Goal: Task Accomplishment & Management: Manage account settings

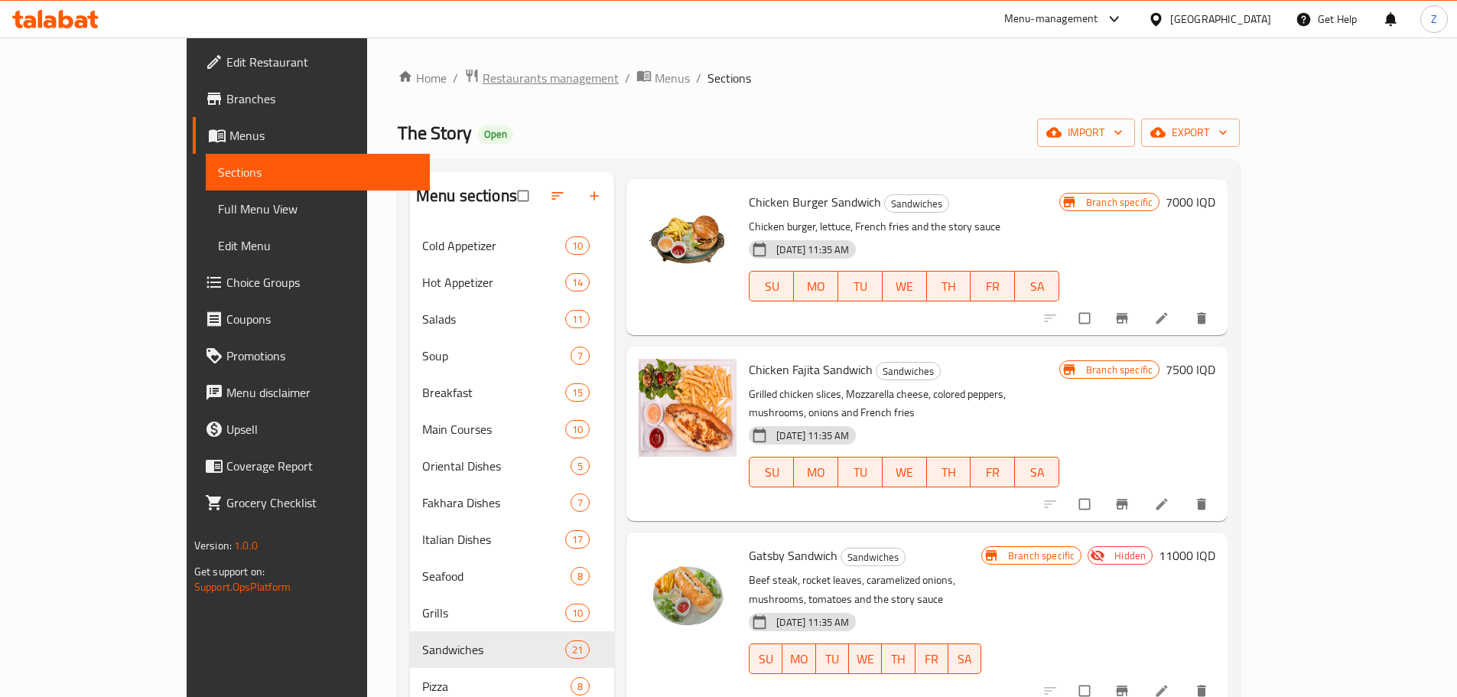
click at [483, 84] on span "Restaurants management" at bounding box center [551, 78] width 136 height 18
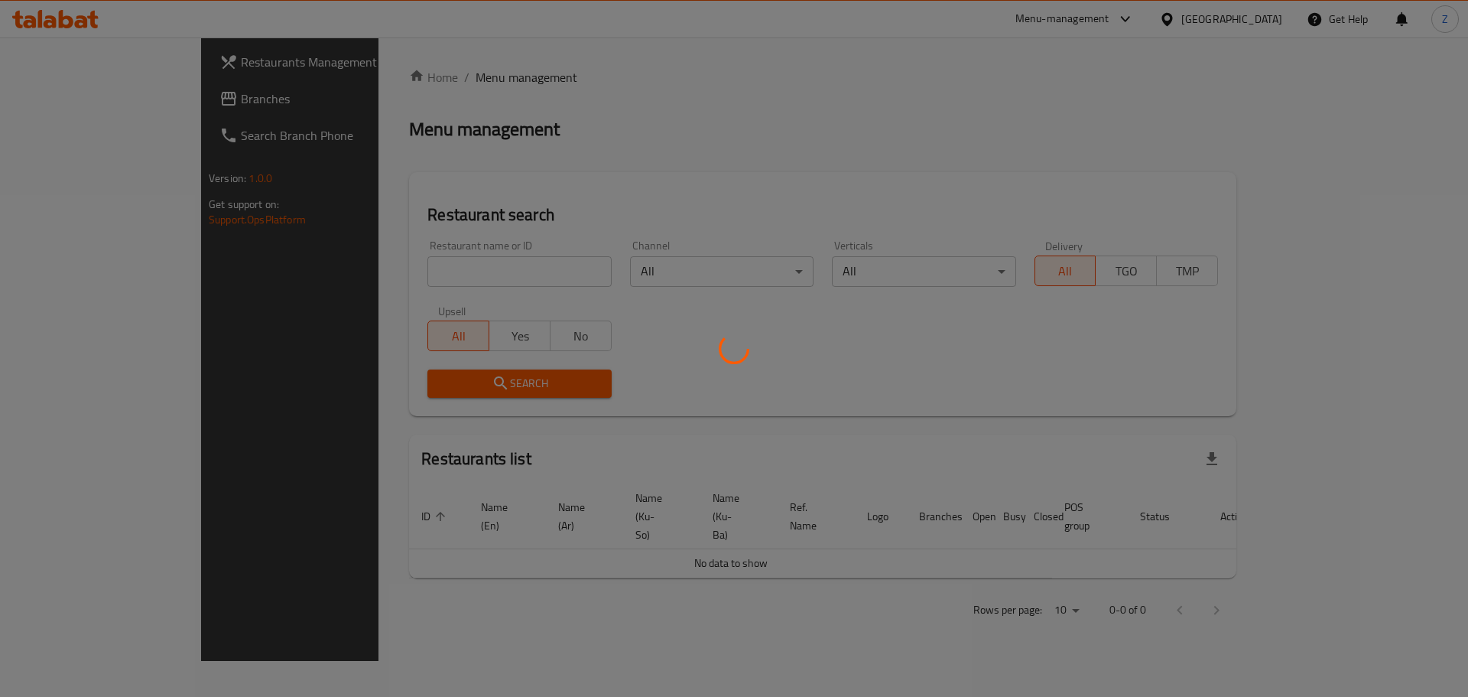
click at [476, 262] on div at bounding box center [734, 348] width 1468 height 697
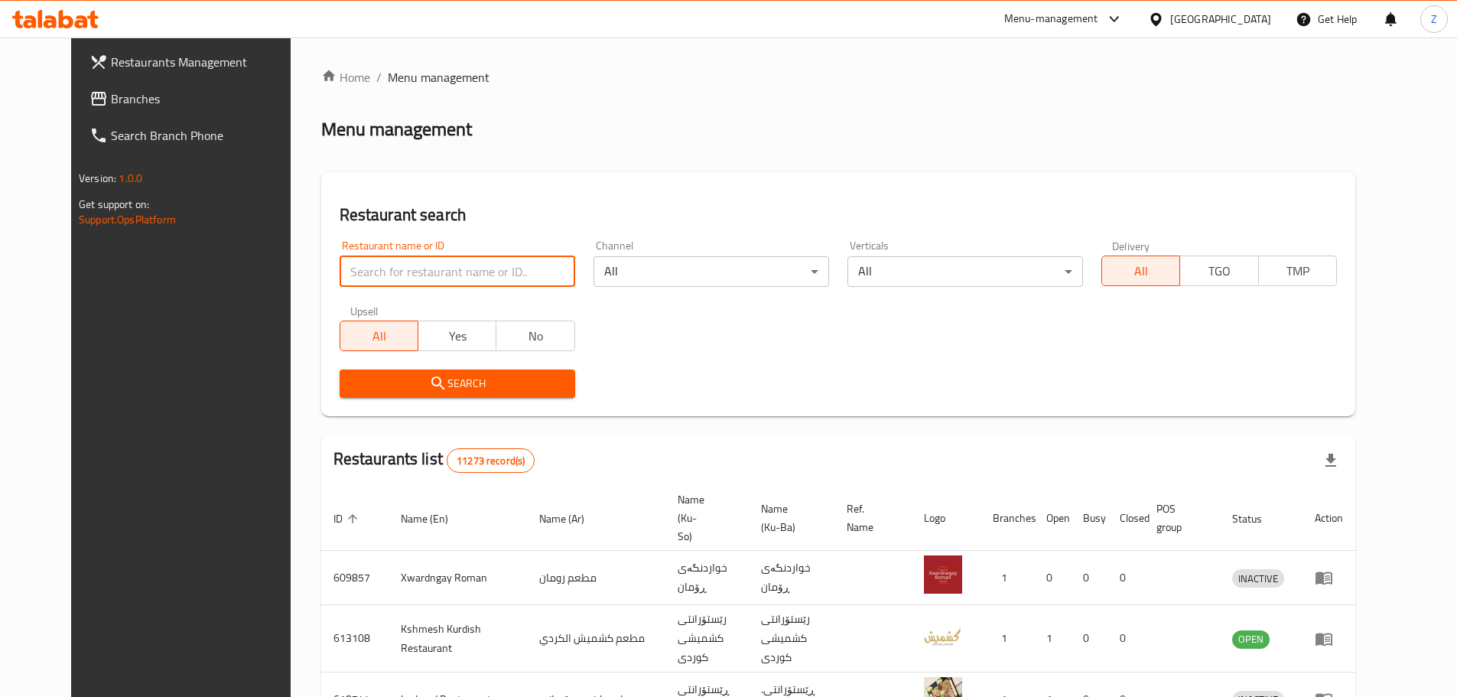
click at [476, 262] on input "search" at bounding box center [458, 271] width 236 height 31
paste input "673442"
type input "673442"
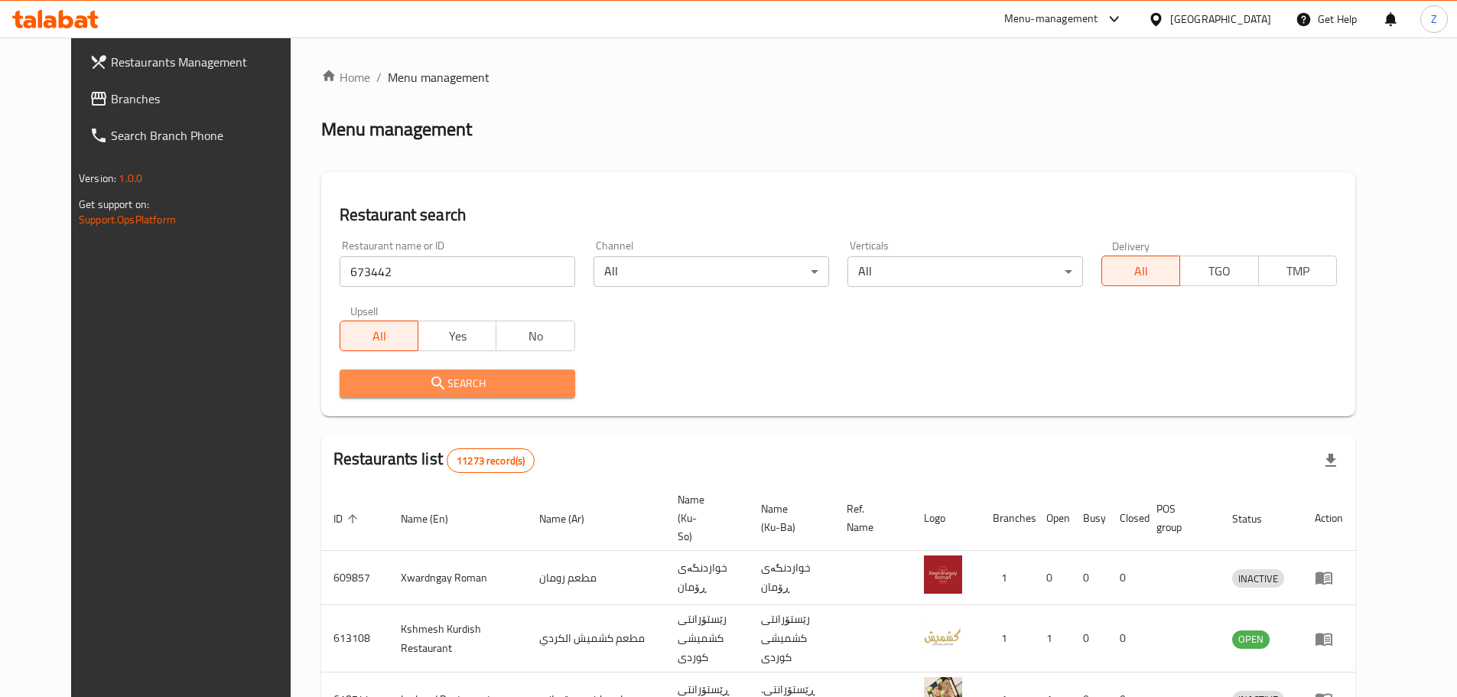
click at [487, 394] on button "Search" at bounding box center [458, 383] width 236 height 28
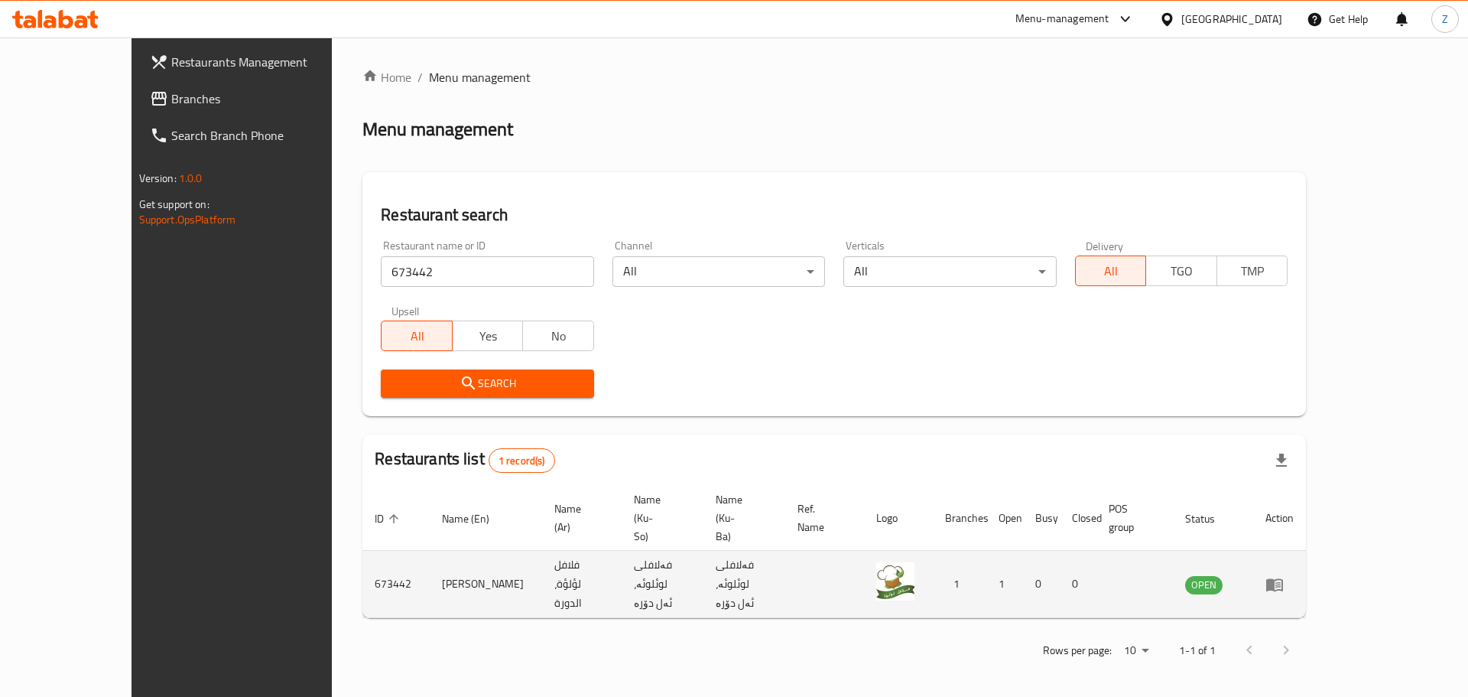
click at [1283, 578] on icon "enhanced table" at bounding box center [1275, 584] width 17 height 13
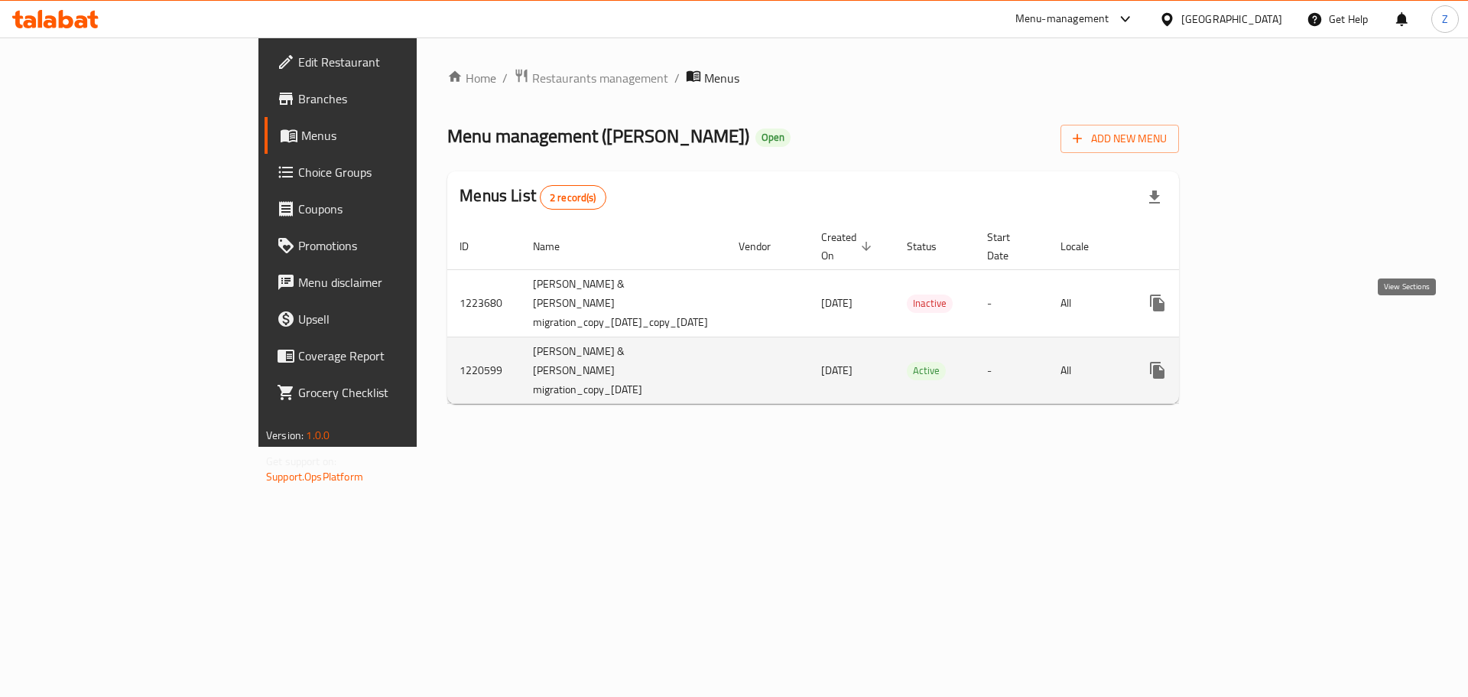
click at [1277, 361] on icon "enhanced table" at bounding box center [1268, 370] width 18 height 18
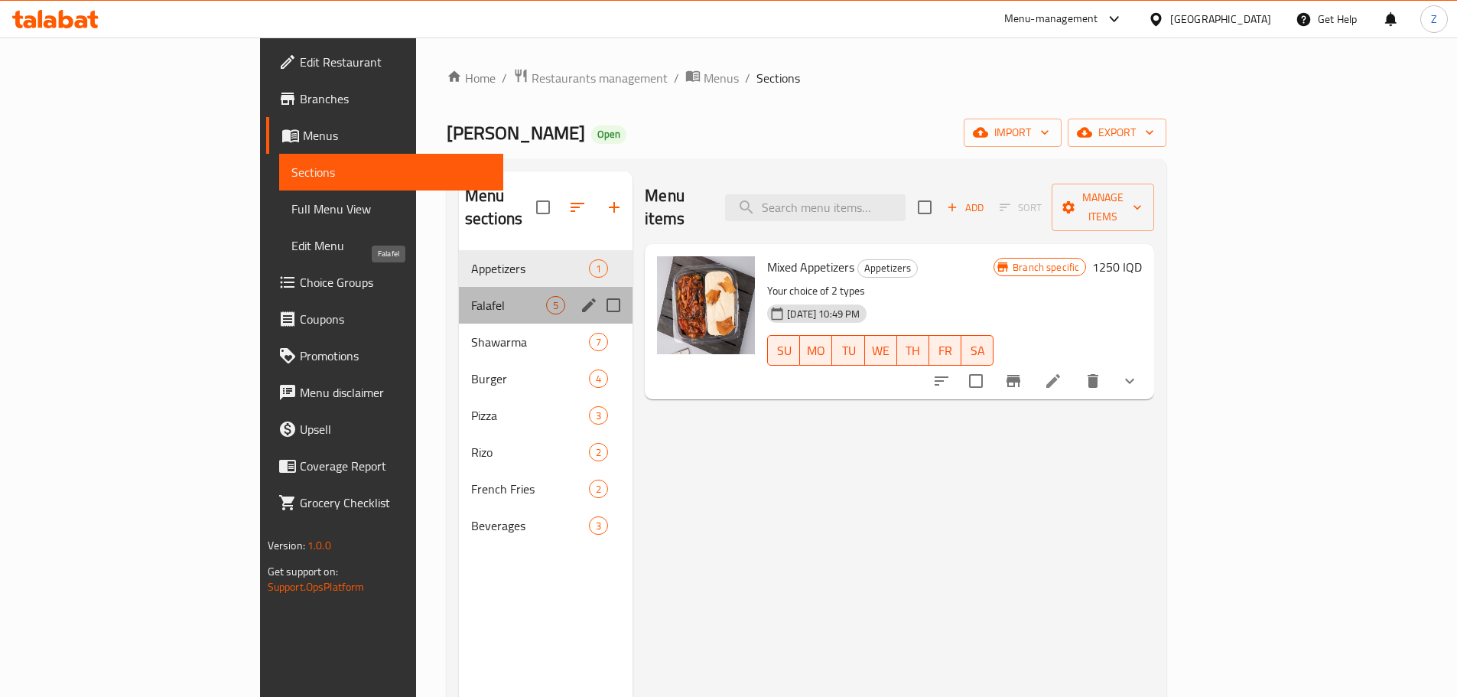
click at [471, 296] on span "Falafel" at bounding box center [508, 305] width 75 height 18
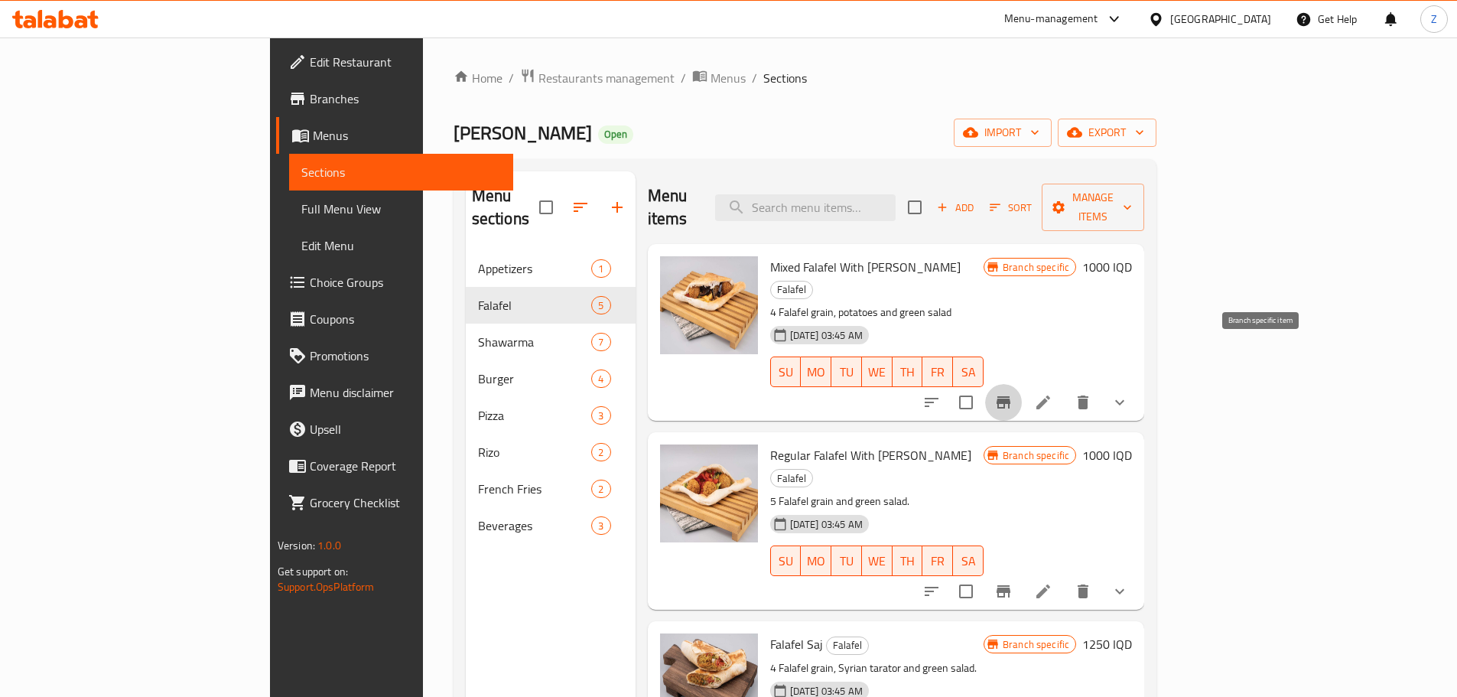
click at [1010, 396] on icon "Branch-specific-item" at bounding box center [1004, 402] width 14 height 12
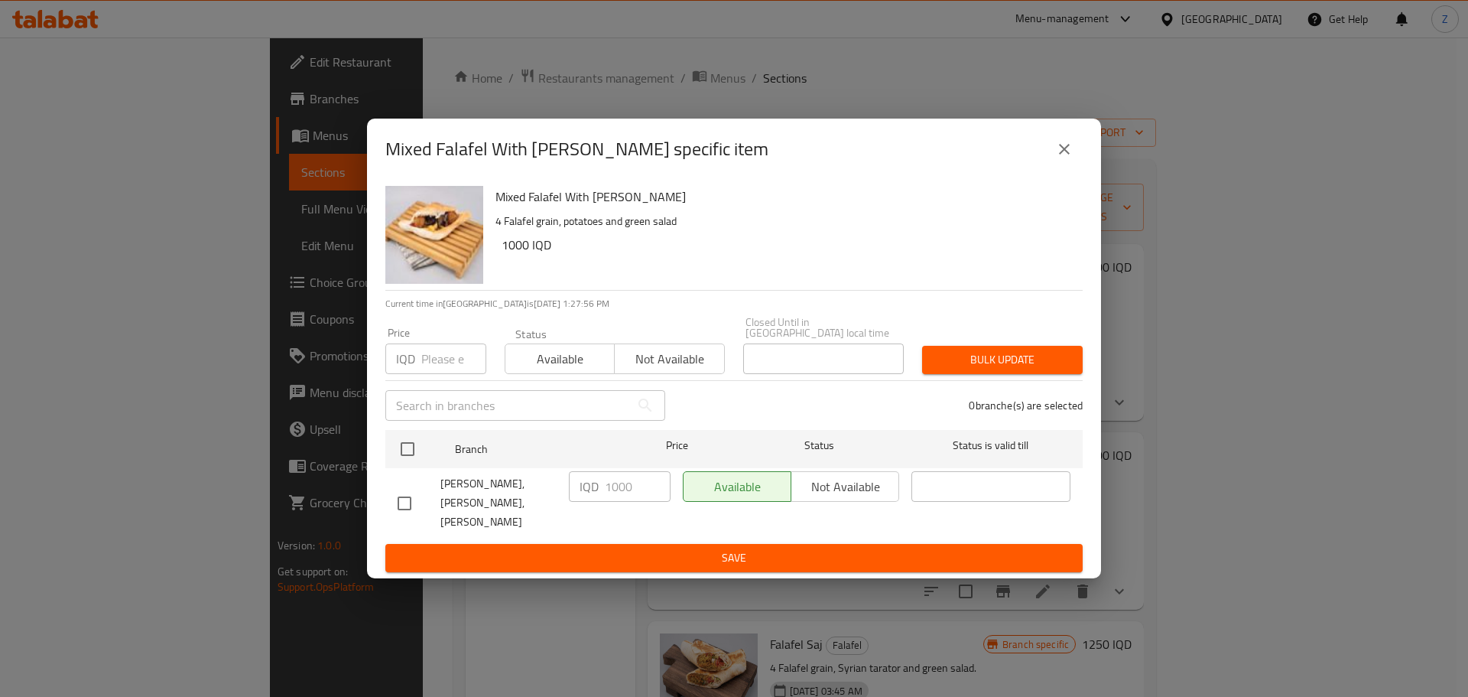
click at [1069, 158] on icon "close" at bounding box center [1064, 149] width 18 height 18
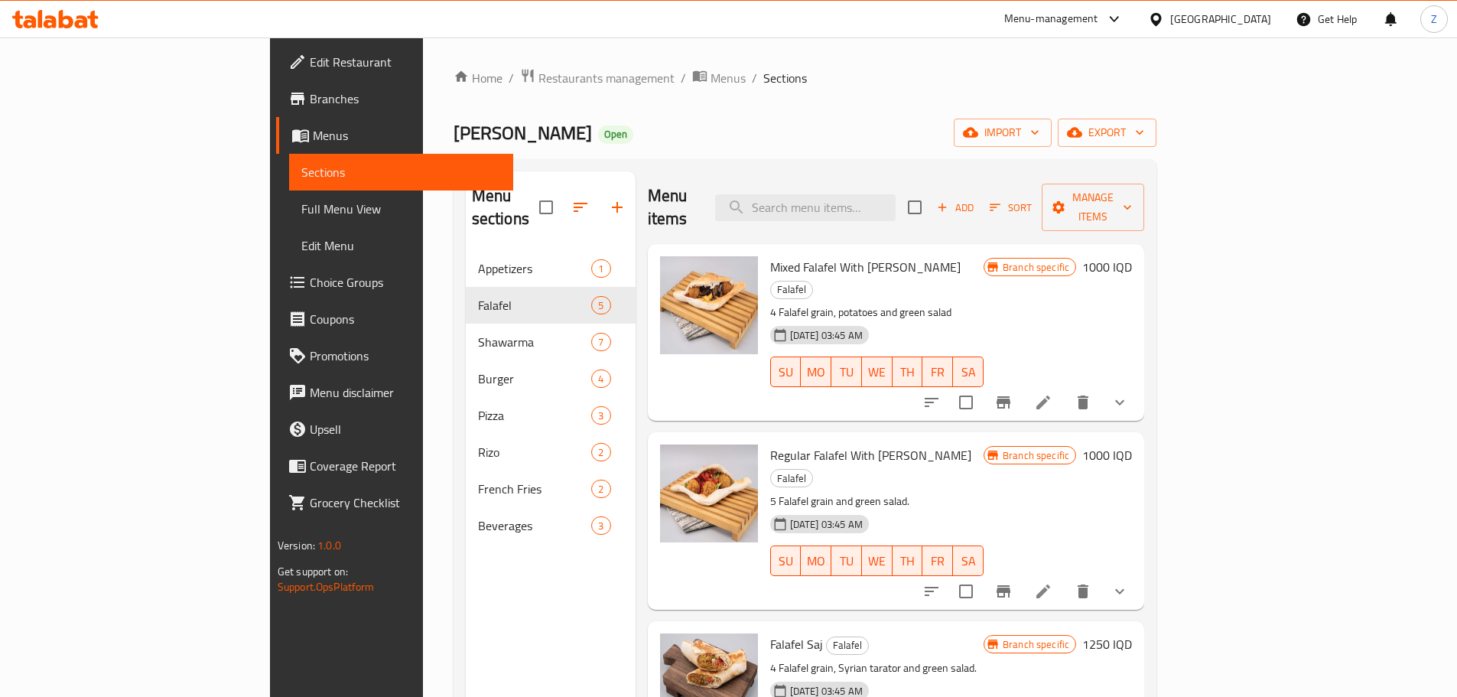
scroll to position [76, 0]
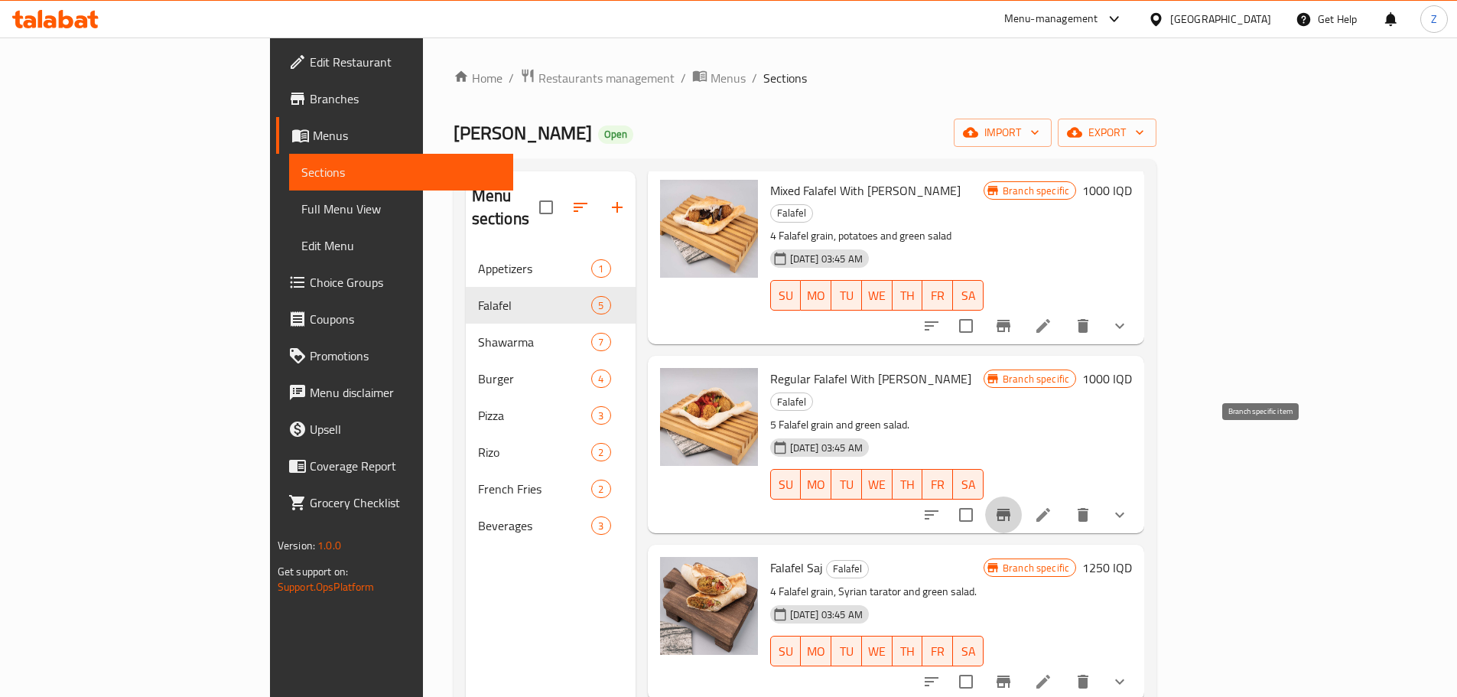
click at [1013, 506] on icon "Branch-specific-item" at bounding box center [1003, 515] width 18 height 18
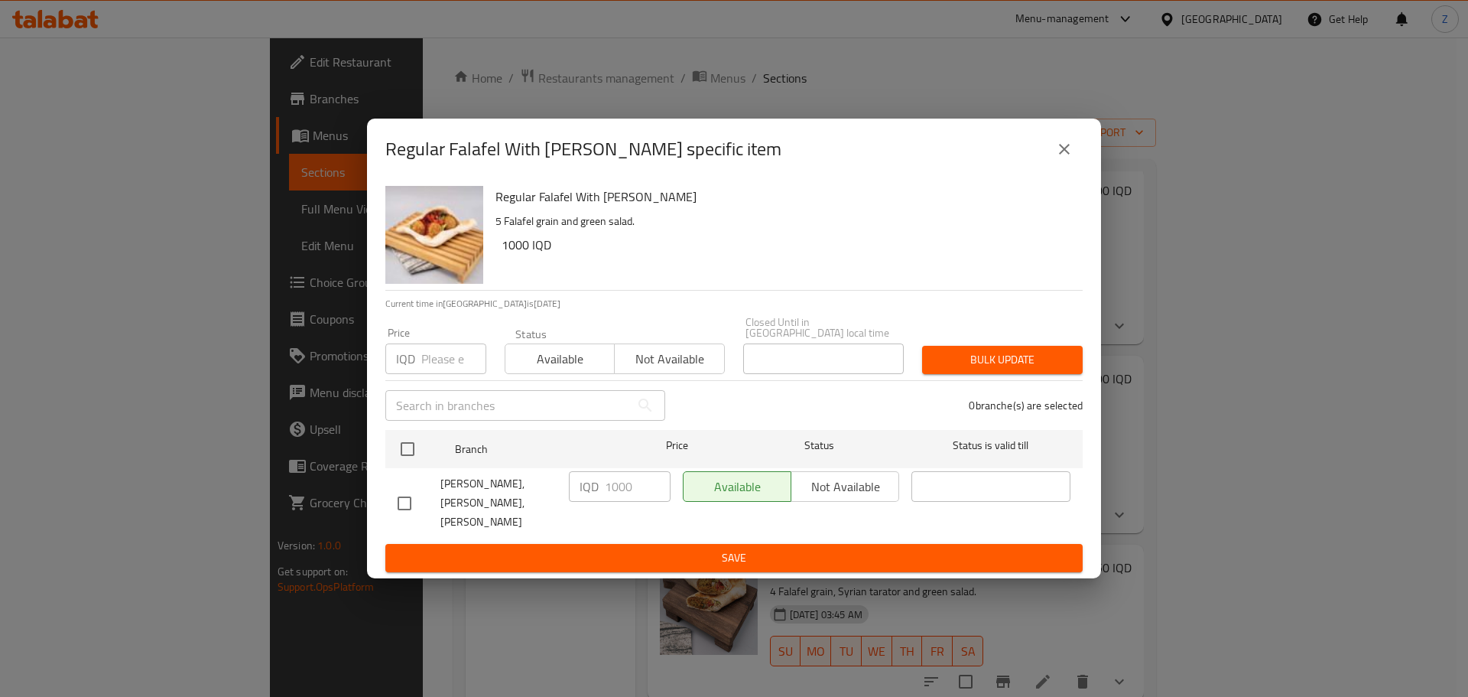
click at [1078, 142] on div "Regular Falafel With [PERSON_NAME] specific item" at bounding box center [734, 149] width 734 height 61
click at [1068, 154] on icon "close" at bounding box center [1064, 149] width 11 height 11
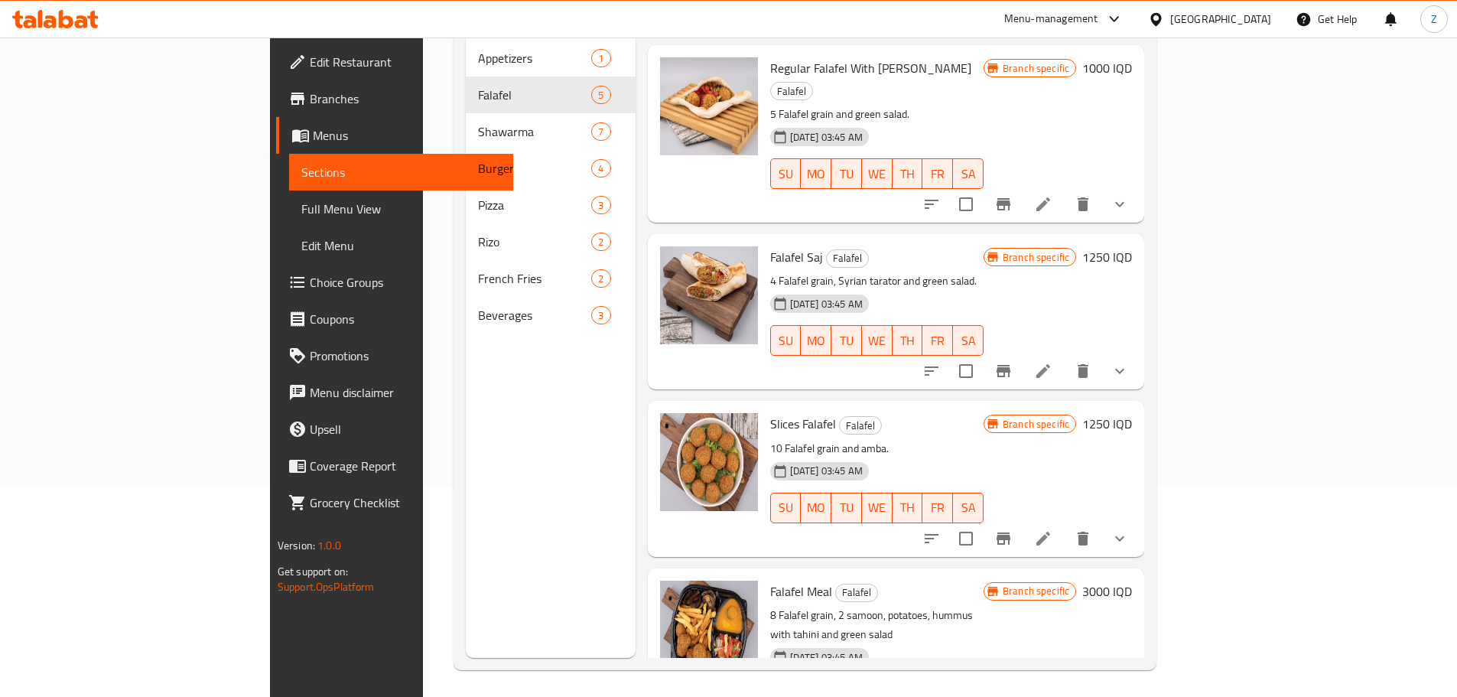
scroll to position [214, 0]
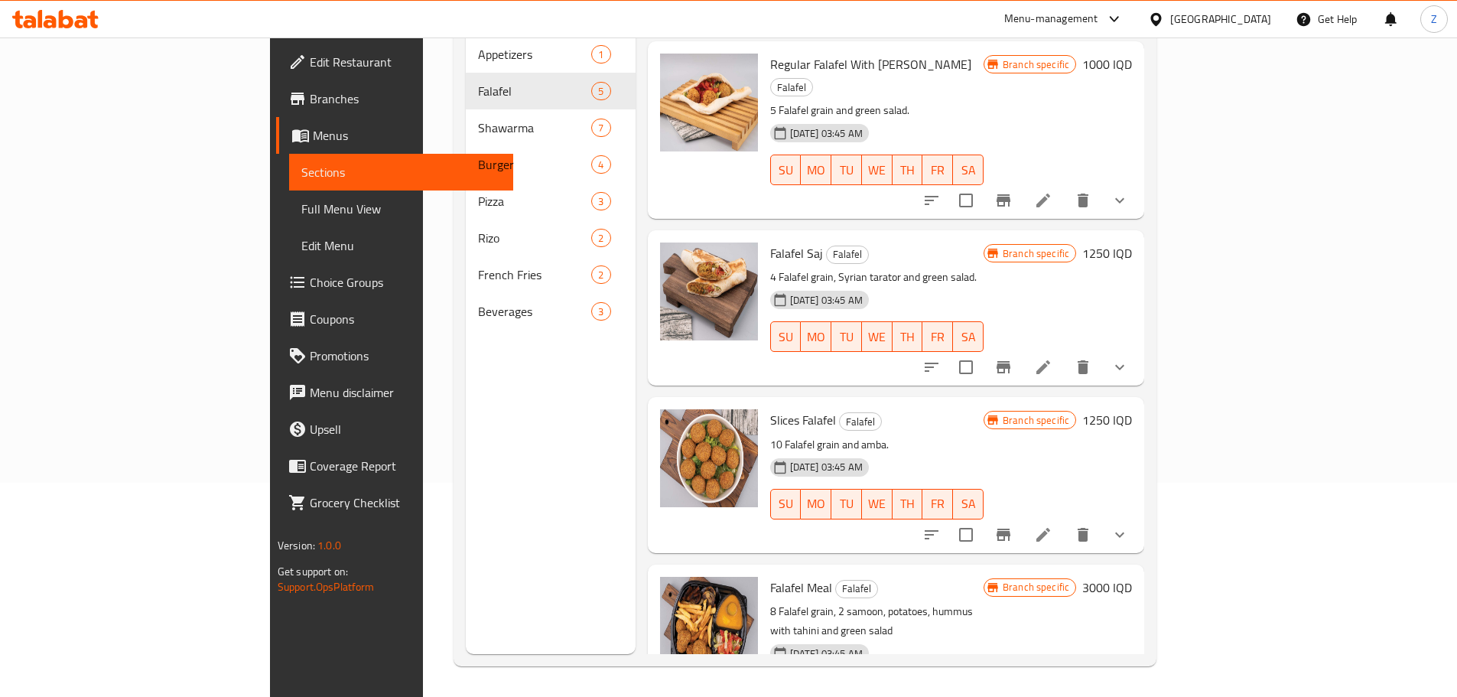
click at [485, 528] on div "Menu sections Appetizers 1 Falafel 5 Shawarma 7 Burger 4 Pizza 3 [PERSON_NAME] …" at bounding box center [551, 305] width 170 height 697
click at [1132, 409] on h6 "1250 IQD" at bounding box center [1107, 419] width 50 height 21
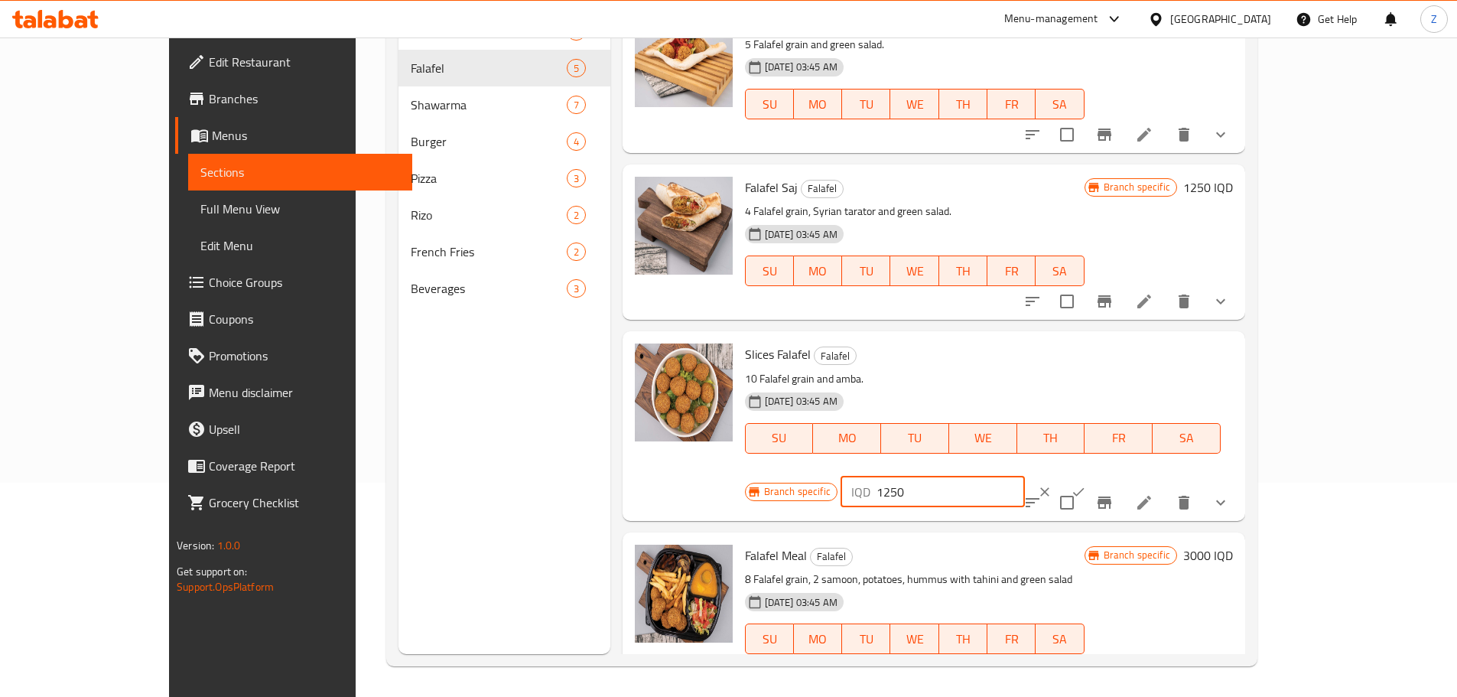
drag, startPoint x: 1244, startPoint y: 360, endPoint x: 1185, endPoint y: 379, distance: 61.7
click at [1117, 475] on div "Branch specific IQD 1250 ​" at bounding box center [931, 492] width 372 height 34
click at [1025, 476] on input "1000" at bounding box center [950, 491] width 148 height 31
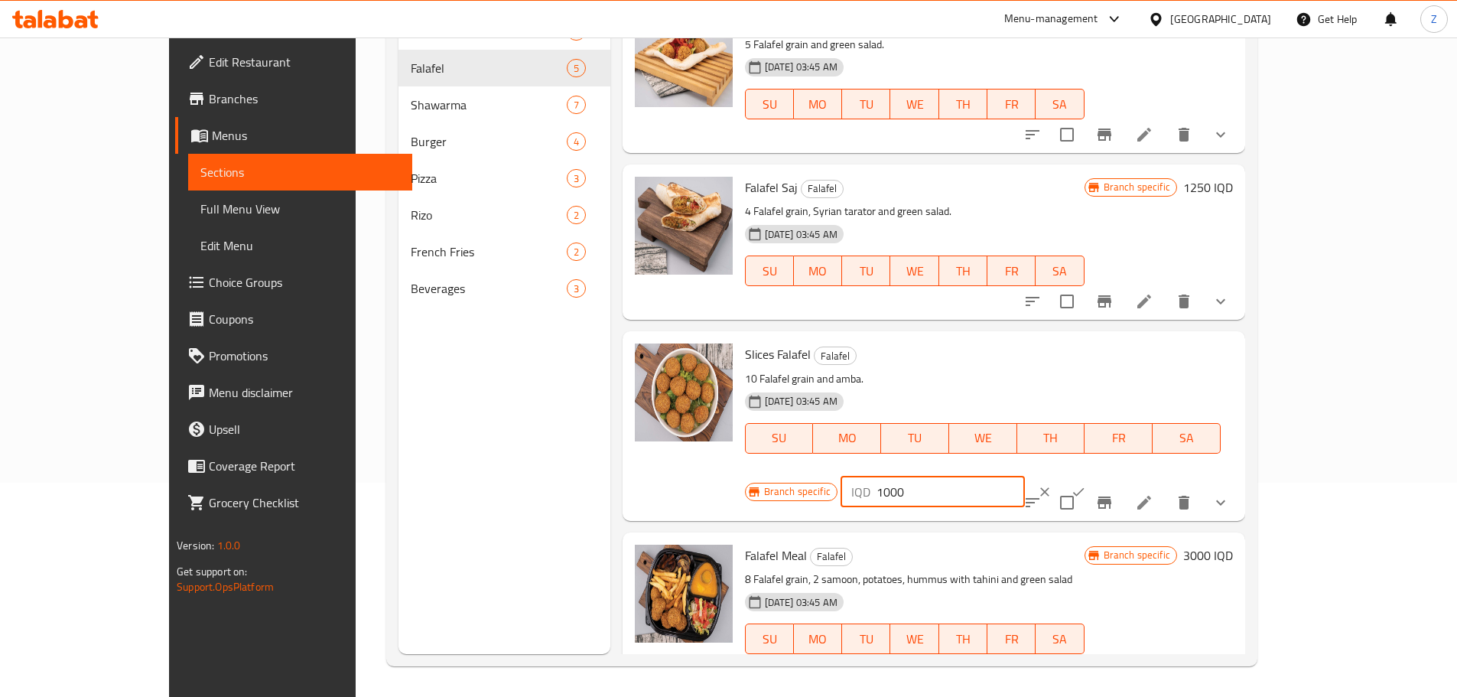
type input "1000"
click at [1086, 484] on icon "ok" at bounding box center [1078, 491] width 15 height 15
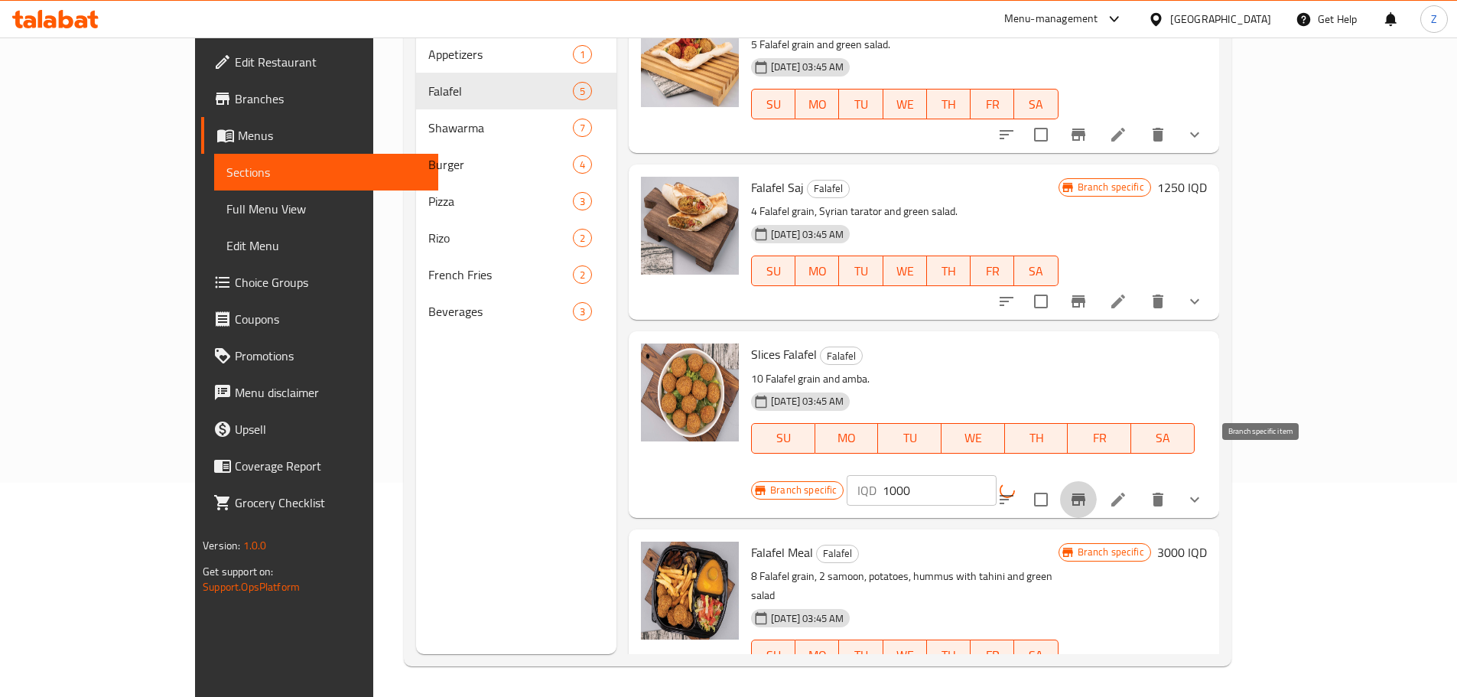
click at [1097, 481] on button "Branch-specific-item" at bounding box center [1078, 499] width 37 height 37
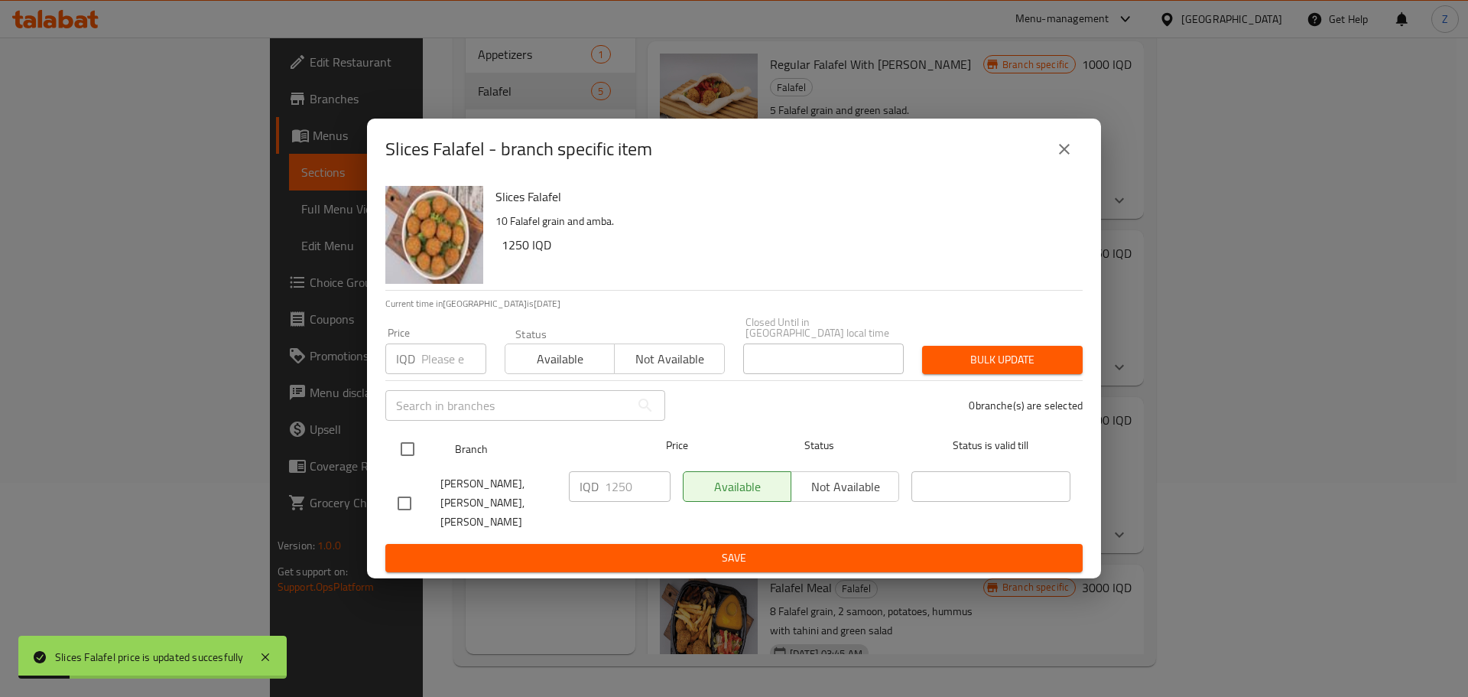
click at [416, 451] on input "checkbox" at bounding box center [408, 449] width 32 height 32
checkbox input "true"
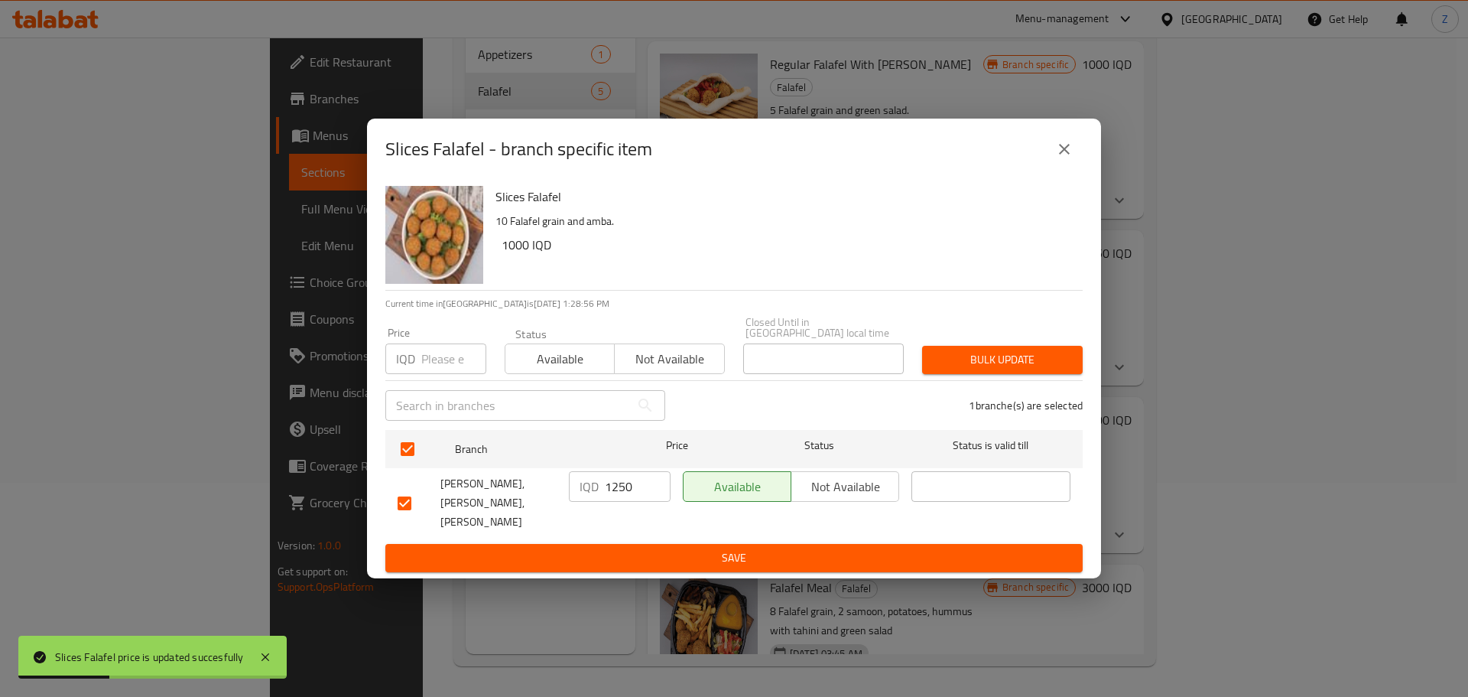
click at [628, 491] on input "1250" at bounding box center [638, 486] width 66 height 31
click at [628, 490] on input "1250" at bounding box center [638, 486] width 66 height 31
paste input "00"
type input "1000"
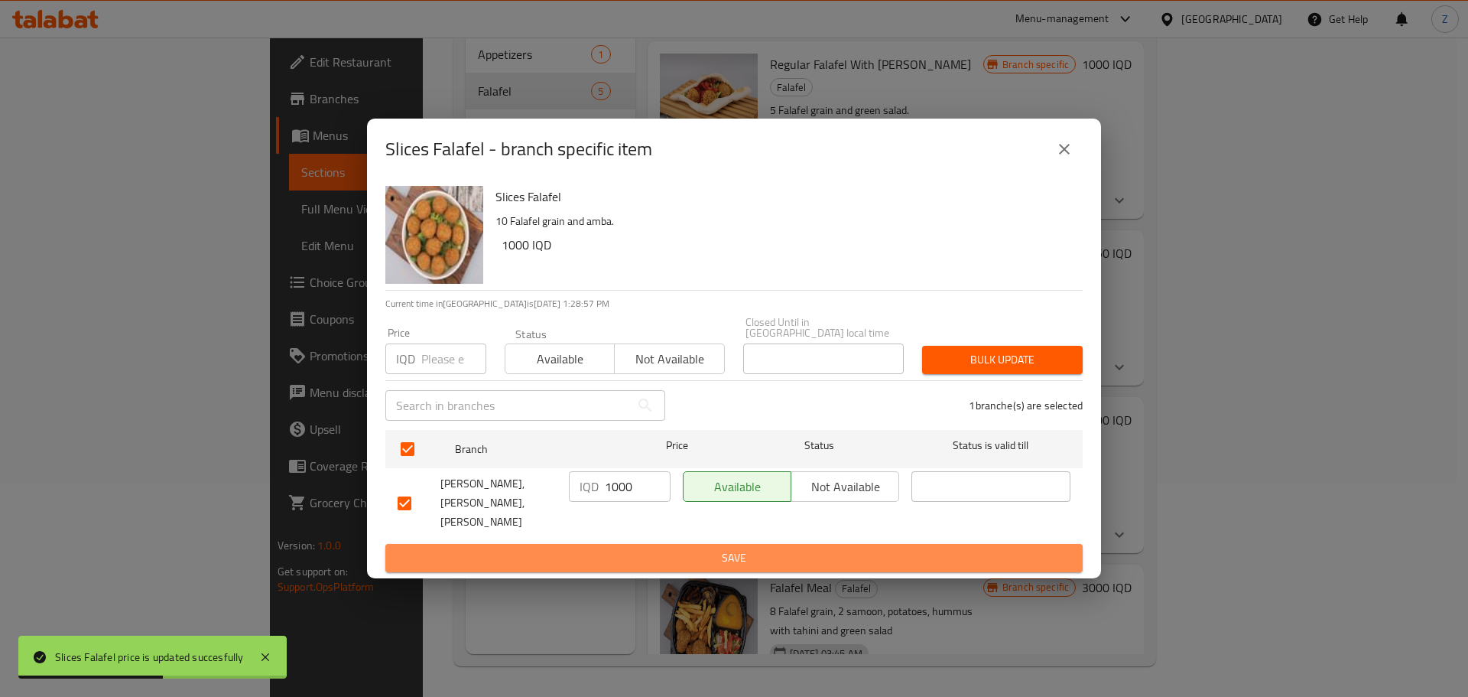
click at [625, 548] on span "Save" at bounding box center [734, 557] width 673 height 19
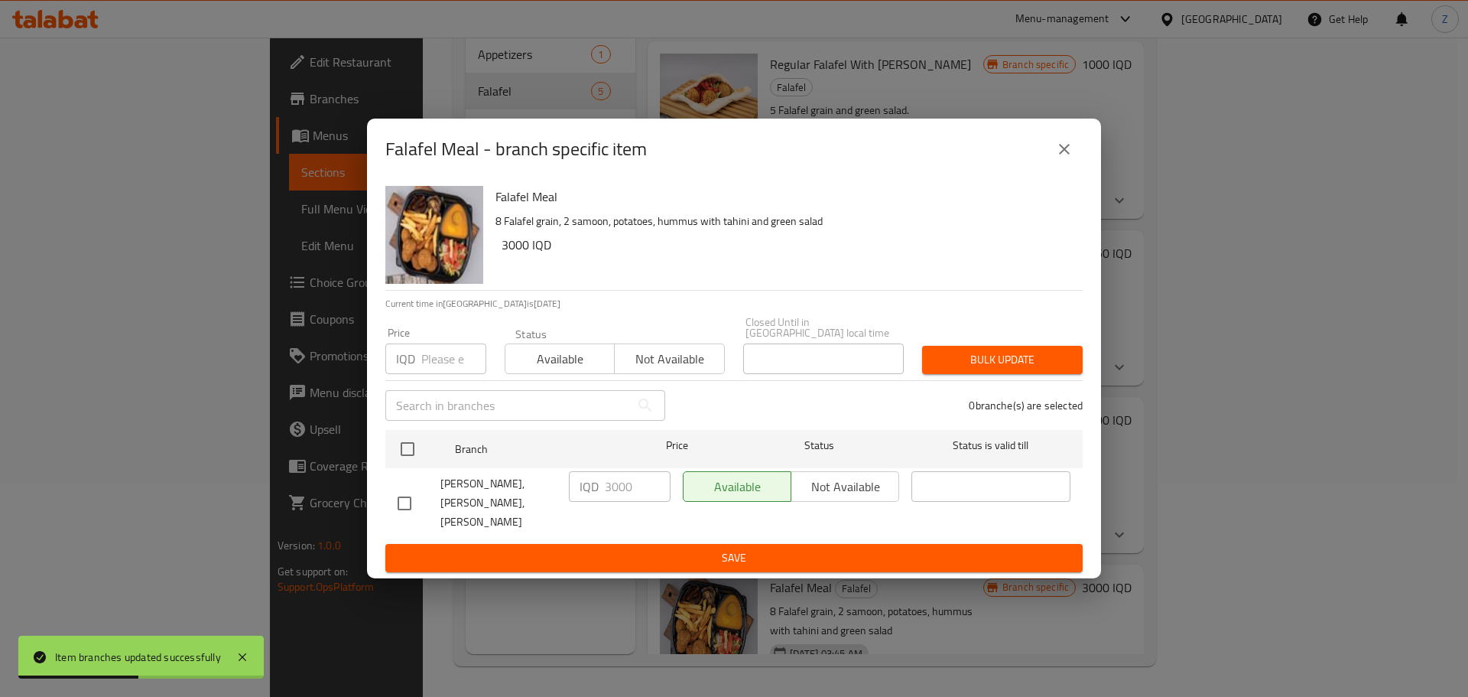
click at [1062, 158] on icon "close" at bounding box center [1064, 149] width 18 height 18
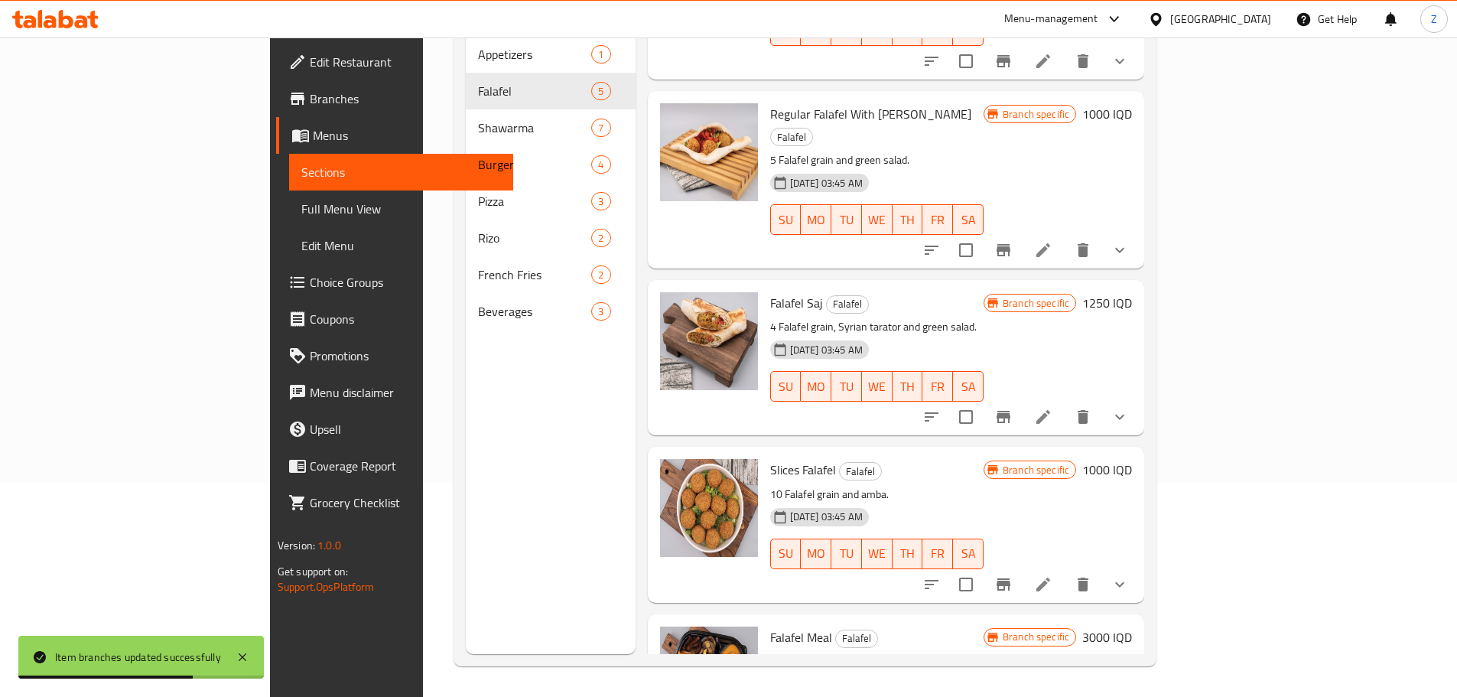
scroll to position [24, 0]
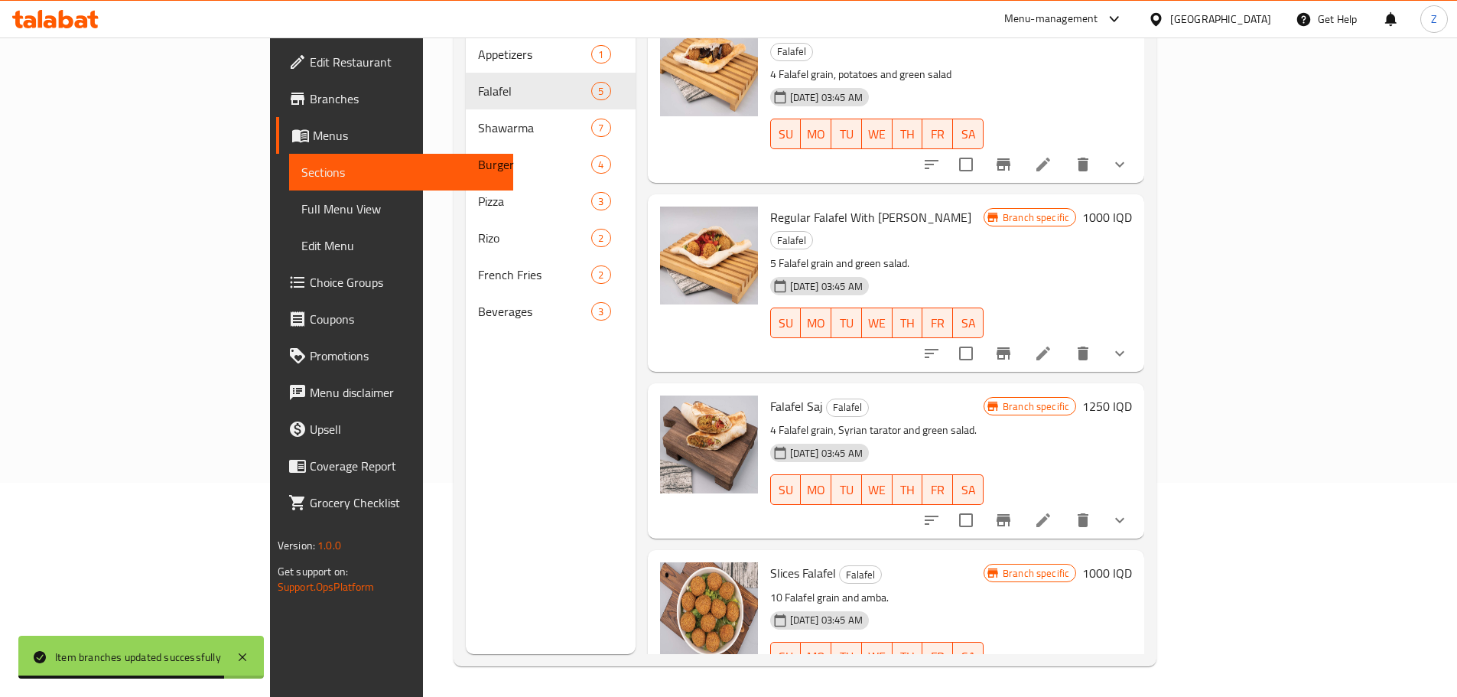
click at [1132, 395] on h6 "1250 IQD" at bounding box center [1107, 405] width 50 height 21
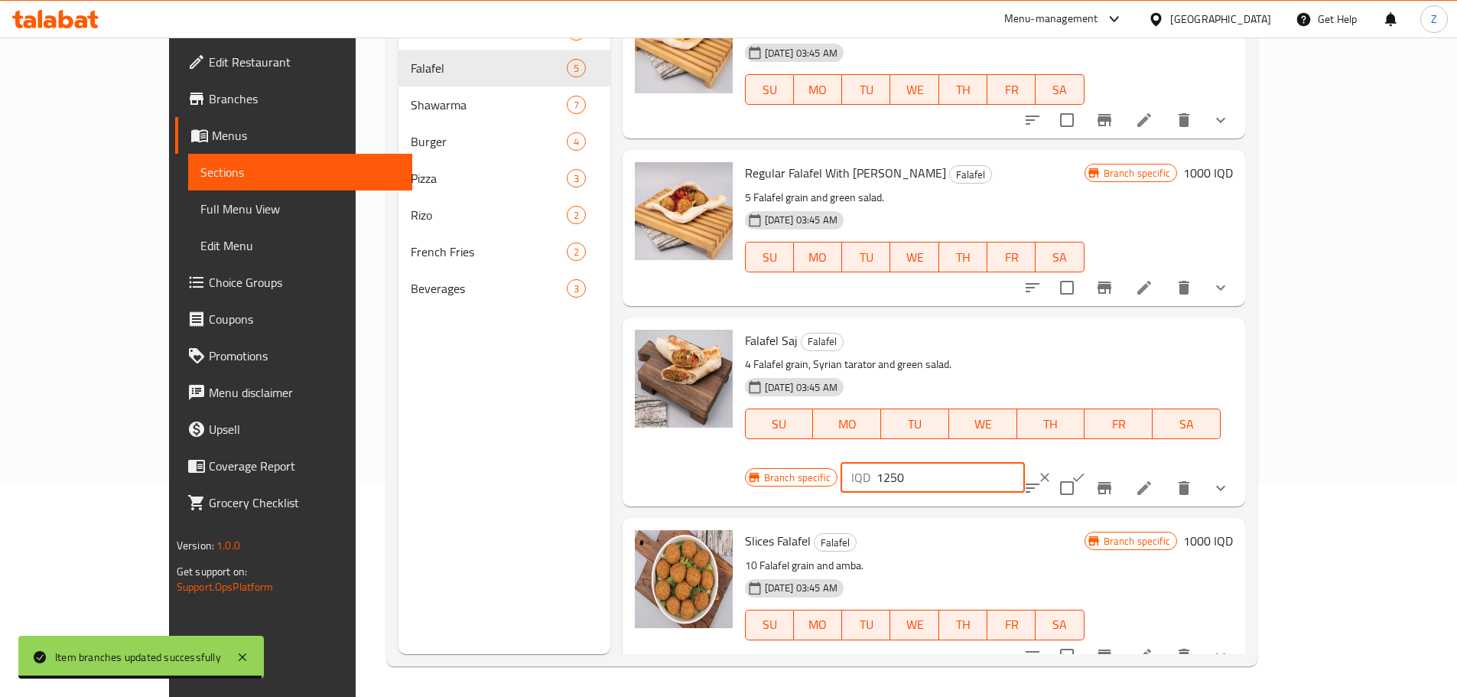
drag, startPoint x: 1240, startPoint y: 355, endPoint x: 1190, endPoint y: 365, distance: 50.7
click at [1117, 460] on div "Branch specific IQD 1250 ​" at bounding box center [931, 477] width 372 height 34
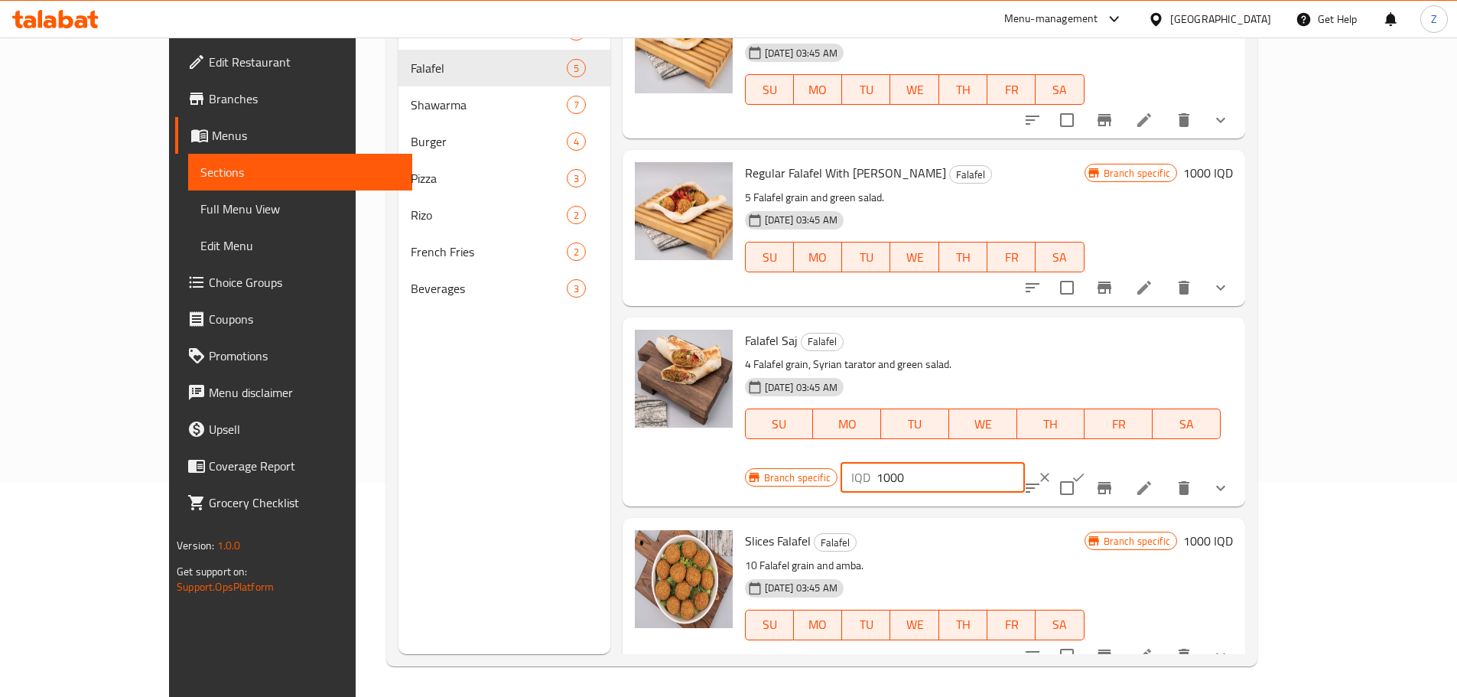
click at [1025, 462] on input "1000" at bounding box center [950, 477] width 148 height 31
type input "1000"
click at [1086, 470] on icon "ok" at bounding box center [1078, 477] width 15 height 15
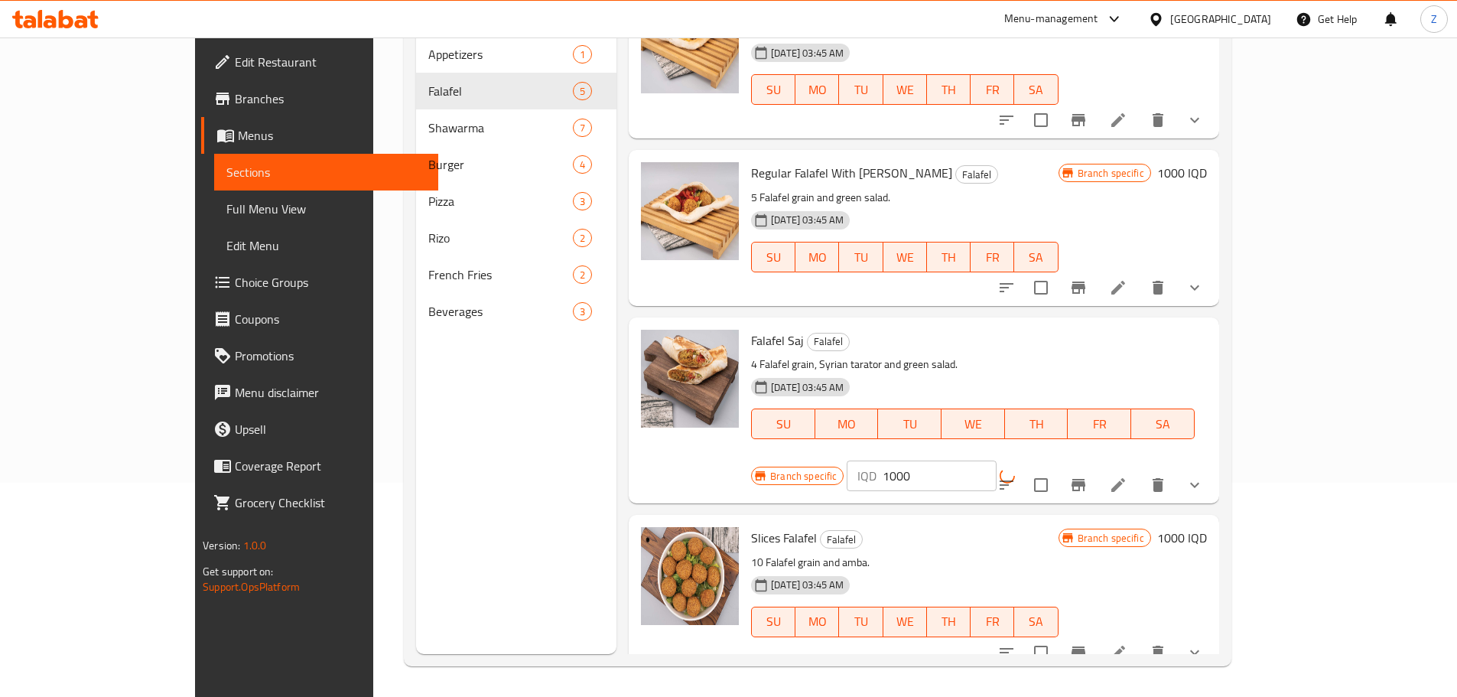
click at [1097, 467] on button "Branch-specific-item" at bounding box center [1078, 485] width 37 height 37
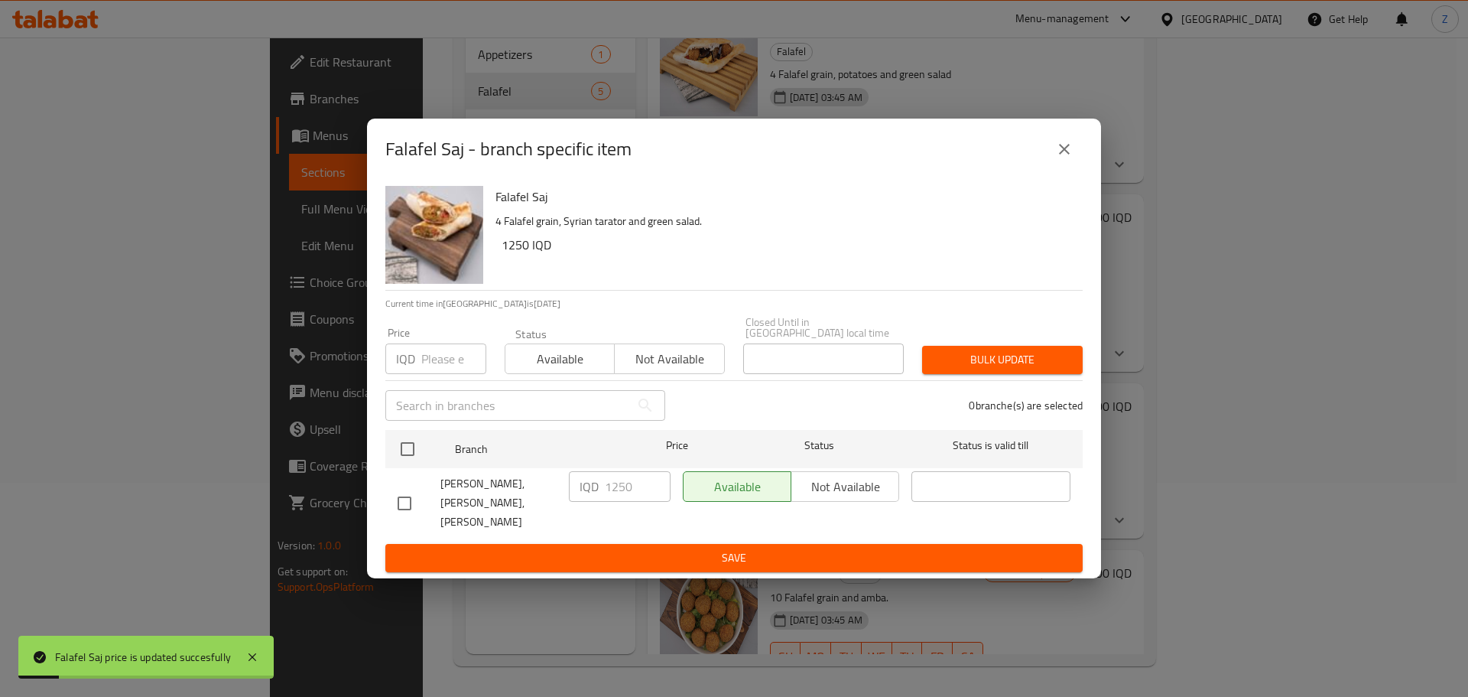
click at [382, 458] on div "Falafel Saj 4 Falafel grain, Syrian tarator and green salad. 1250 IQD Current t…" at bounding box center [734, 379] width 734 height 398
click at [416, 450] on input "checkbox" at bounding box center [408, 449] width 32 height 32
checkbox input "true"
click at [637, 489] on input "1250" at bounding box center [638, 486] width 66 height 31
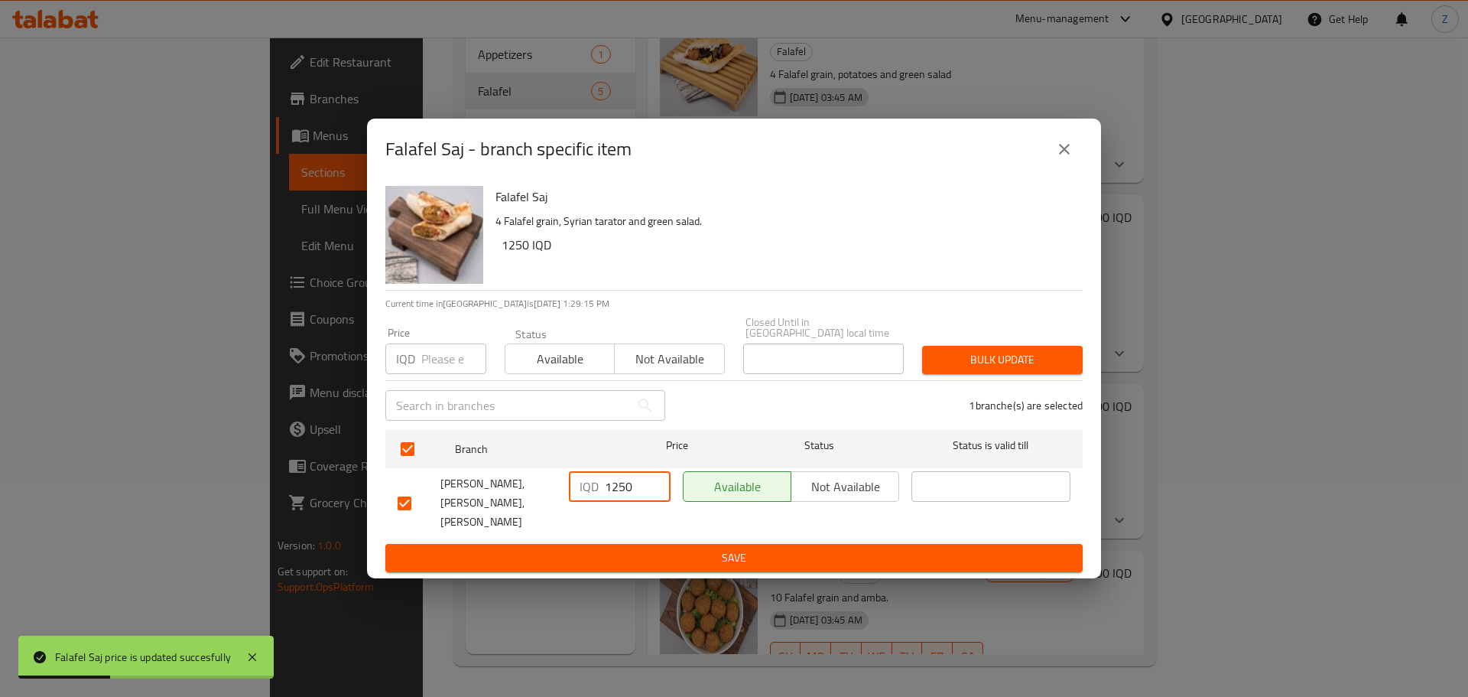
click at [637, 489] on input "1250" at bounding box center [638, 486] width 66 height 31
paste input "00"
type input "1000"
click at [623, 548] on span "Save" at bounding box center [734, 557] width 673 height 19
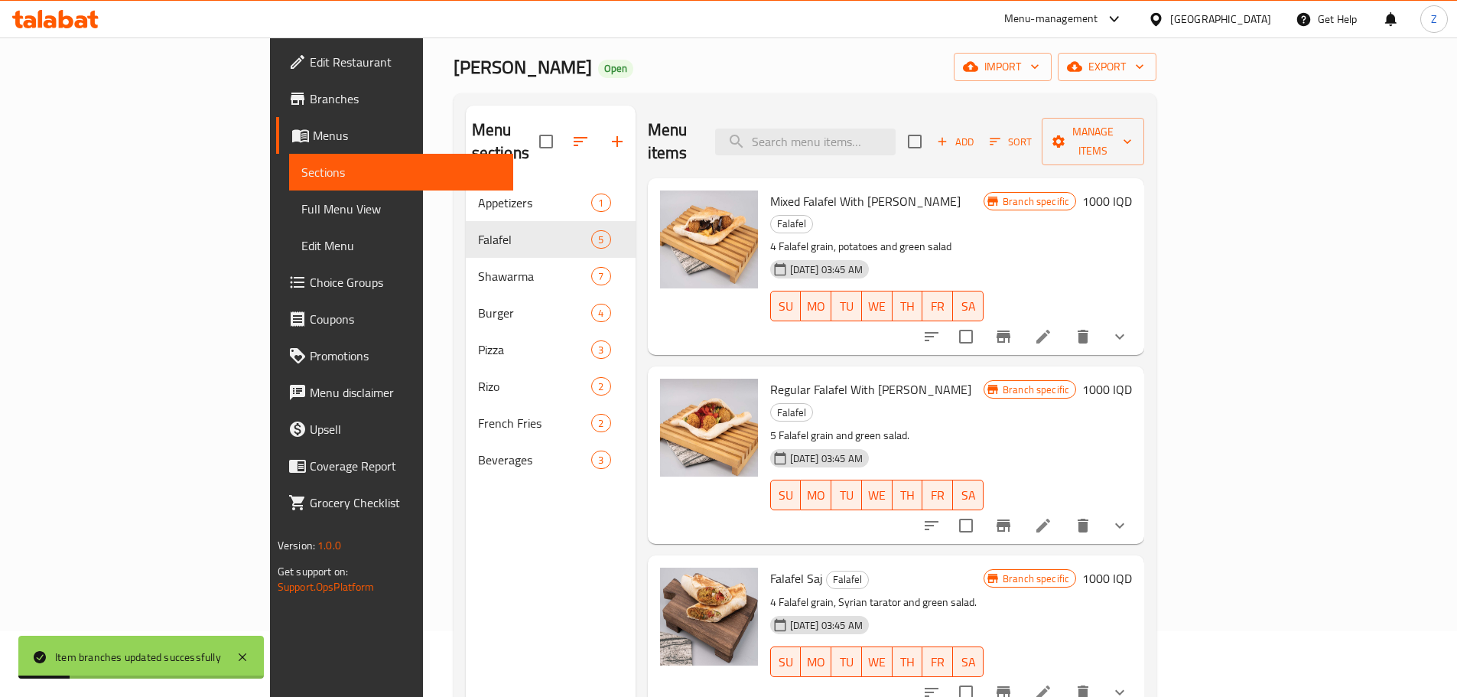
scroll to position [61, 0]
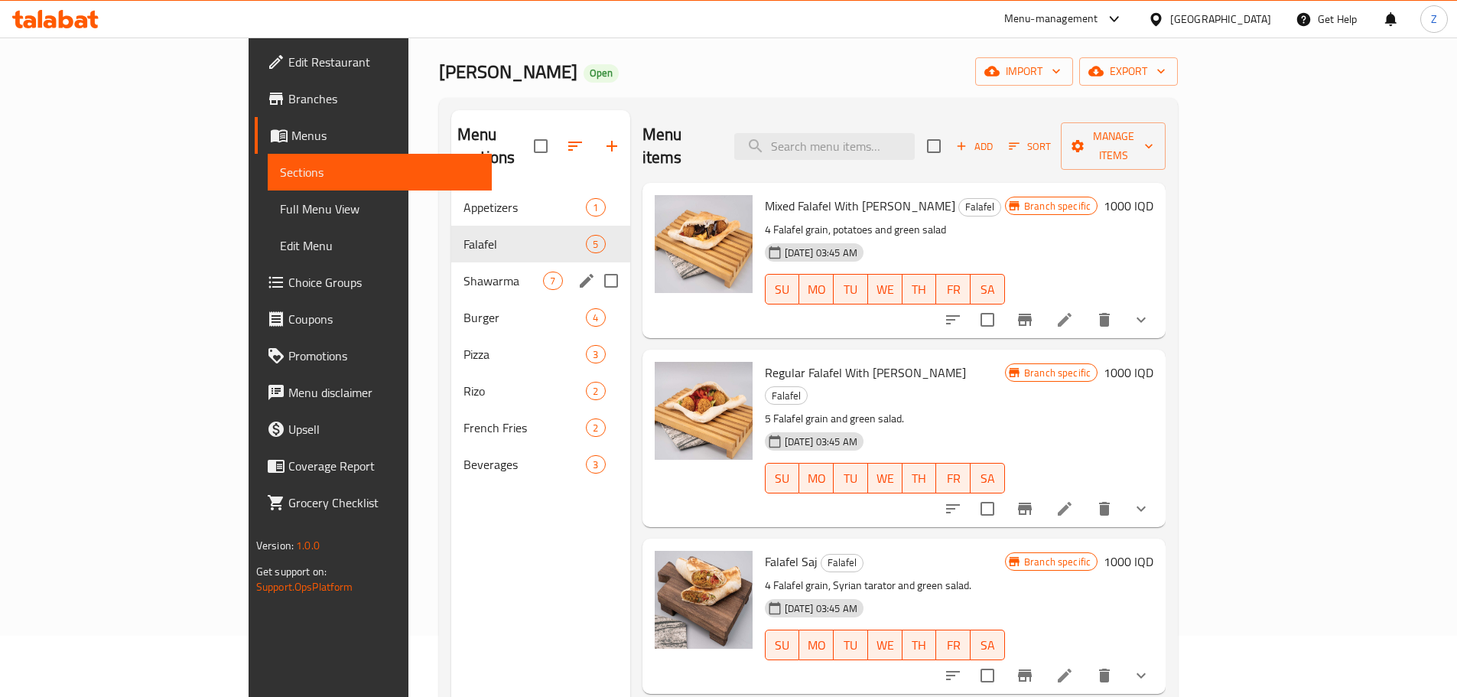
click at [463, 272] on span "Shawarma" at bounding box center [503, 281] width 80 height 18
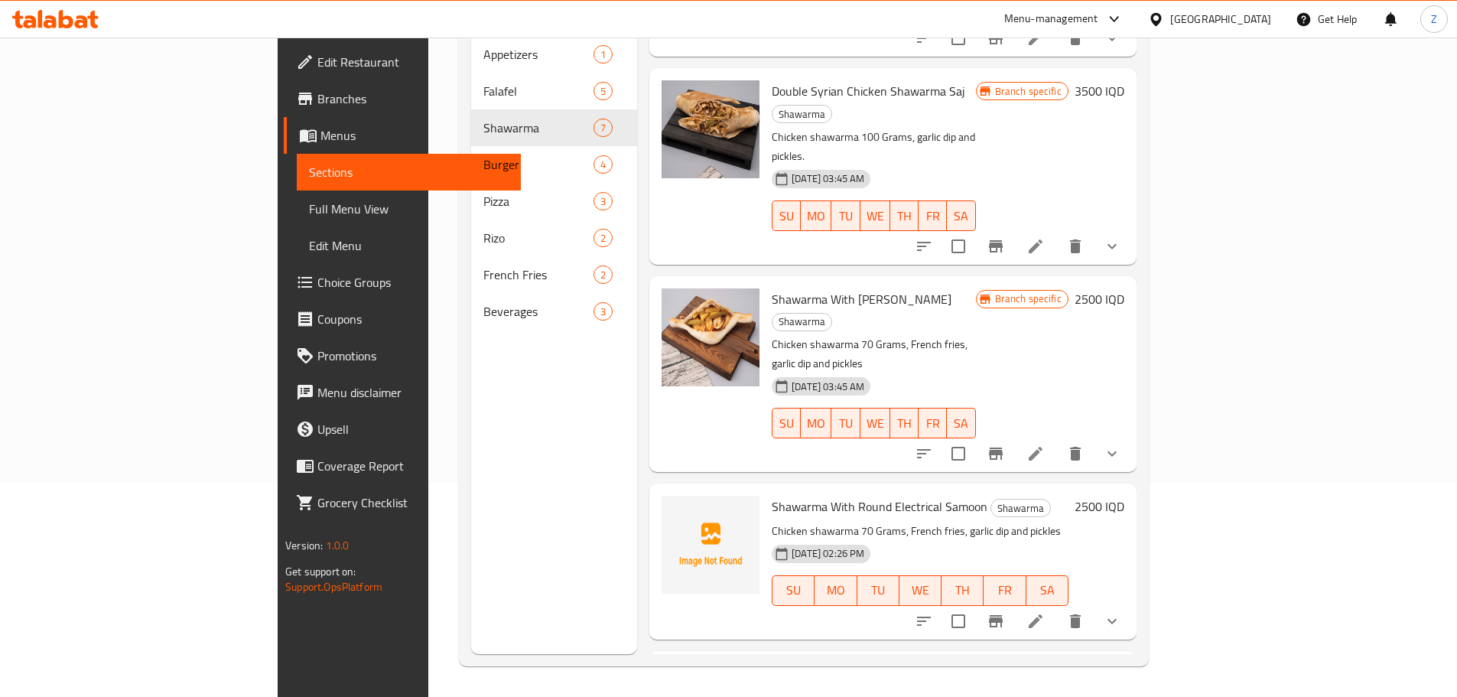
scroll to position [52, 0]
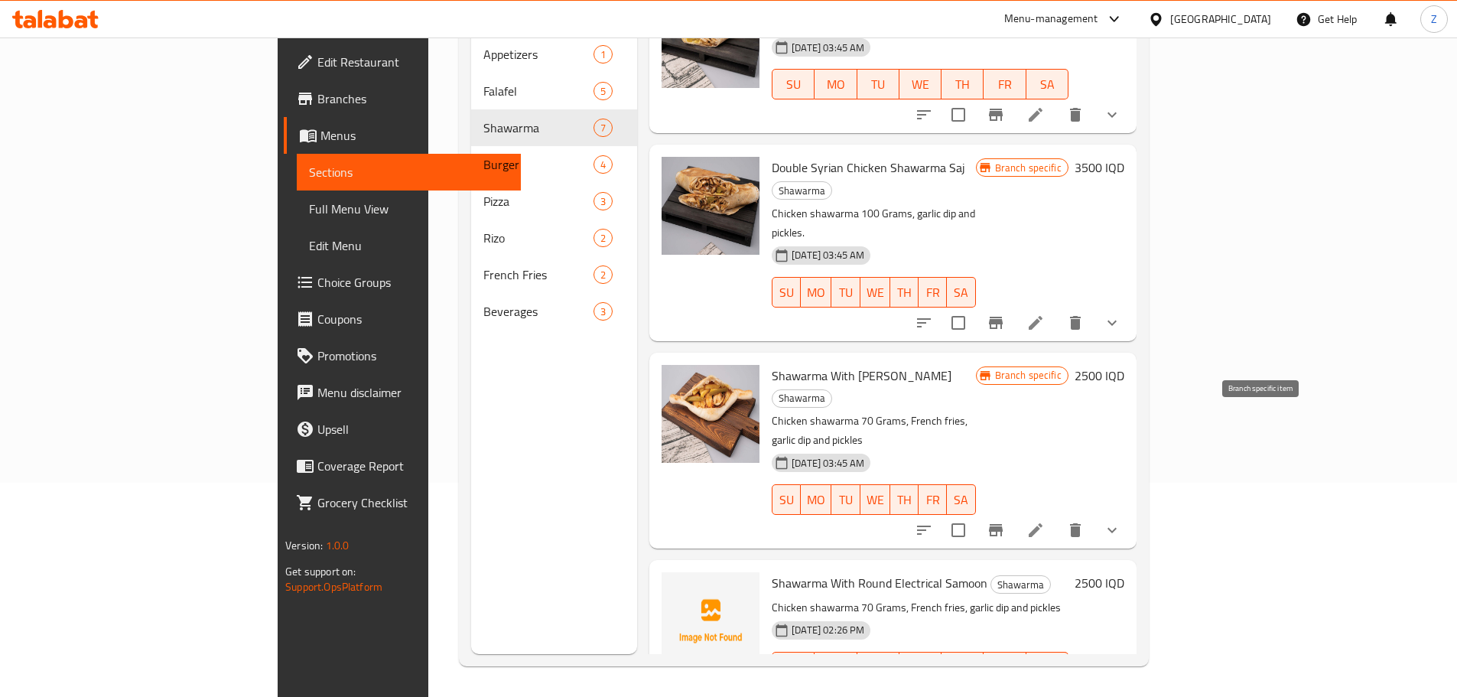
click at [1003, 524] on icon "Branch-specific-item" at bounding box center [996, 530] width 14 height 12
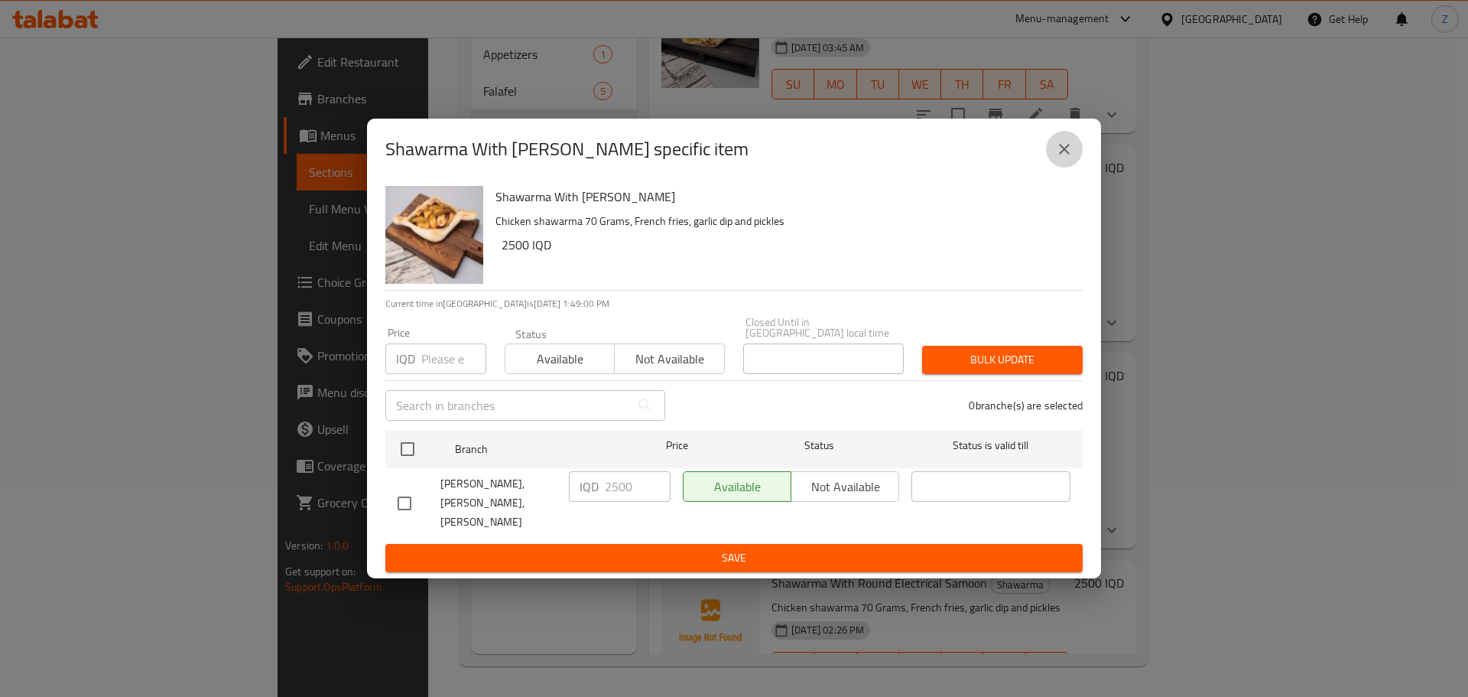
click at [1066, 154] on icon "close" at bounding box center [1064, 149] width 11 height 11
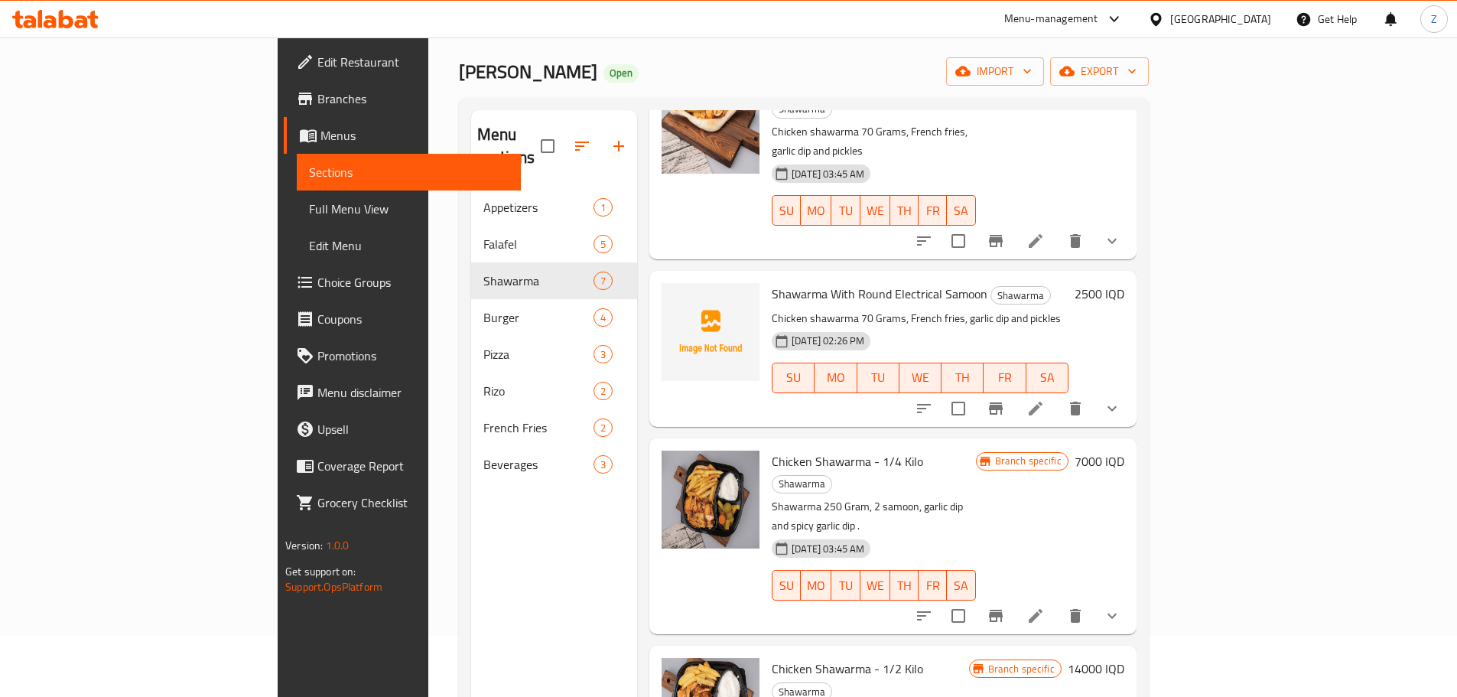
scroll to position [511, 0]
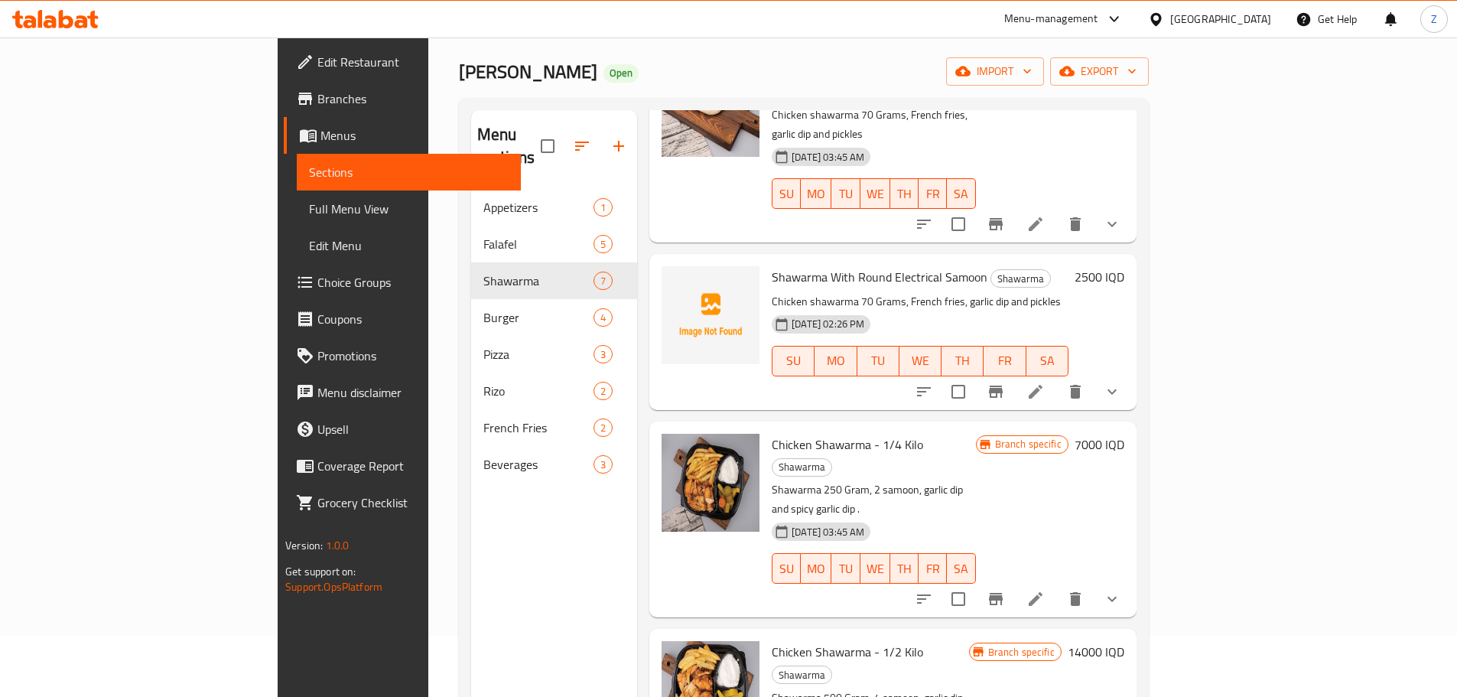
click at [1124, 434] on h6 "7000 IQD" at bounding box center [1100, 444] width 50 height 21
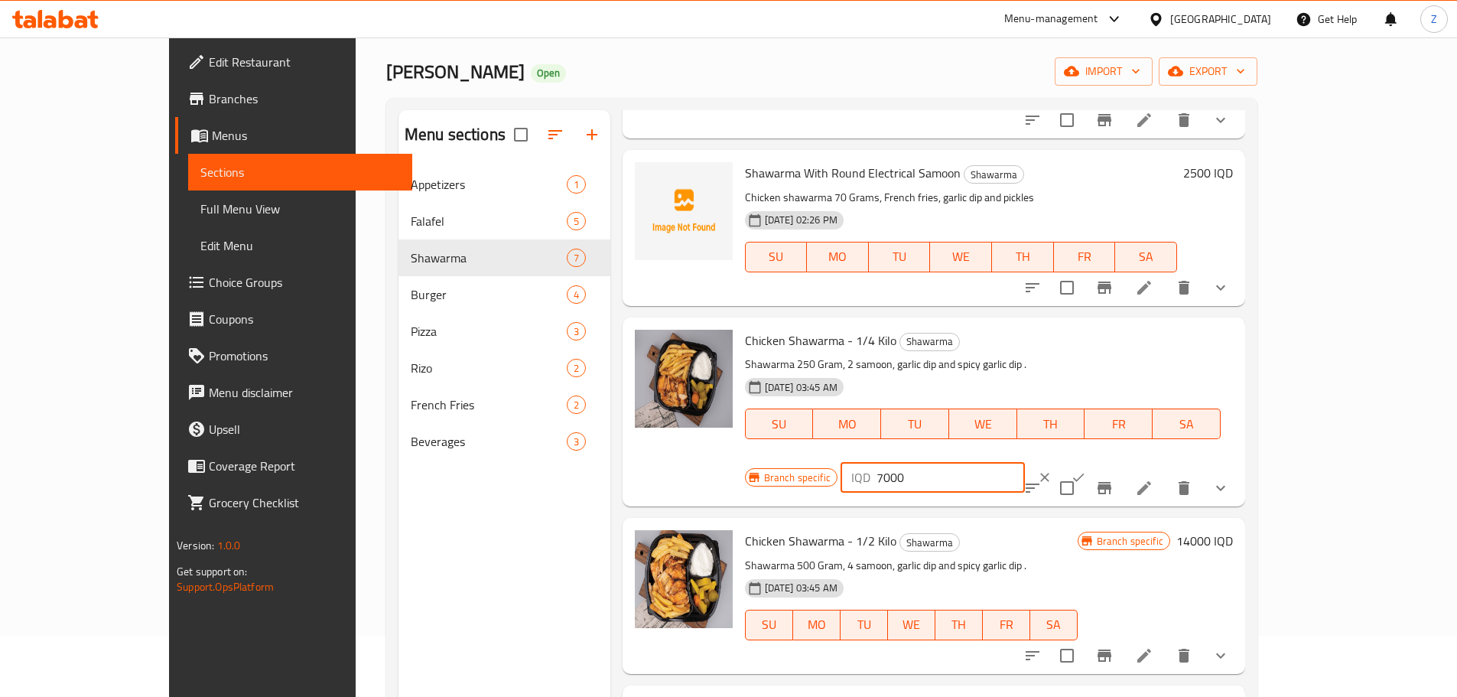
drag, startPoint x: 1198, startPoint y: 343, endPoint x: 1189, endPoint y: 346, distance: 10.4
click at [1025, 462] on input "7000" at bounding box center [950, 477] width 148 height 31
type input "7500"
click at [1086, 470] on icon "ok" at bounding box center [1078, 477] width 15 height 15
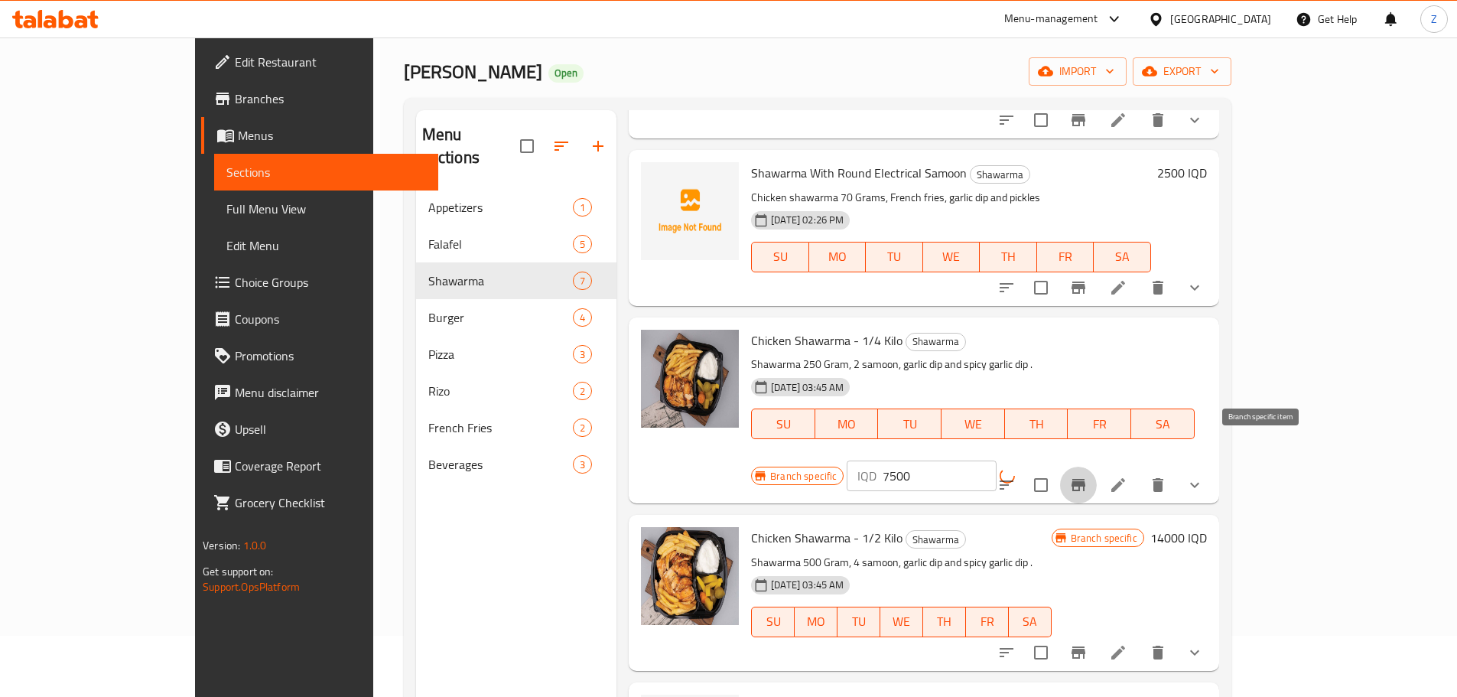
click at [1088, 476] on icon "Branch-specific-item" at bounding box center [1078, 485] width 18 height 18
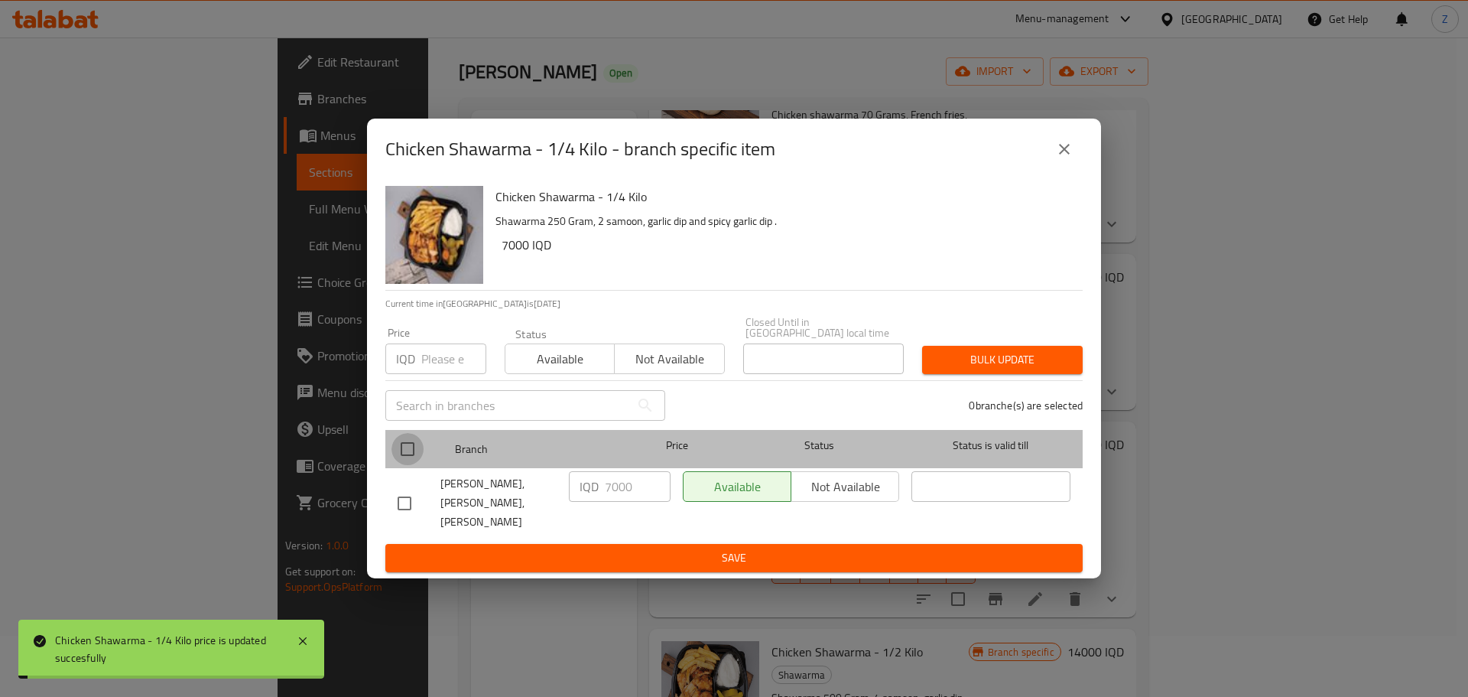
click at [411, 465] on input "checkbox" at bounding box center [408, 449] width 32 height 32
checkbox input "true"
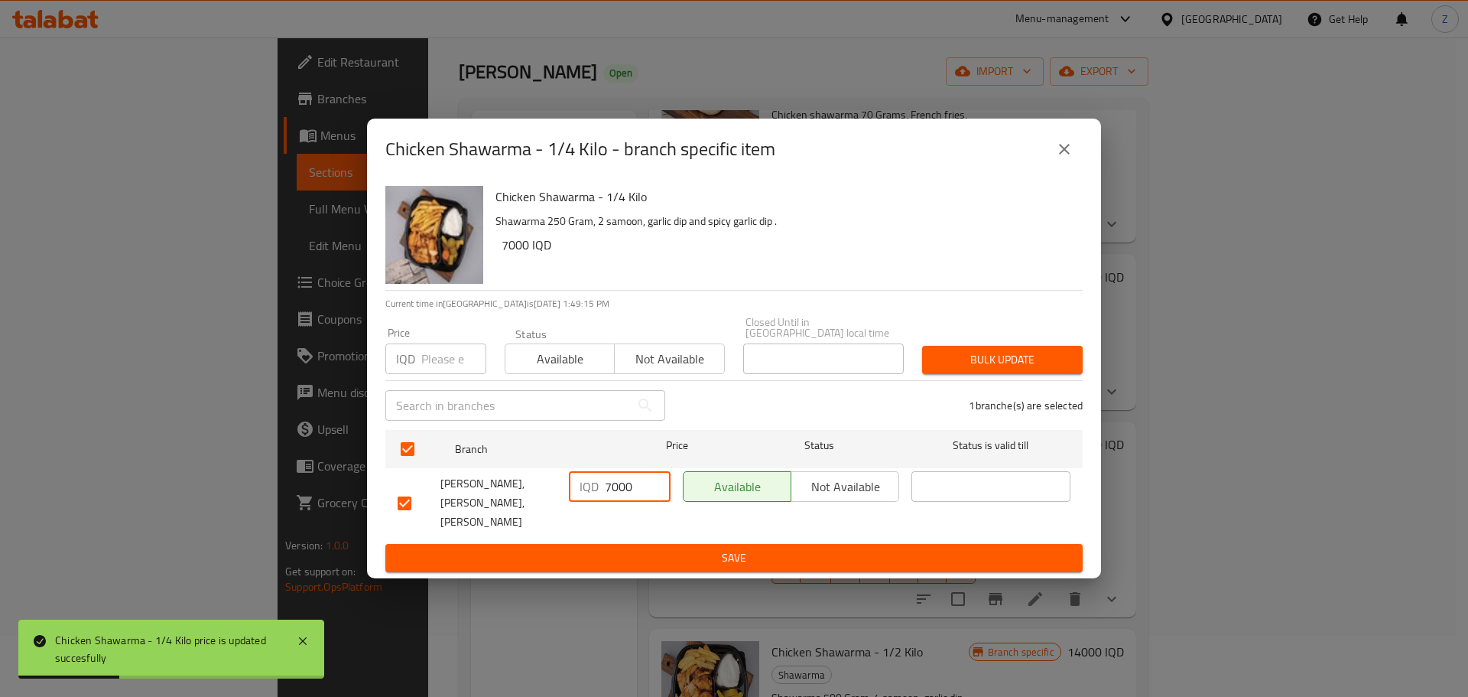
click at [613, 489] on input "7000" at bounding box center [638, 486] width 66 height 31
type input "7500"
click at [600, 528] on form "Branch Price Status Status is valid till Falafel Lulua, Aldora, Al [PERSON_NAME…" at bounding box center [734, 498] width 698 height 148
click at [599, 548] on span "Save" at bounding box center [734, 557] width 673 height 19
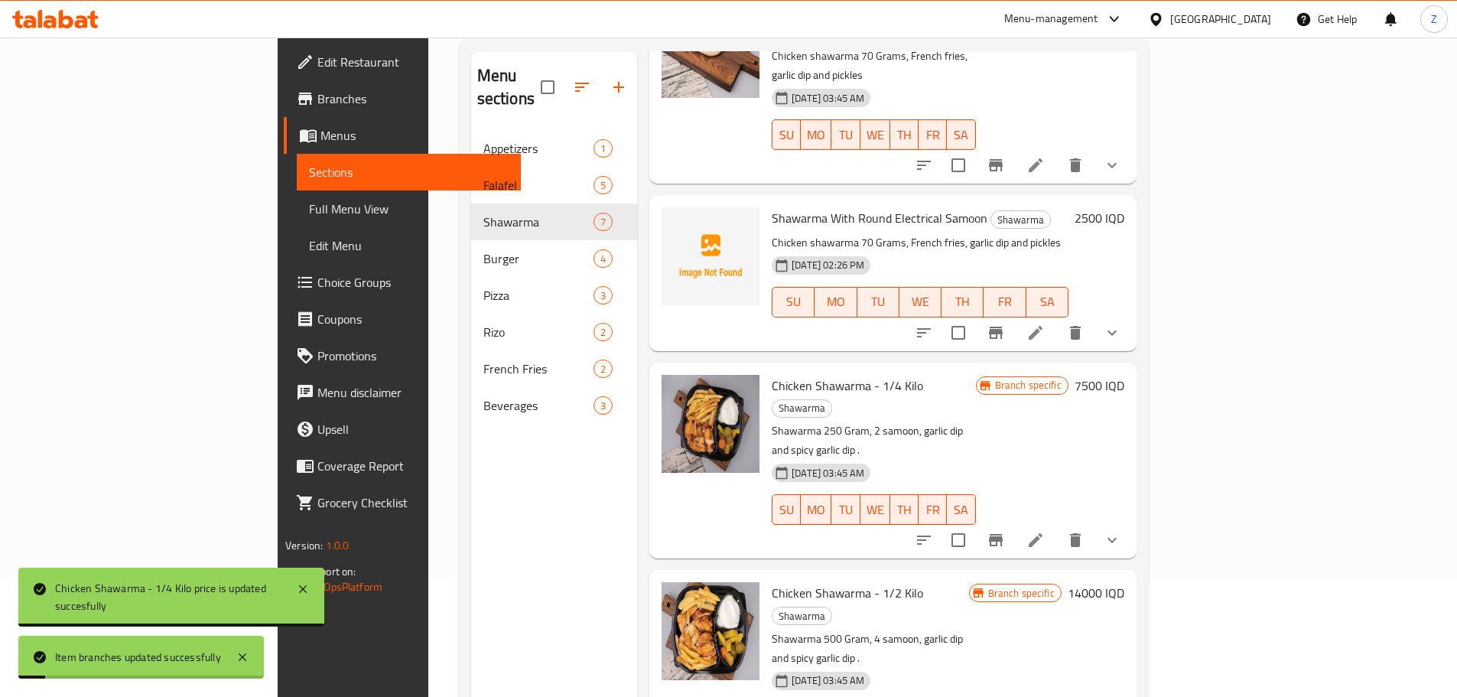
scroll to position [138, 0]
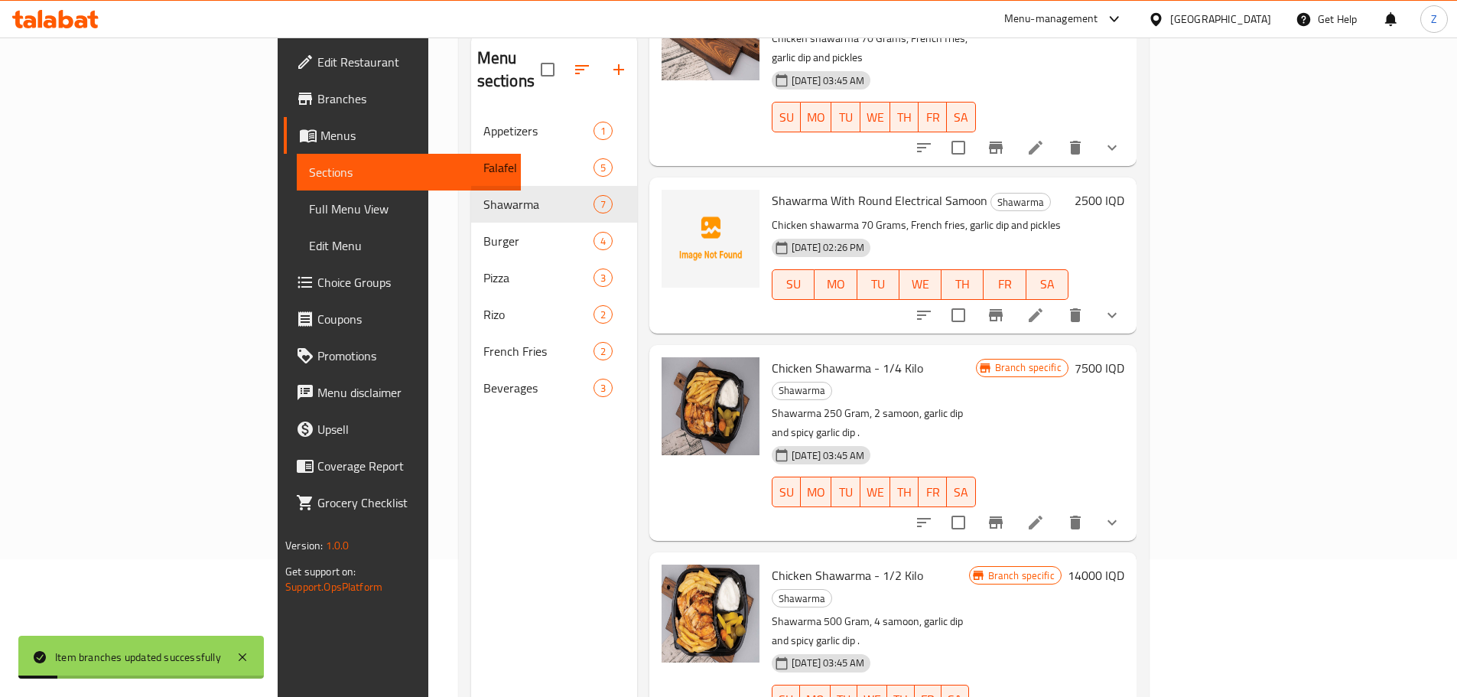
click at [1124, 564] on h6 "14000 IQD" at bounding box center [1096, 574] width 57 height 21
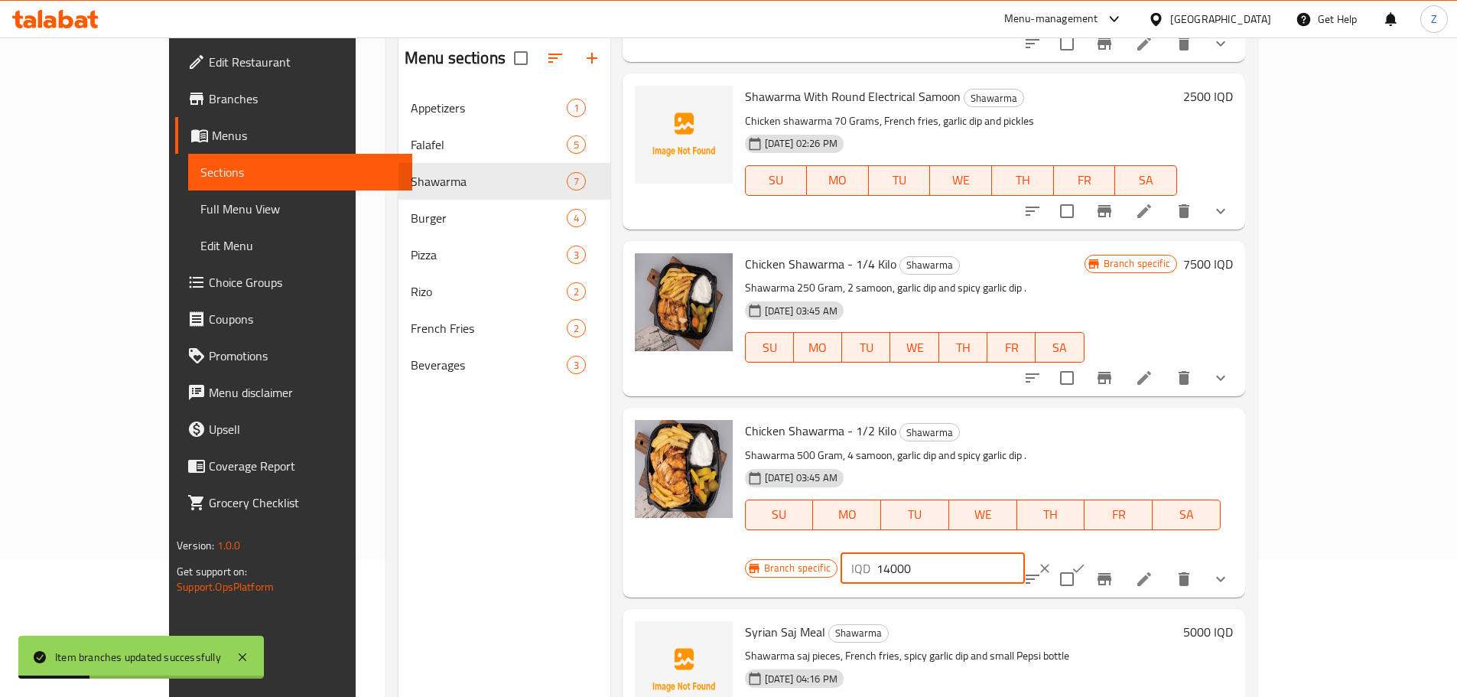
click at [1025, 553] on input "14000" at bounding box center [950, 568] width 148 height 31
type input "15000"
click at [1095, 551] on button "ok" at bounding box center [1079, 568] width 34 height 34
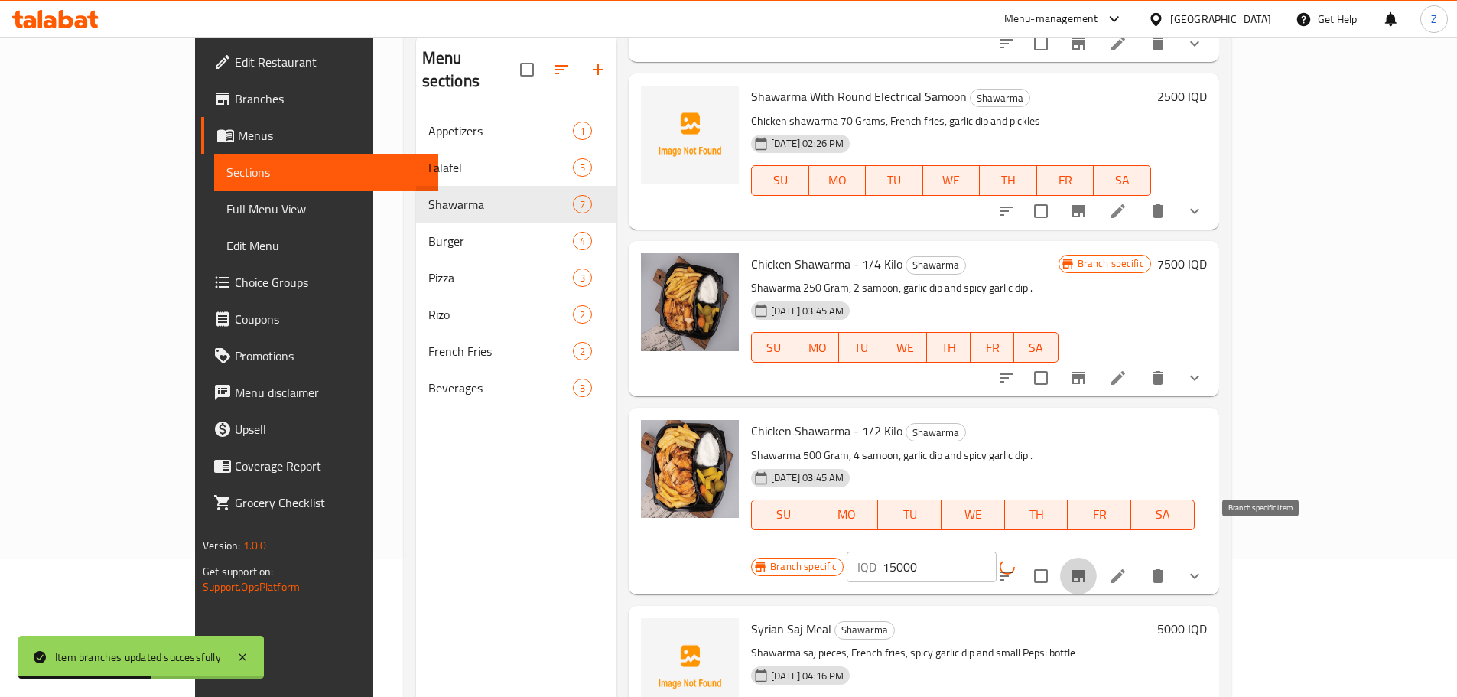
click at [1088, 567] on icon "Branch-specific-item" at bounding box center [1078, 576] width 18 height 18
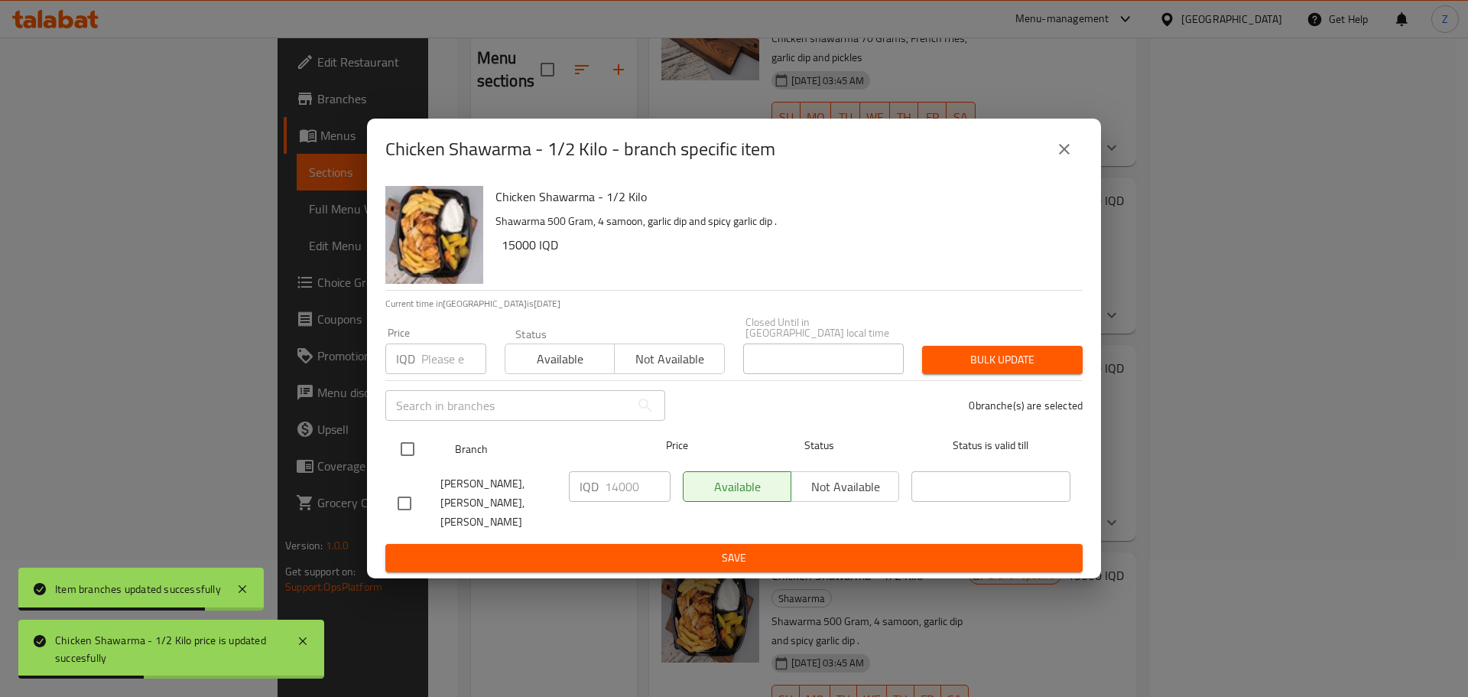
drag, startPoint x: 416, startPoint y: 458, endPoint x: 443, endPoint y: 454, distance: 27.0
click at [416, 457] on input "checkbox" at bounding box center [408, 449] width 32 height 32
checkbox input "true"
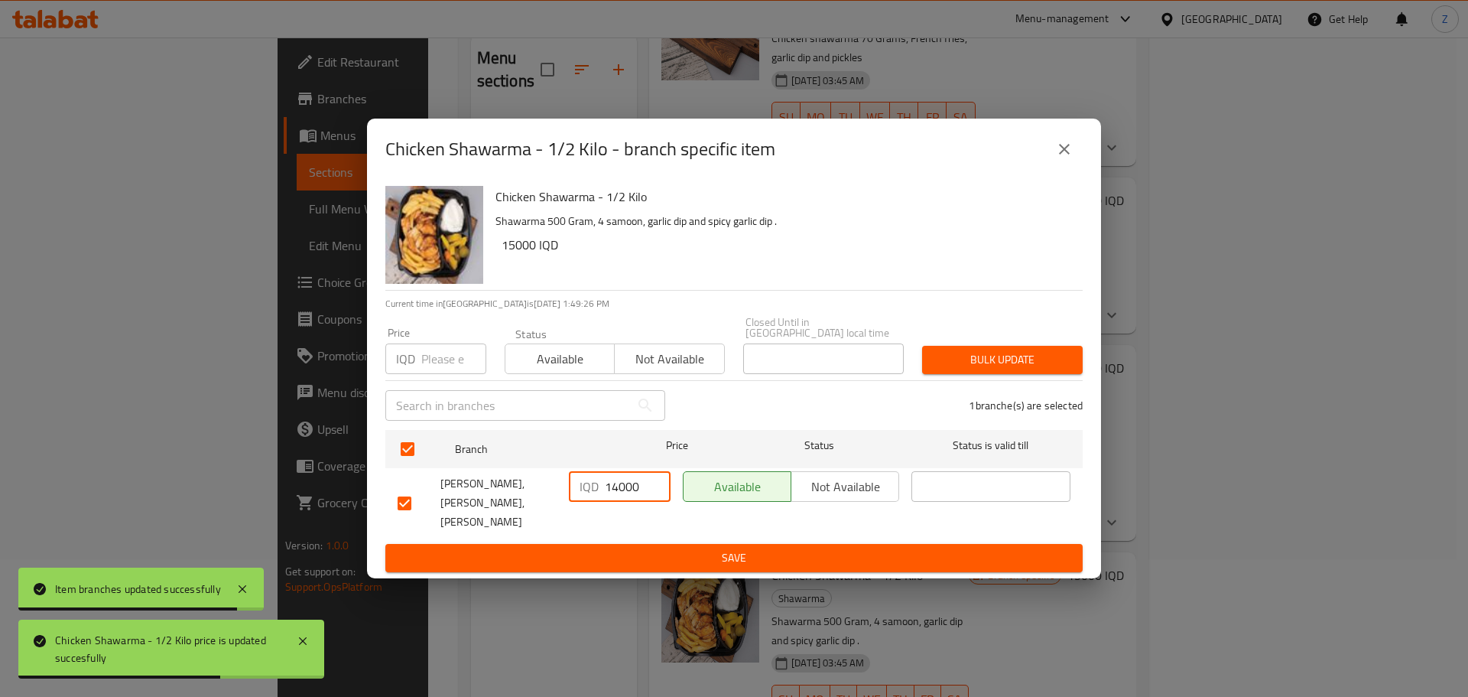
click at [618, 490] on input "14000" at bounding box center [638, 486] width 66 height 31
type input "15000"
click at [619, 548] on span "Save" at bounding box center [734, 557] width 673 height 19
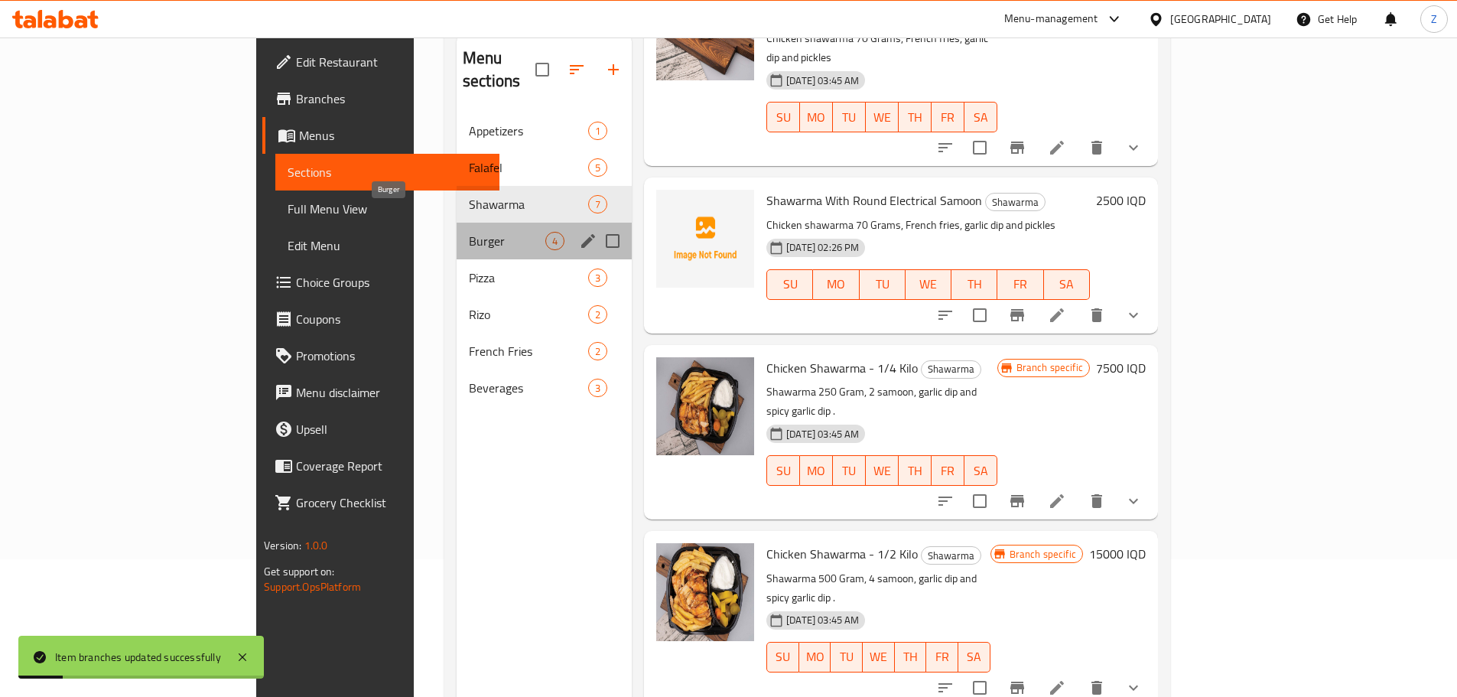
click at [469, 232] on span "Burger" at bounding box center [507, 241] width 76 height 18
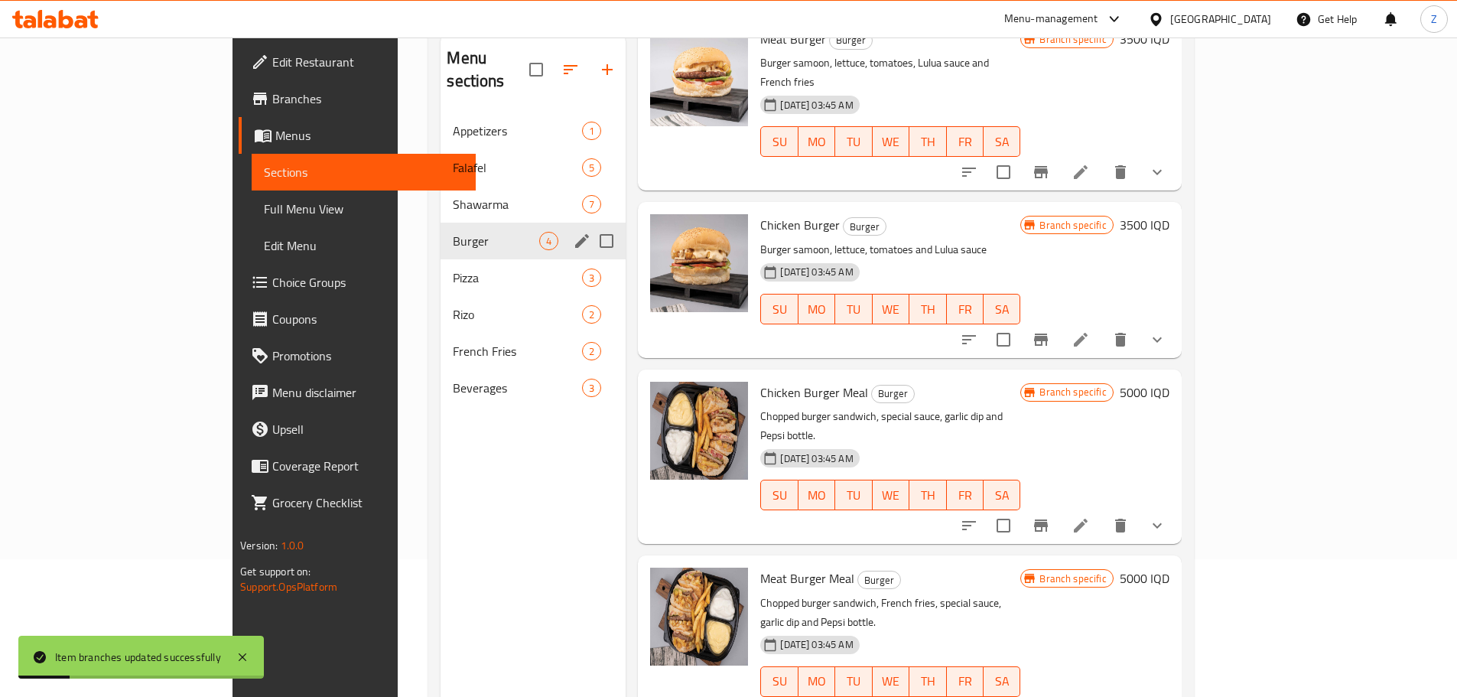
scroll to position [10, 0]
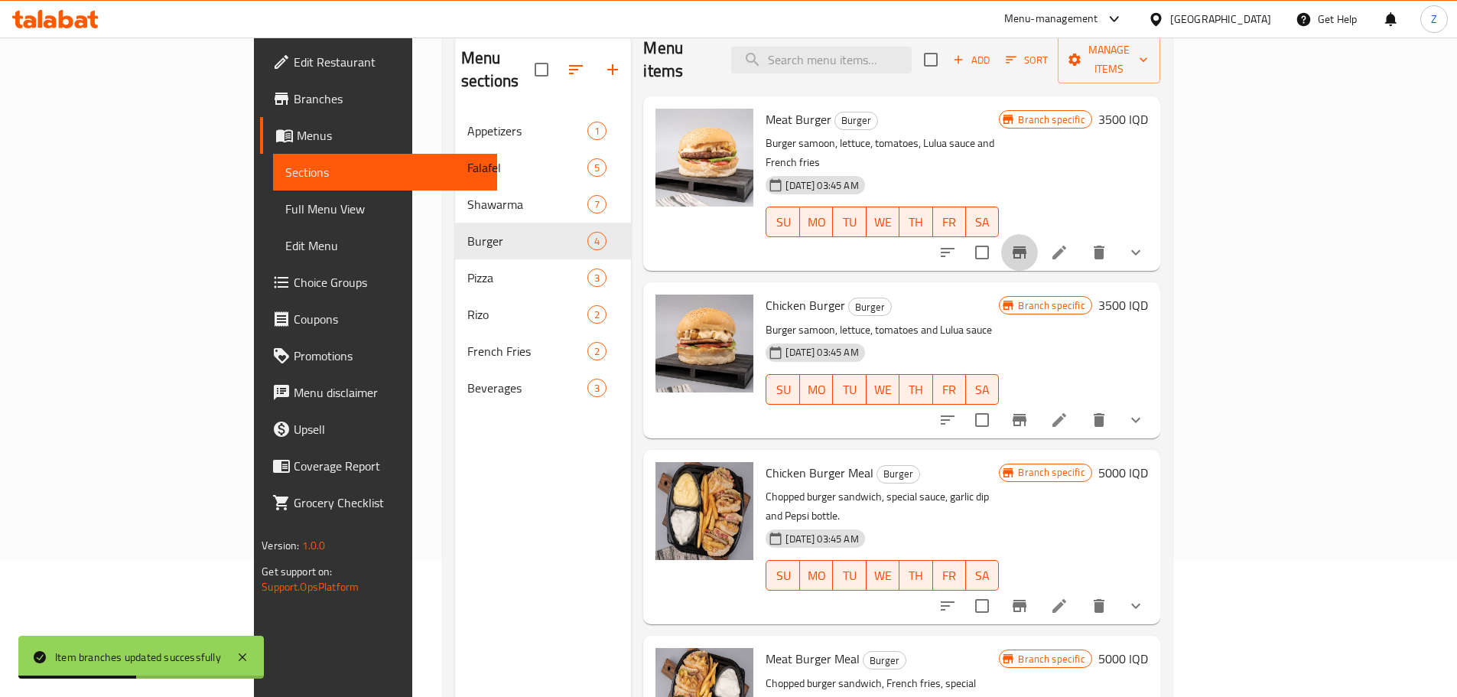
click at [1029, 243] on icon "Branch-specific-item" at bounding box center [1019, 252] width 18 height 18
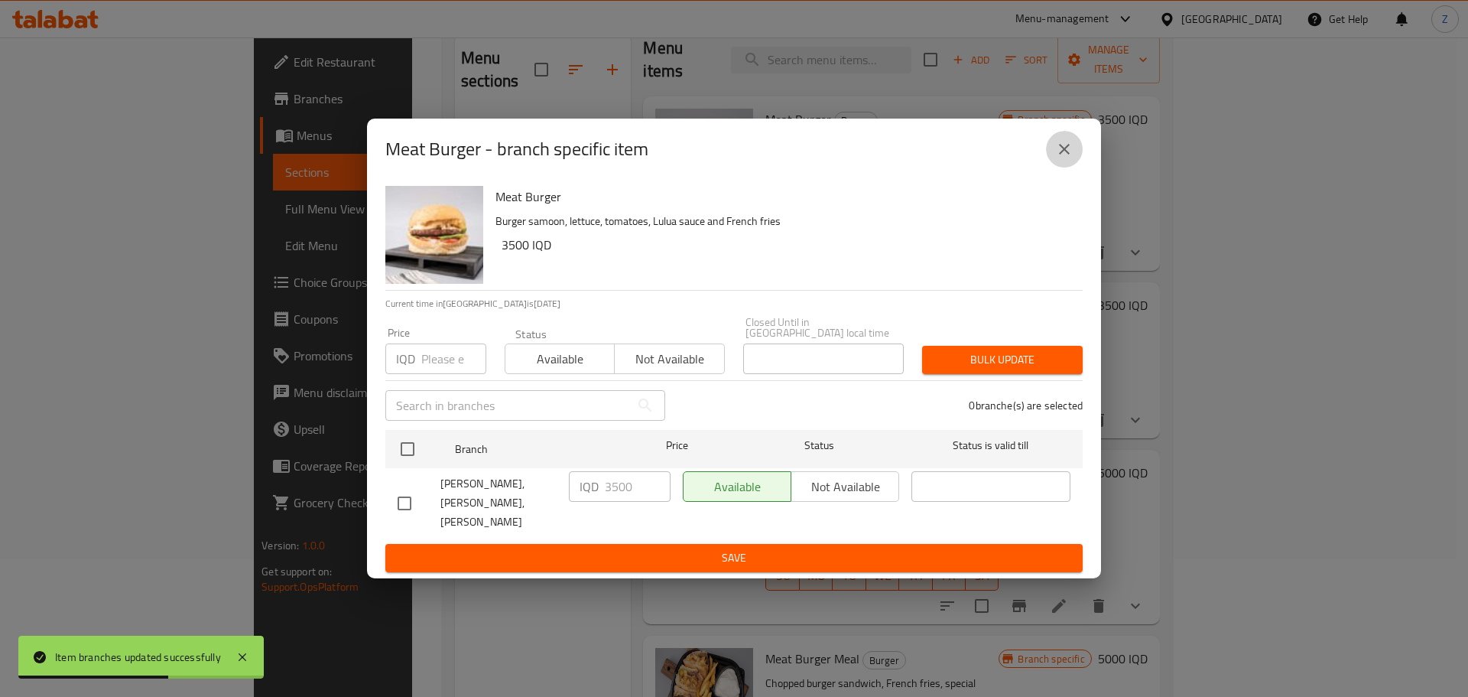
click at [1065, 151] on button "close" at bounding box center [1064, 149] width 37 height 37
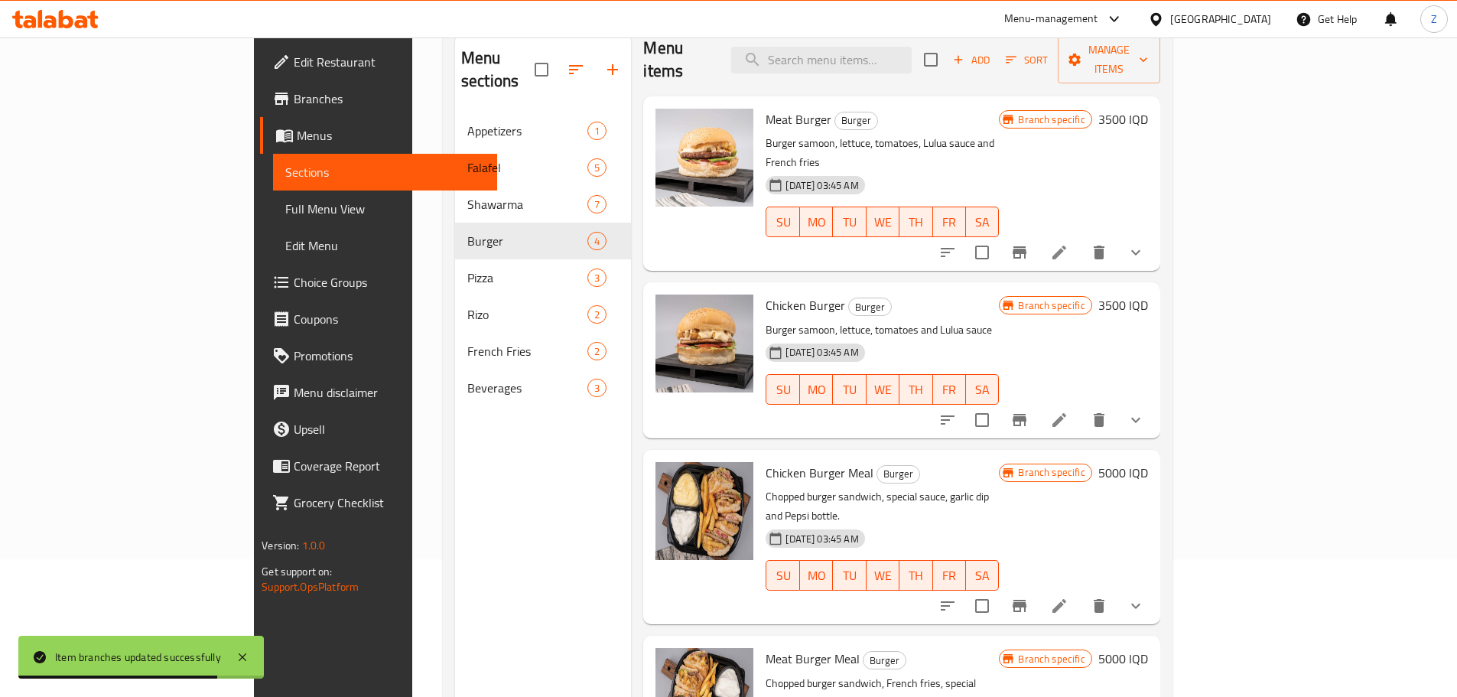
click at [1029, 411] on icon "Branch-specific-item" at bounding box center [1019, 420] width 18 height 18
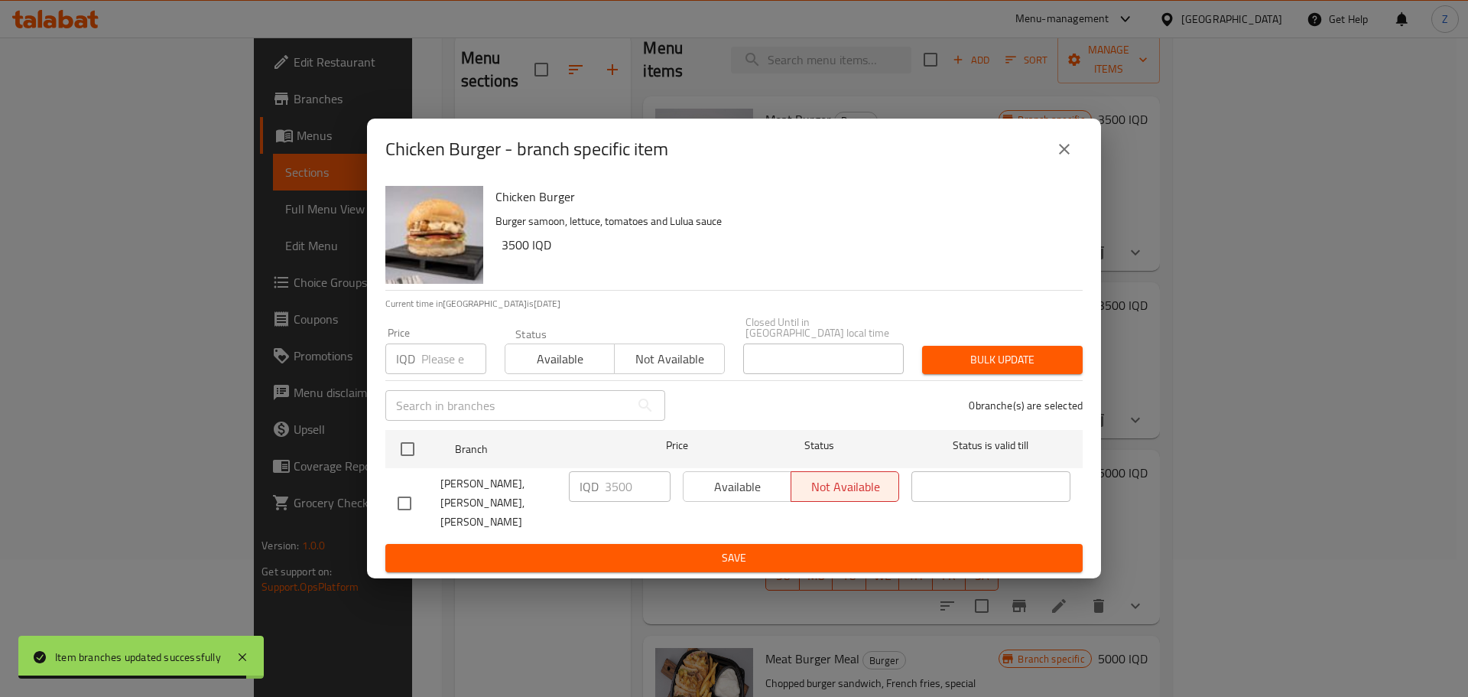
click at [1073, 180] on div "Chicken Burger - branch specific item" at bounding box center [734, 149] width 734 height 61
click at [1066, 158] on icon "close" at bounding box center [1064, 149] width 18 height 18
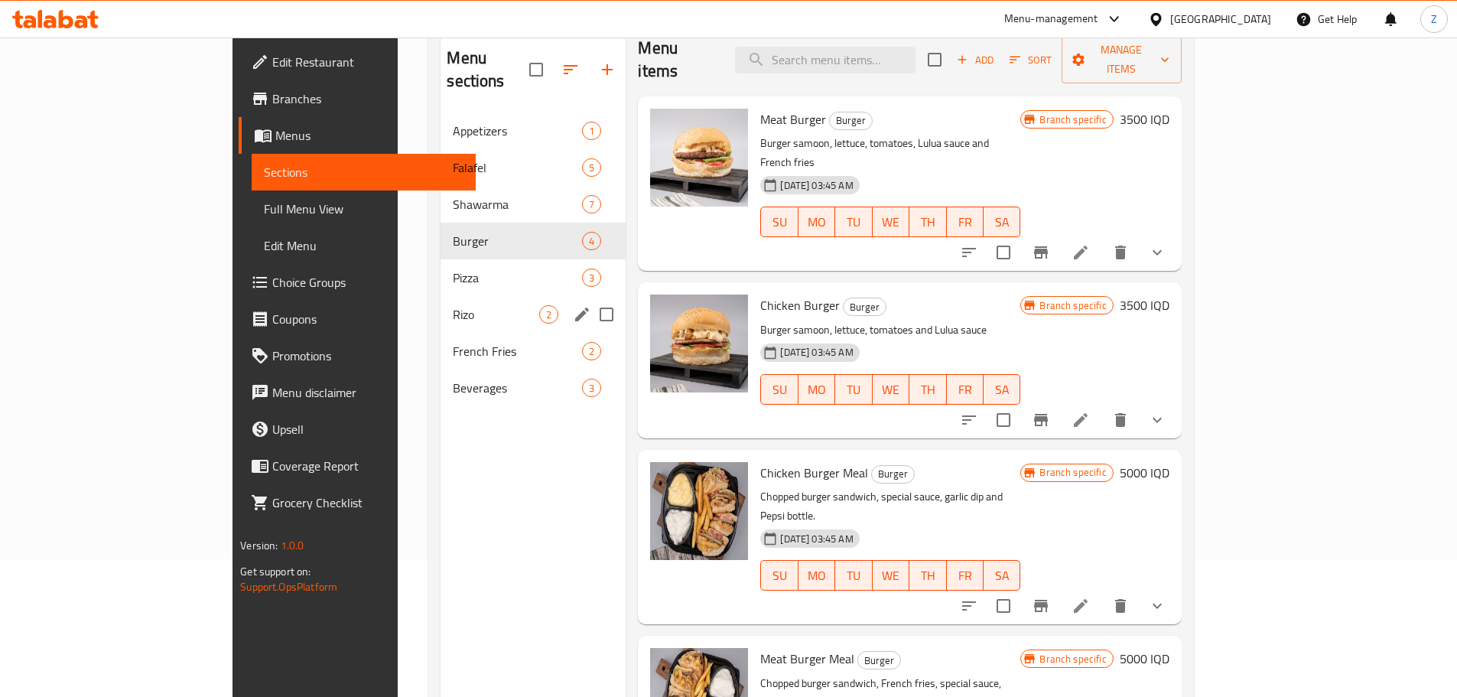
click at [453, 305] on span "Rizo" at bounding box center [496, 314] width 86 height 18
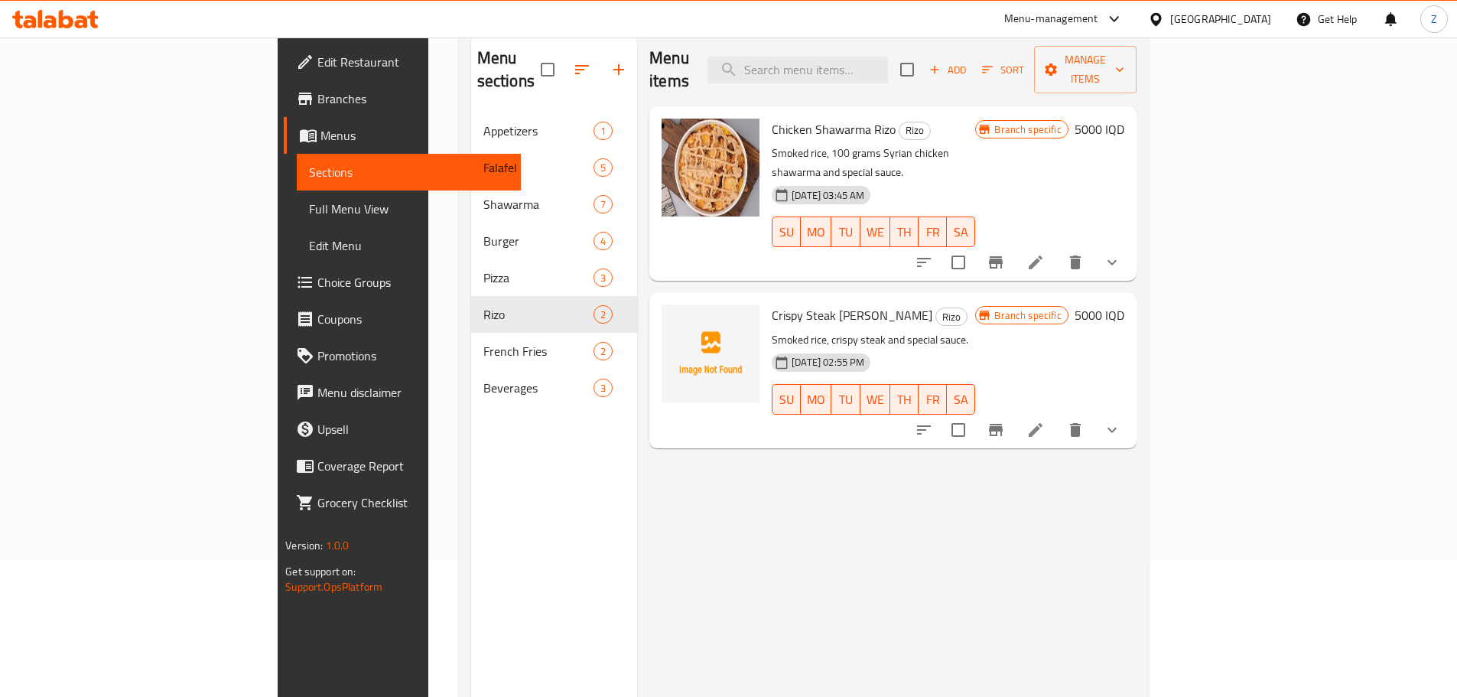
click at [1124, 119] on h6 "5000 IQD" at bounding box center [1100, 129] width 50 height 21
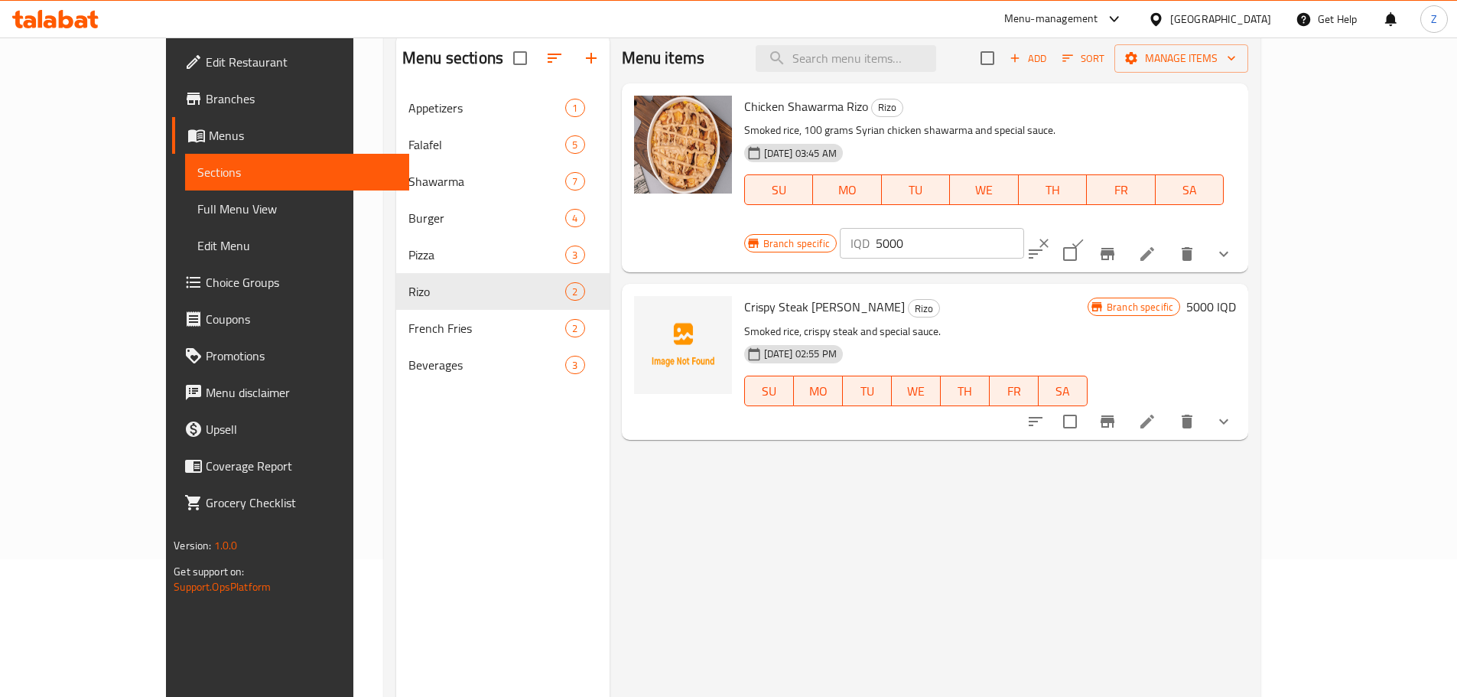
click at [1024, 228] on input "5000" at bounding box center [950, 243] width 148 height 31
type input "3500"
click at [1094, 226] on button "ok" at bounding box center [1078, 243] width 34 height 34
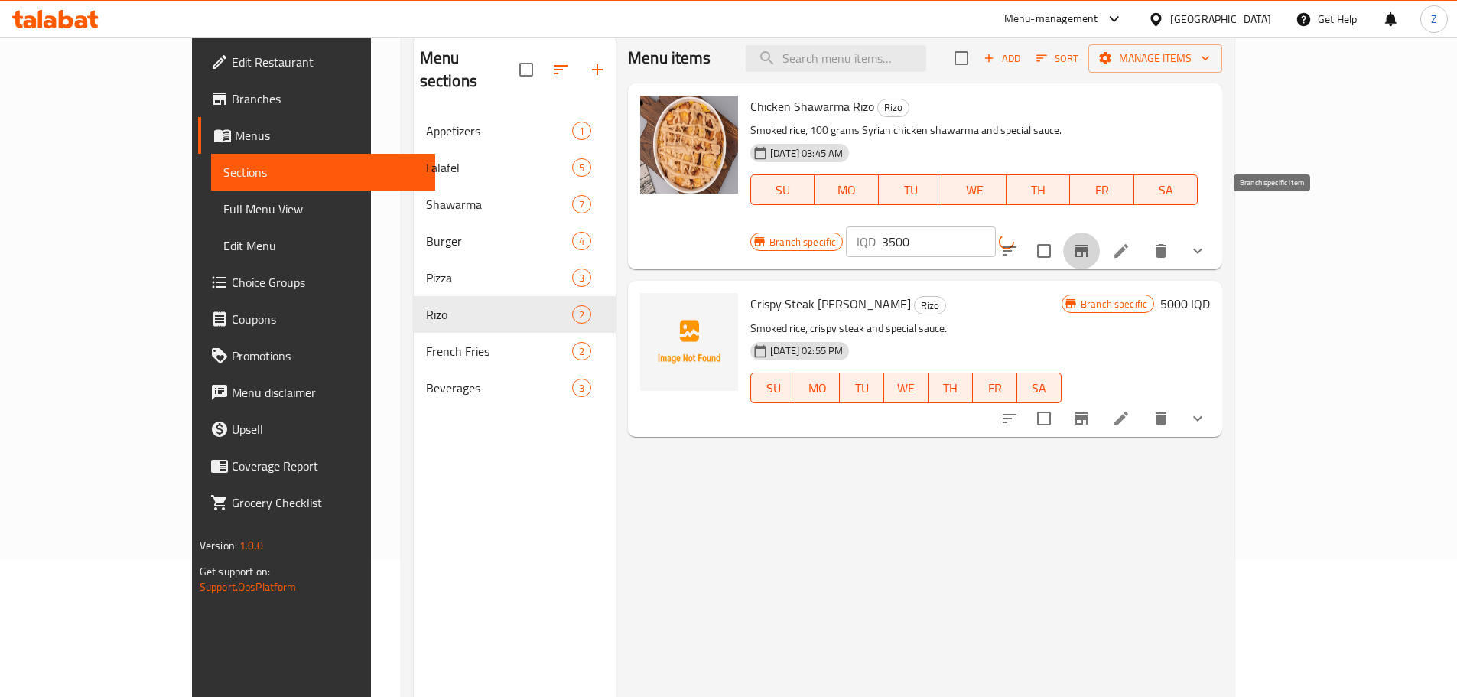
click at [1100, 233] on button "Branch-specific-item" at bounding box center [1081, 251] width 37 height 37
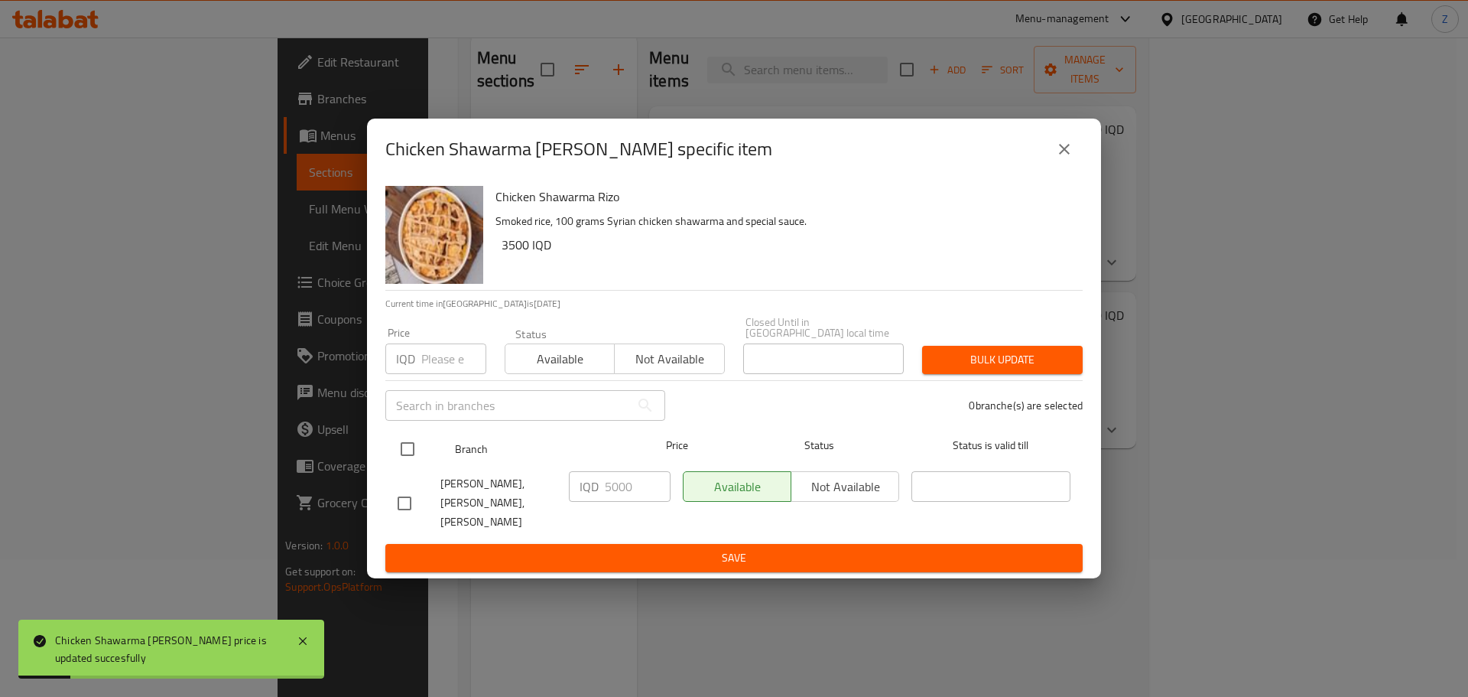
click at [406, 454] on input "checkbox" at bounding box center [408, 449] width 32 height 32
checkbox input "true"
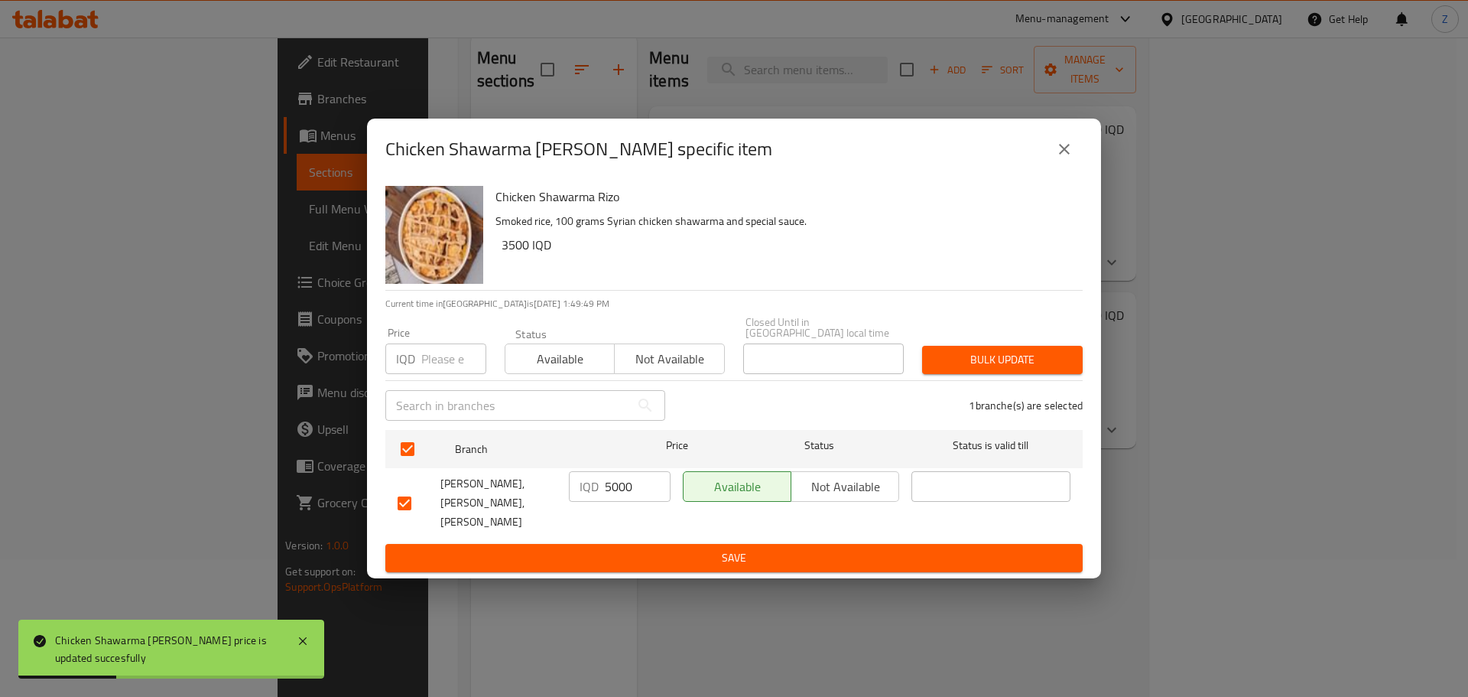
click at [613, 487] on input "5000" at bounding box center [638, 486] width 66 height 31
type input "3500"
click at [644, 552] on span "Save" at bounding box center [734, 557] width 673 height 19
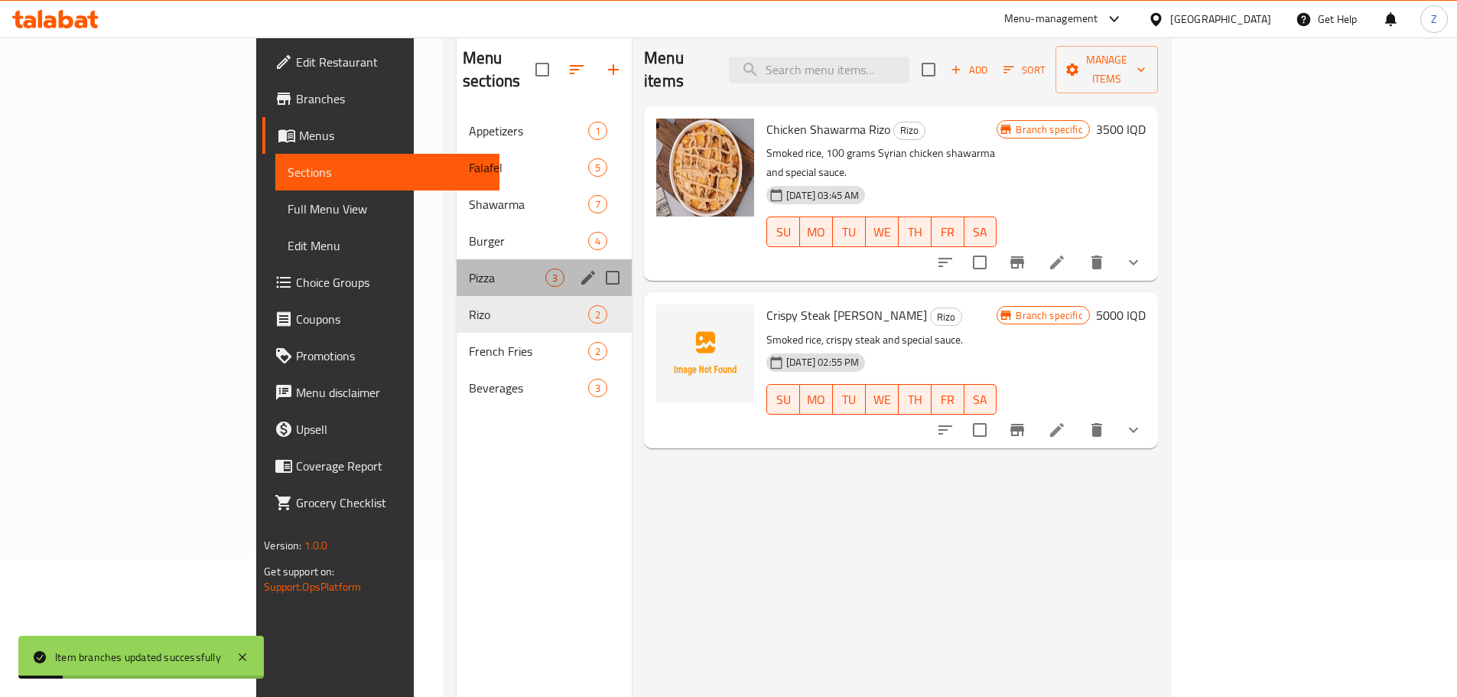
click at [457, 268] on div "Pizza 3" at bounding box center [544, 277] width 175 height 37
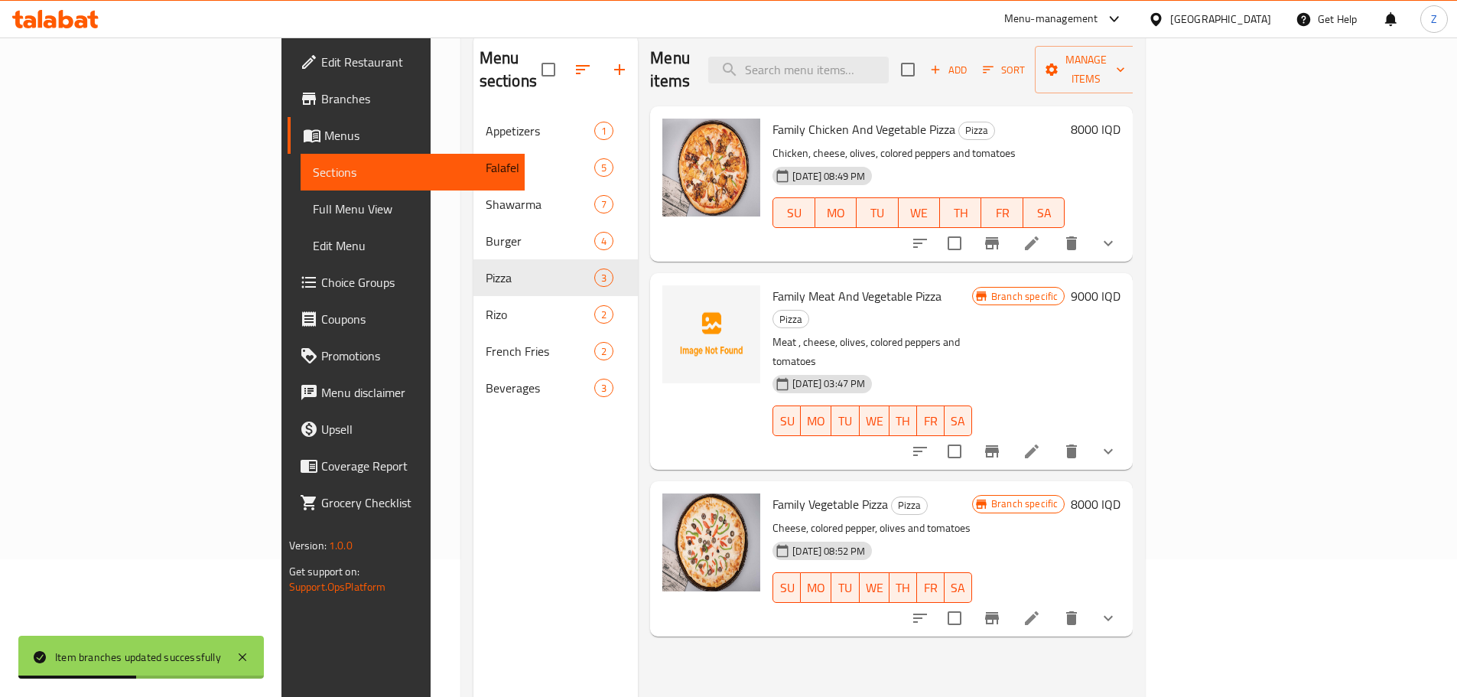
click at [1120, 493] on div "Branch specific 8000 IQD" at bounding box center [1046, 558] width 148 height 131
click at [1120, 493] on h6 "8000 IQD" at bounding box center [1096, 503] width 50 height 21
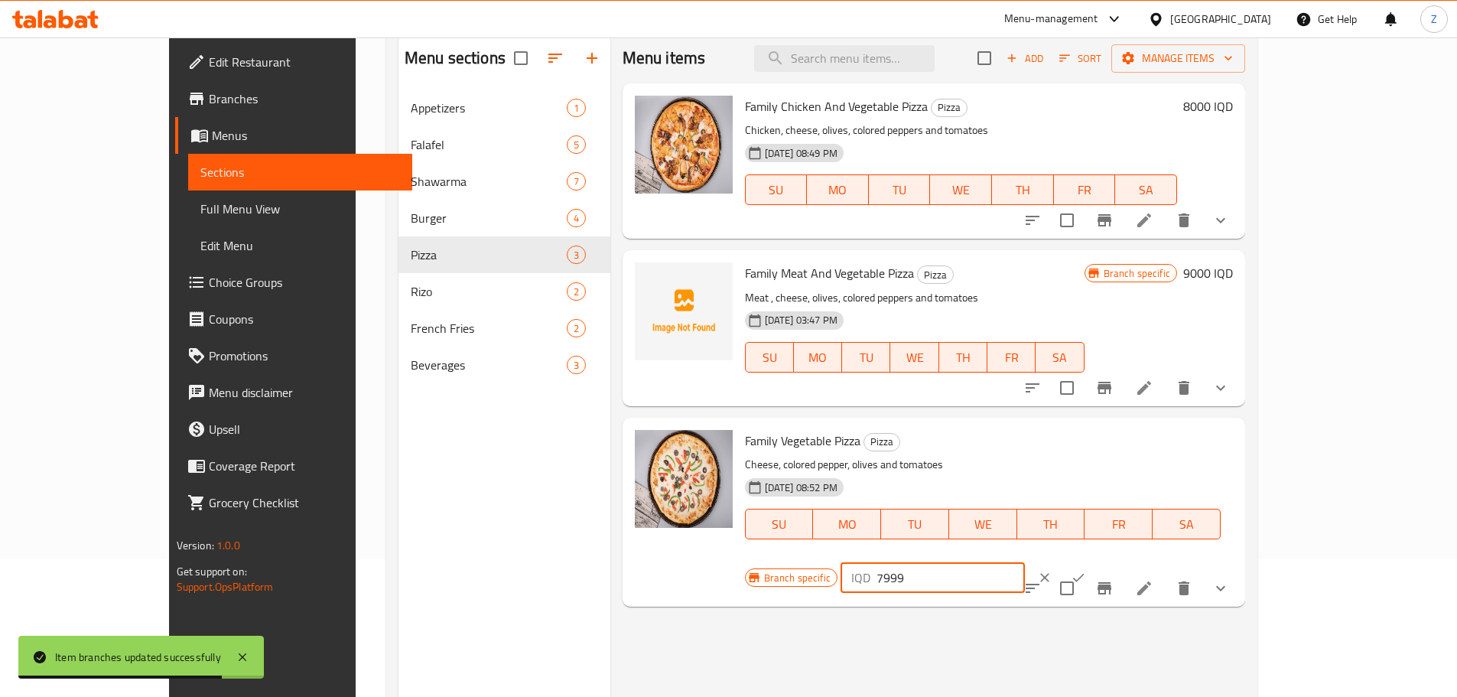
click at [1025, 562] on input "7999" at bounding box center [950, 577] width 148 height 31
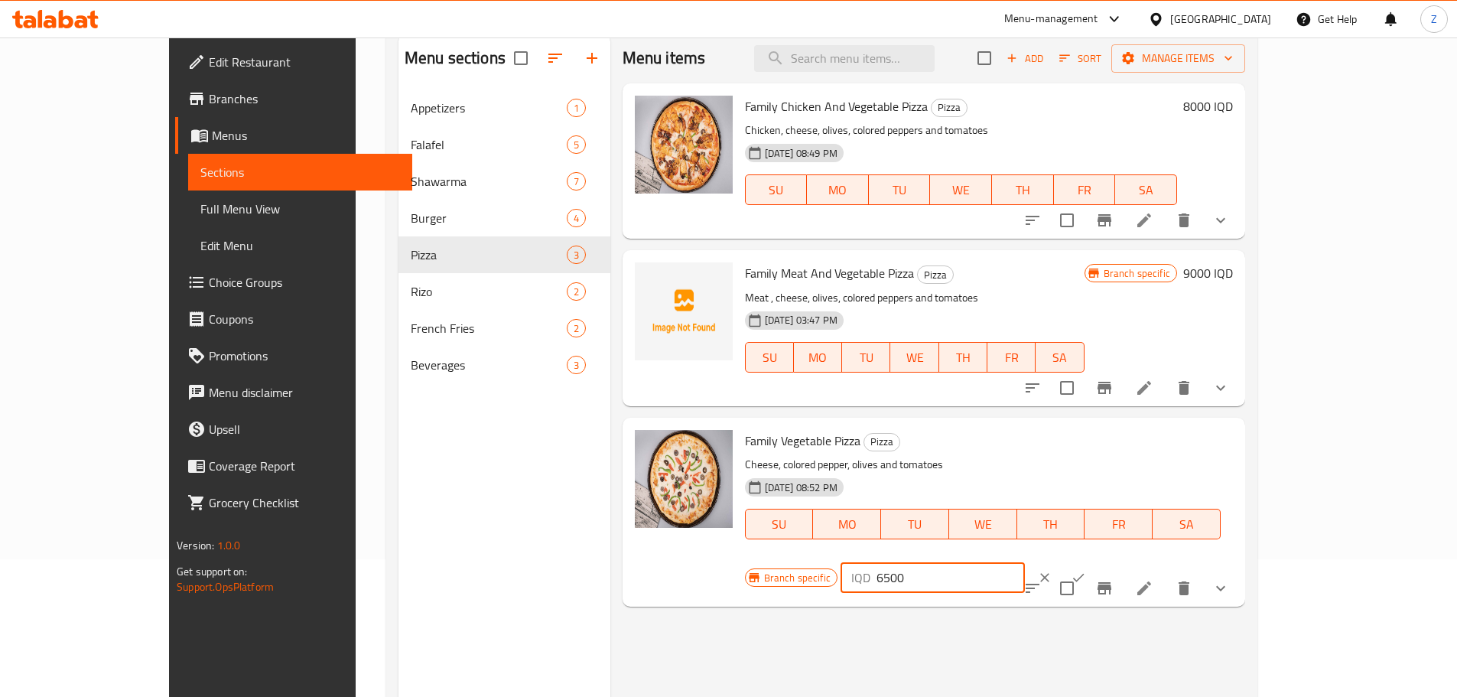
type input "6500"
click at [1095, 561] on button "ok" at bounding box center [1079, 578] width 34 height 34
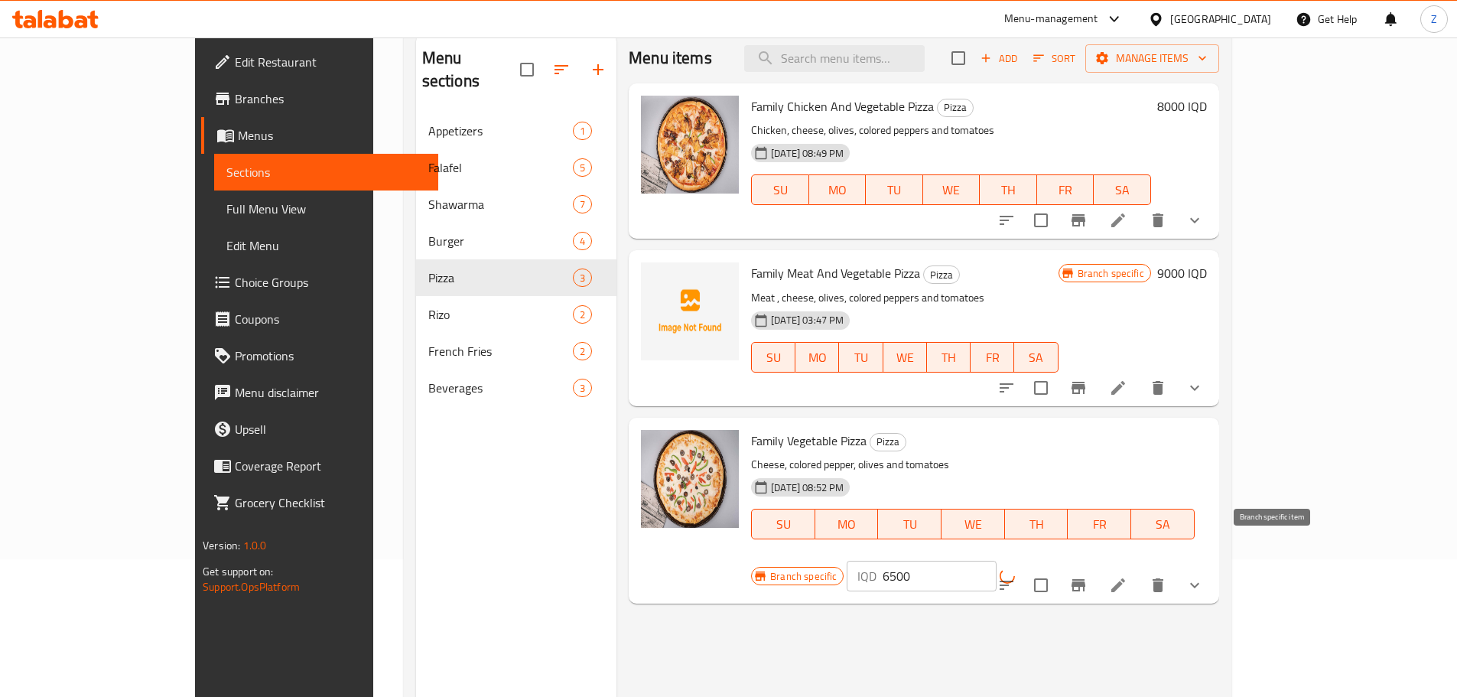
click at [1097, 567] on button "Branch-specific-item" at bounding box center [1078, 585] width 37 height 37
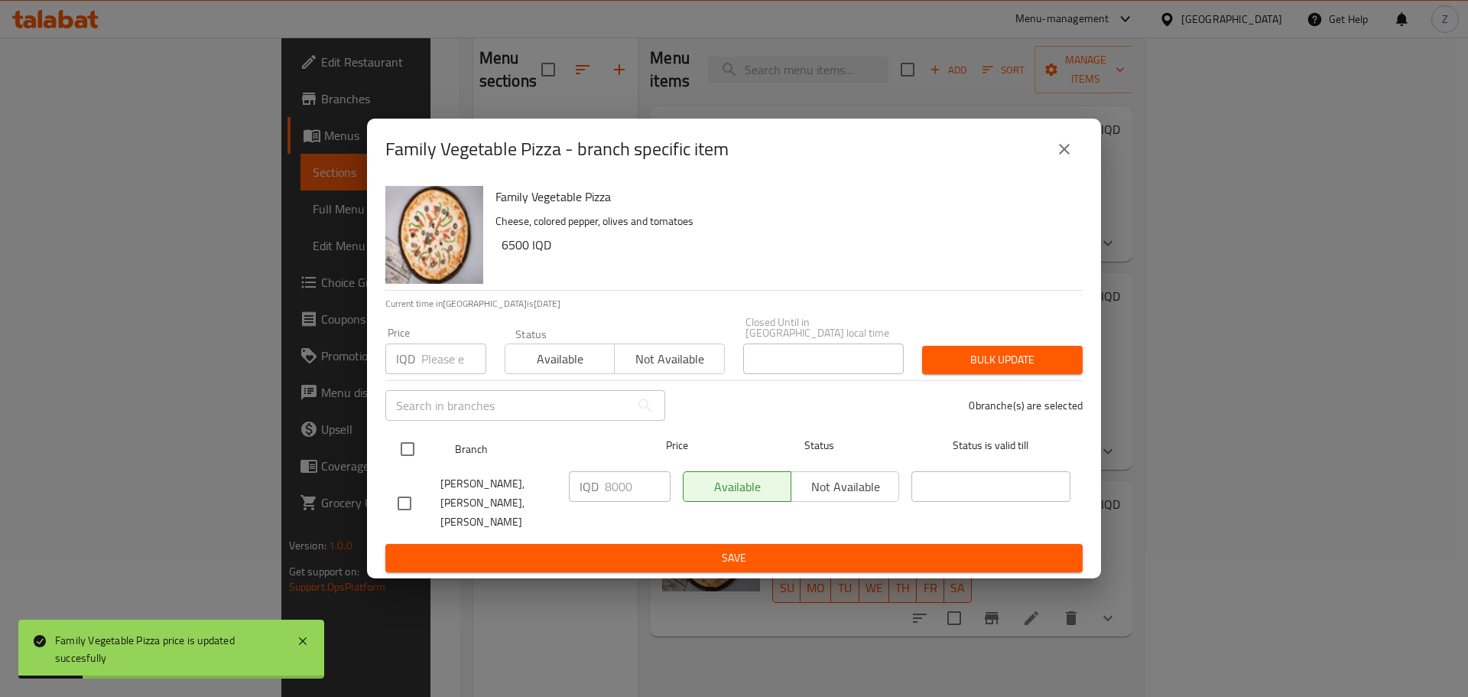
click at [416, 447] on input "checkbox" at bounding box center [408, 449] width 32 height 32
checkbox input "true"
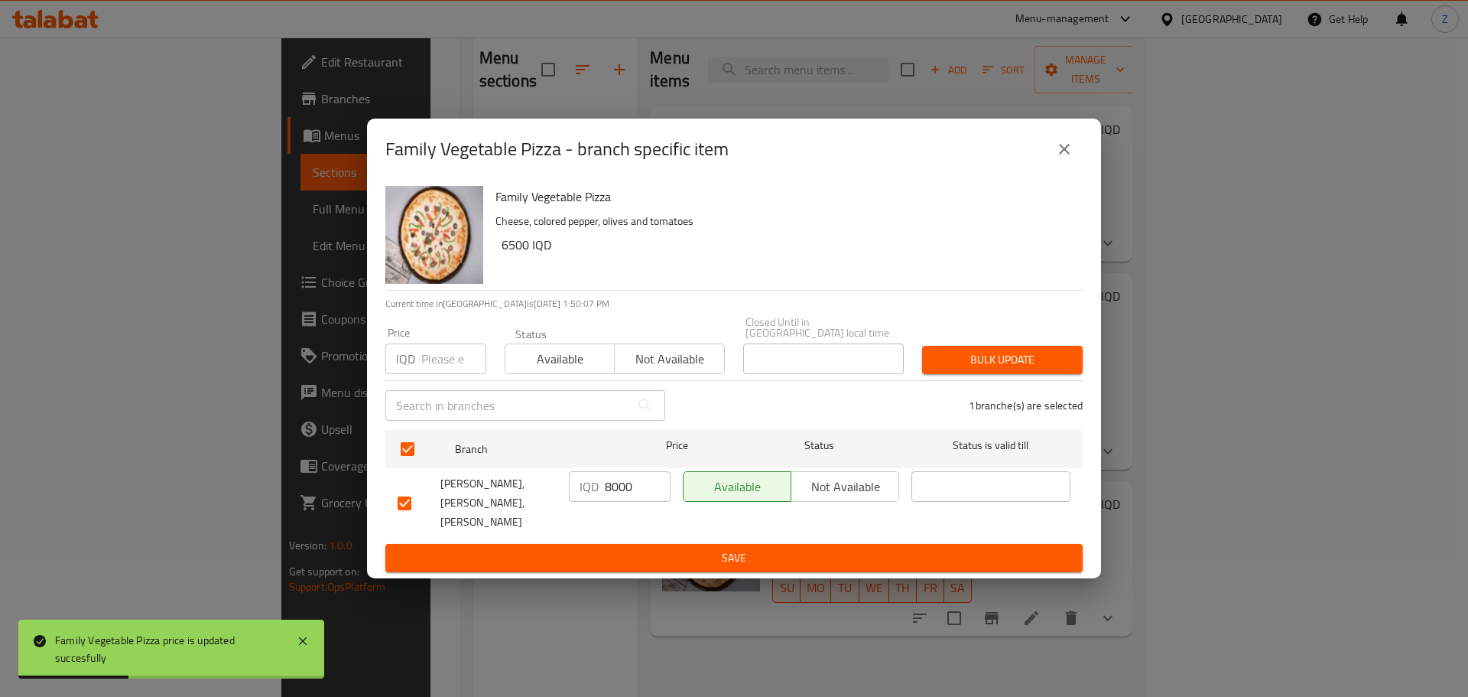
click at [620, 490] on input "8000" at bounding box center [638, 486] width 66 height 31
type input "6500"
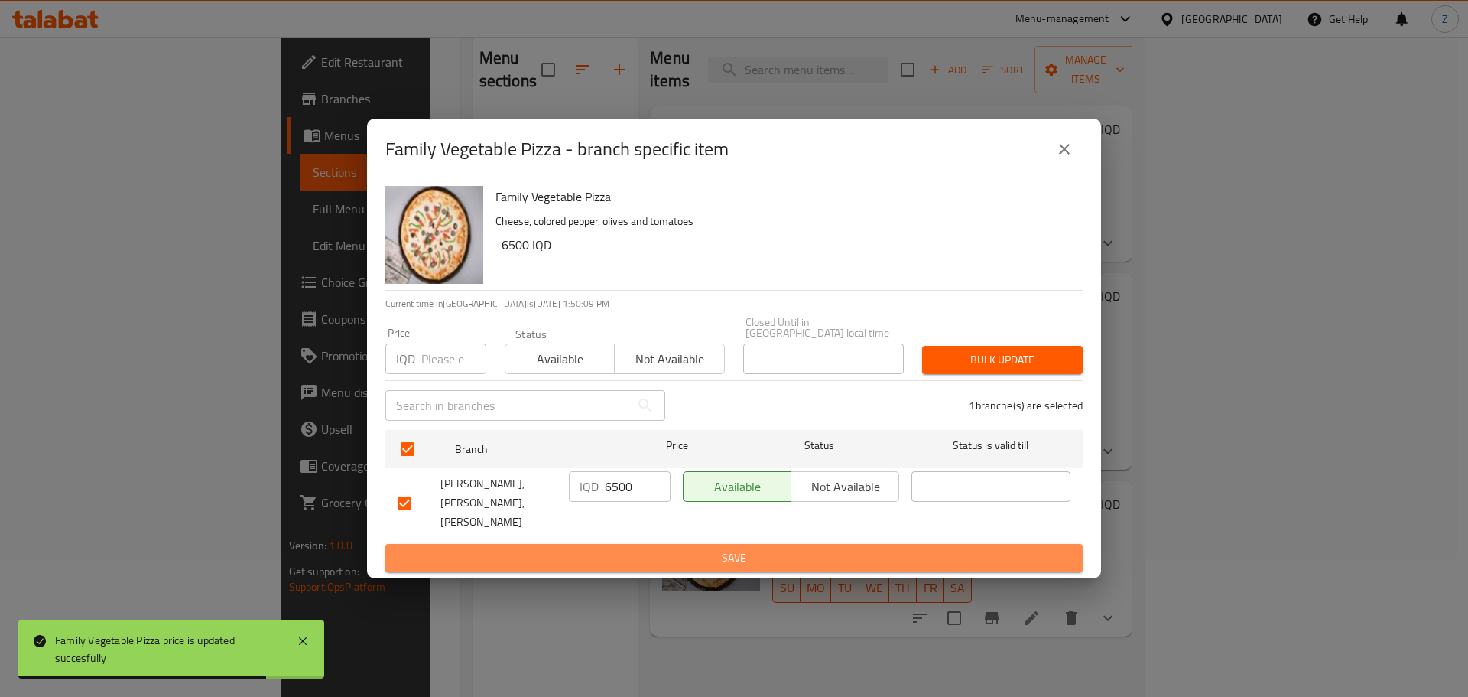
click at [636, 548] on span "Save" at bounding box center [734, 557] width 673 height 19
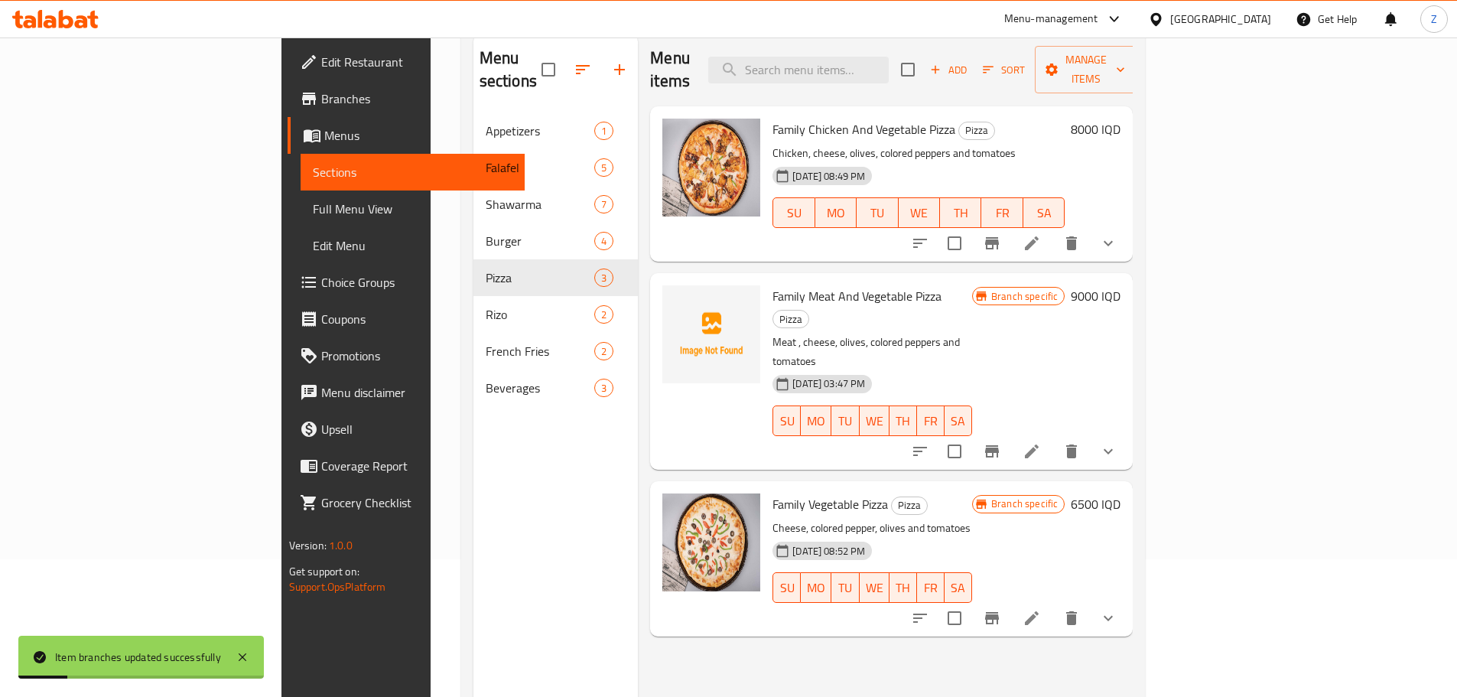
click at [1120, 121] on div "8000 IQD" at bounding box center [1093, 184] width 56 height 131
click at [1120, 119] on h6 "8000 IQD" at bounding box center [1096, 129] width 50 height 21
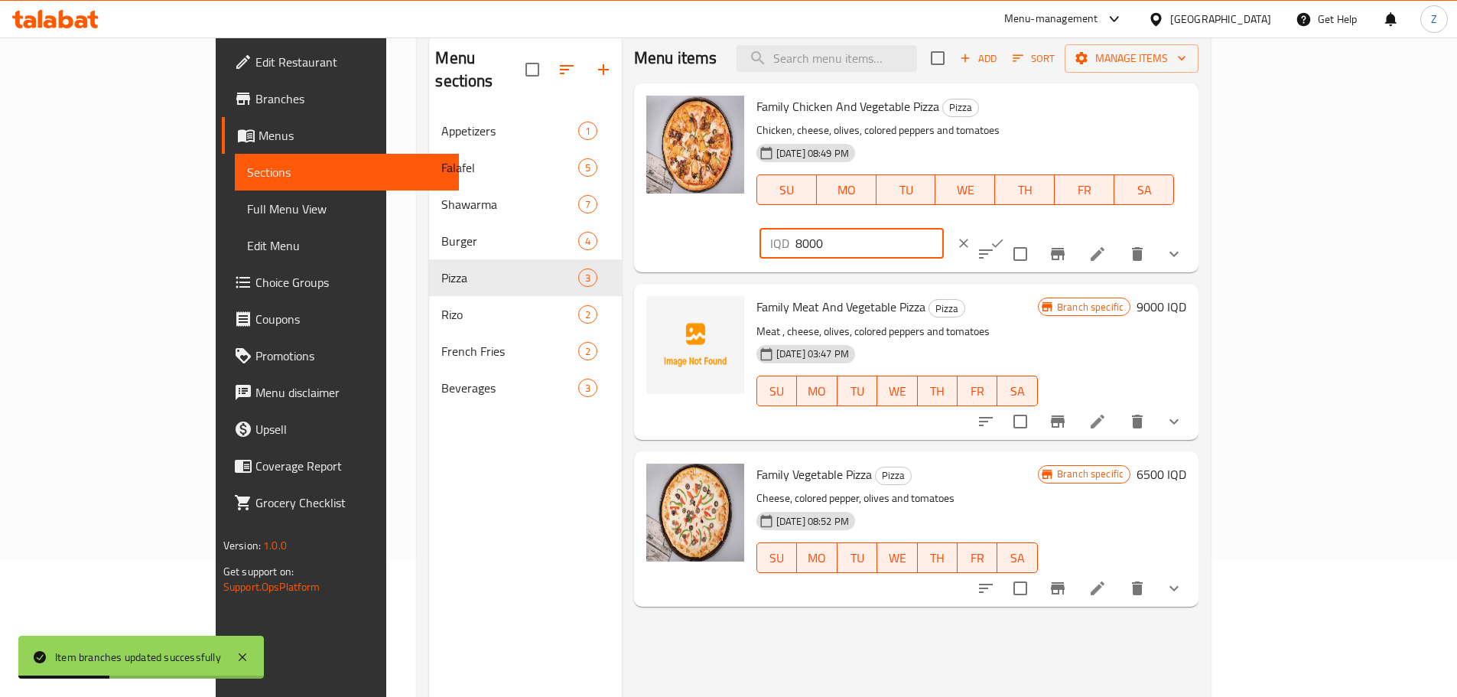
drag, startPoint x: 1200, startPoint y: 113, endPoint x: 1191, endPoint y: 114, distance: 9.2
click at [944, 228] on div "IQD 8000 ​" at bounding box center [851, 243] width 184 height 31
type input "7000"
click at [1014, 226] on button "ok" at bounding box center [998, 243] width 34 height 34
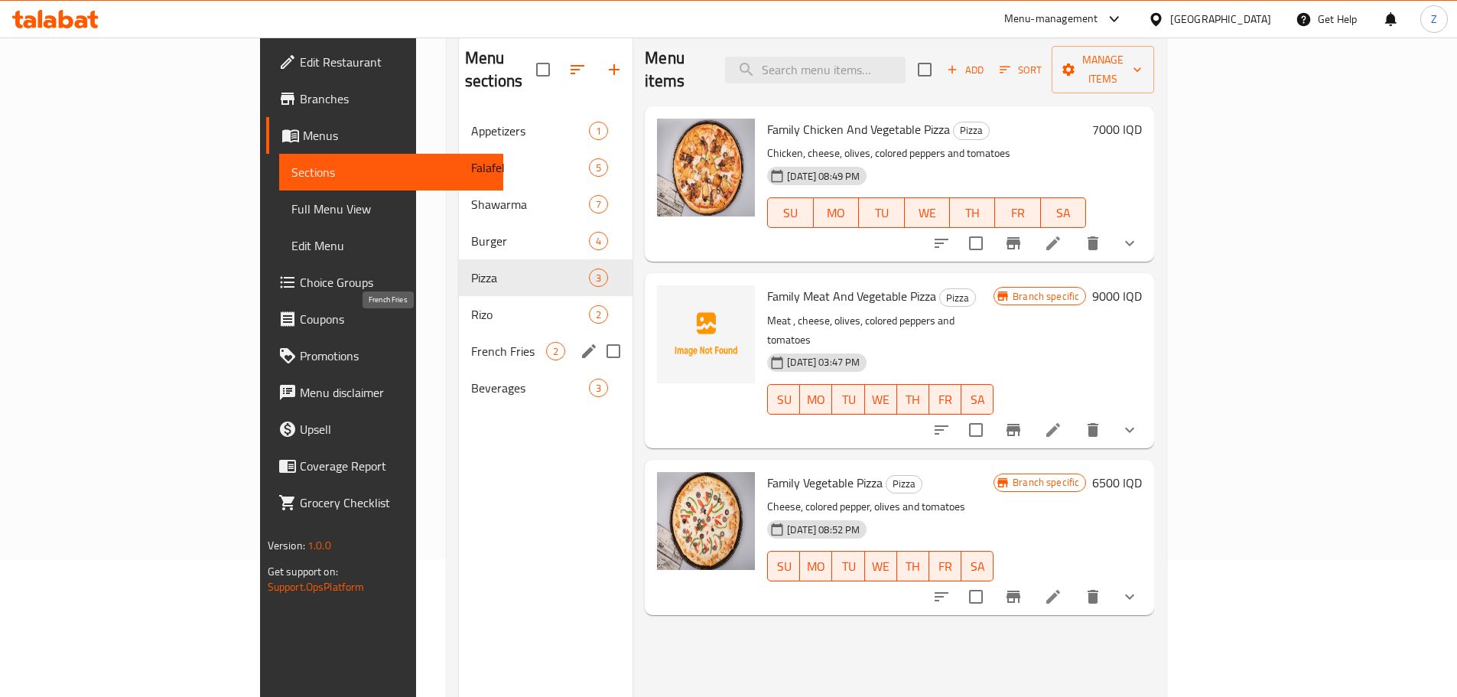
click at [471, 342] on span "French Fries" at bounding box center [508, 351] width 75 height 18
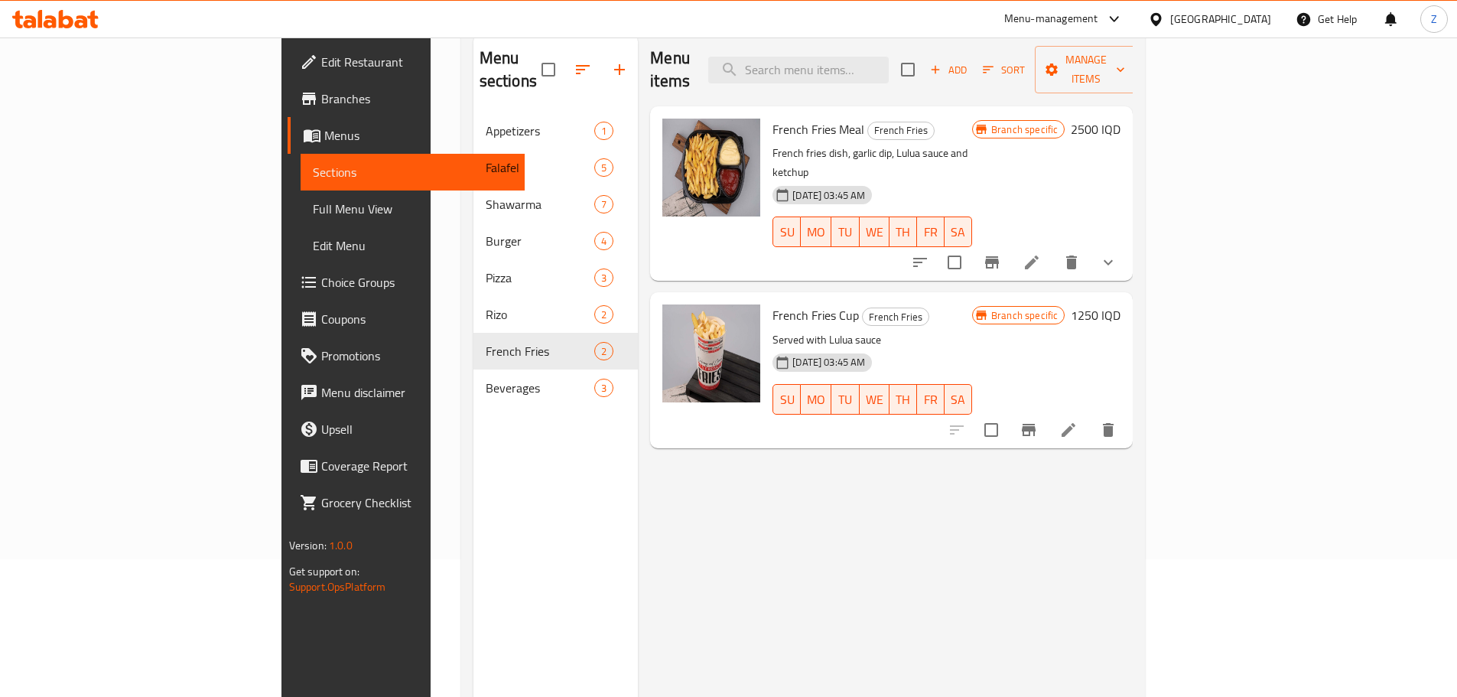
click at [1120, 119] on h6 "2500 IQD" at bounding box center [1096, 129] width 50 height 21
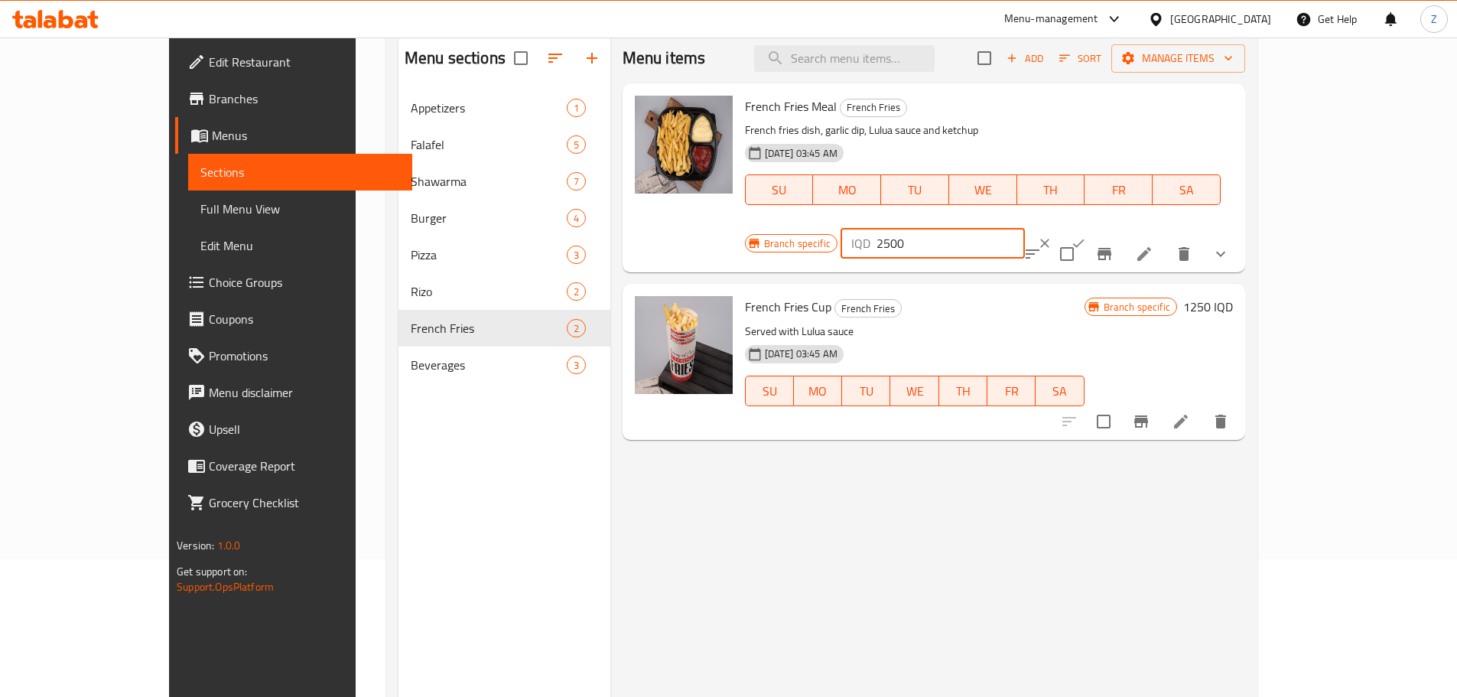
drag, startPoint x: 1201, startPoint y: 122, endPoint x: 1191, endPoint y: 120, distance: 10.1
click at [1025, 228] on div "IQD 2500 ​" at bounding box center [933, 243] width 184 height 31
type input "1500"
click at [1095, 226] on button "ok" at bounding box center [1079, 243] width 34 height 34
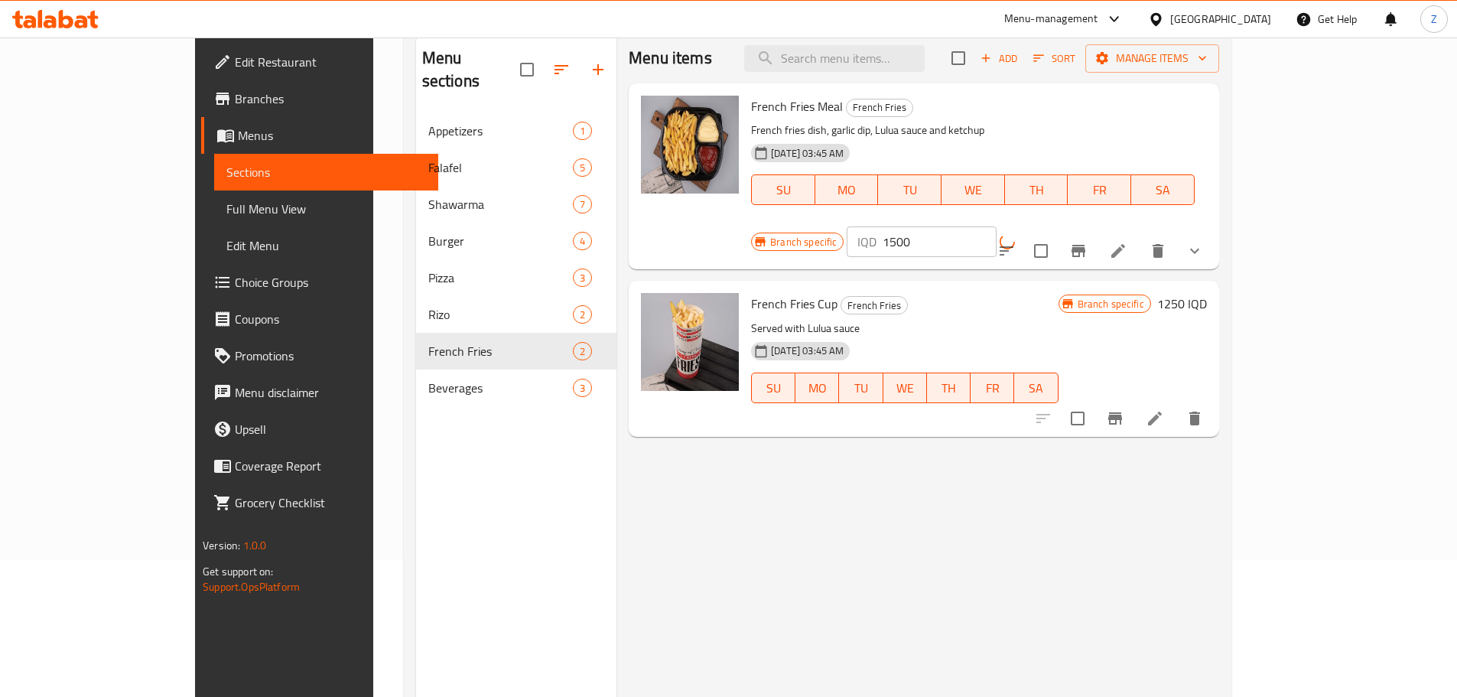
click at [1085, 245] on icon "Branch-specific-item" at bounding box center [1079, 251] width 14 height 12
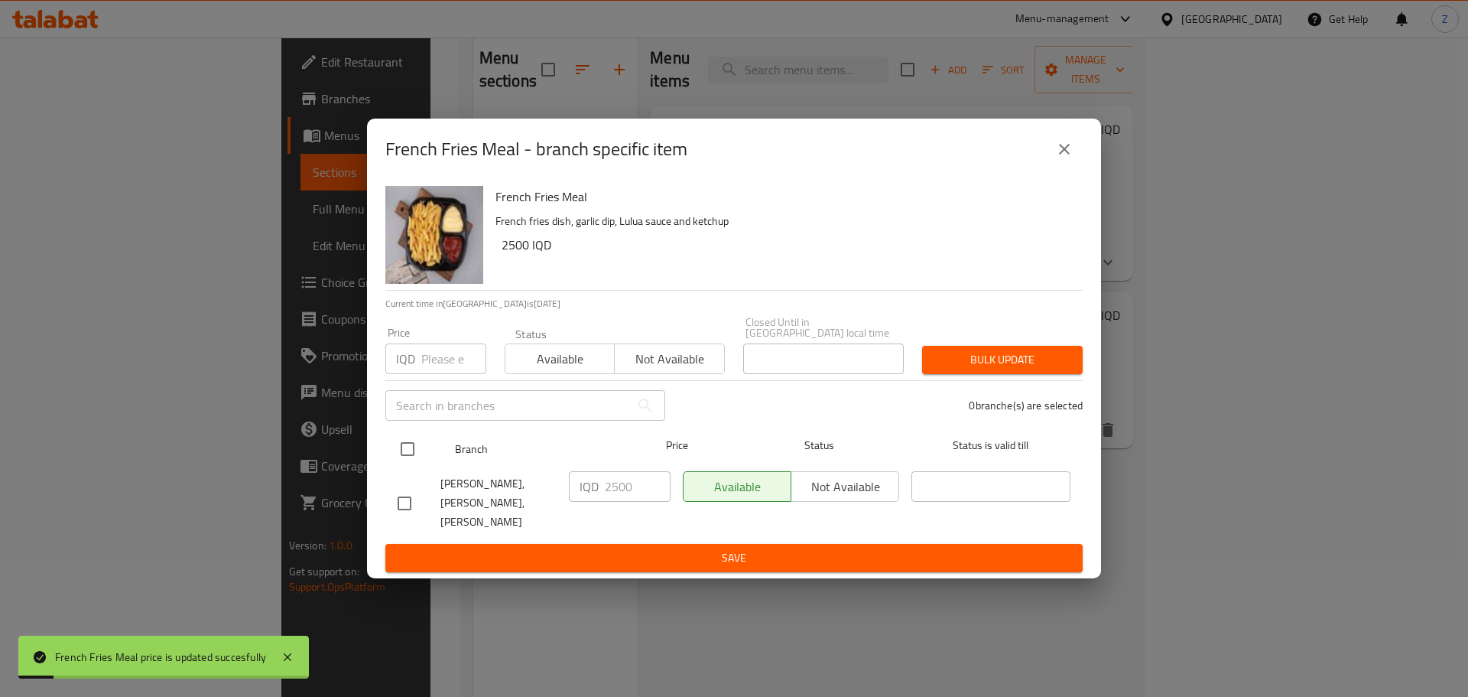
drag, startPoint x: 400, startPoint y: 446, endPoint x: 428, endPoint y: 453, distance: 29.1
click at [401, 446] on input "checkbox" at bounding box center [408, 449] width 32 height 32
checkbox input "true"
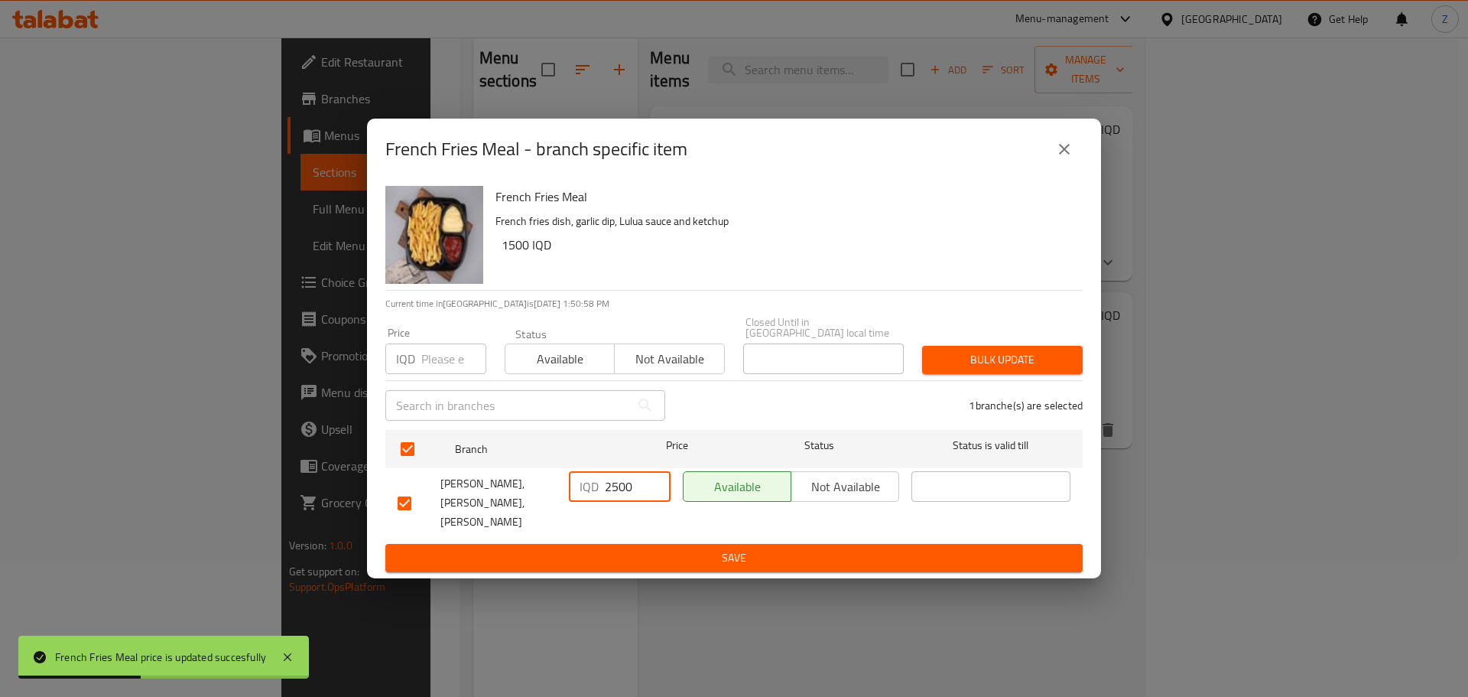
click at [612, 489] on input "2500" at bounding box center [638, 486] width 66 height 31
type input "1500"
click at [626, 555] on button "Save" at bounding box center [734, 558] width 698 height 28
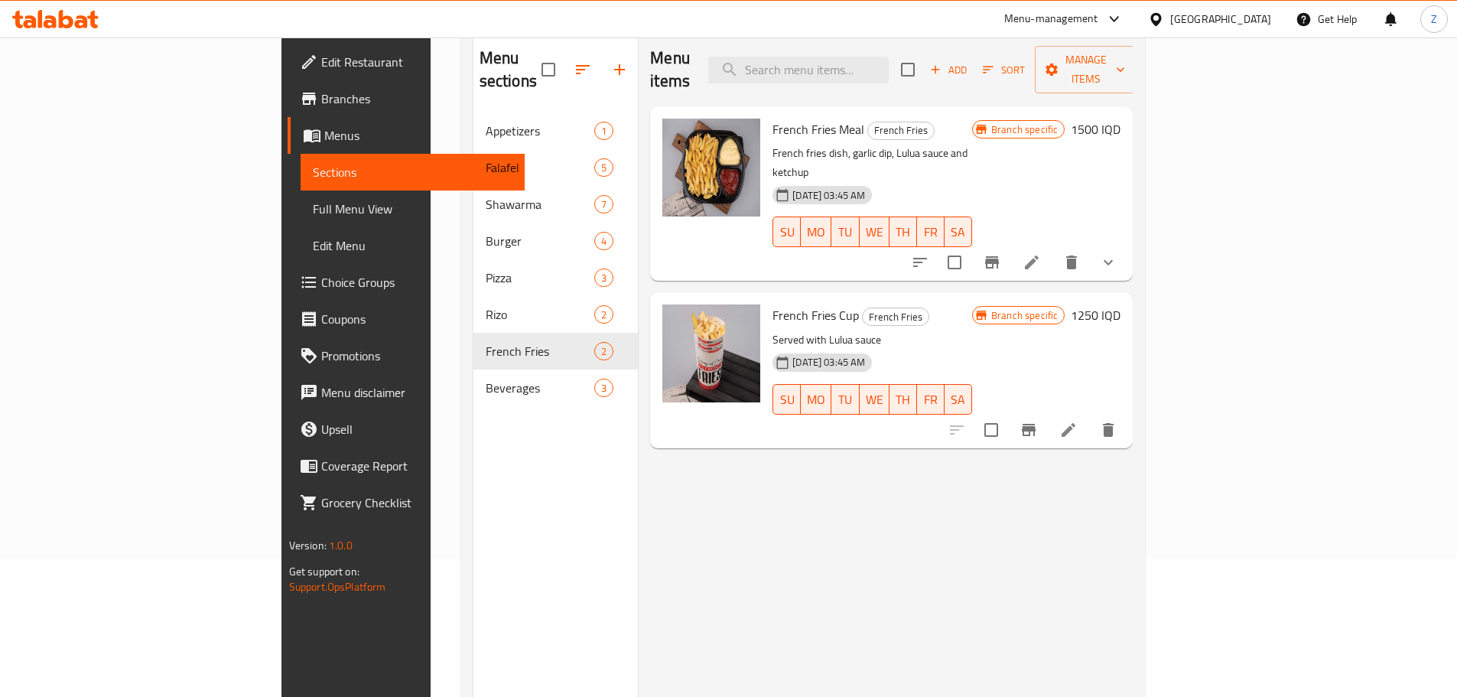
click at [1120, 304] on h6 "1250 IQD" at bounding box center [1096, 314] width 50 height 21
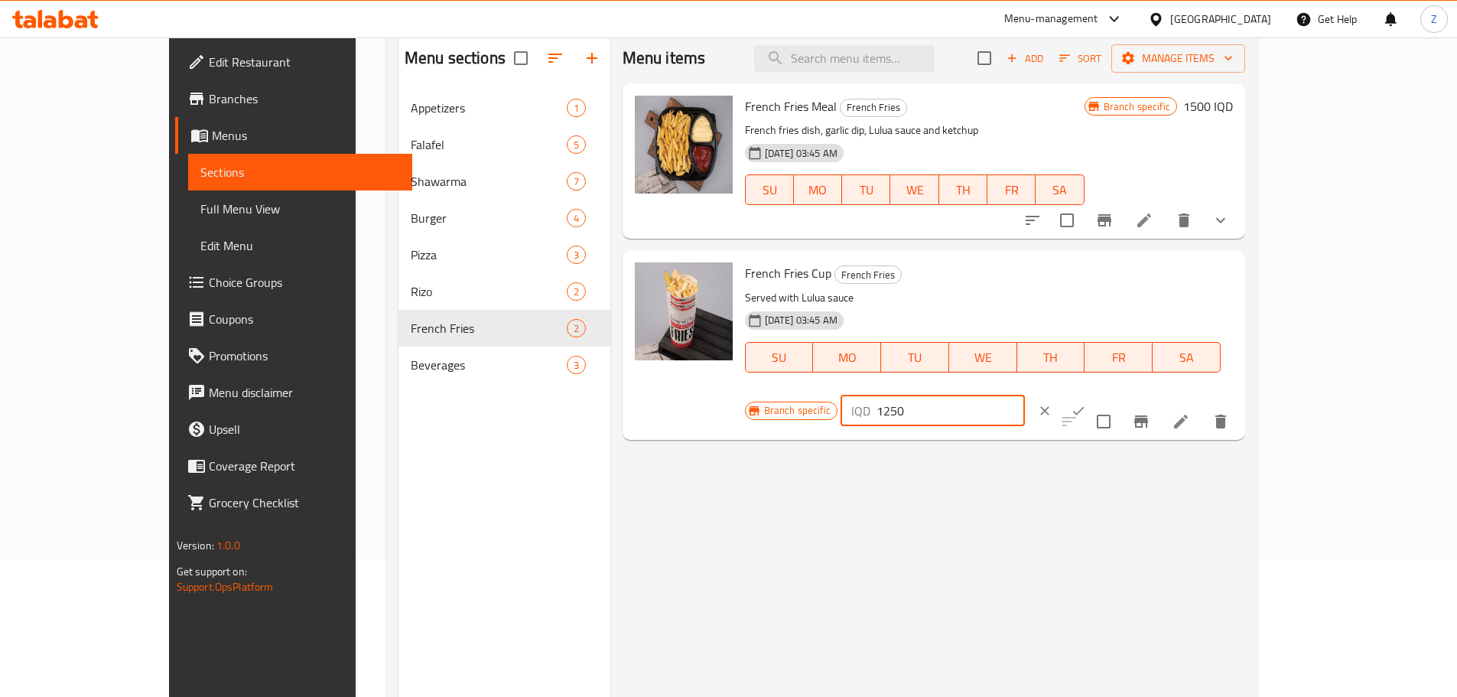
click at [1025, 395] on input "1250" at bounding box center [950, 410] width 148 height 31
type input "3000"
click at [1095, 394] on button "ok" at bounding box center [1079, 411] width 34 height 34
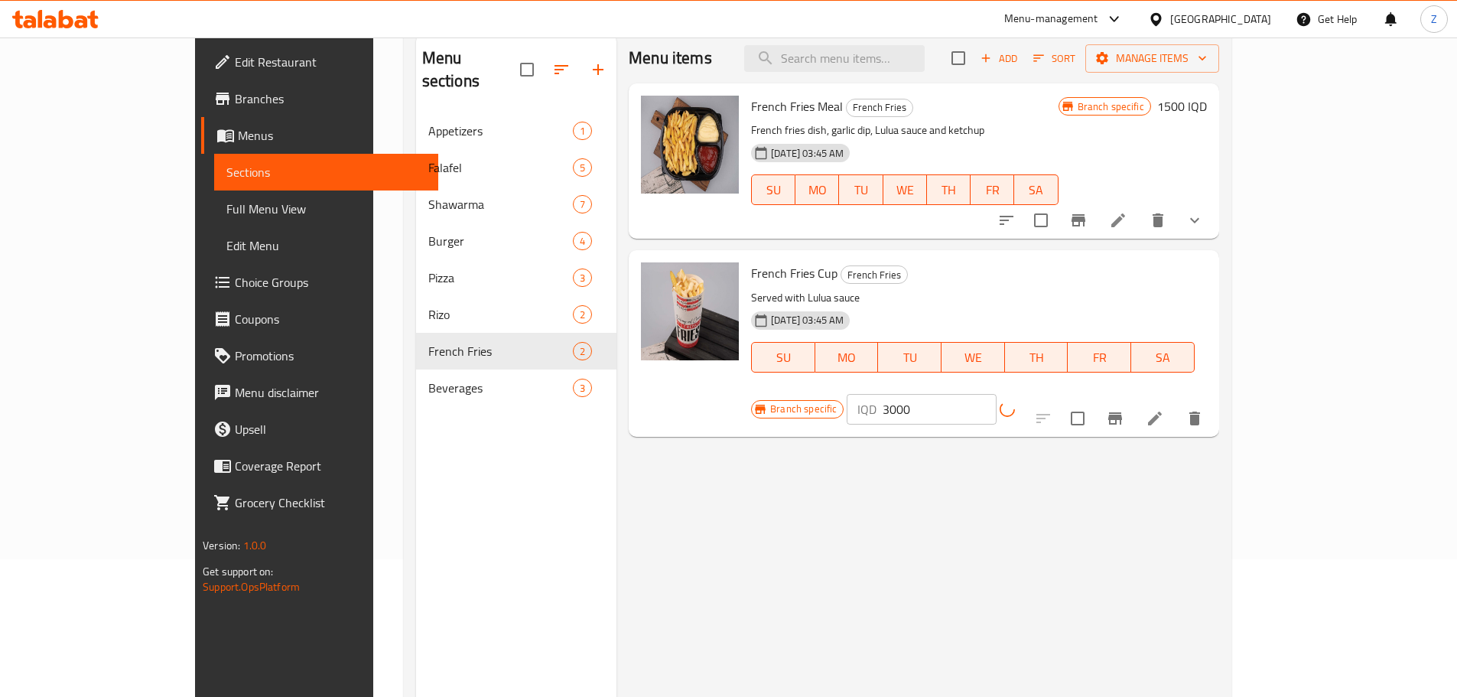
click at [1122, 412] on icon "Branch-specific-item" at bounding box center [1115, 418] width 14 height 12
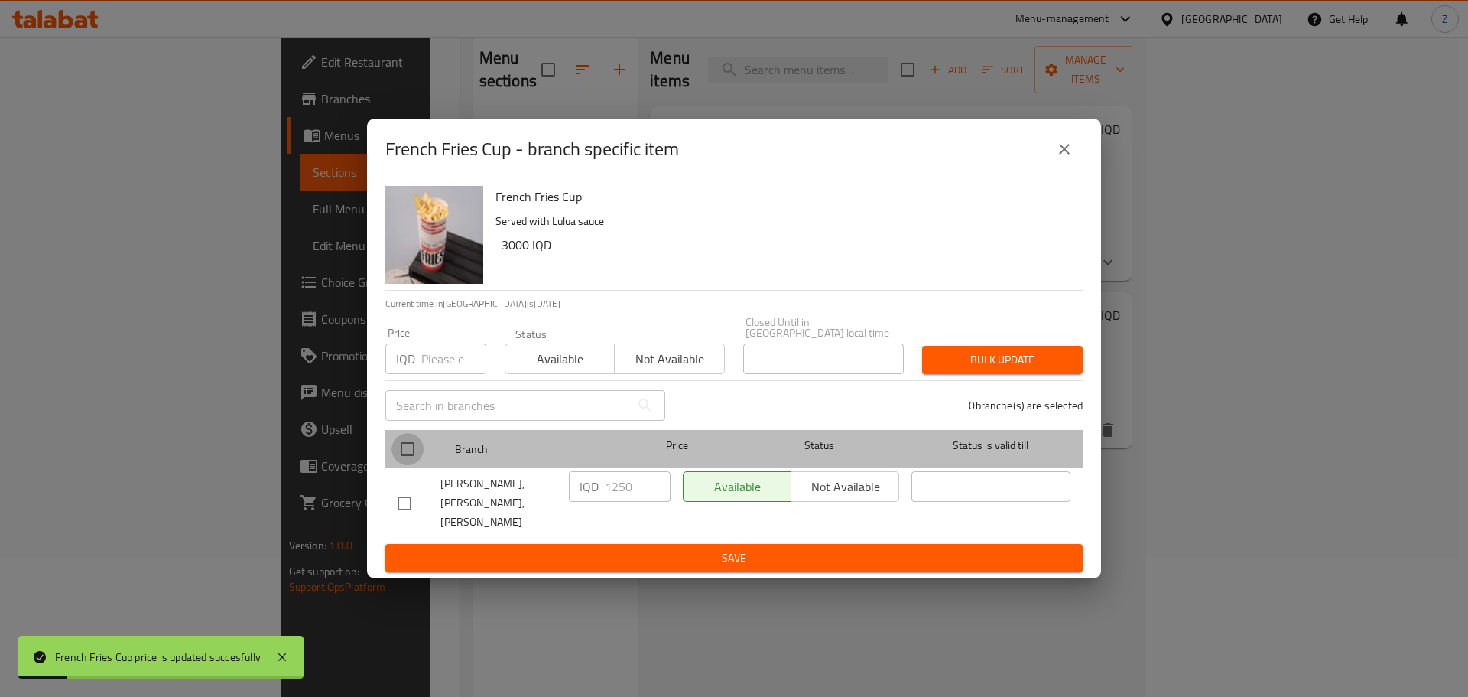
drag, startPoint x: 402, startPoint y: 464, endPoint x: 511, endPoint y: 493, distance: 113.0
click at [403, 464] on input "checkbox" at bounding box center [408, 449] width 32 height 32
checkbox input "true"
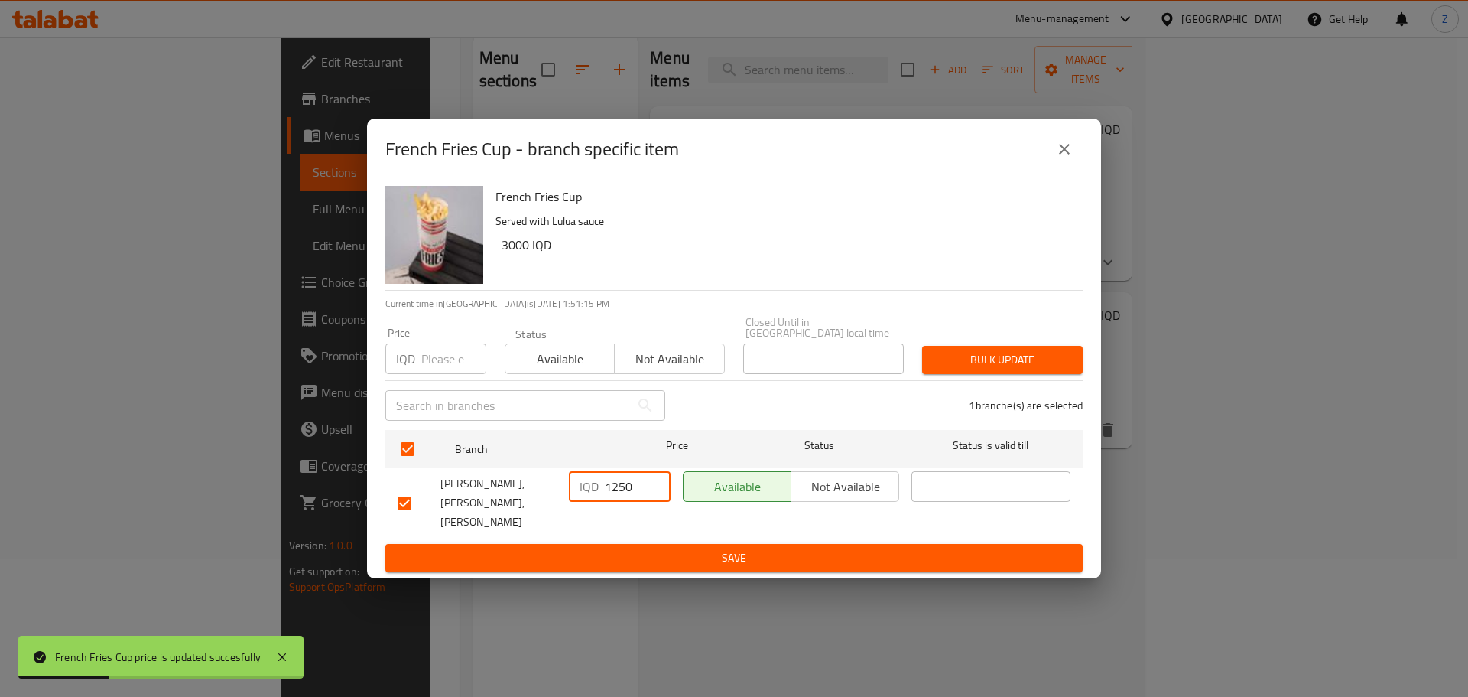
click at [621, 483] on input "1250" at bounding box center [638, 486] width 66 height 31
type input "3000"
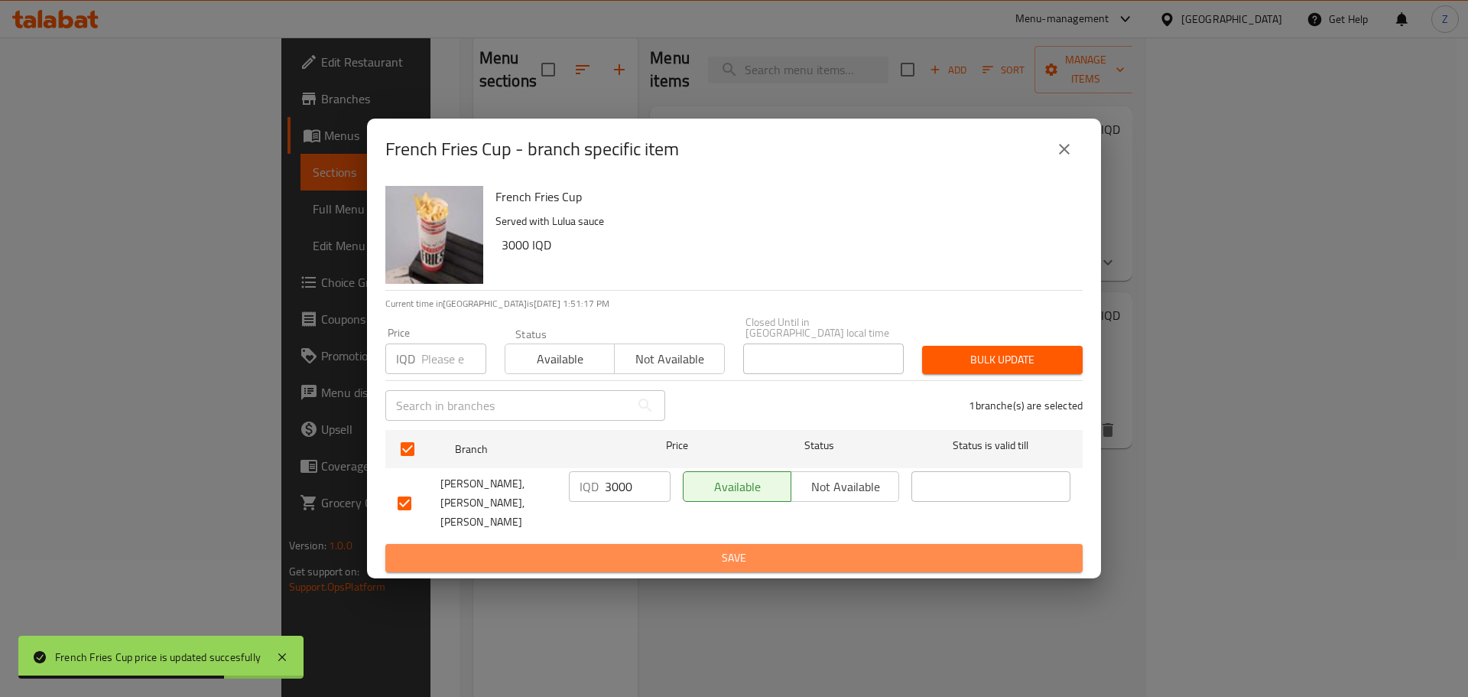
click at [626, 557] on button "Save" at bounding box center [734, 558] width 698 height 28
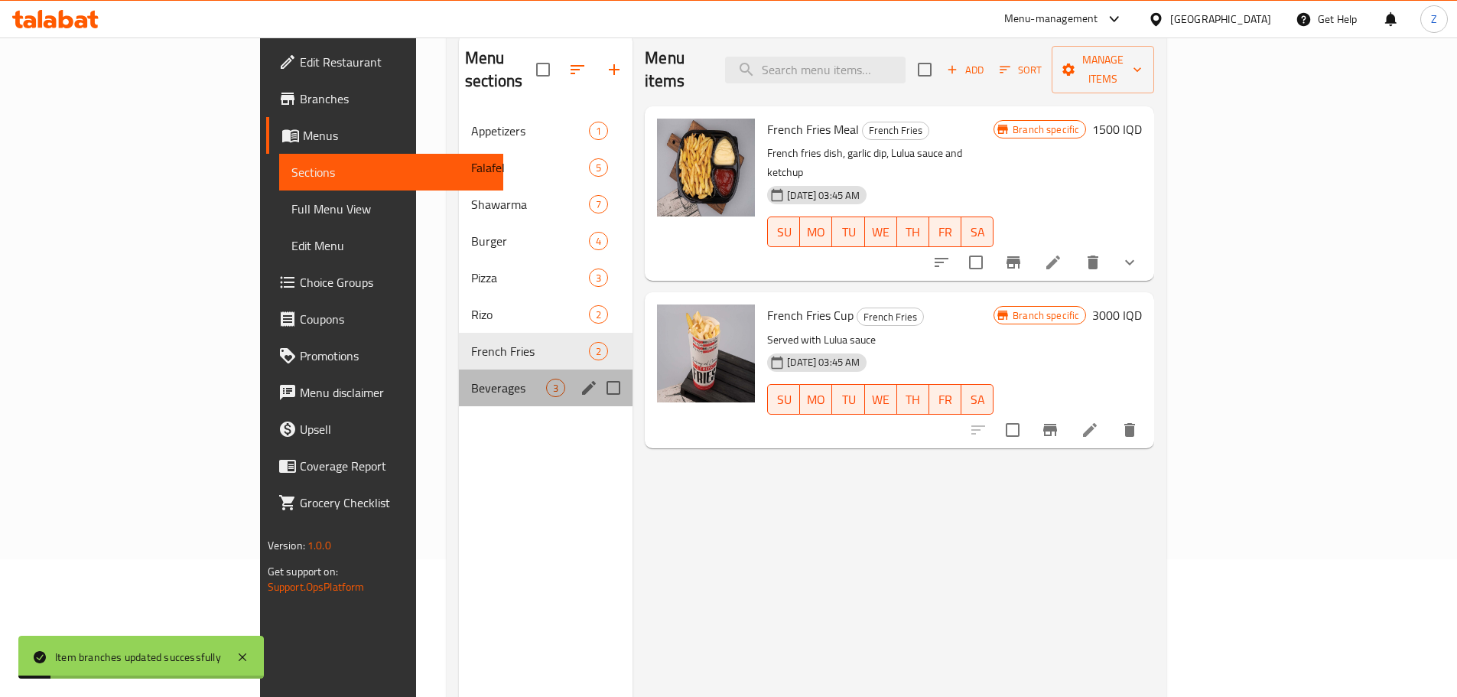
click at [471, 379] on span "Beverages" at bounding box center [508, 388] width 75 height 18
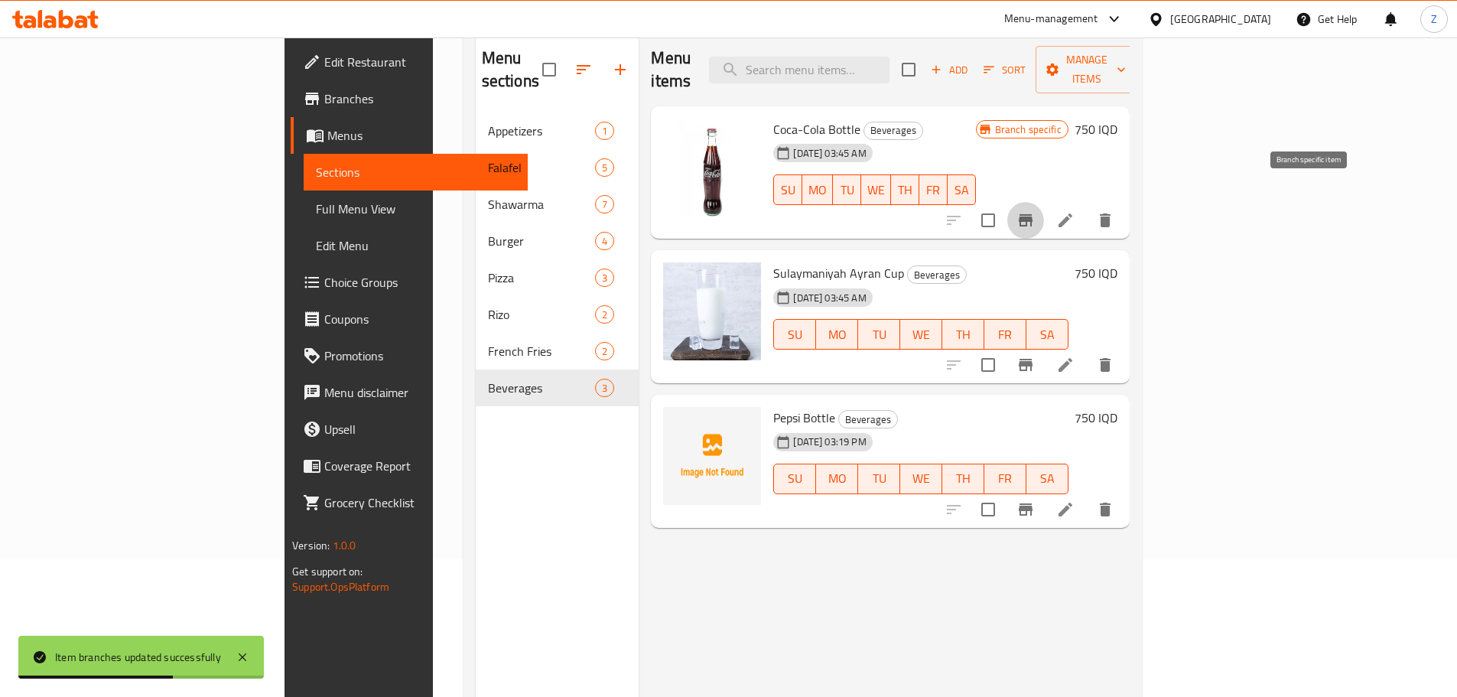
click at [1044, 202] on button "Branch-specific-item" at bounding box center [1025, 220] width 37 height 37
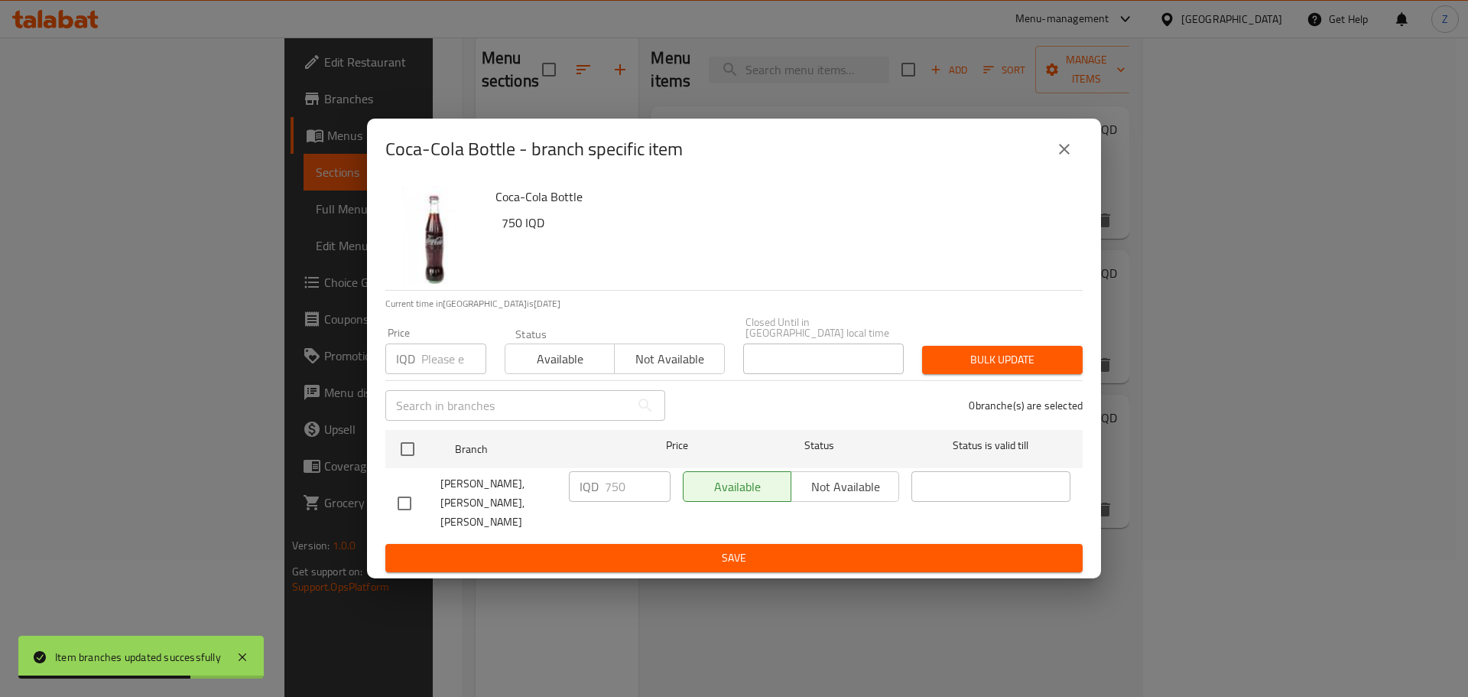
click at [1066, 158] on icon "close" at bounding box center [1064, 149] width 18 height 18
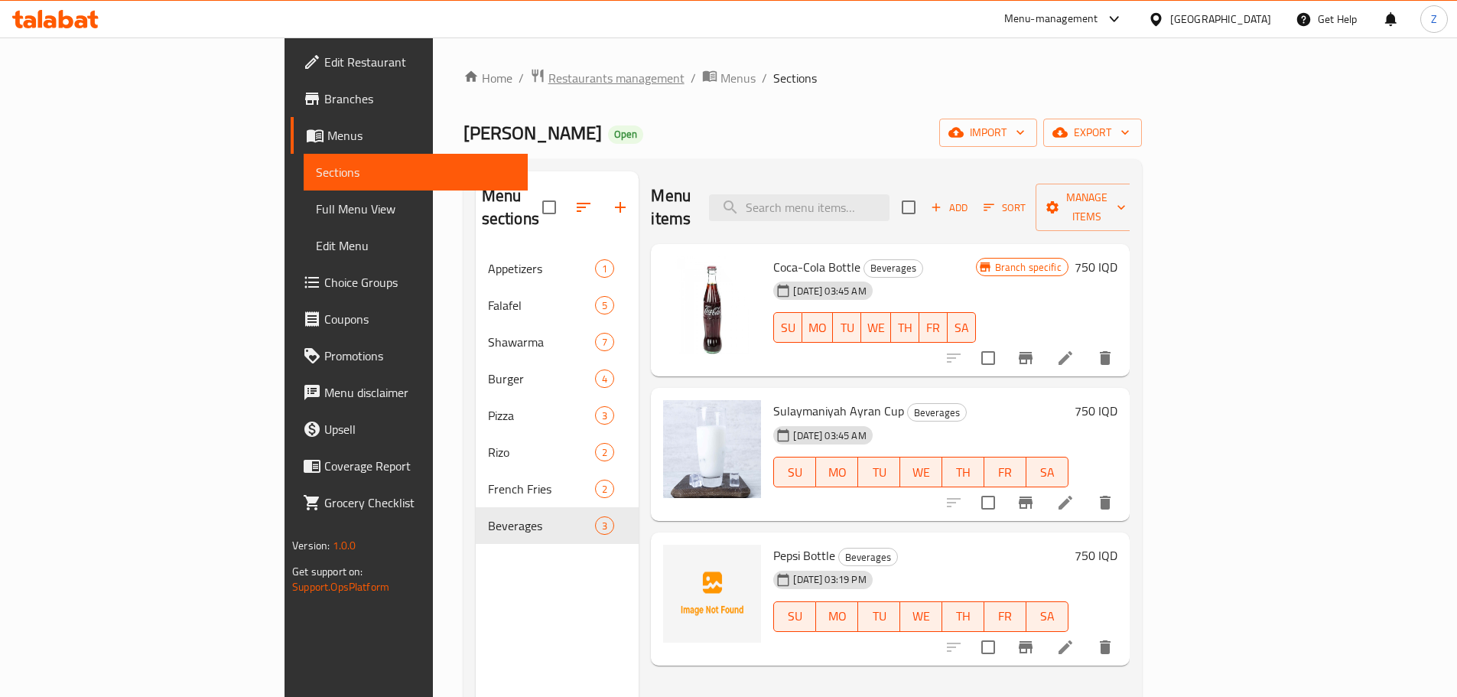
click at [548, 77] on span "Restaurants management" at bounding box center [616, 78] width 136 height 18
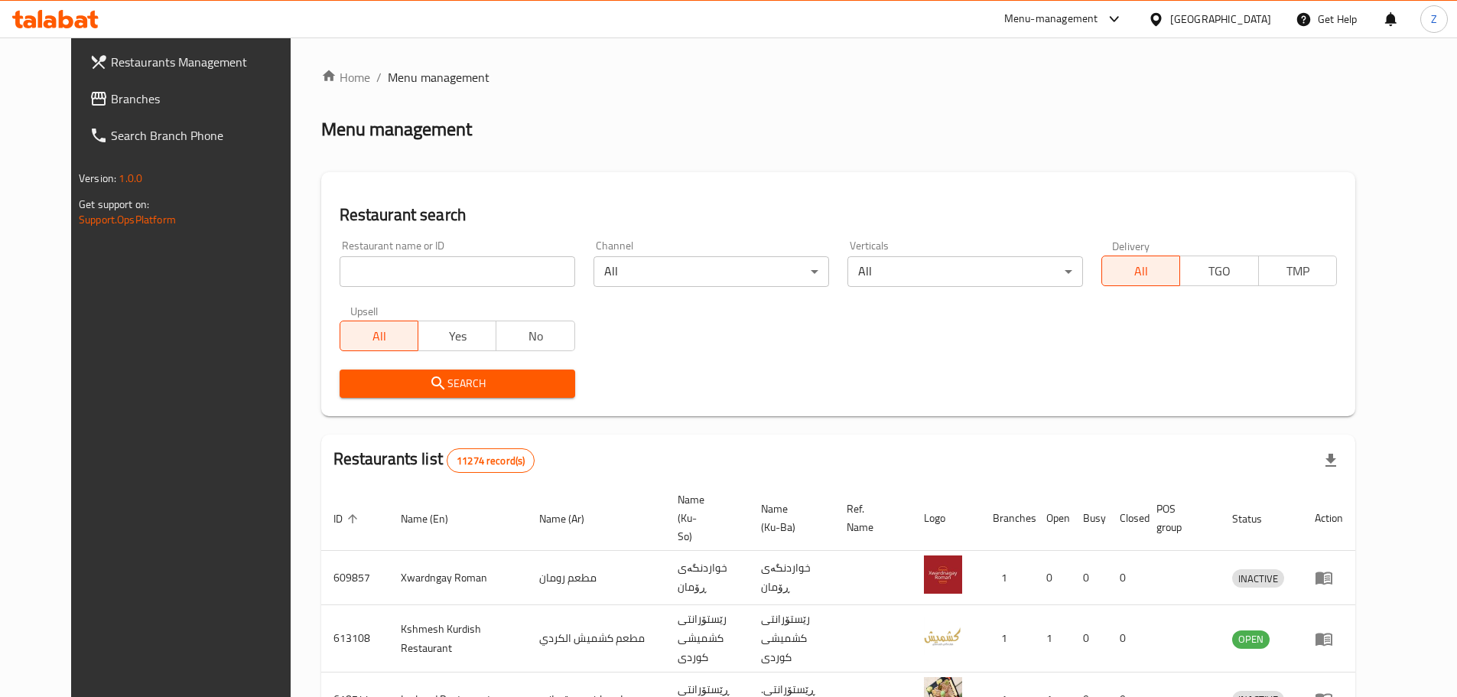
click at [476, 285] on input "search" at bounding box center [458, 271] width 236 height 31
paste input "675729"
type input "675729"
click at [472, 392] on span "Search" at bounding box center [457, 383] width 211 height 19
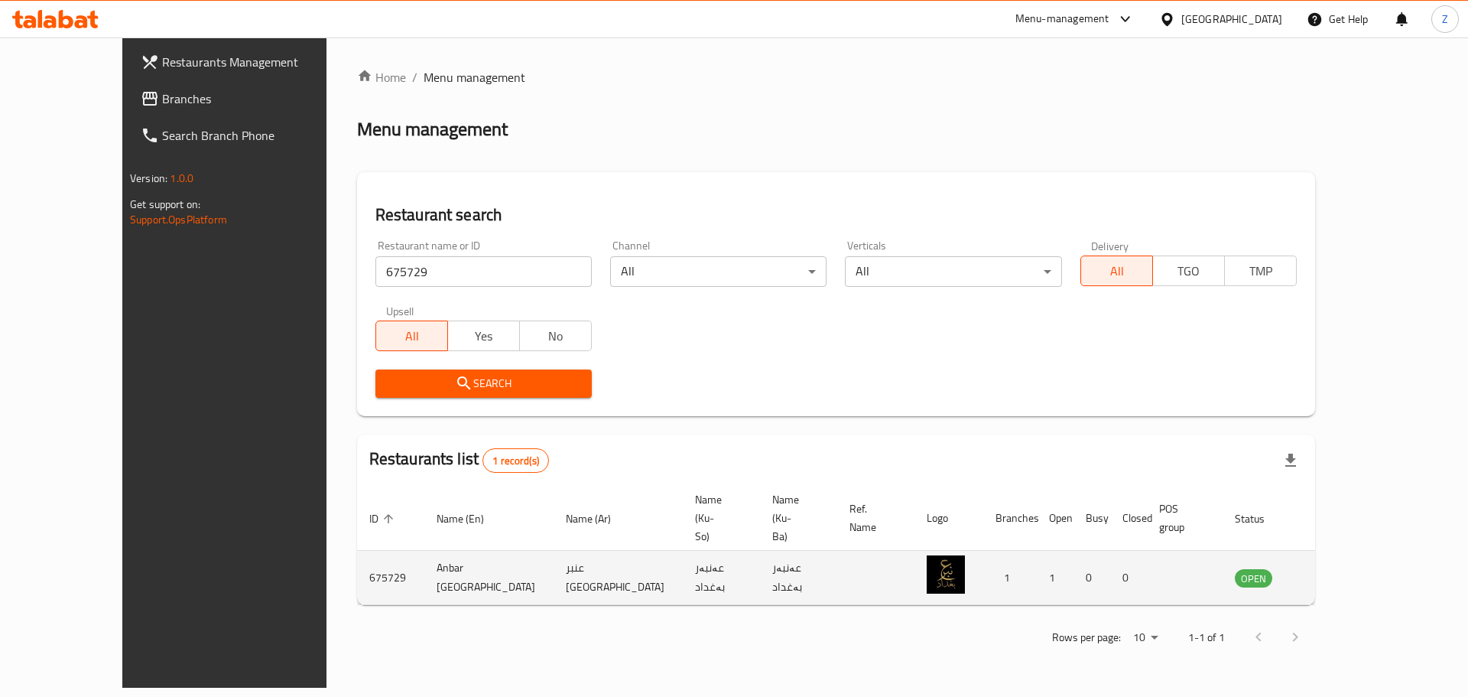
click at [1334, 568] on icon "enhanced table" at bounding box center [1325, 577] width 18 height 18
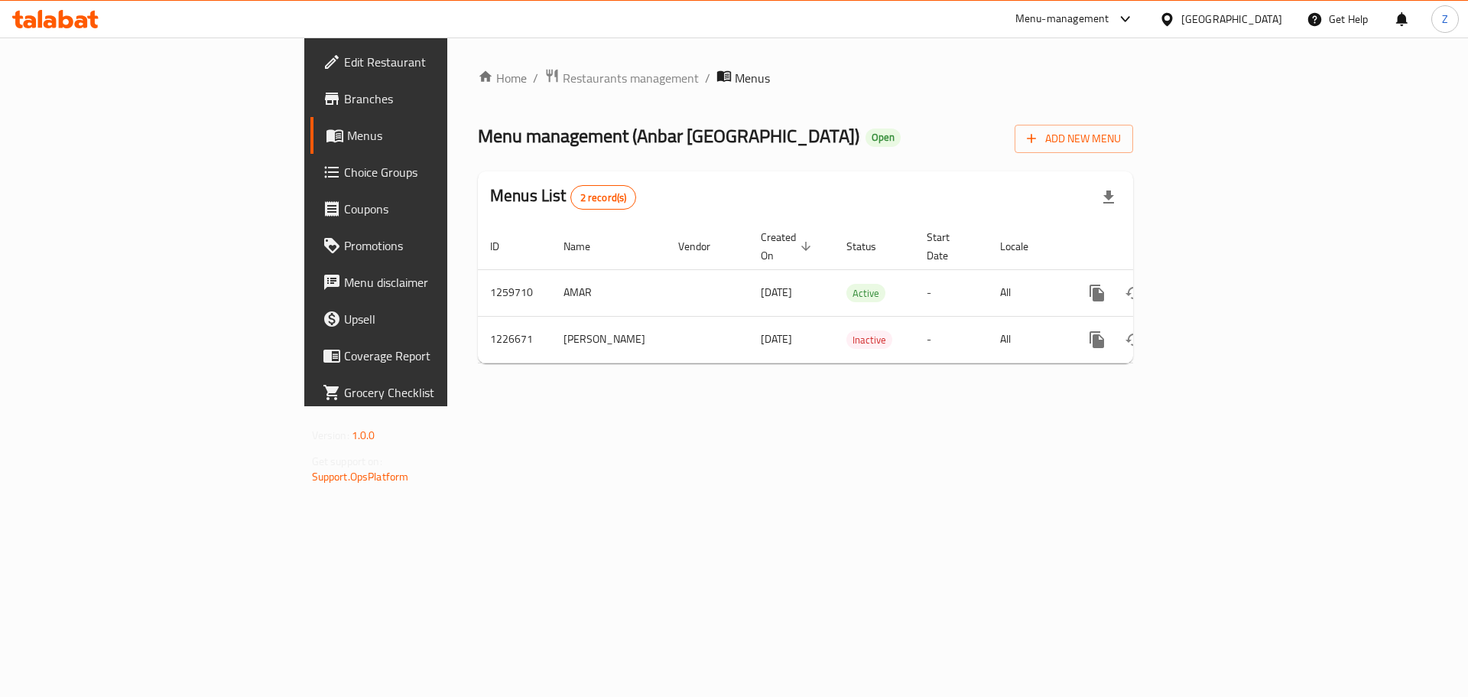
click at [1002, 406] on div "Home / Restaurants management / Menus Menu management ( Anbar [GEOGRAPHIC_DATA]…" at bounding box center [805, 221] width 717 height 369
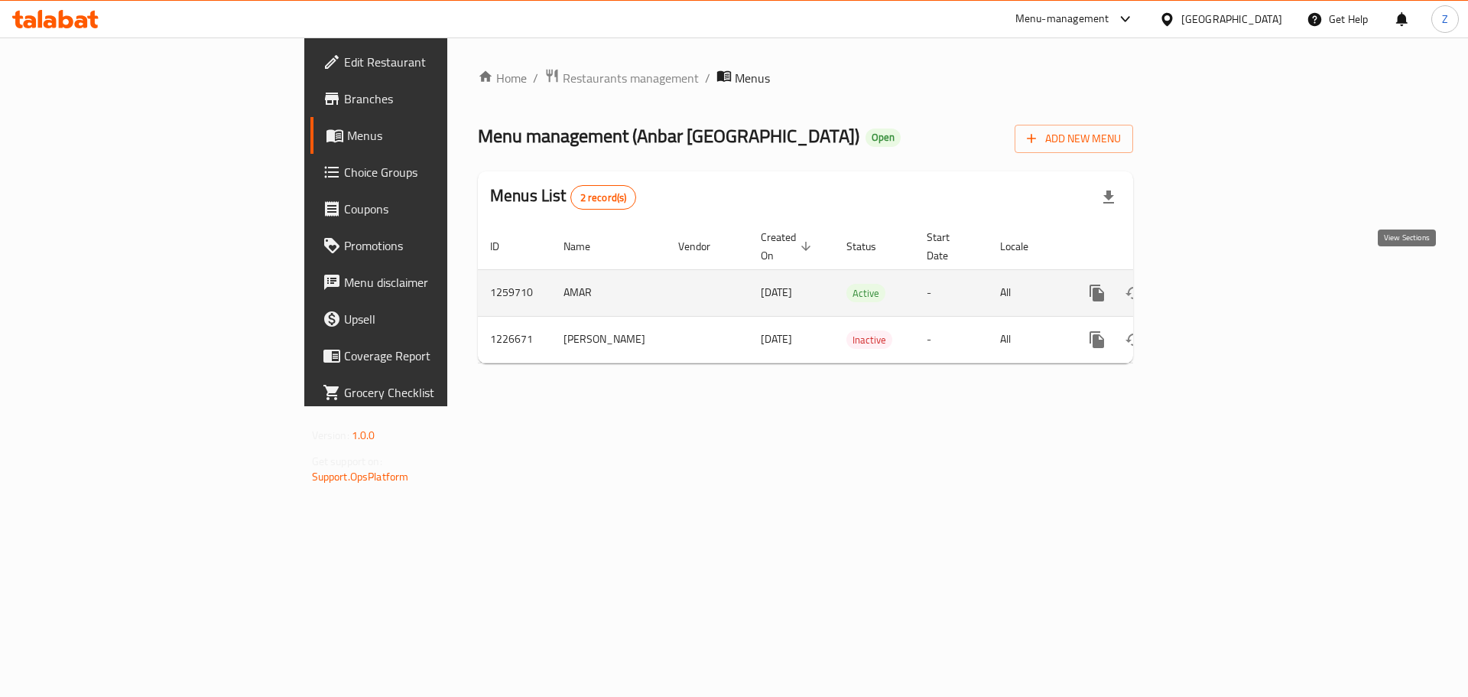
click at [1217, 284] on icon "enhanced table" at bounding box center [1207, 293] width 18 height 18
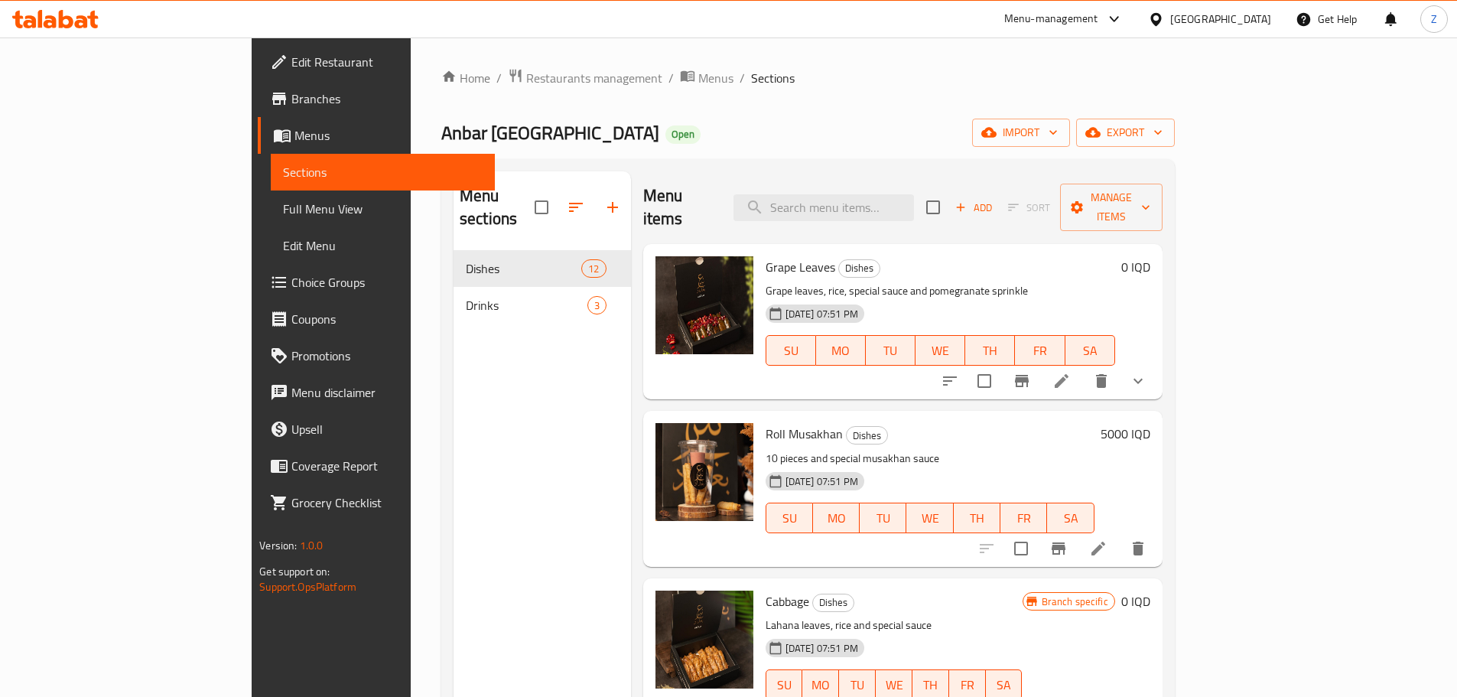
click at [953, 502] on button "WE" at bounding box center [929, 517] width 47 height 31
click at [992, 545] on div "Menu items Add Sort Manage items Grape Leaves Dishes Grape leaves, rice, specia…" at bounding box center [897, 519] width 532 height 697
drag, startPoint x: 1001, startPoint y: 587, endPoint x: 1008, endPoint y: 535, distance: 53.2
click at [1008, 336] on div "Grape Leaves Dishes Grape leaves, rice, special sauce and pomegranate sprinkle …" at bounding box center [902, 290] width 519 height 92
click at [990, 449] on p "10 pieces and special musakhan sauce" at bounding box center [930, 458] width 329 height 19
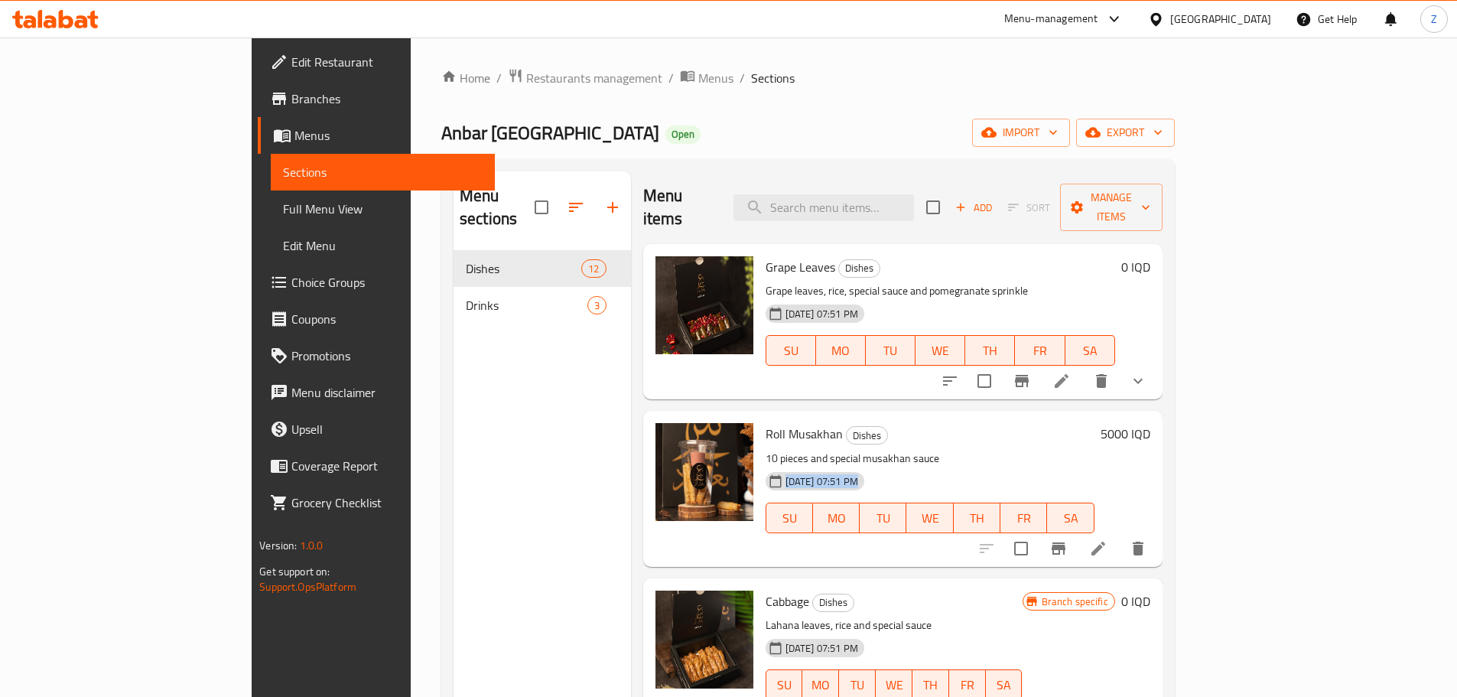
drag, startPoint x: 988, startPoint y: 423, endPoint x: 1004, endPoint y: 545, distance: 122.7
click at [1005, 539] on div "Roll Musakhan Dishes 10 pieces and special musakhan sauce [DATE] 07:51 PM SU MO…" at bounding box center [902, 488] width 519 height 155
click at [997, 590] on h6 "Cabbage Dishes" at bounding box center [894, 600] width 257 height 21
click at [984, 590] on h6 "Cabbage Dishes" at bounding box center [894, 600] width 257 height 21
click at [1147, 372] on icon "show more" at bounding box center [1138, 381] width 18 height 18
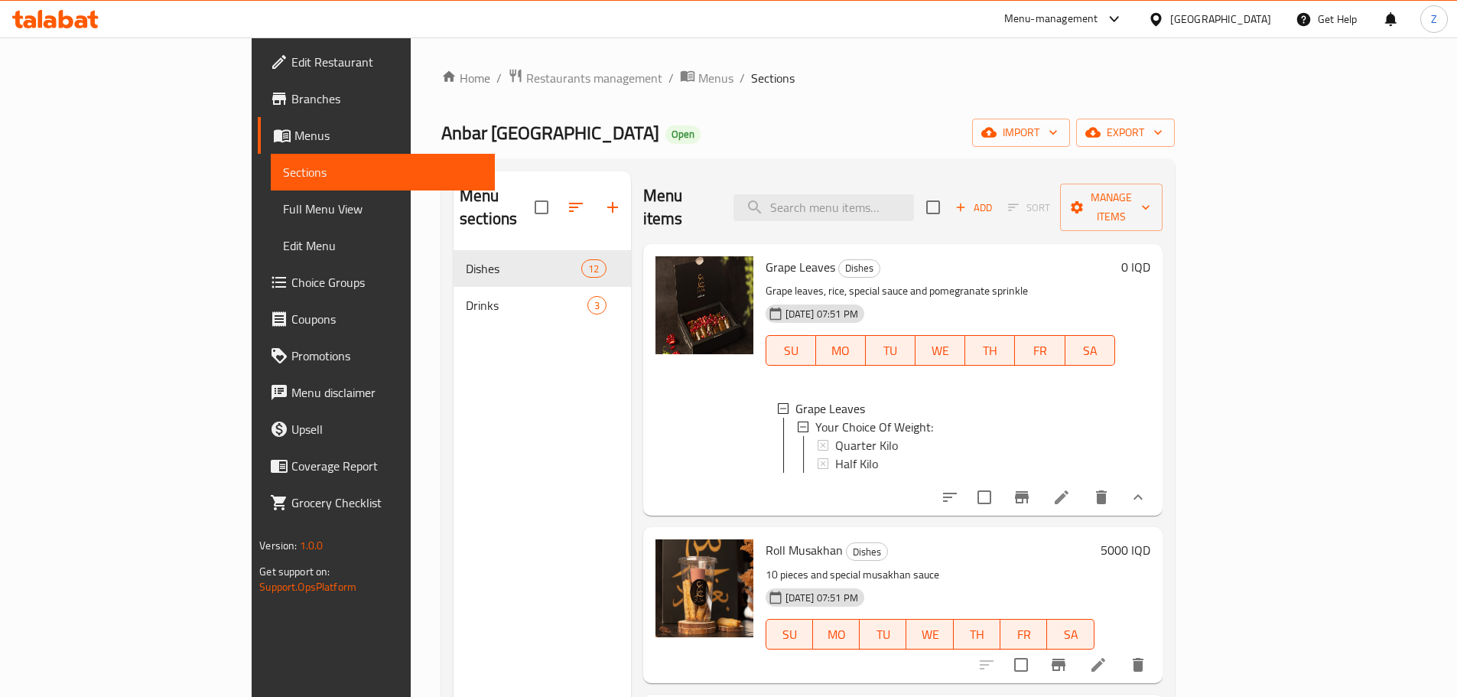
scroll to position [2, 0]
click at [1068, 490] on icon at bounding box center [1062, 497] width 14 height 14
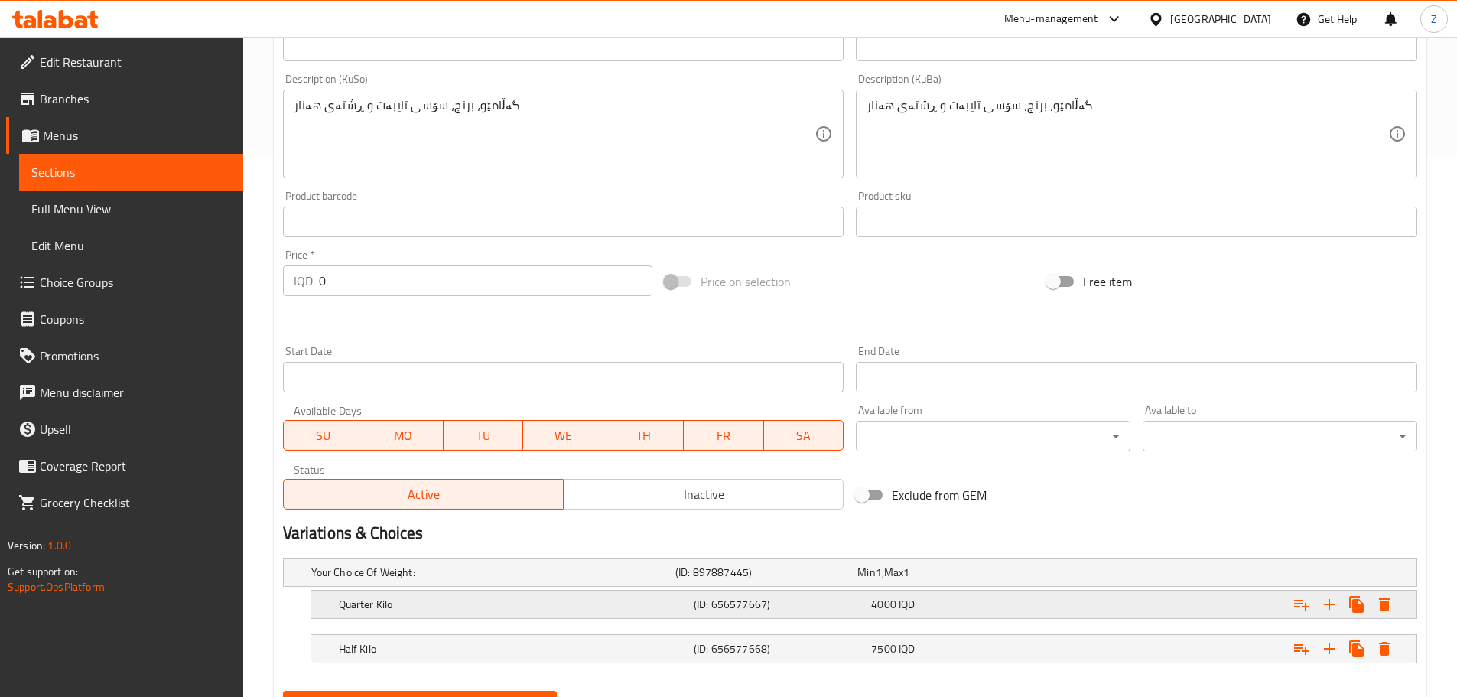
scroll to position [616, 0]
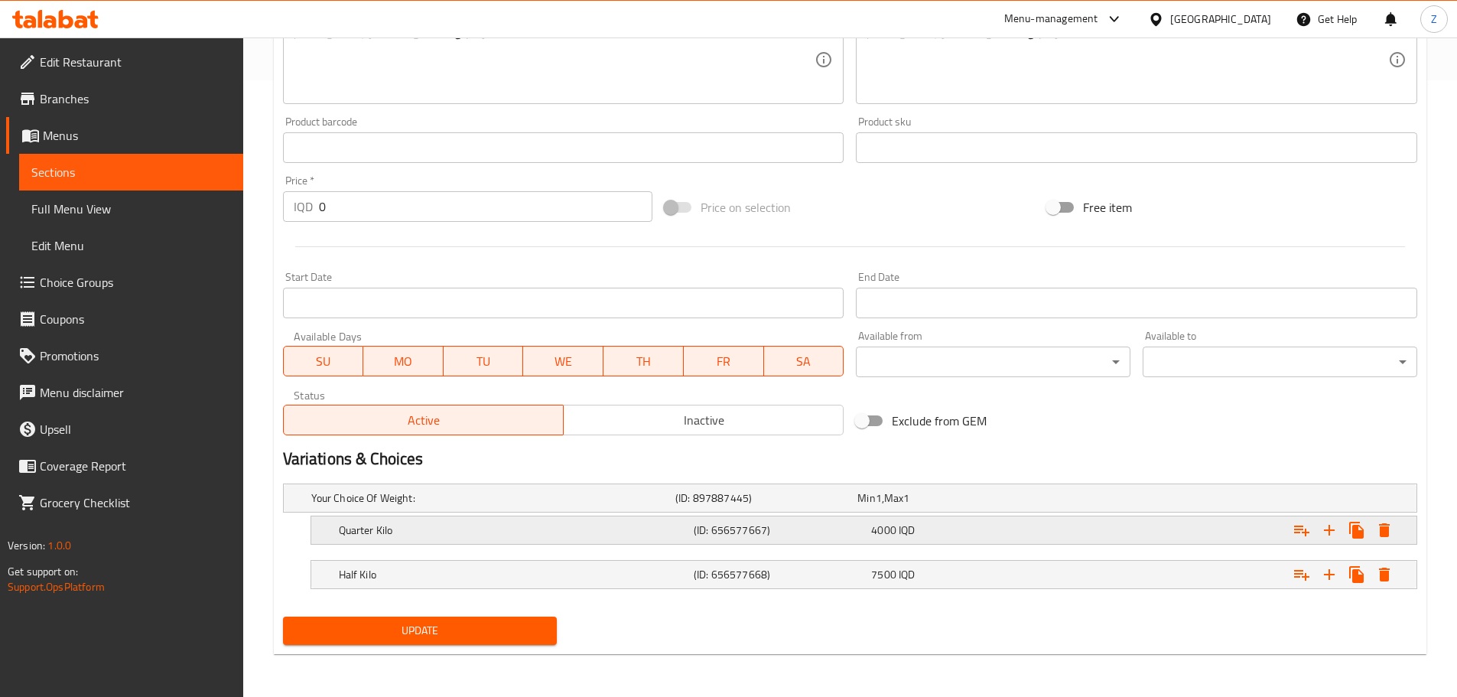
click at [896, 506] on div "4000 IQD" at bounding box center [945, 497] width 176 height 15
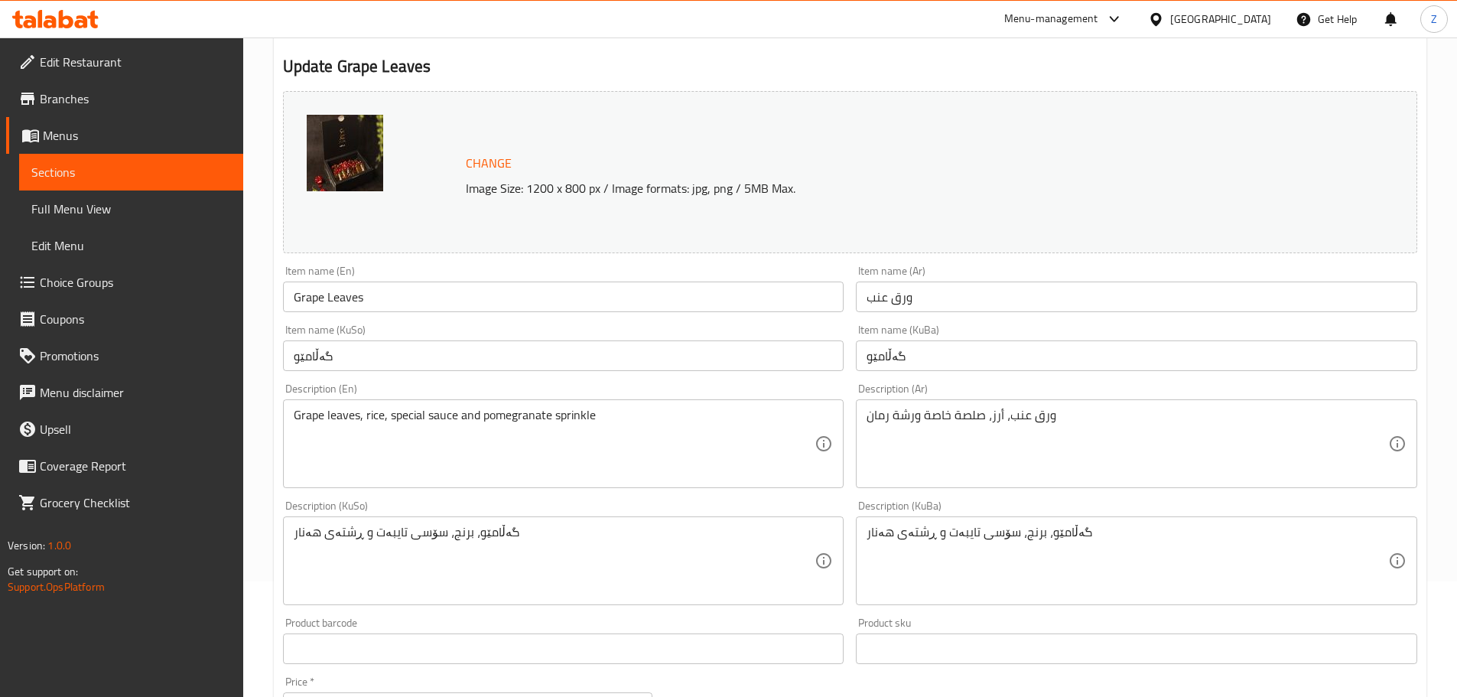
scroll to position [0, 0]
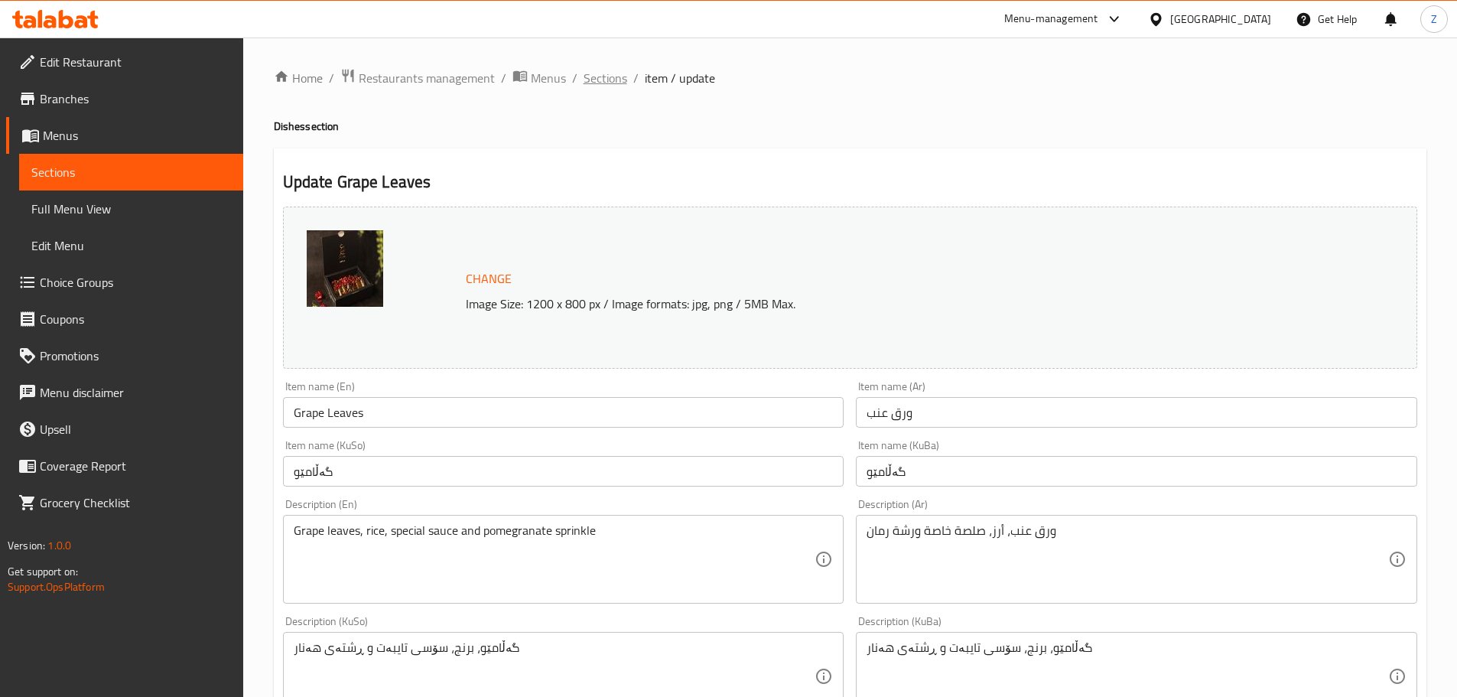
drag, startPoint x: 614, startPoint y: 93, endPoint x: 623, endPoint y: 85, distance: 11.9
click at [623, 84] on span "Sections" at bounding box center [606, 78] width 44 height 18
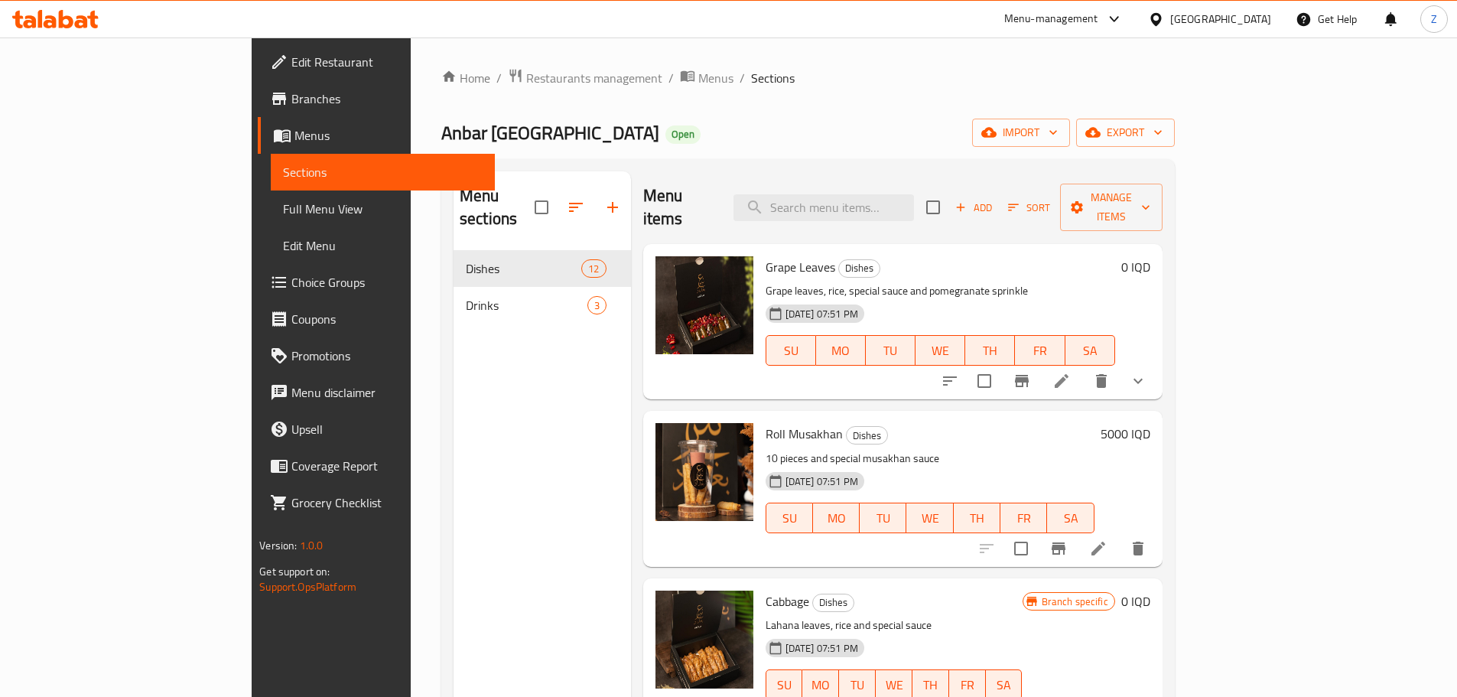
click at [877, 298] on div "[DATE] 07:51 PM SU MO TU WE TH FR SA" at bounding box center [940, 339] width 362 height 83
click at [887, 281] on p "Grape leaves, rice, special sauce and pomegranate sprinkle" at bounding box center [941, 290] width 350 height 19
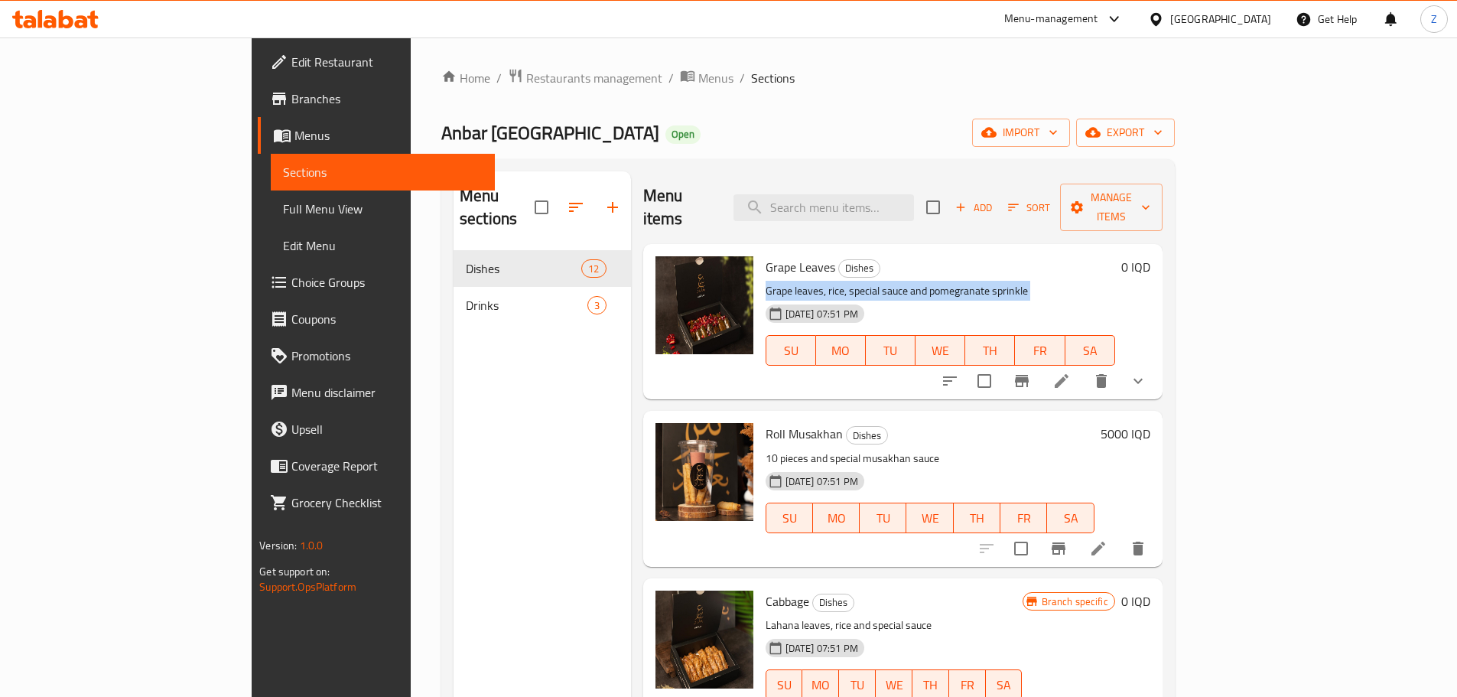
click at [955, 281] on p "Grape leaves, rice, special sauce and pomegranate sprinkle" at bounding box center [941, 290] width 350 height 19
drag, startPoint x: 990, startPoint y: 222, endPoint x: 983, endPoint y: 237, distance: 16.8
click at [988, 244] on div "Grape Leaves Dishes Grape leaves, rice, special sauce and pomegranate sprinkle …" at bounding box center [902, 321] width 519 height 155
click at [983, 256] on h6 "Grape Leaves Dishes" at bounding box center [941, 266] width 350 height 21
click at [1147, 372] on icon "show more" at bounding box center [1138, 381] width 18 height 18
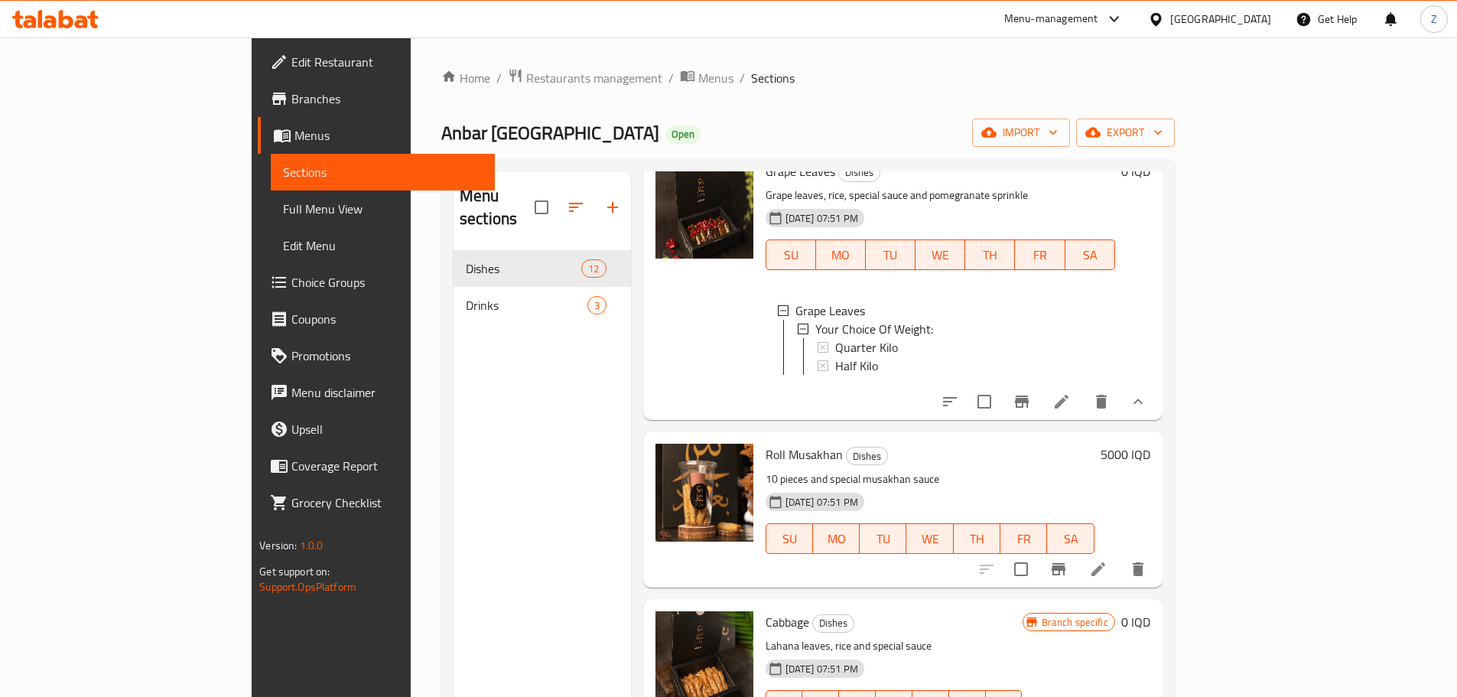
scroll to position [76, 0]
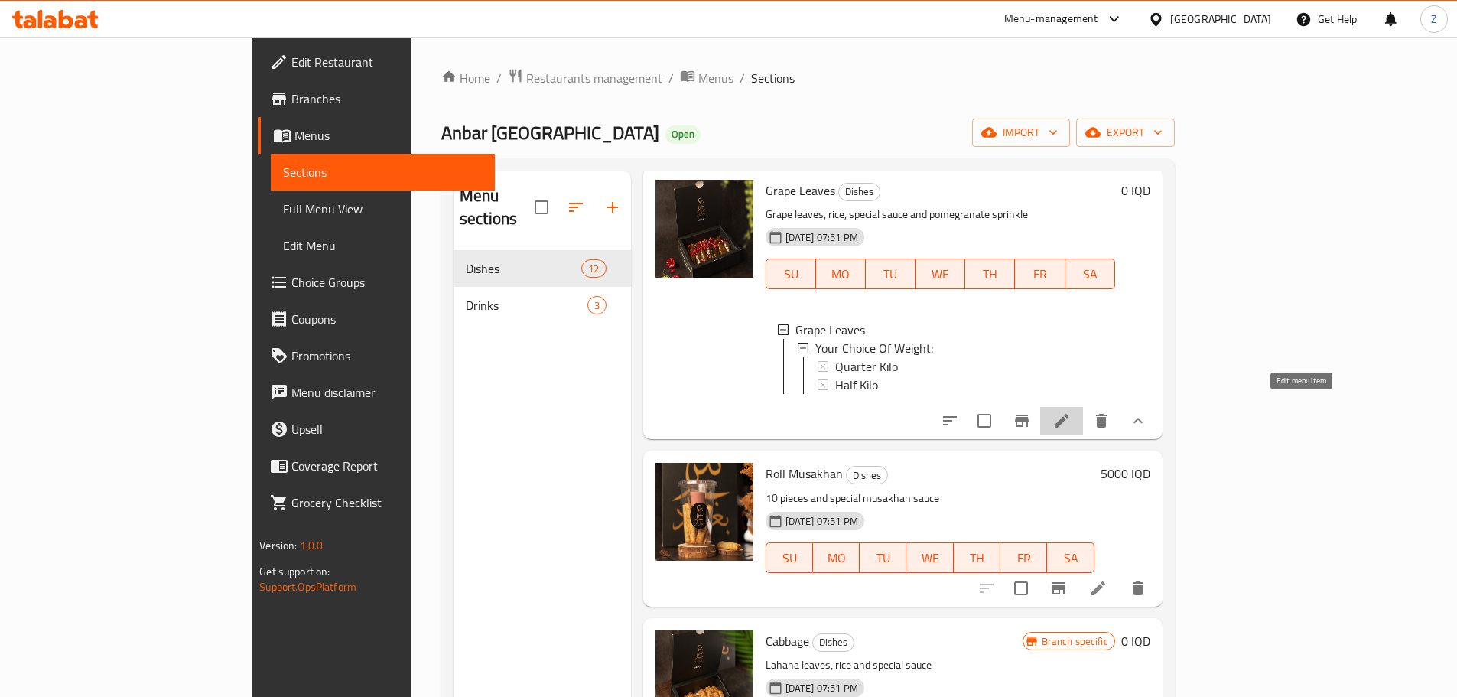
click at [1071, 411] on icon at bounding box center [1061, 420] width 18 height 18
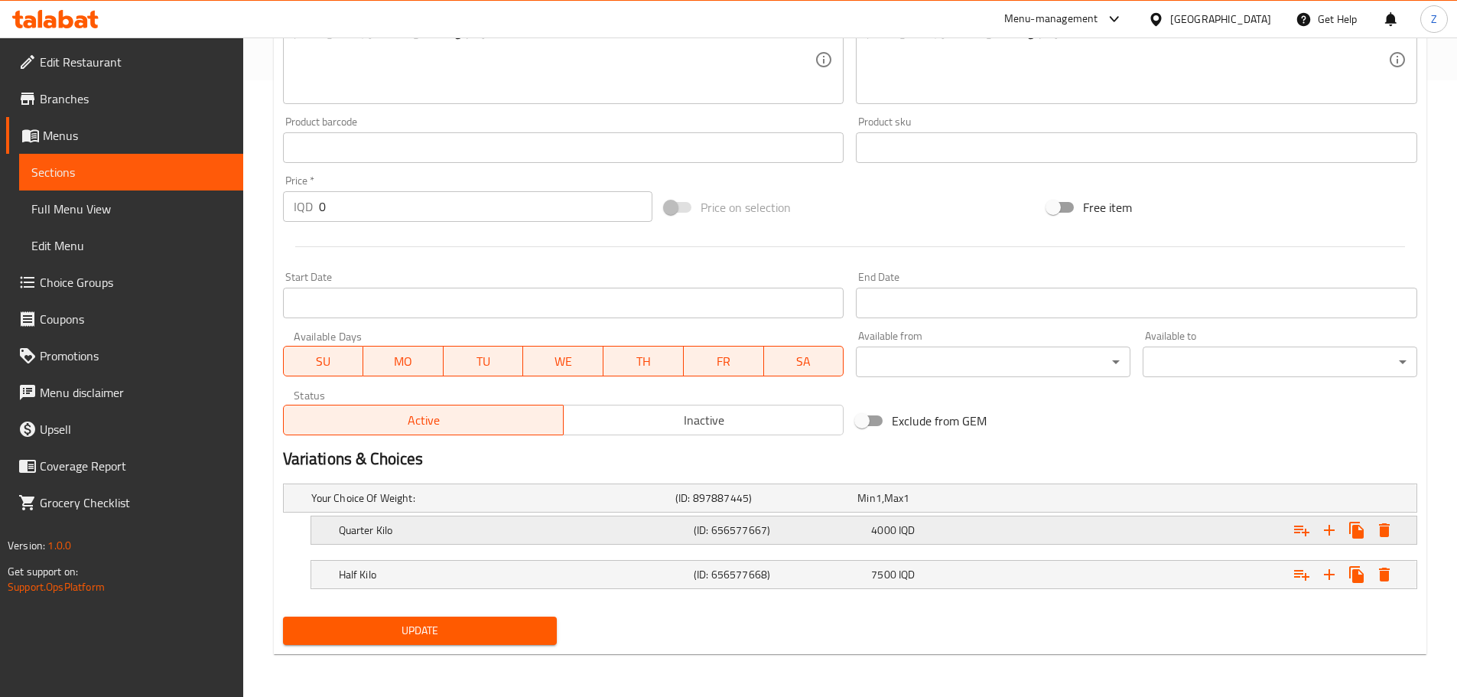
click at [467, 506] on h5 "Quarter Kilo" at bounding box center [490, 497] width 358 height 15
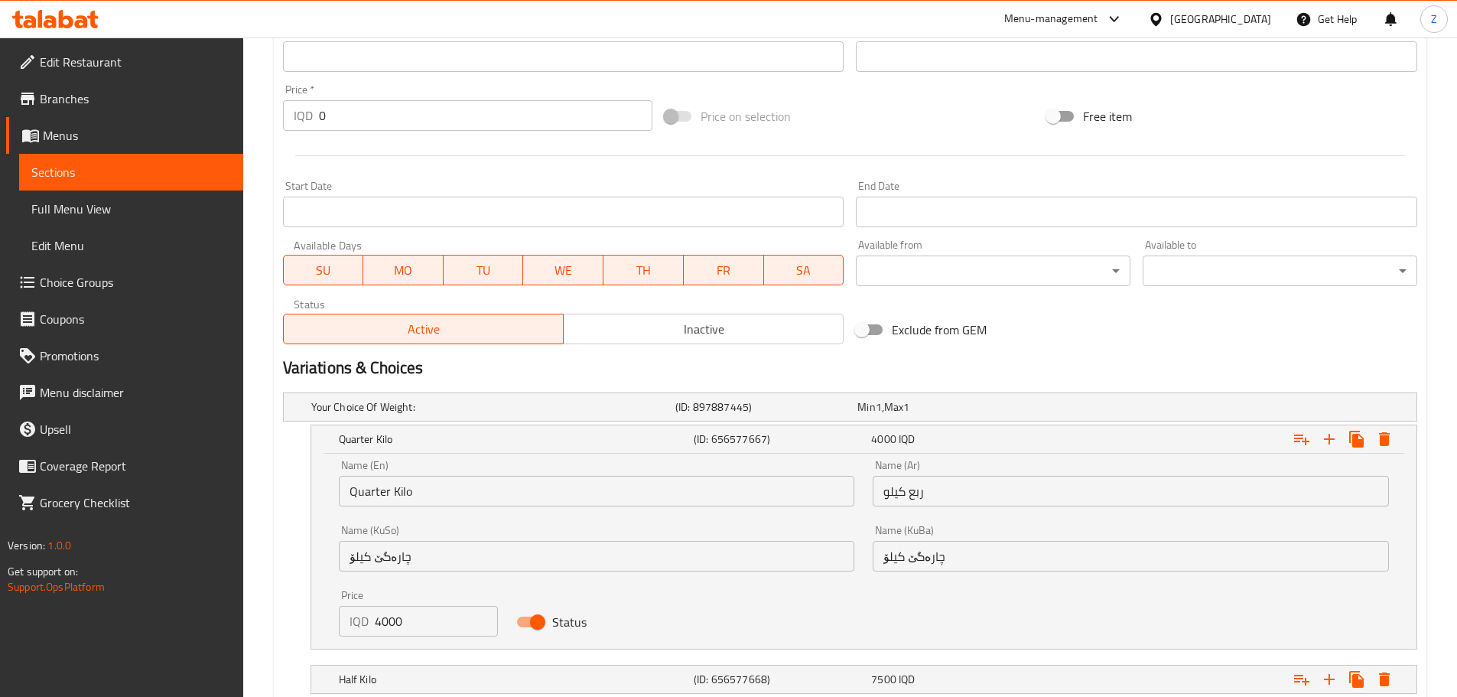
scroll to position [802, 0]
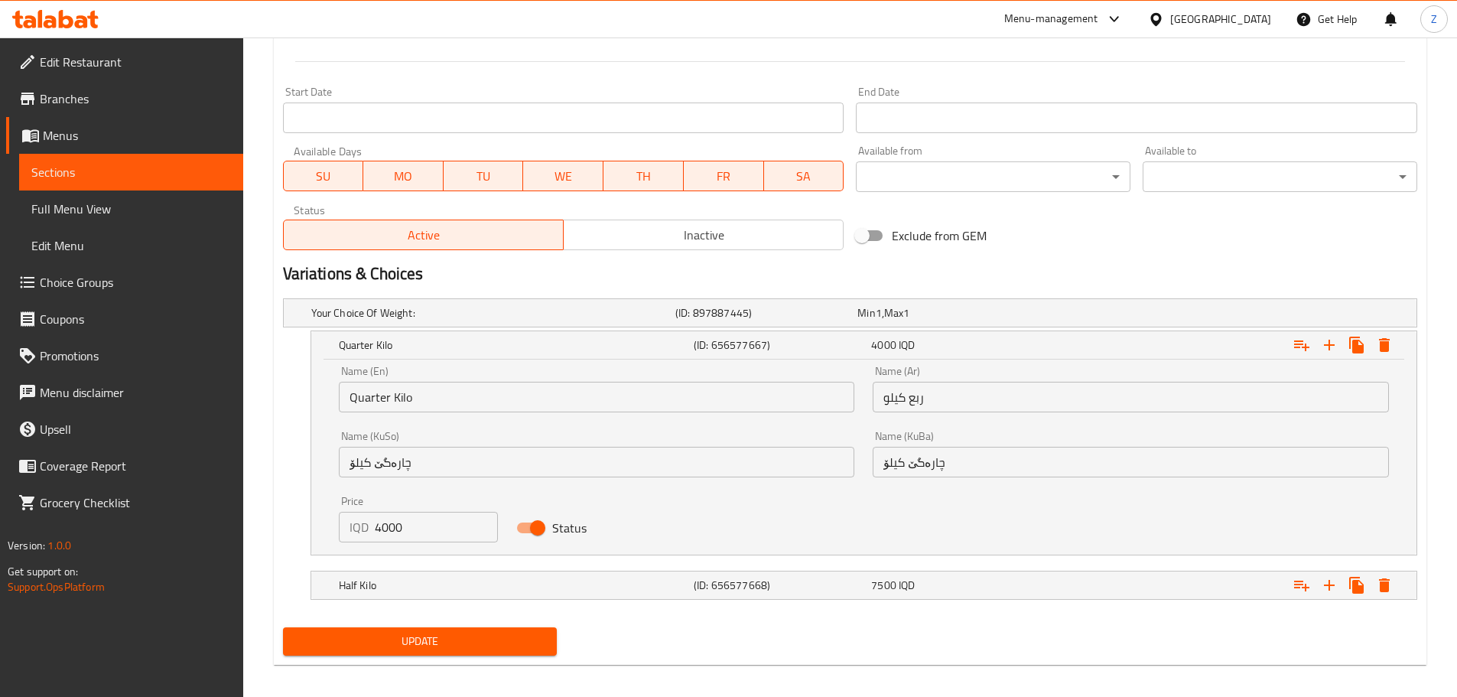
click at [442, 399] on input "Quarter Kilo" at bounding box center [597, 397] width 516 height 31
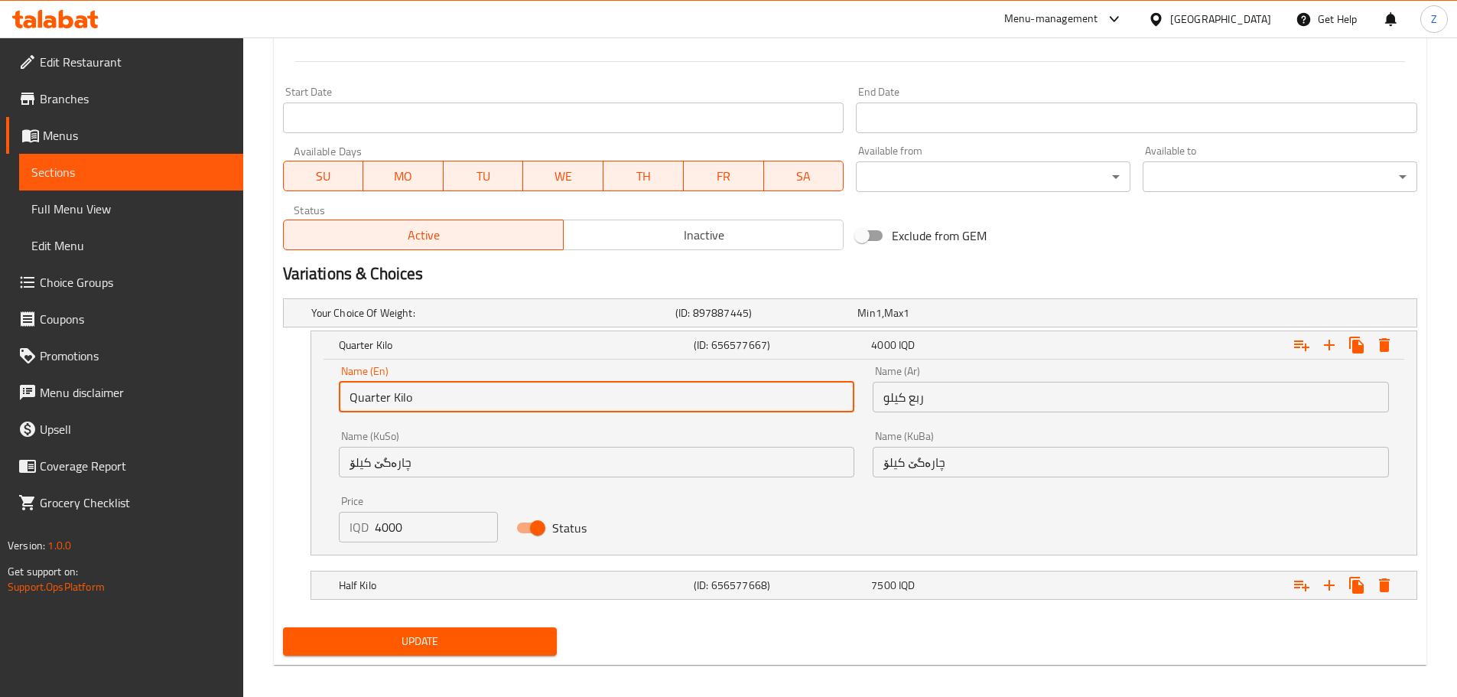
click at [442, 399] on input "Quarter Kilo" at bounding box center [597, 397] width 516 height 31
type input "Small"
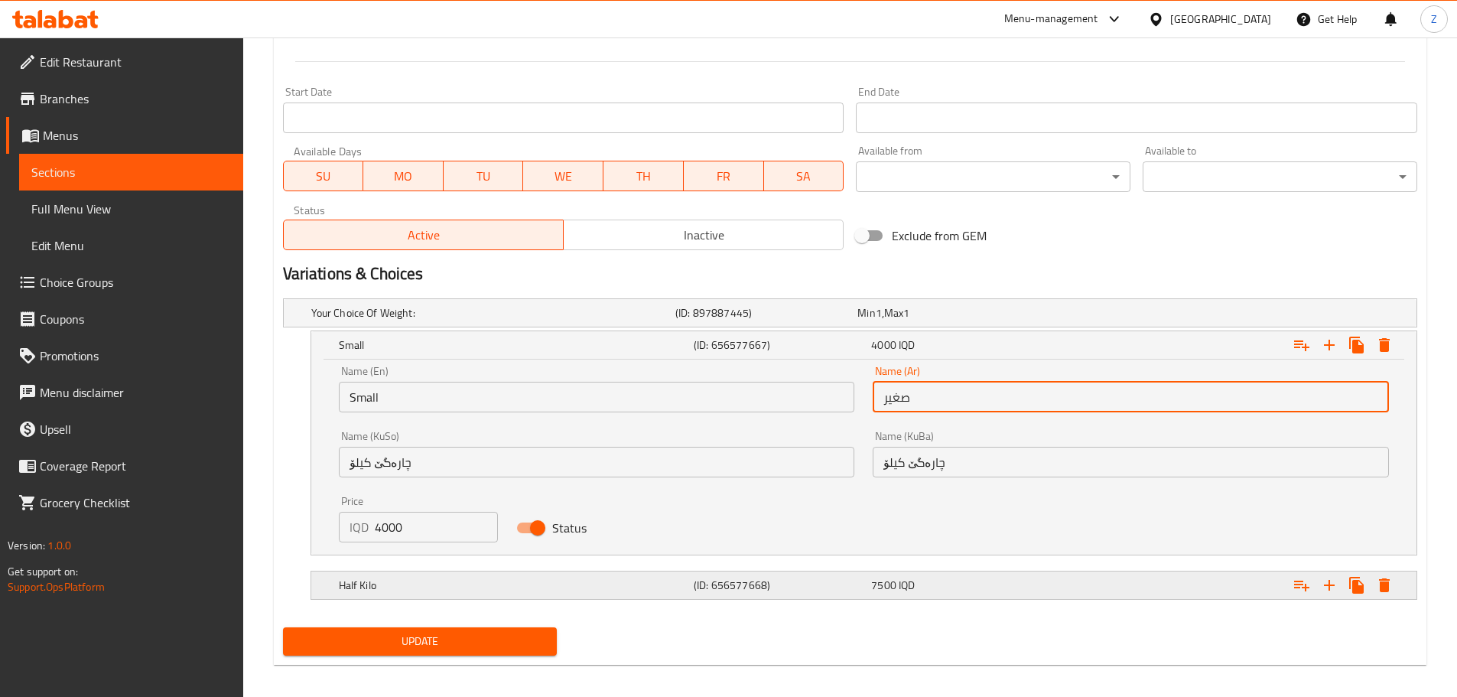
type input "صغير"
click at [496, 324] on div "Half Kilo" at bounding box center [490, 312] width 364 height 21
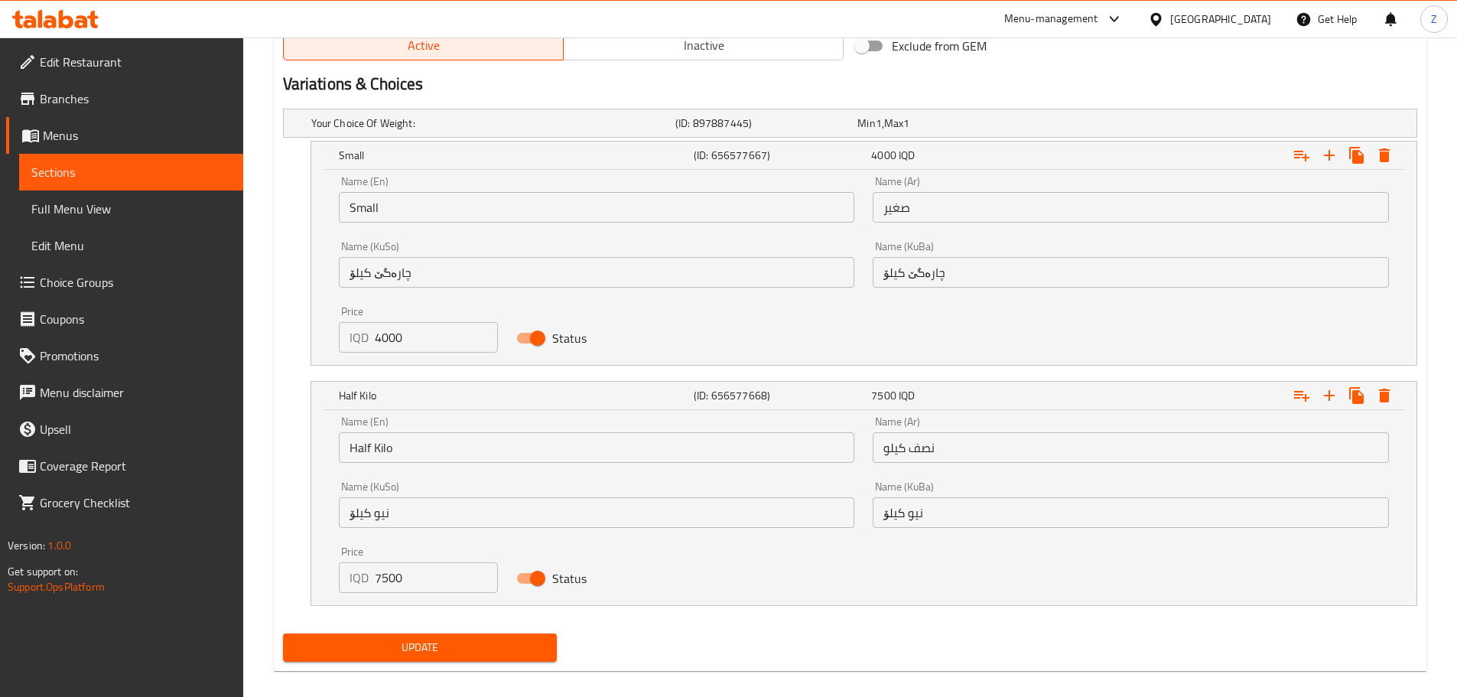
scroll to position [1002, 0]
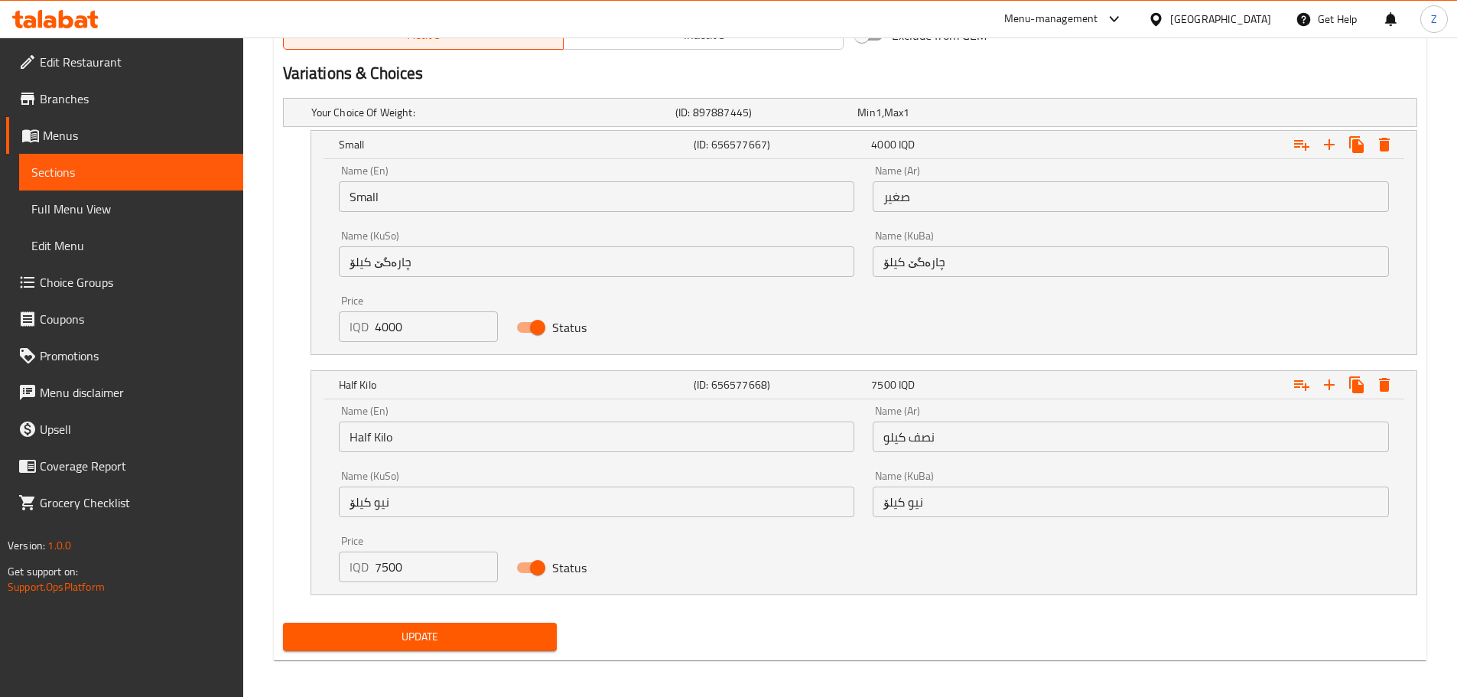
click at [489, 443] on input "Half Kilo" at bounding box center [597, 436] width 516 height 31
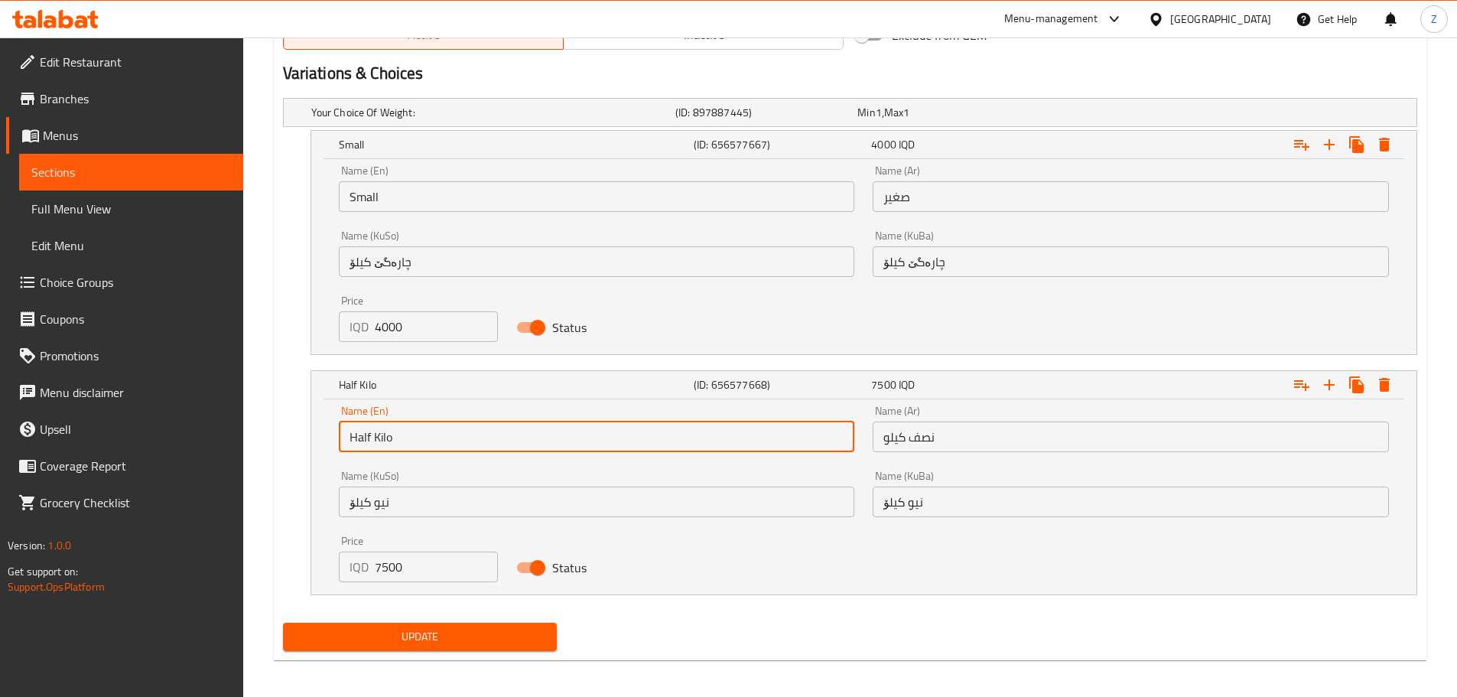
click at [489, 443] on input "Half Kilo" at bounding box center [597, 436] width 516 height 31
type input "Medium"
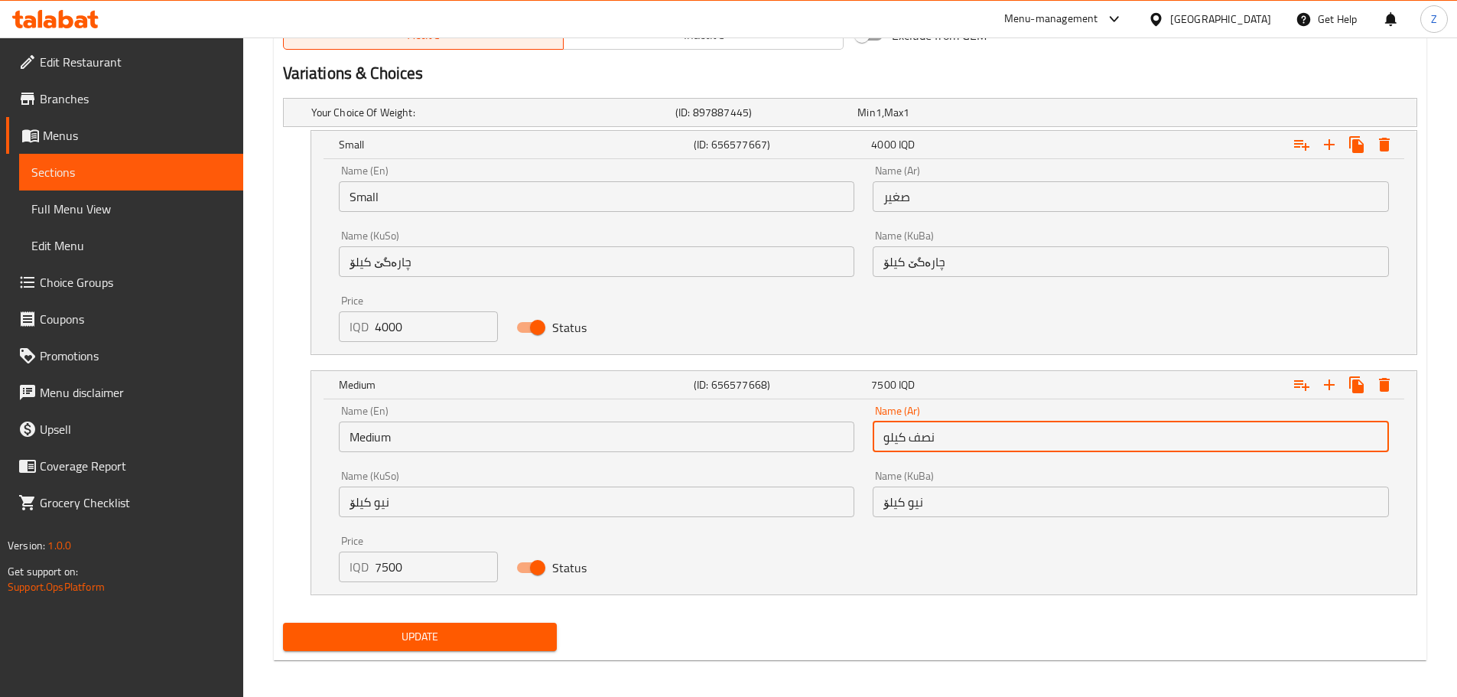
click at [1055, 438] on input "نصف کيلو" at bounding box center [1131, 436] width 516 height 31
type input "وسط"
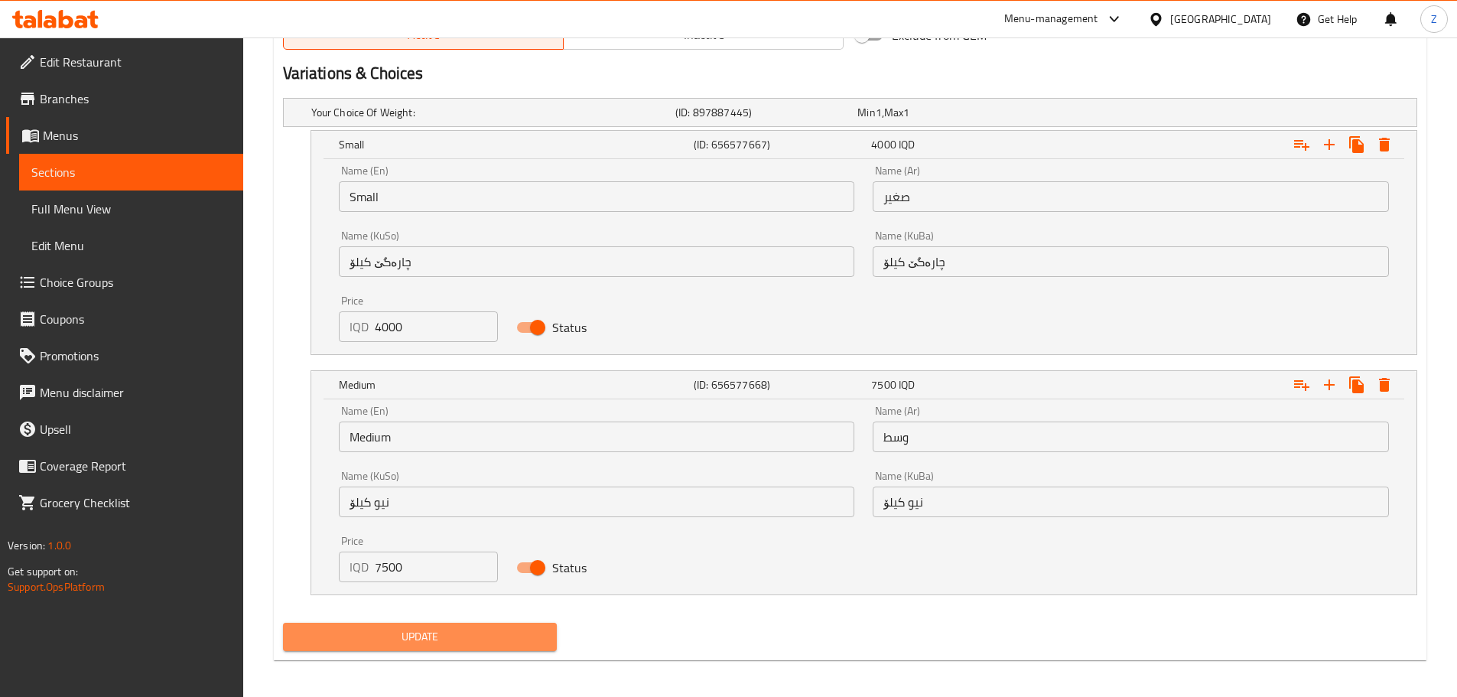
click at [538, 642] on span "Update" at bounding box center [420, 636] width 250 height 19
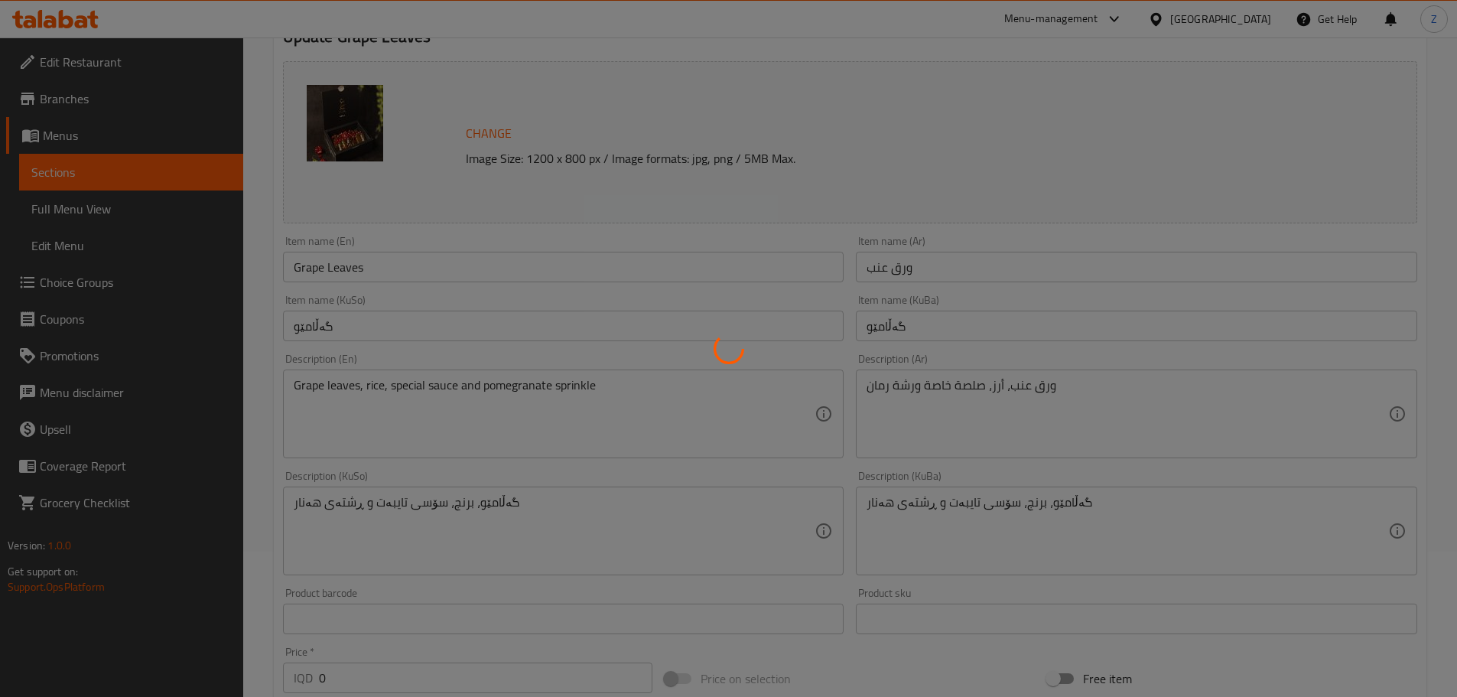
scroll to position [0, 0]
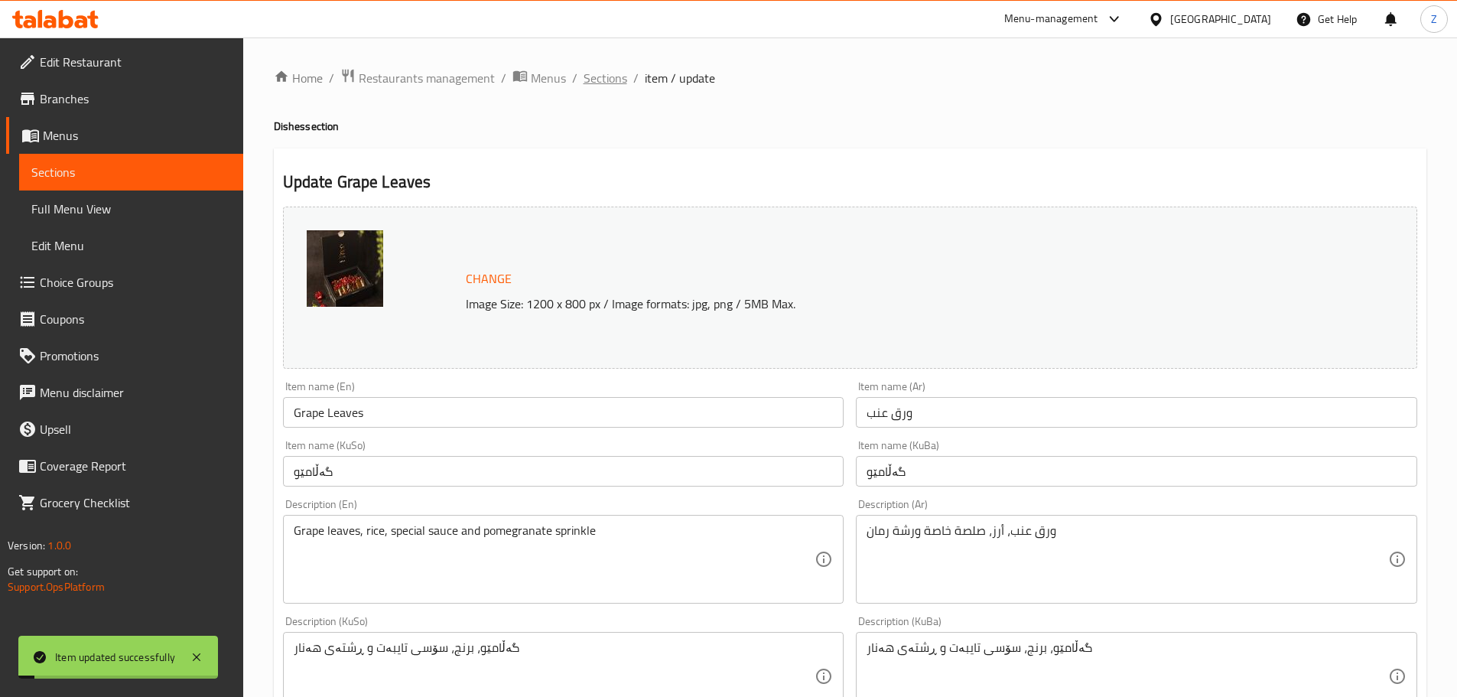
click at [599, 72] on span "Sections" at bounding box center [606, 78] width 44 height 18
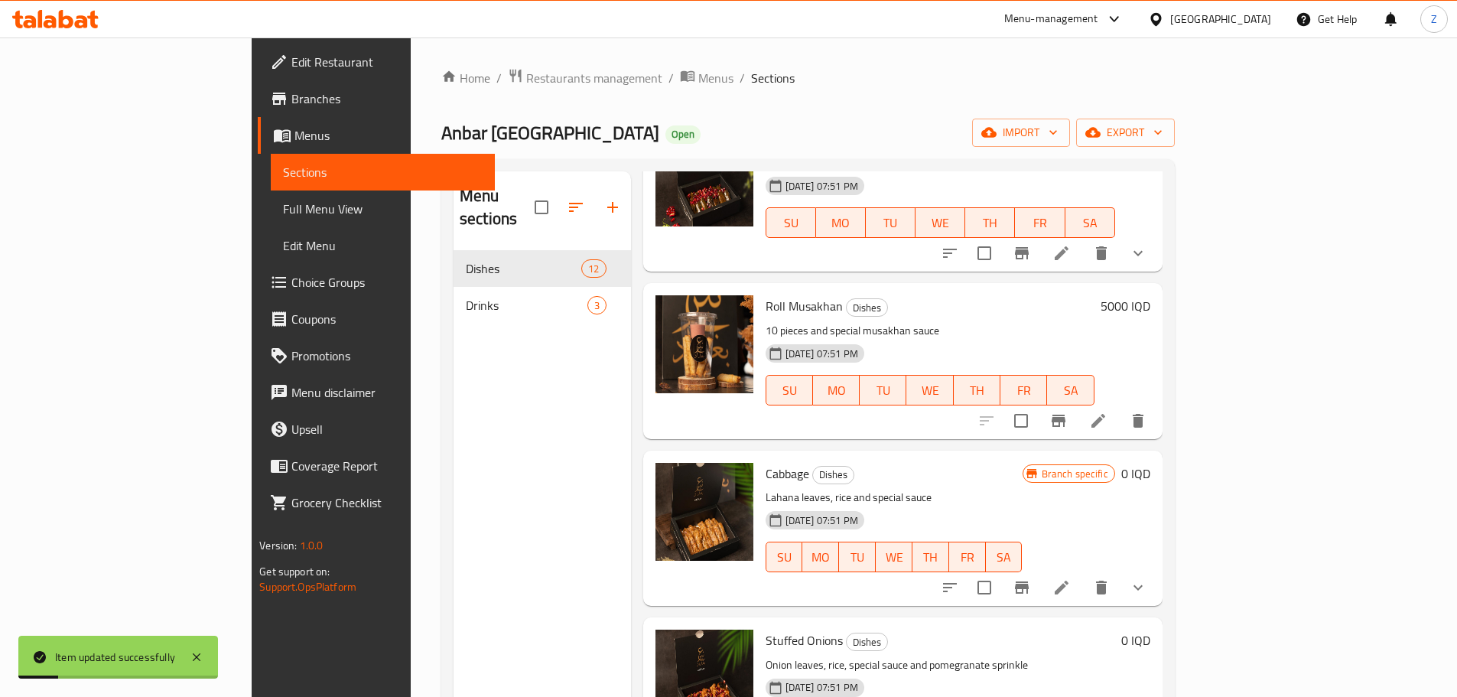
scroll to position [153, 0]
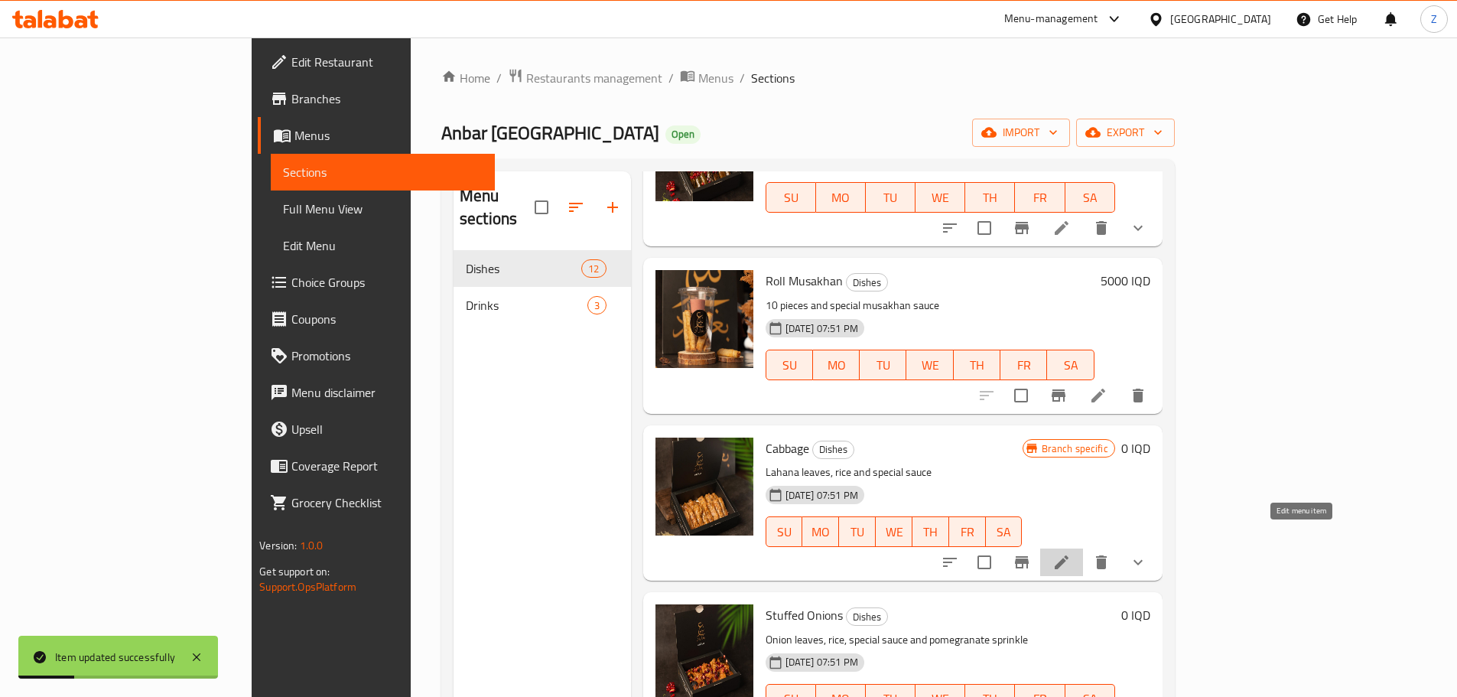
click at [1071, 553] on icon at bounding box center [1061, 562] width 18 height 18
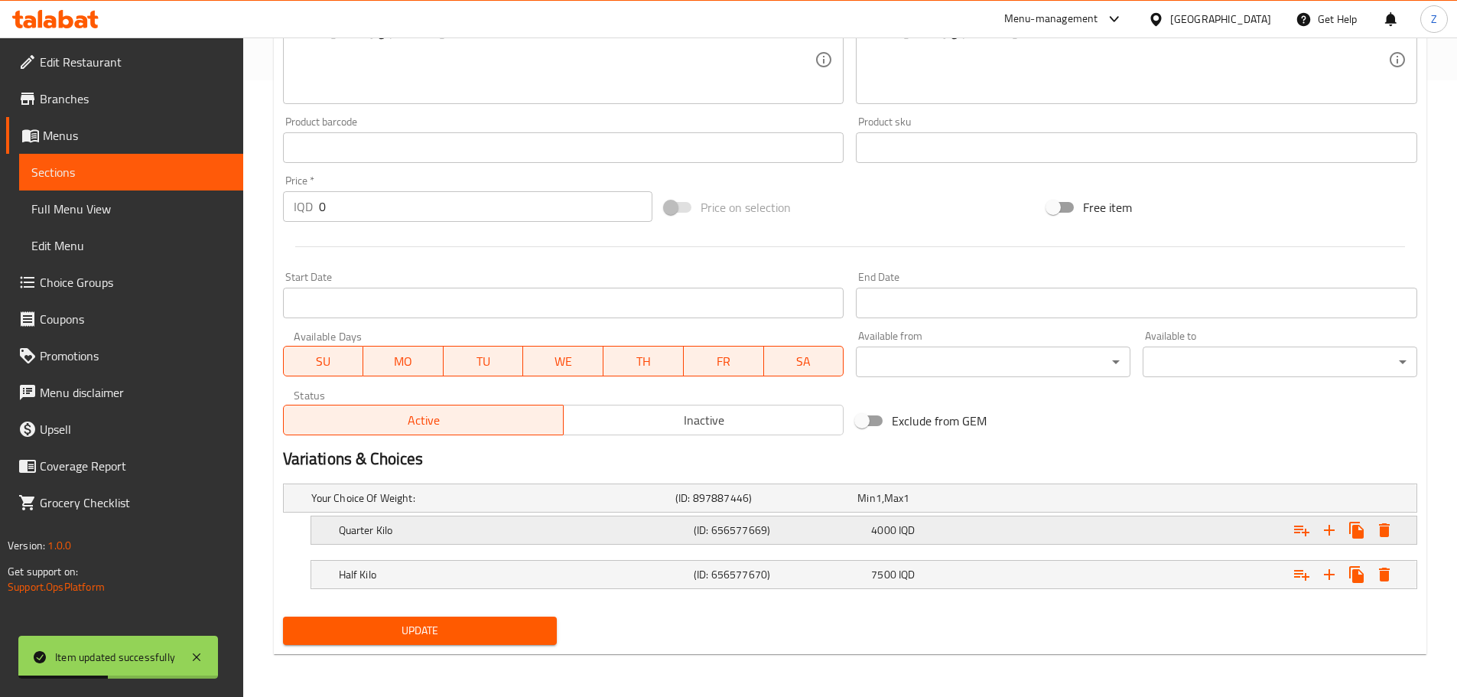
click at [461, 506] on h5 "Quarter Kilo" at bounding box center [490, 497] width 358 height 15
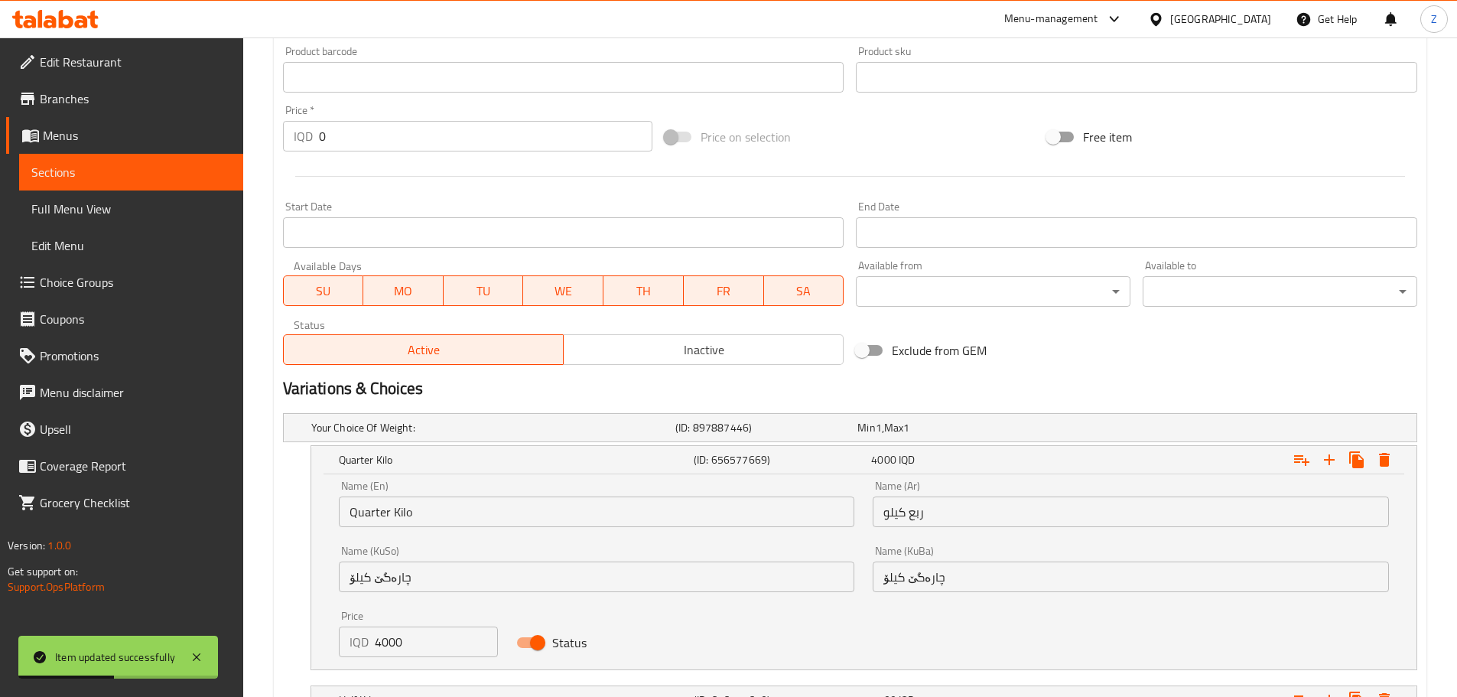
scroll to position [769, 0]
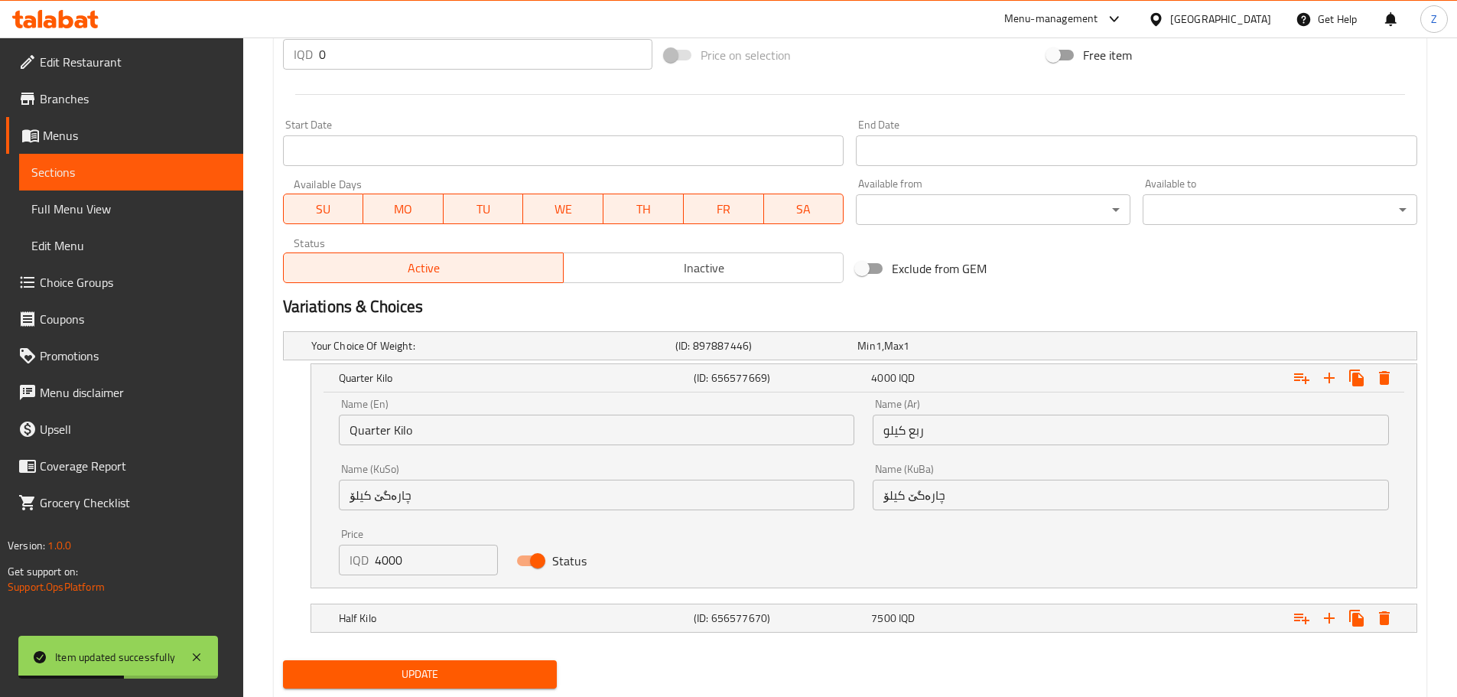
click at [431, 428] on input "Quarter Kilo" at bounding box center [597, 430] width 516 height 31
click at [431, 427] on input "Quarter Kilo" at bounding box center [597, 430] width 516 height 31
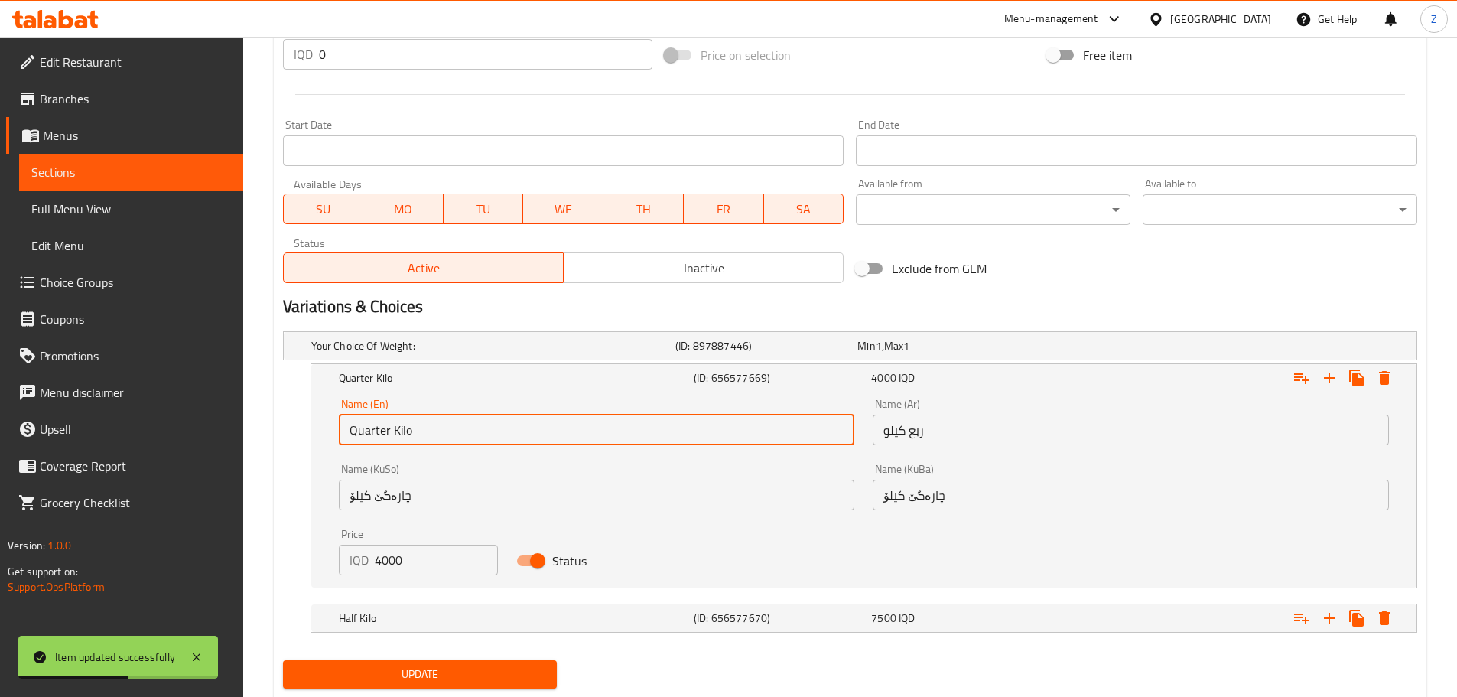
click at [431, 427] on input "Quarter Kilo" at bounding box center [597, 430] width 516 height 31
type input "Small"
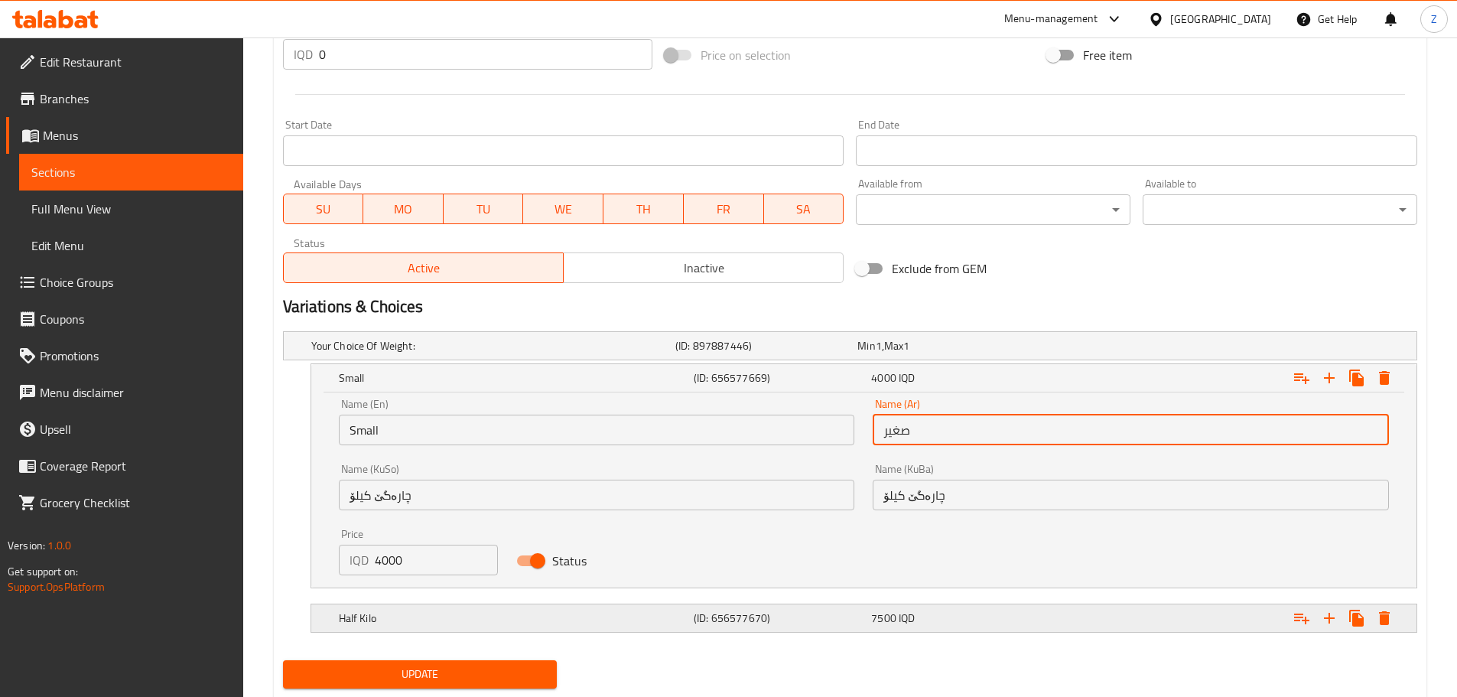
type input "صغير"
click at [465, 353] on h5 "Half Kilo" at bounding box center [490, 345] width 358 height 15
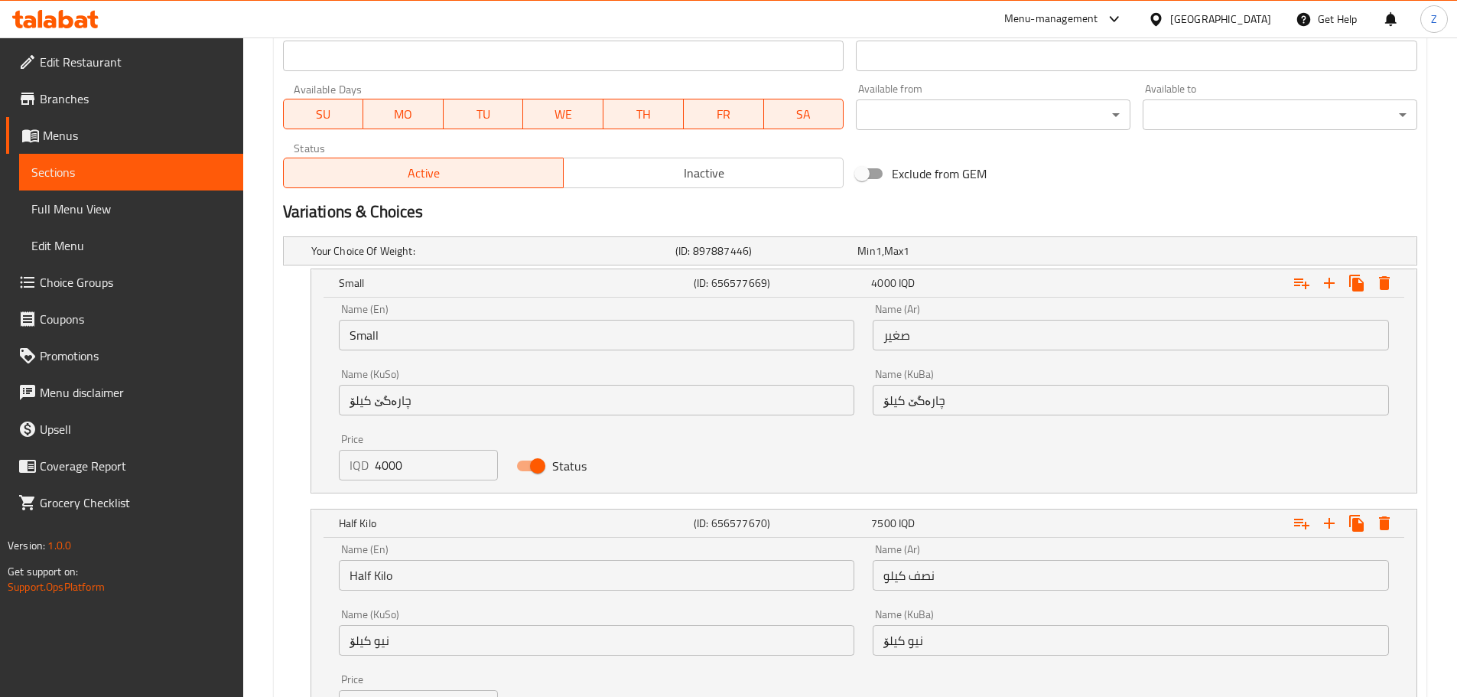
scroll to position [993, 0]
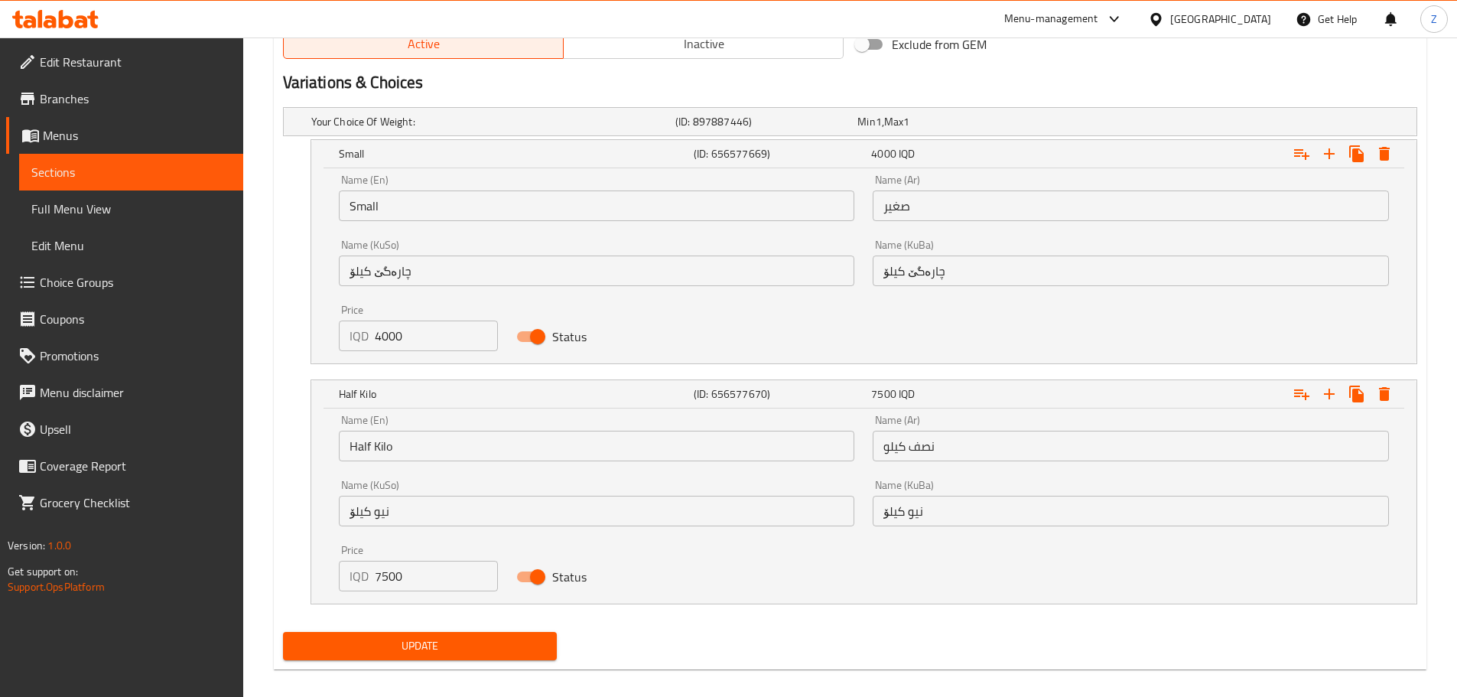
click at [470, 440] on input "Half Kilo" at bounding box center [597, 446] width 516 height 31
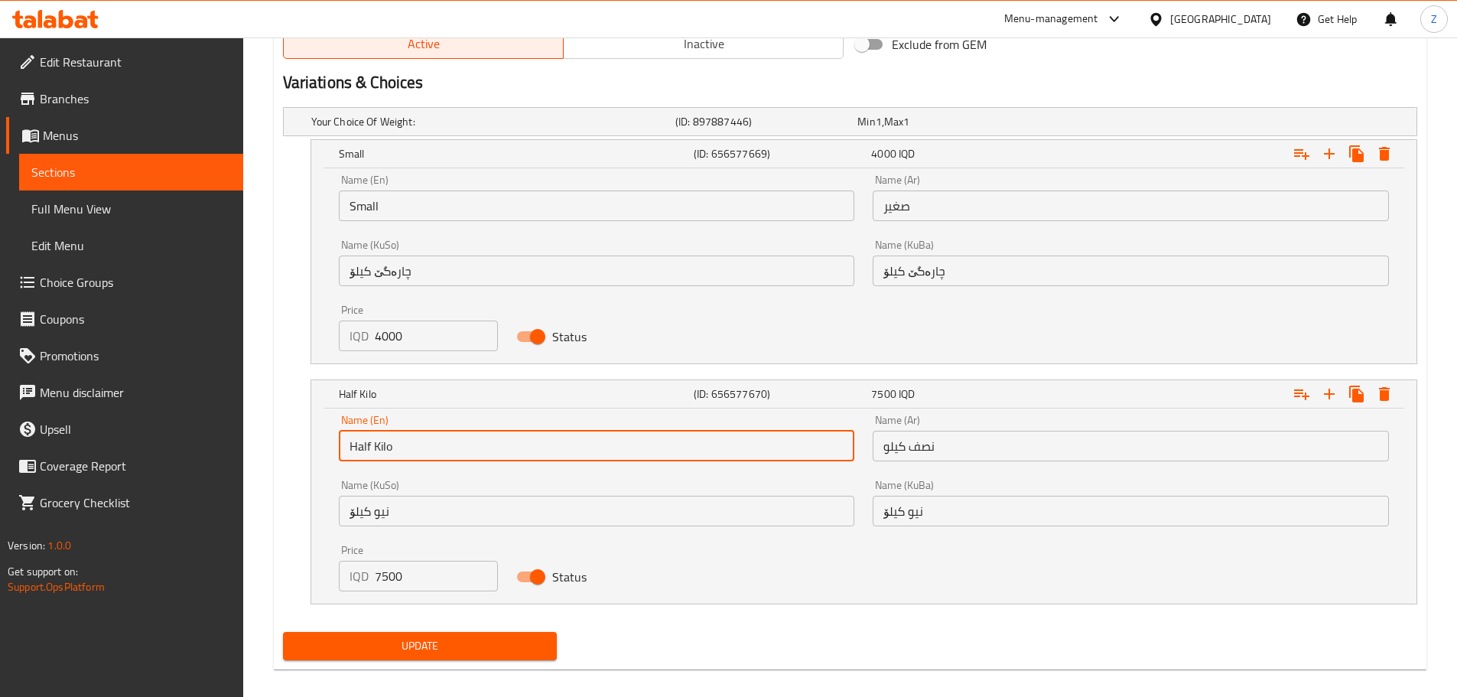
click at [470, 440] on input "Half Kilo" at bounding box center [597, 446] width 516 height 31
type input "Medium"
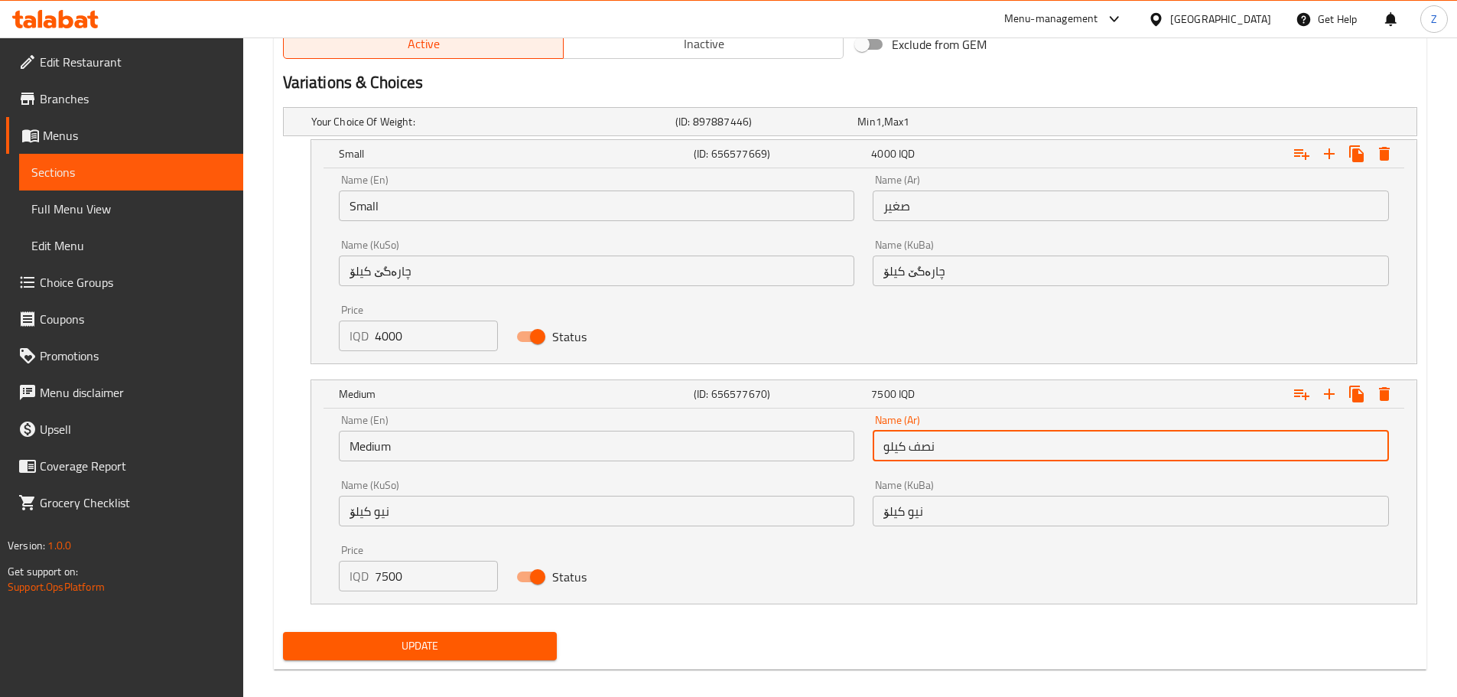
type input ","
click at [1010, 454] on input "ذ" at bounding box center [1131, 446] width 516 height 31
type input "وسط"
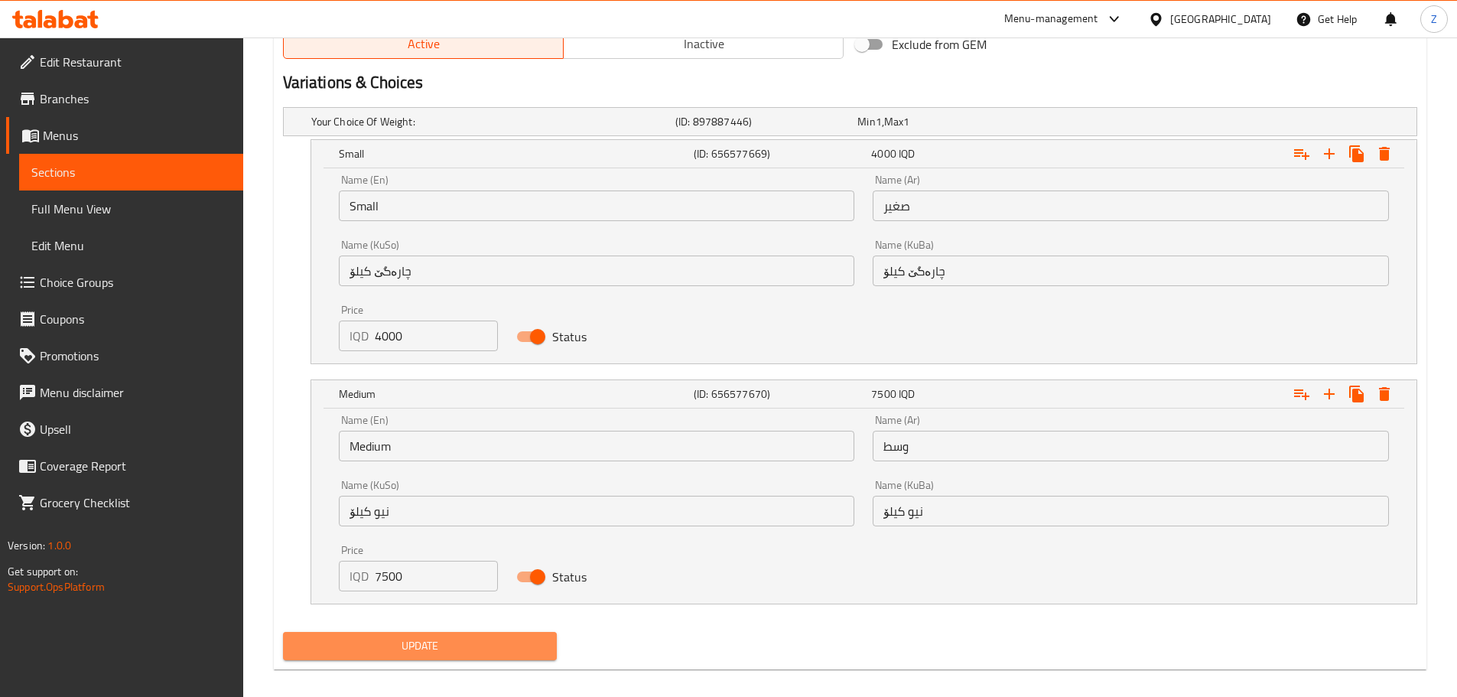
click at [441, 646] on span "Update" at bounding box center [420, 645] width 250 height 19
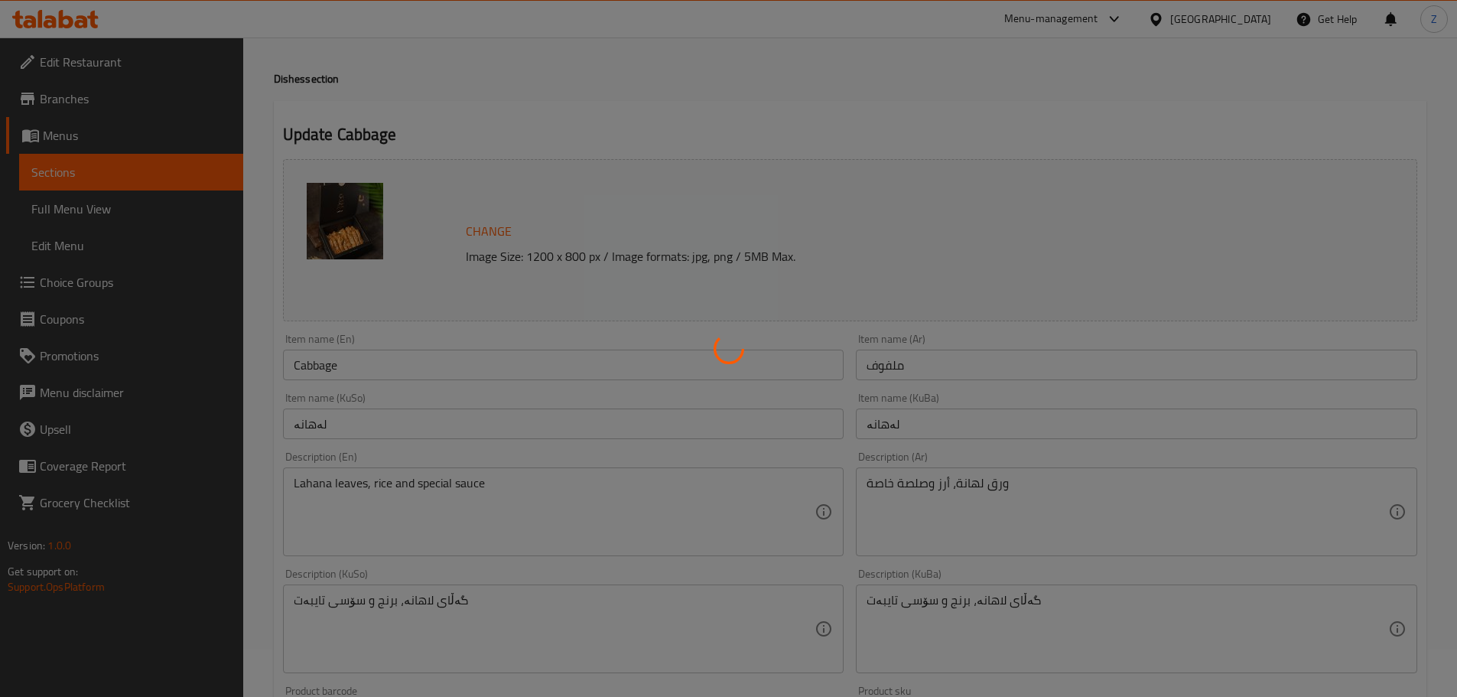
scroll to position [0, 0]
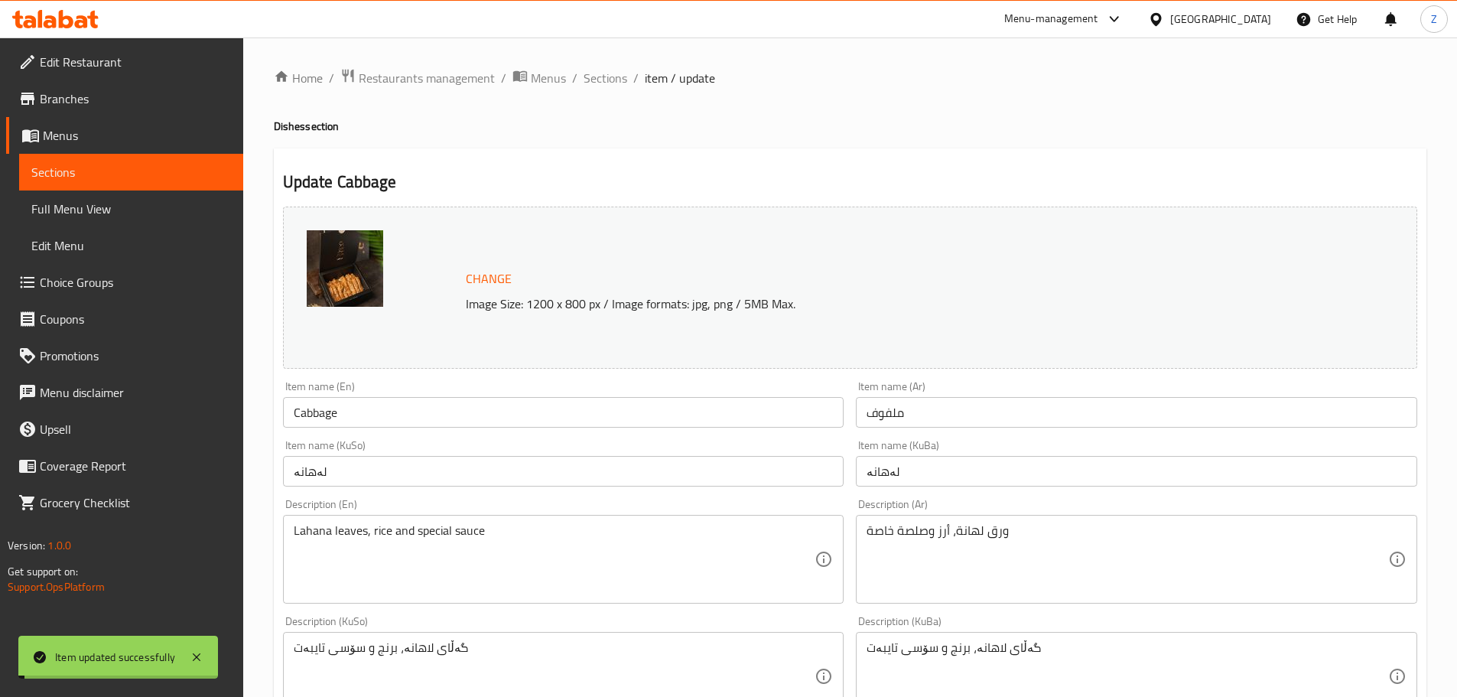
click at [612, 72] on span "Sections" at bounding box center [606, 78] width 44 height 18
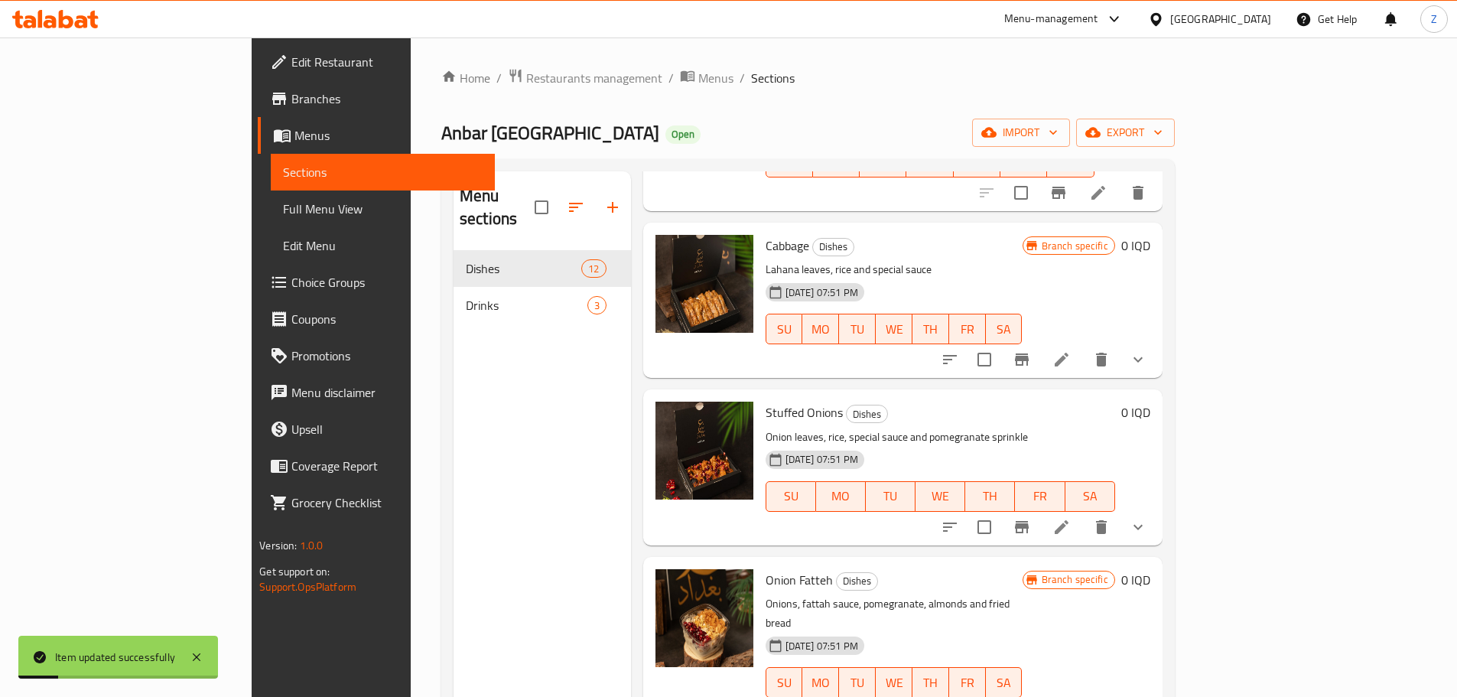
scroll to position [382, 0]
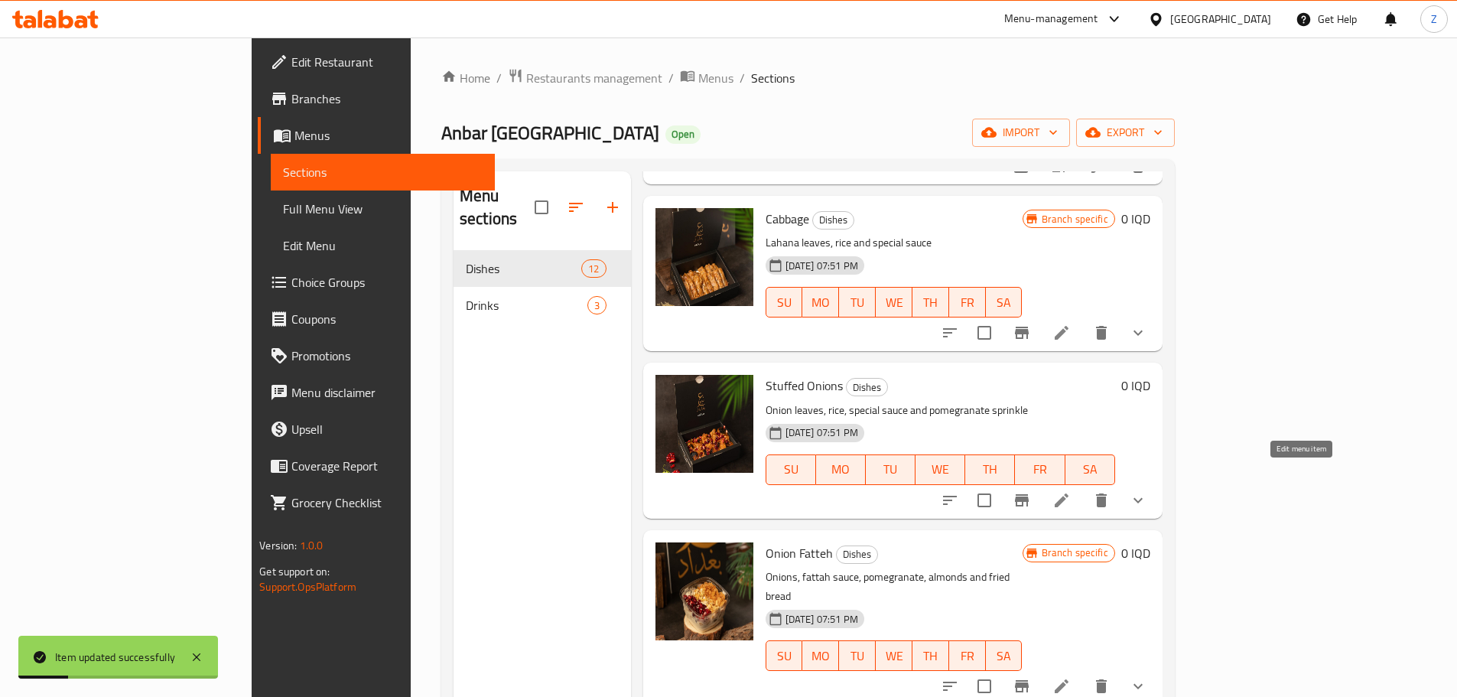
click at [1071, 491] on icon at bounding box center [1061, 500] width 18 height 18
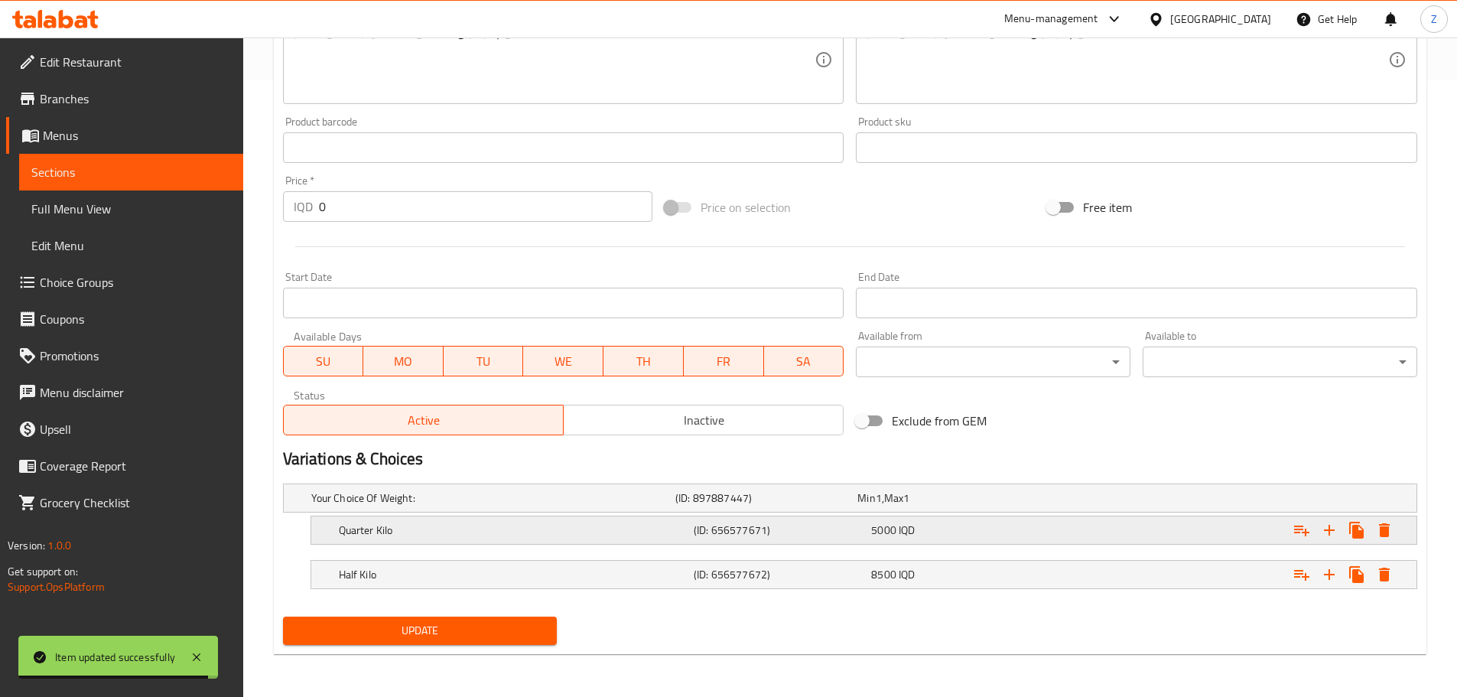
click at [500, 509] on div "Quarter Kilo" at bounding box center [490, 497] width 364 height 21
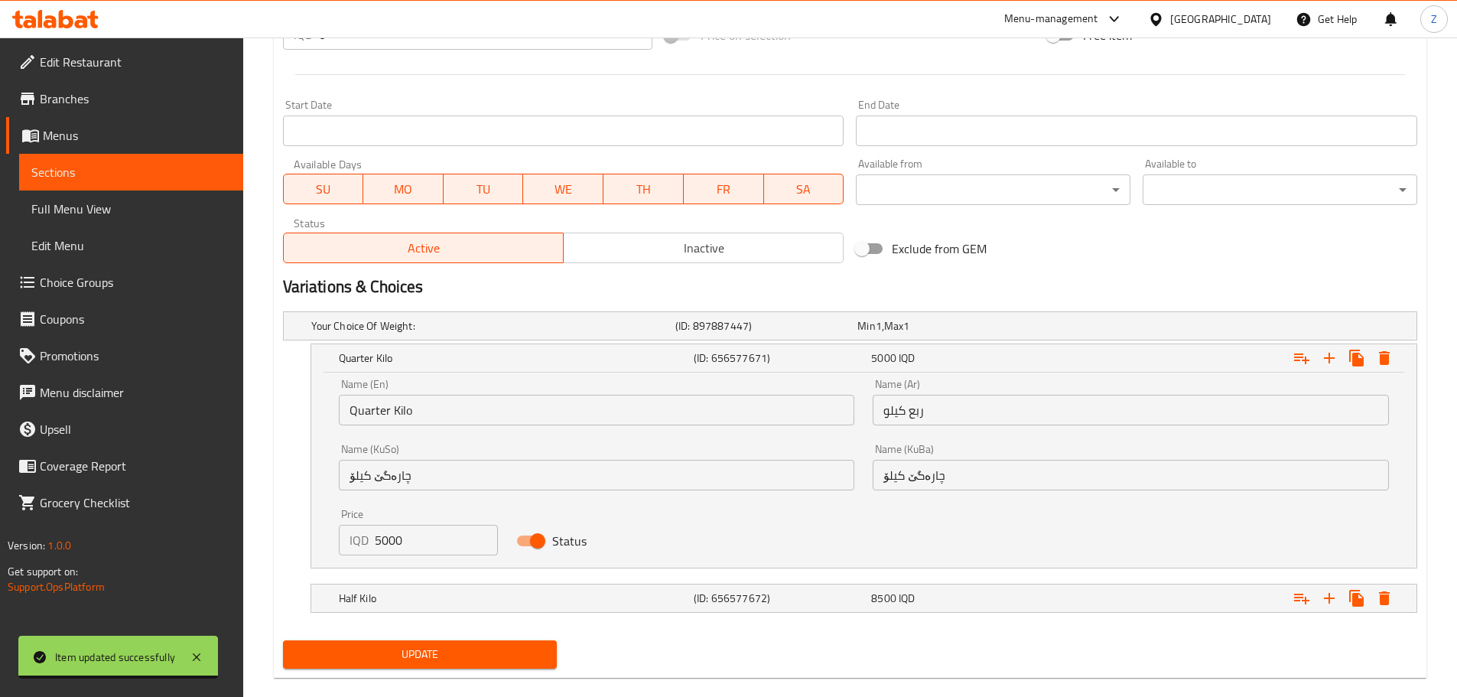
scroll to position [802, 0]
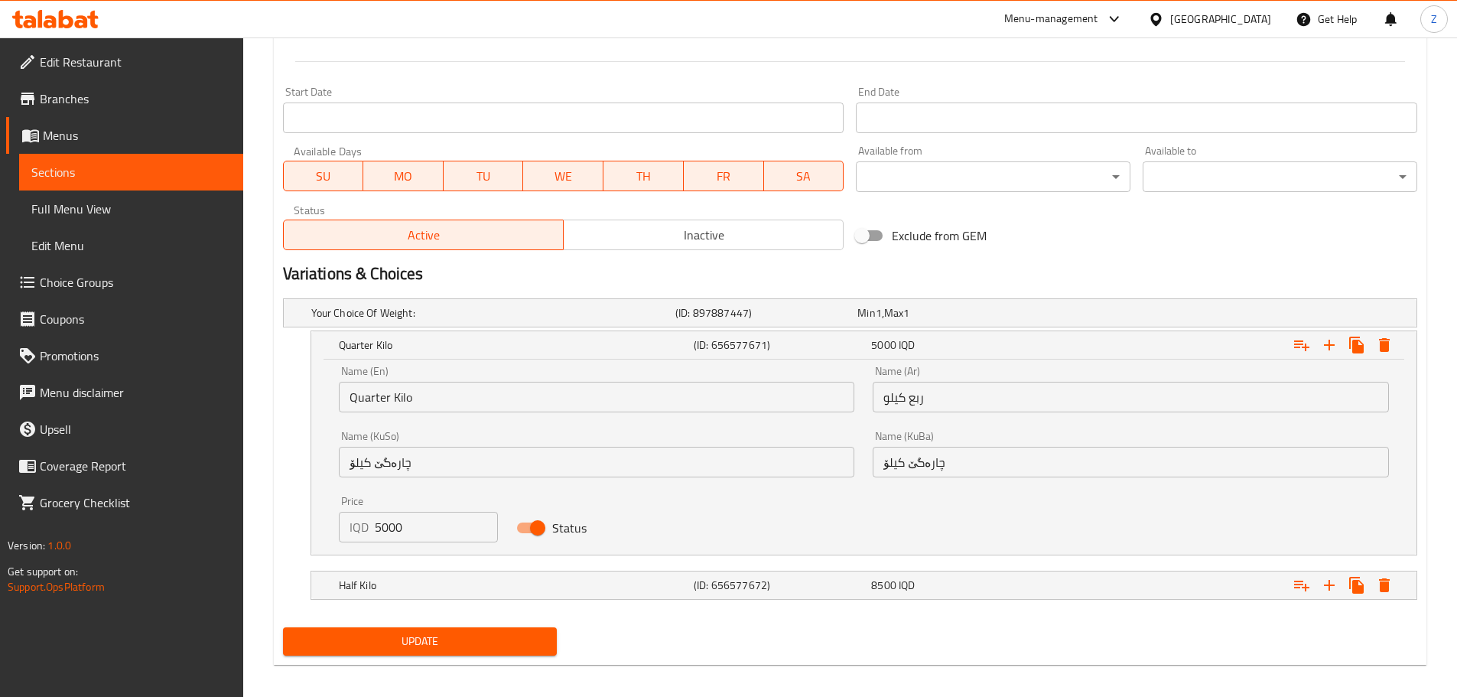
click at [462, 395] on input "Quarter Kilo" at bounding box center [597, 397] width 516 height 31
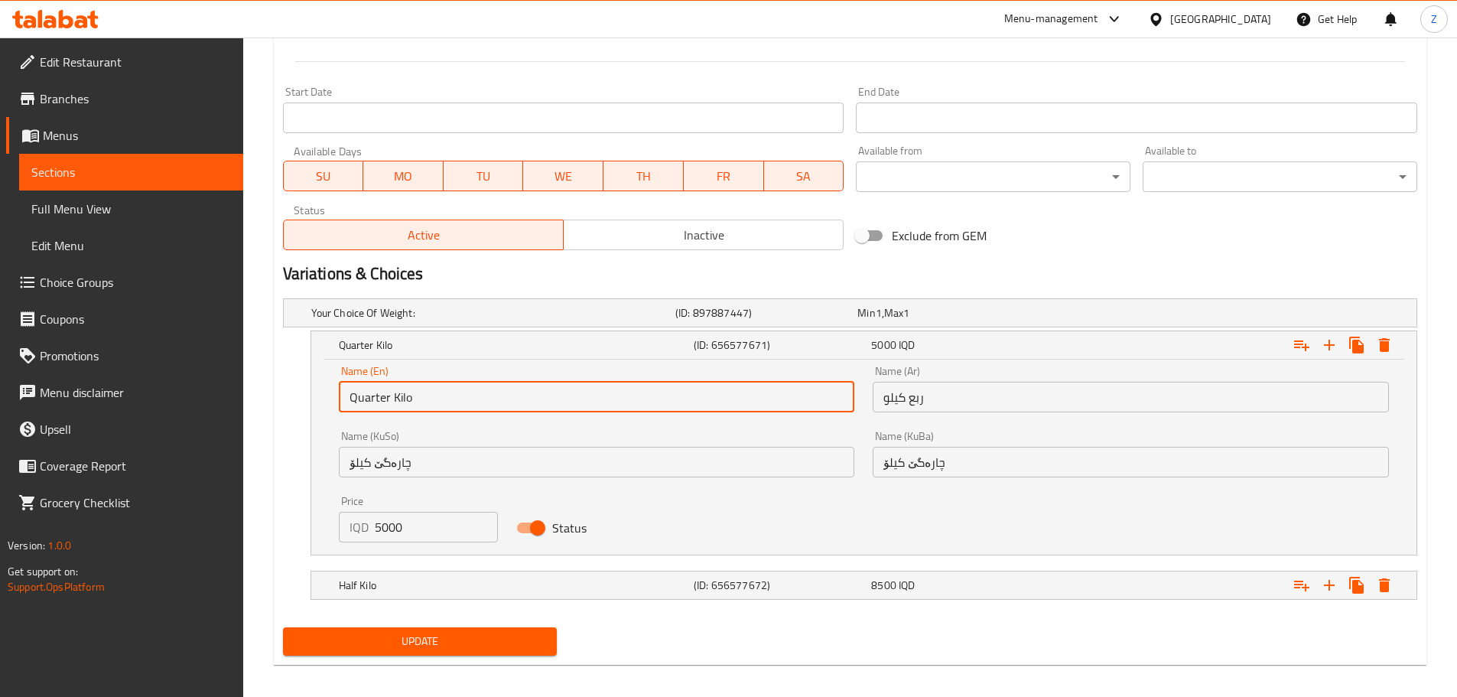
click at [462, 395] on input "Quarter Kilo" at bounding box center [597, 397] width 516 height 31
type input "Small"
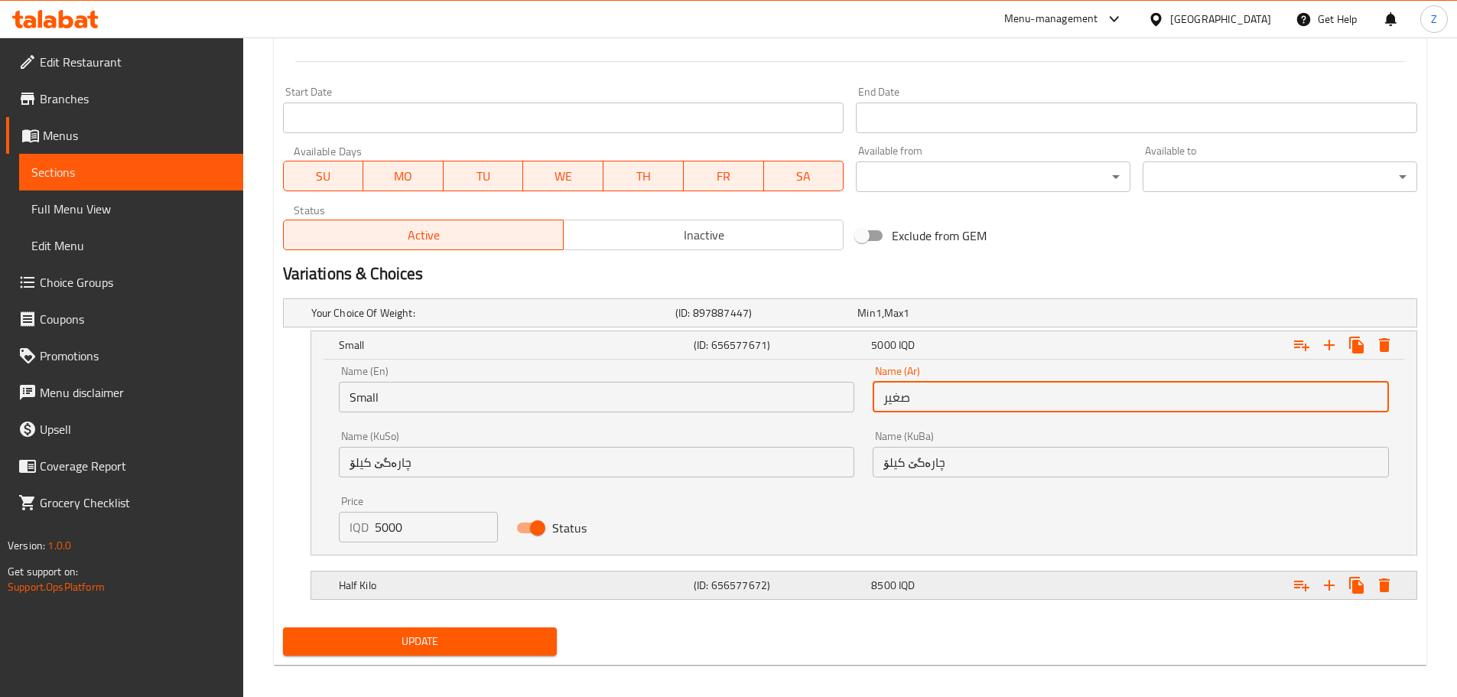
type input "صغير"
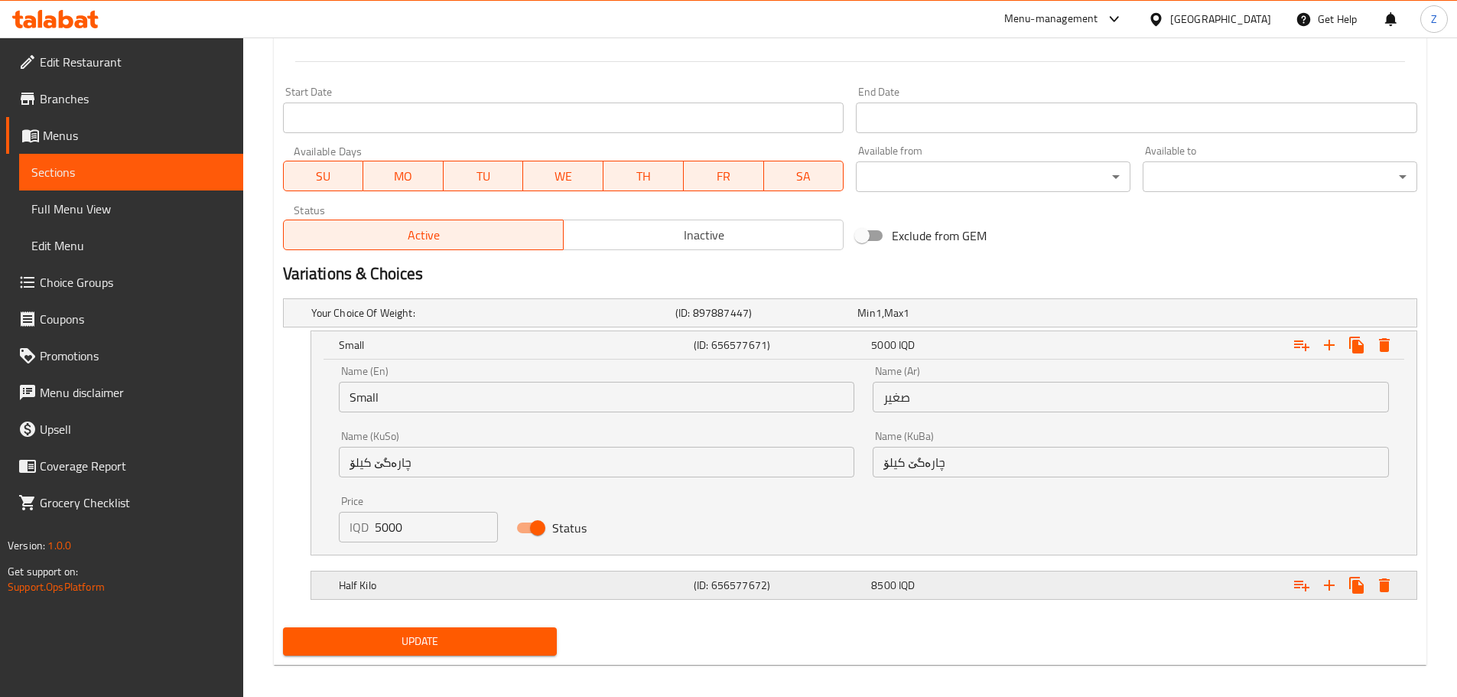
click at [463, 330] on div "Half Kilo (ID: 656577672) 8500 IQD" at bounding box center [854, 313] width 1093 height 34
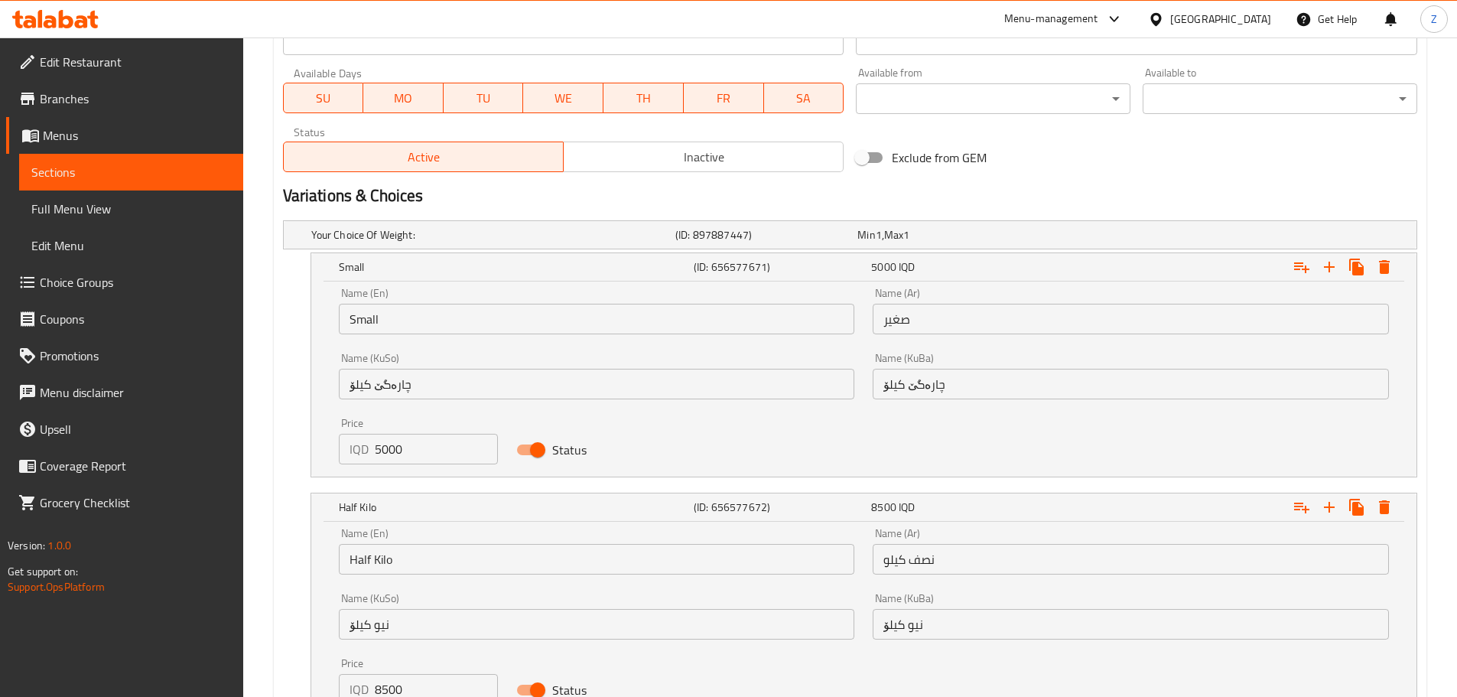
scroll to position [955, 0]
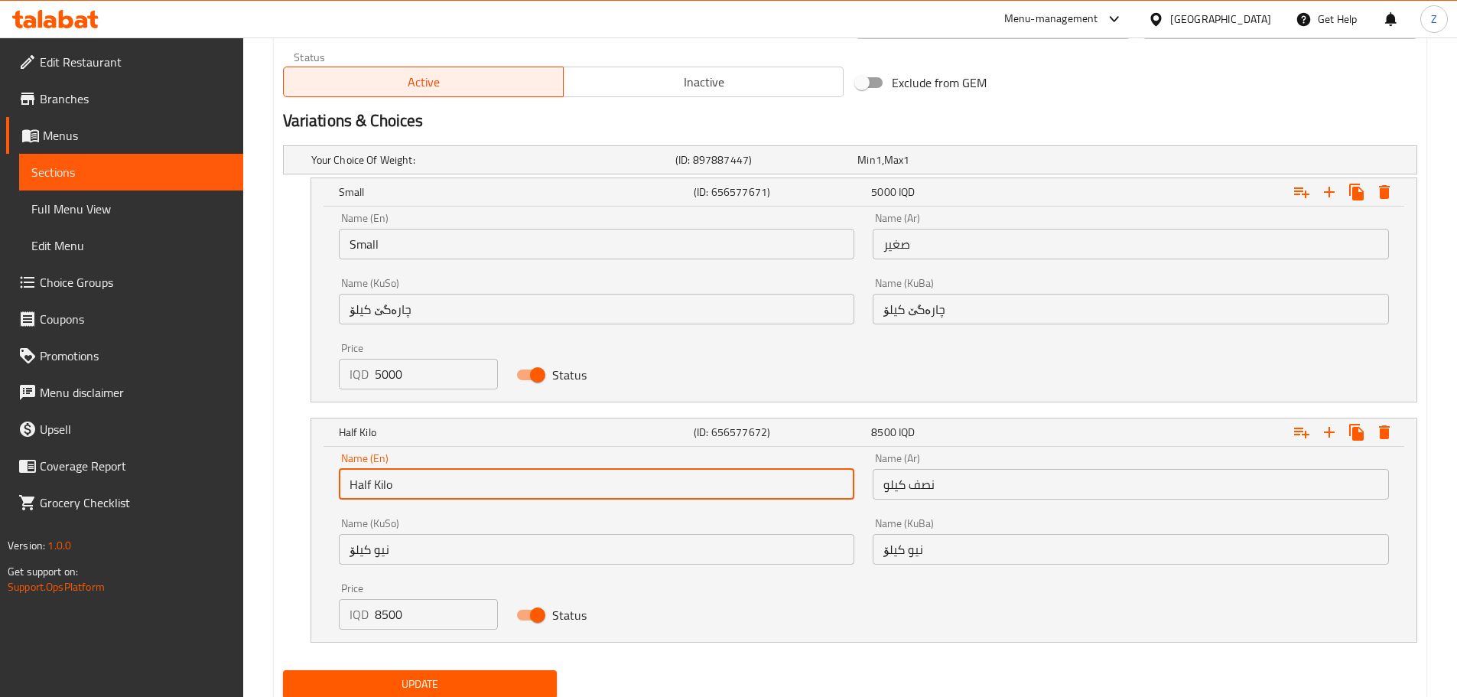
click at [460, 477] on input "Half Kilo" at bounding box center [597, 484] width 516 height 31
type input "Medium"
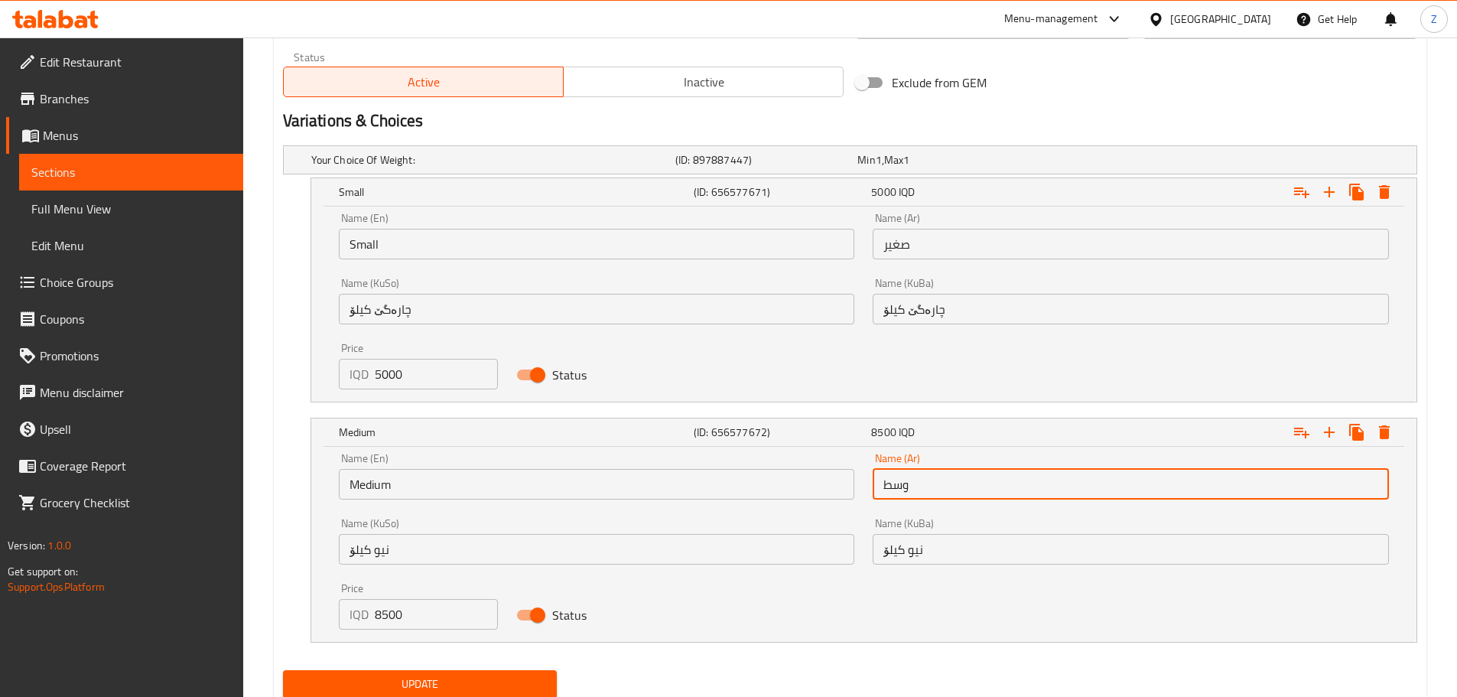
type input "وسط"
click at [491, 690] on span "Update" at bounding box center [420, 684] width 250 height 19
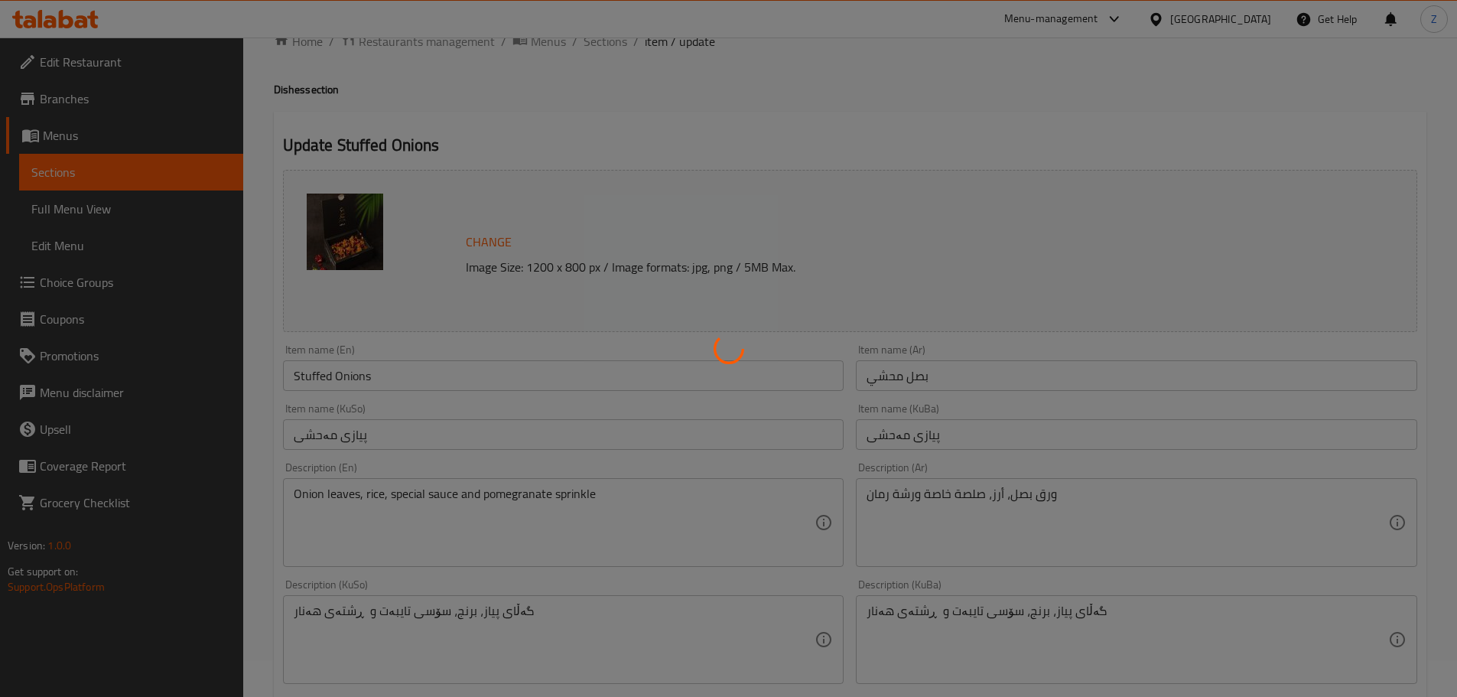
scroll to position [0, 0]
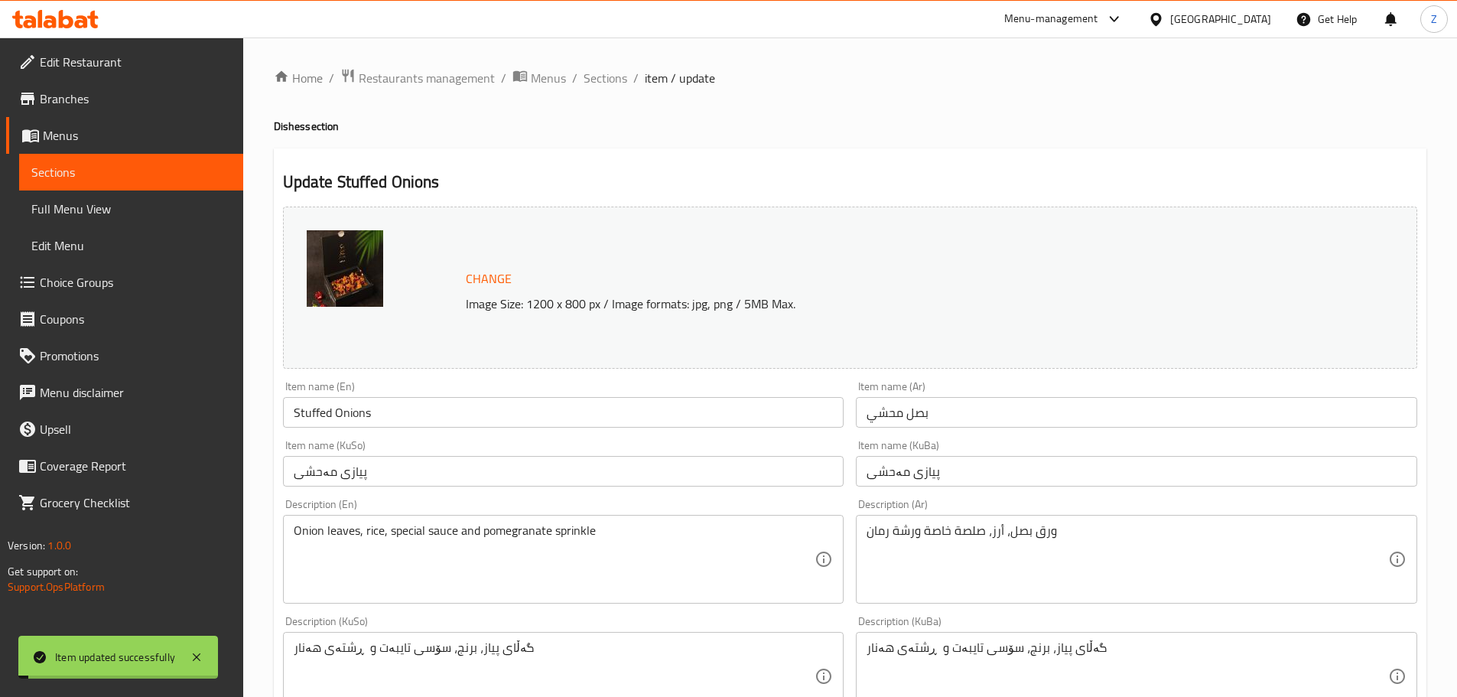
click at [603, 80] on span "Sections" at bounding box center [606, 78] width 44 height 18
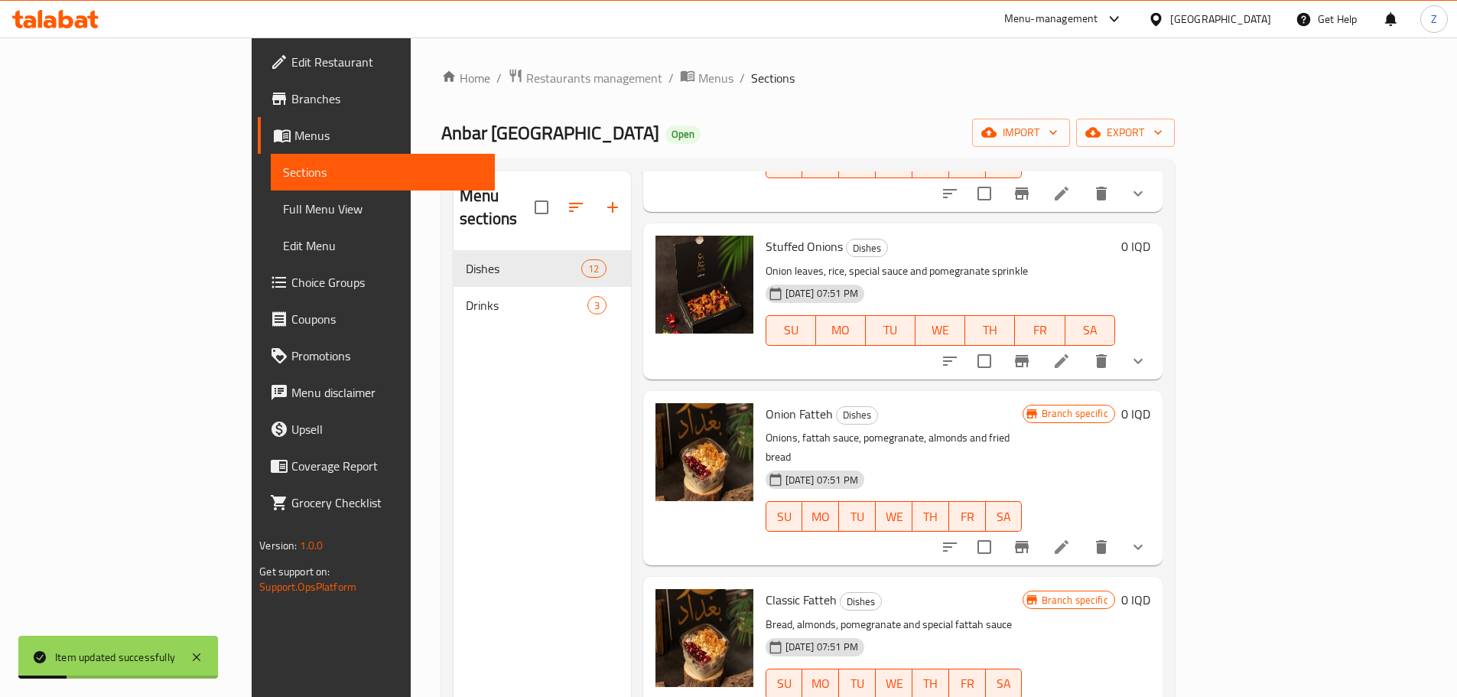
scroll to position [535, 0]
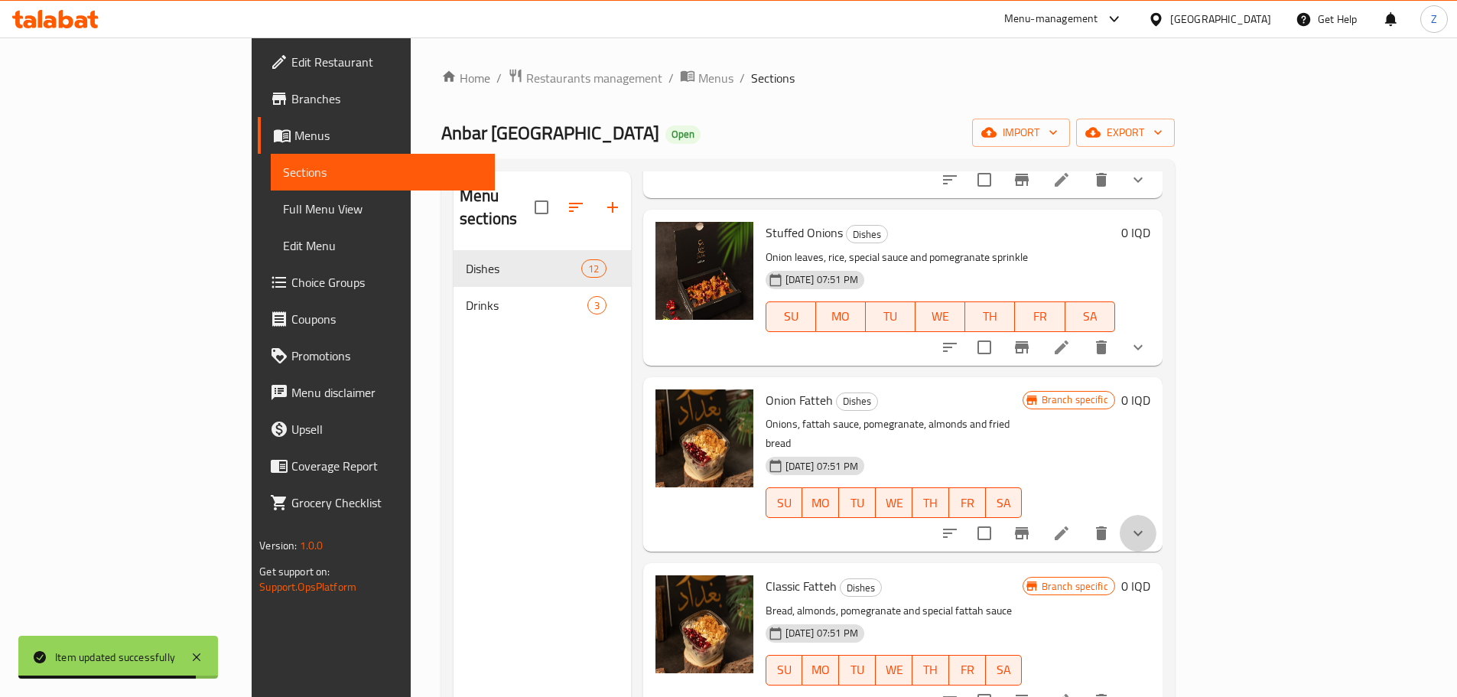
click at [1156, 515] on button "show more" at bounding box center [1138, 533] width 37 height 37
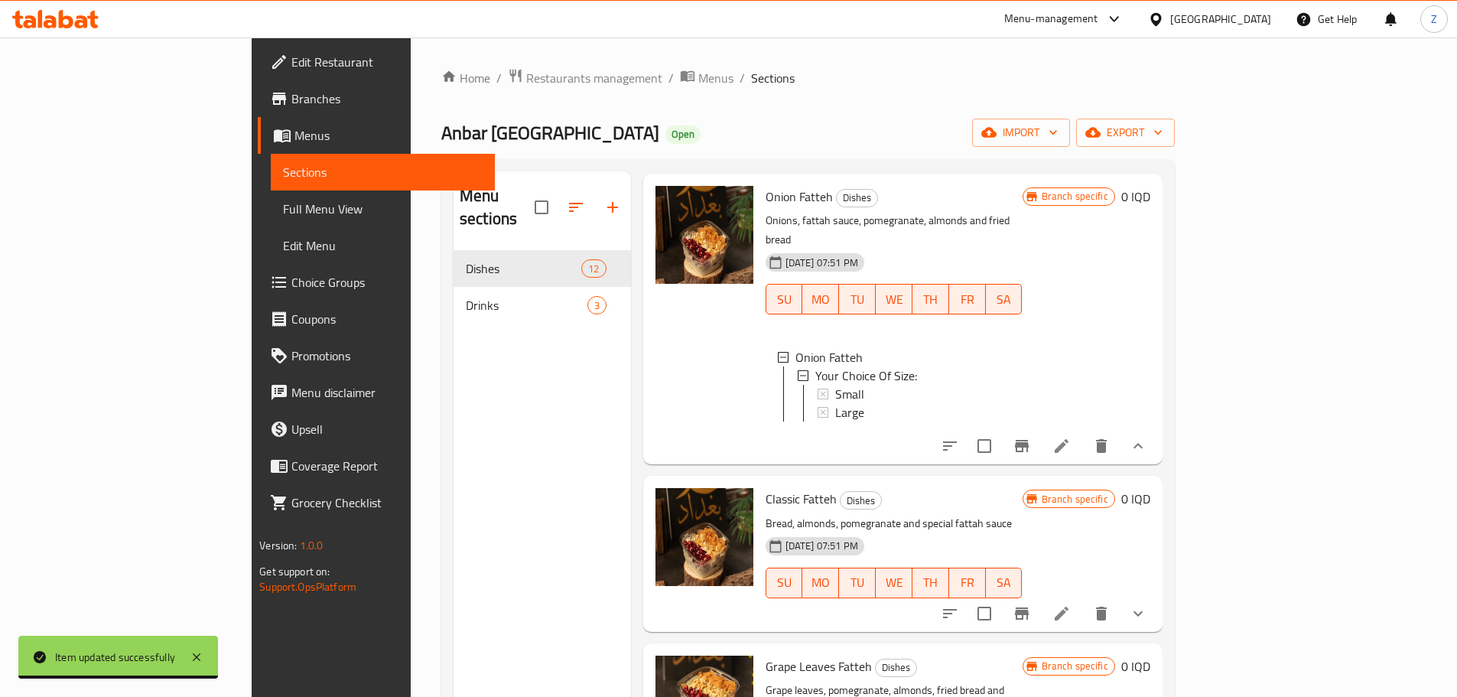
scroll to position [765, 0]
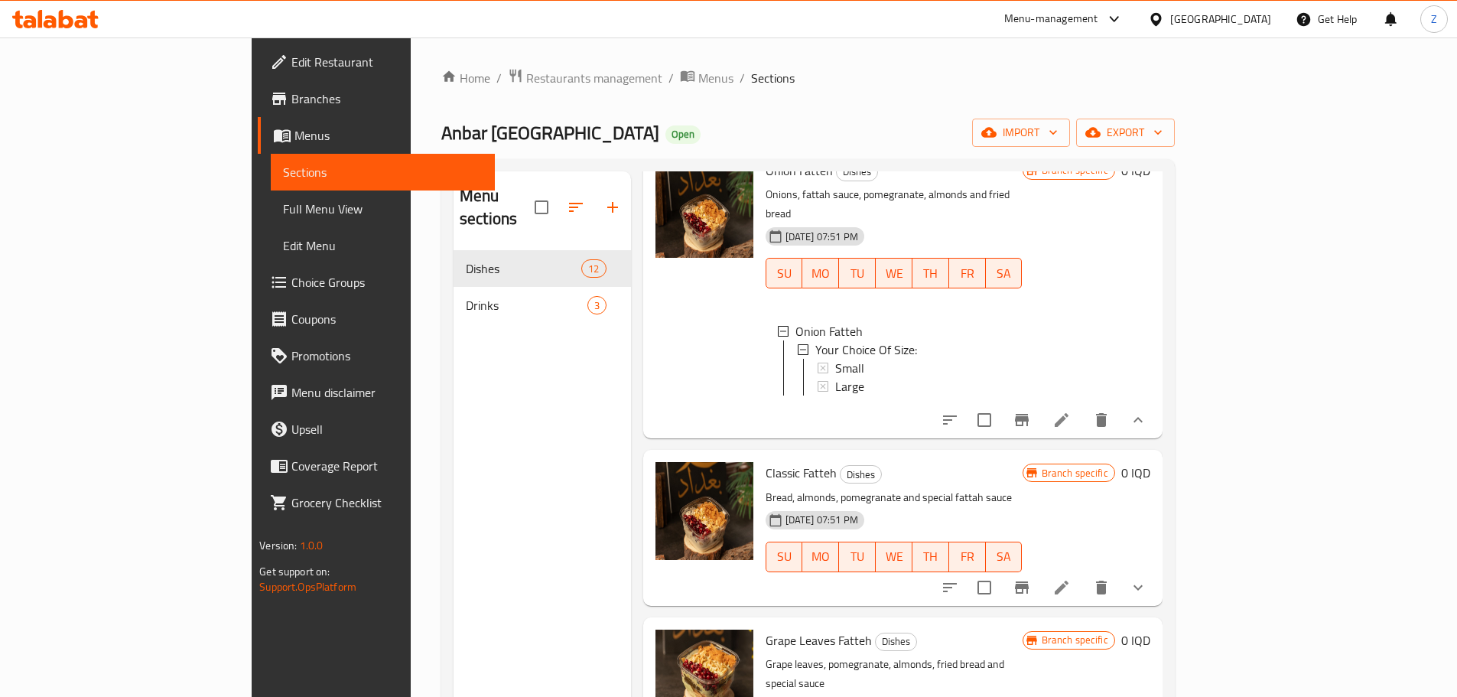
click at [1156, 569] on button "show more" at bounding box center [1138, 587] width 37 height 37
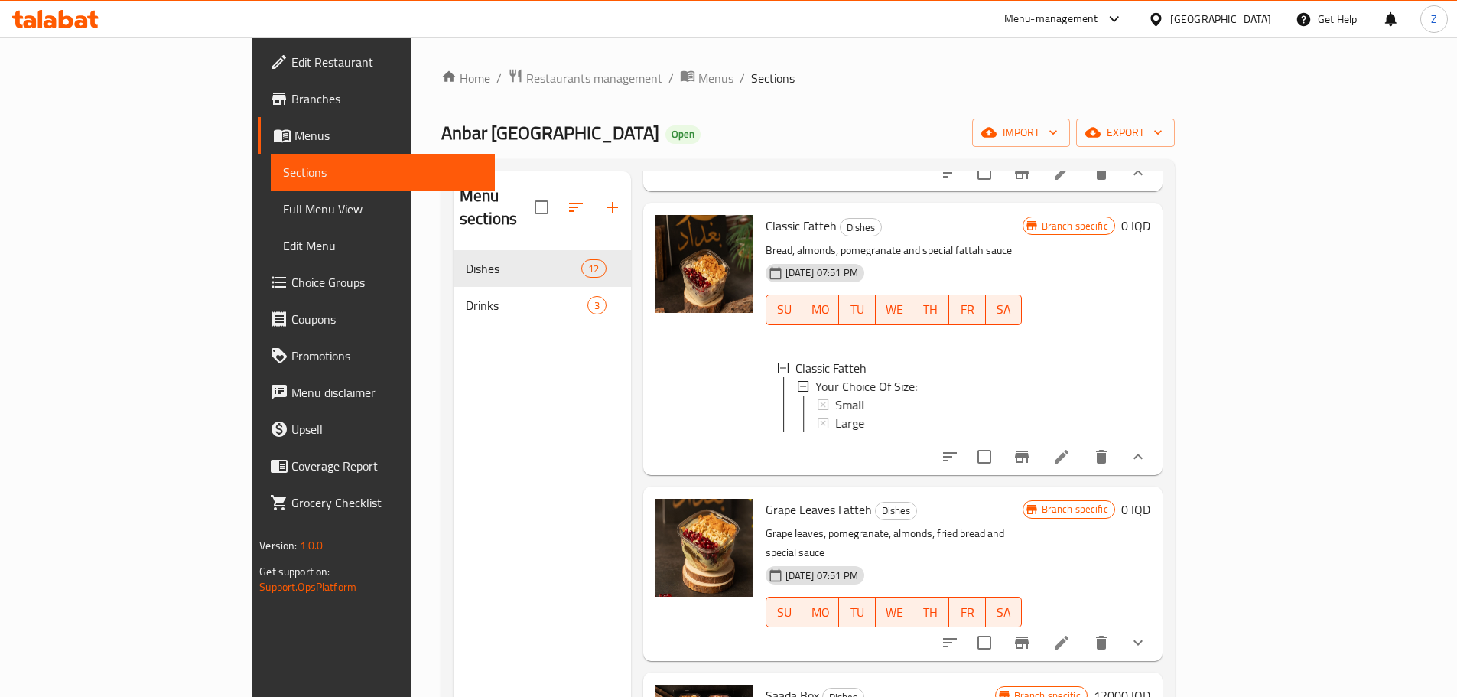
scroll to position [1071, 0]
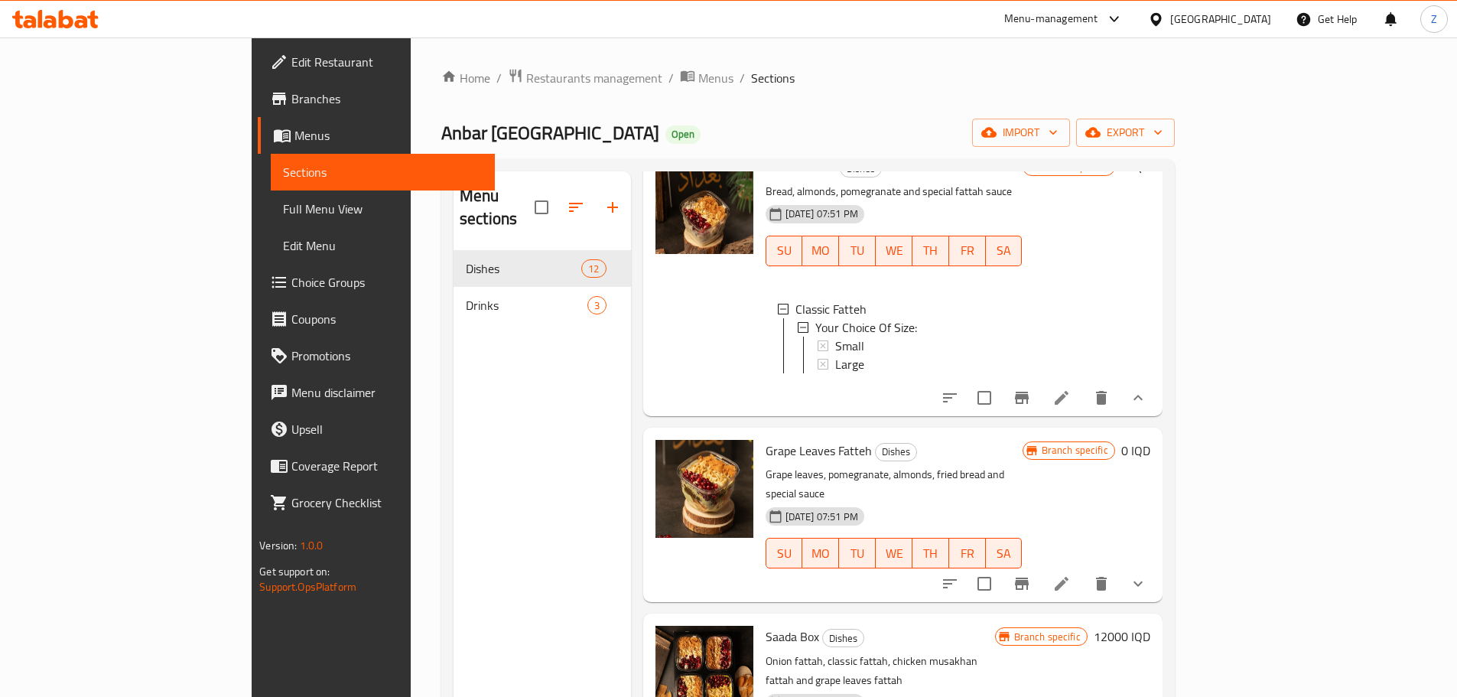
click at [1143, 581] on icon "show more" at bounding box center [1137, 583] width 9 height 5
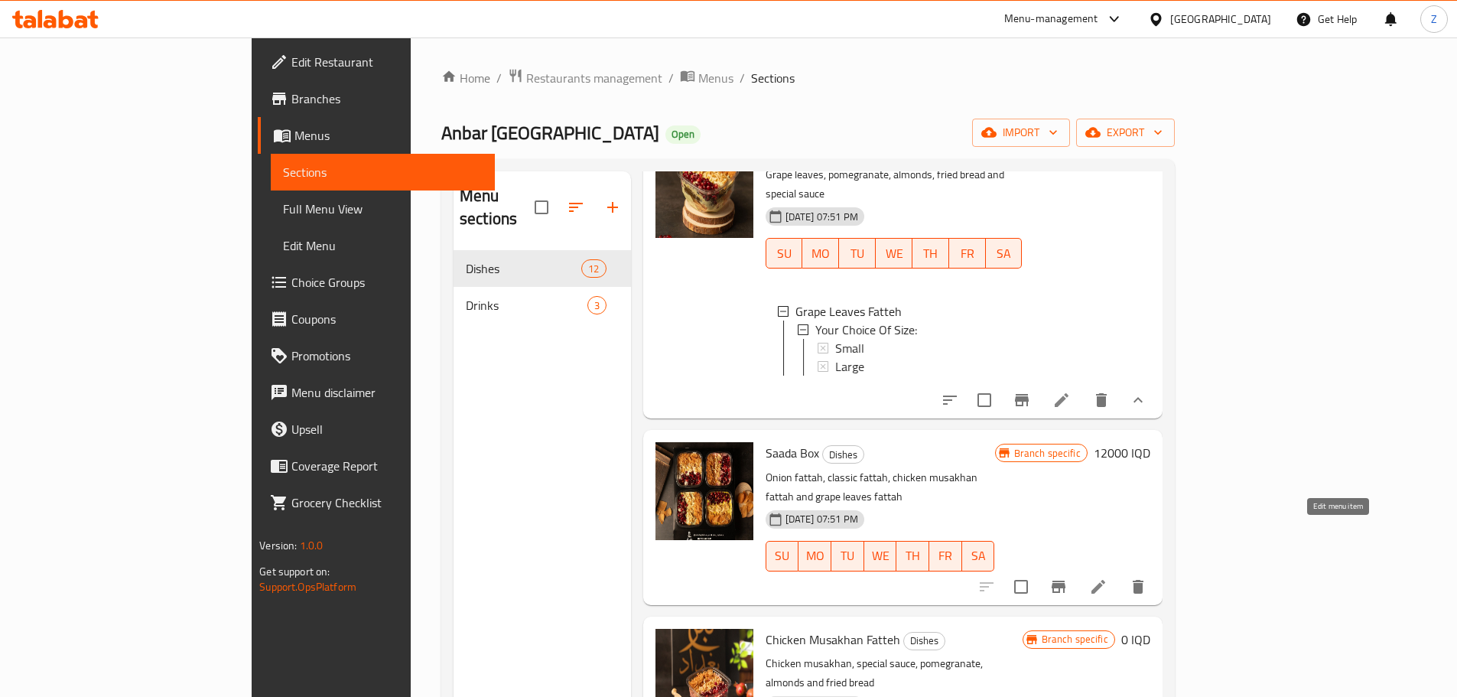
scroll to position [1377, 0]
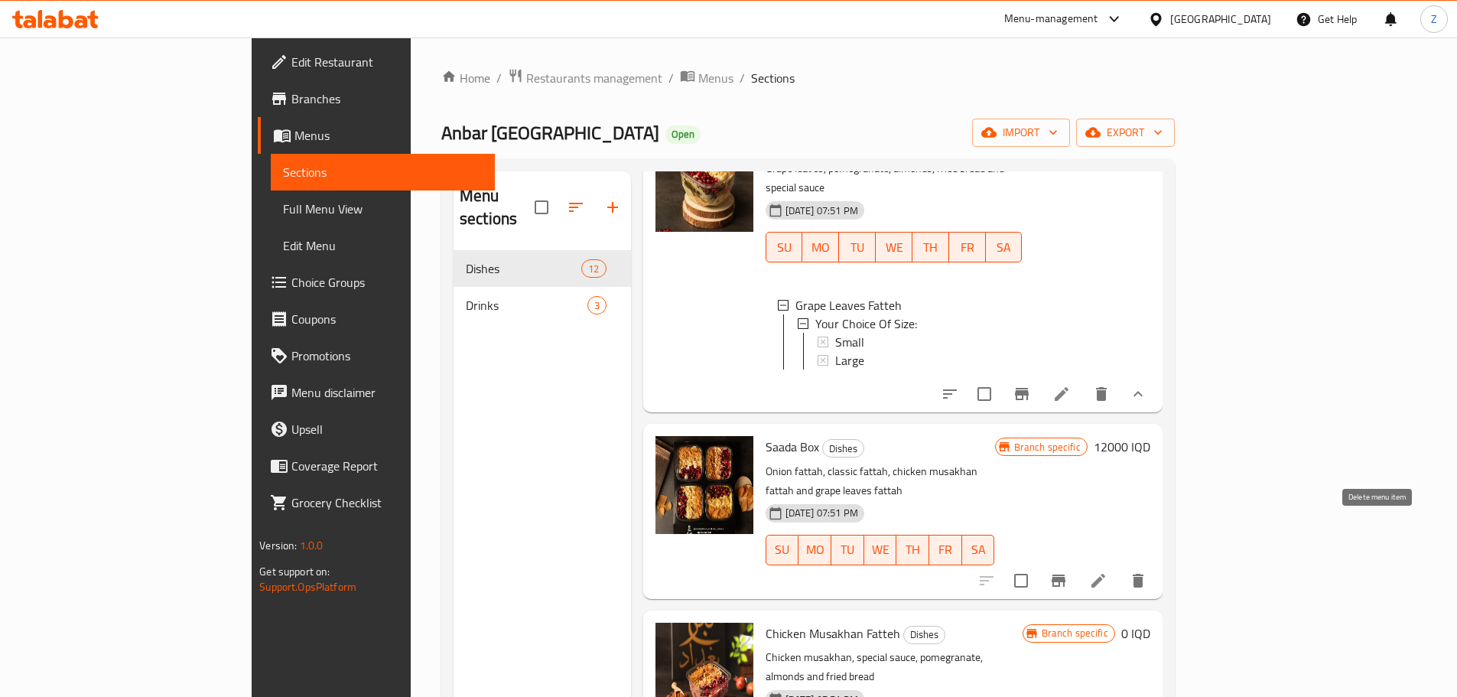
click at [1147, 571] on icon "delete" at bounding box center [1138, 580] width 18 height 18
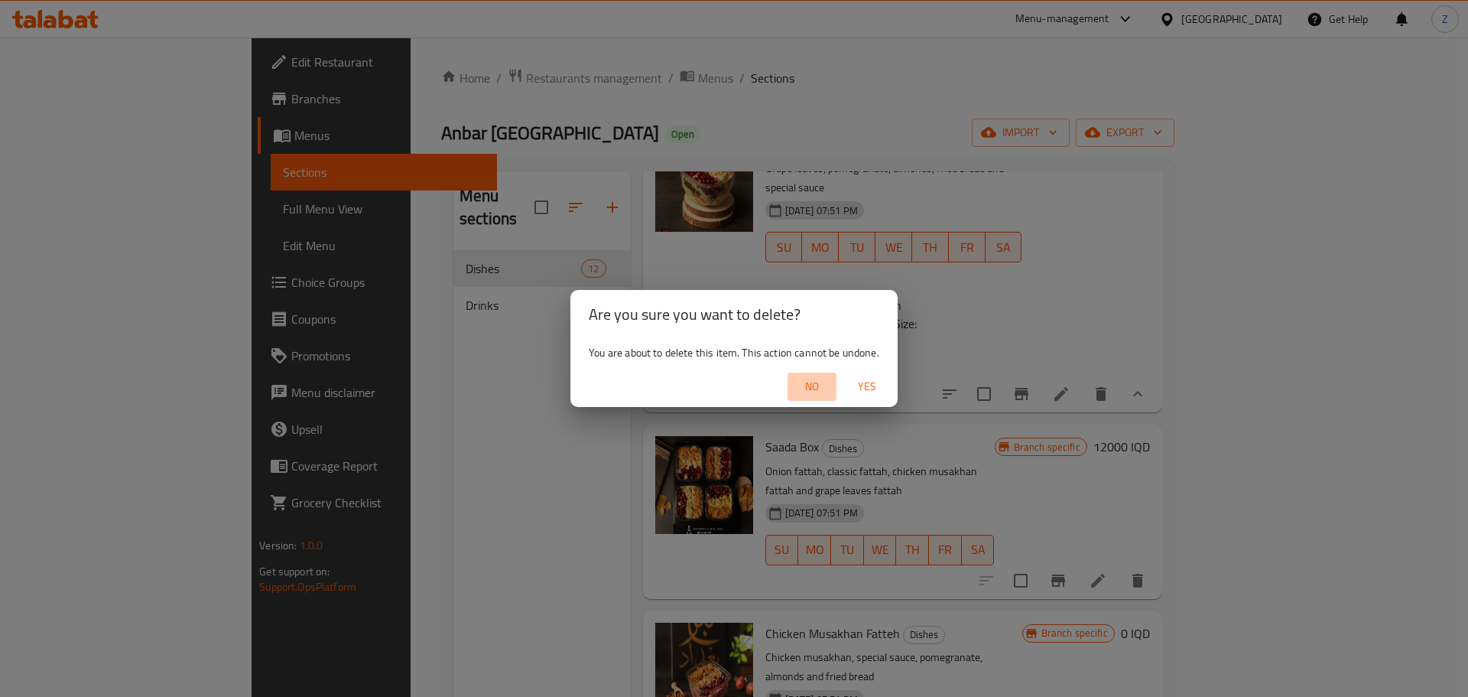
click at [805, 382] on span "No" at bounding box center [812, 386] width 37 height 19
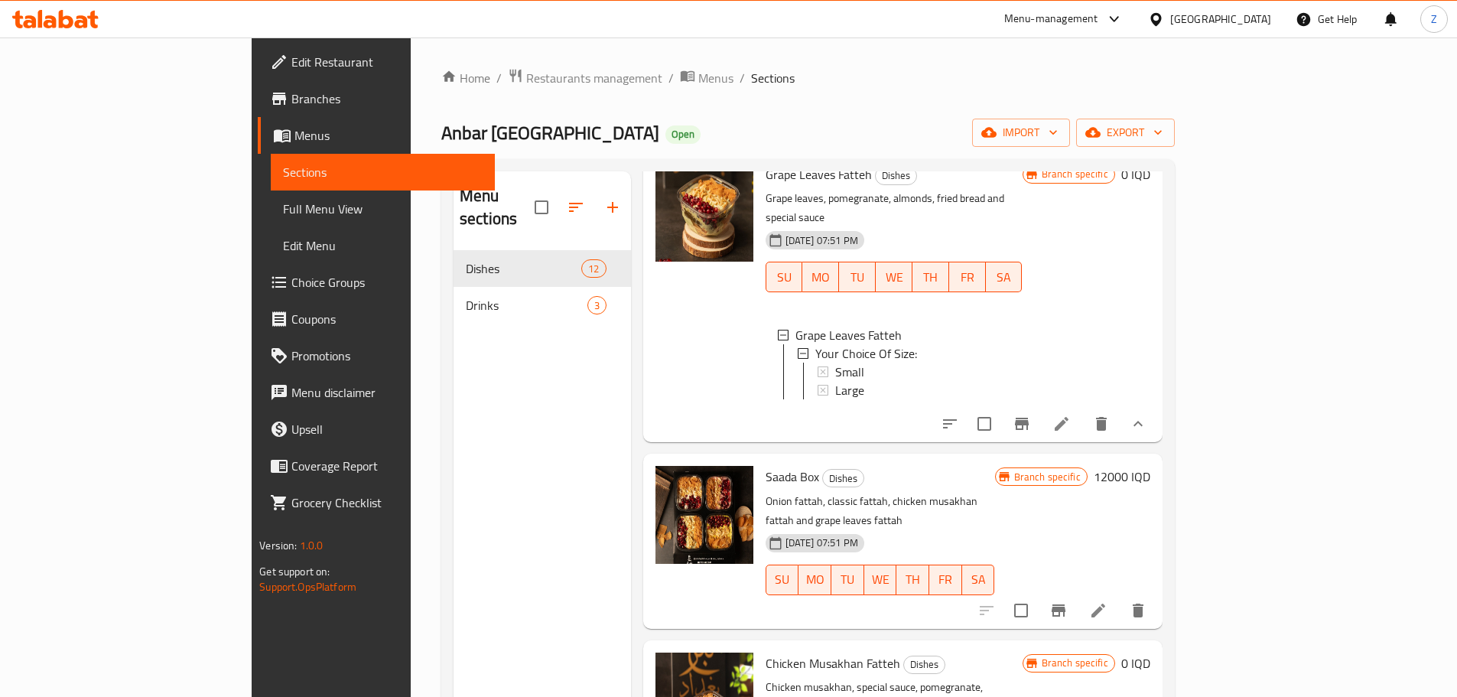
scroll to position [0, 0]
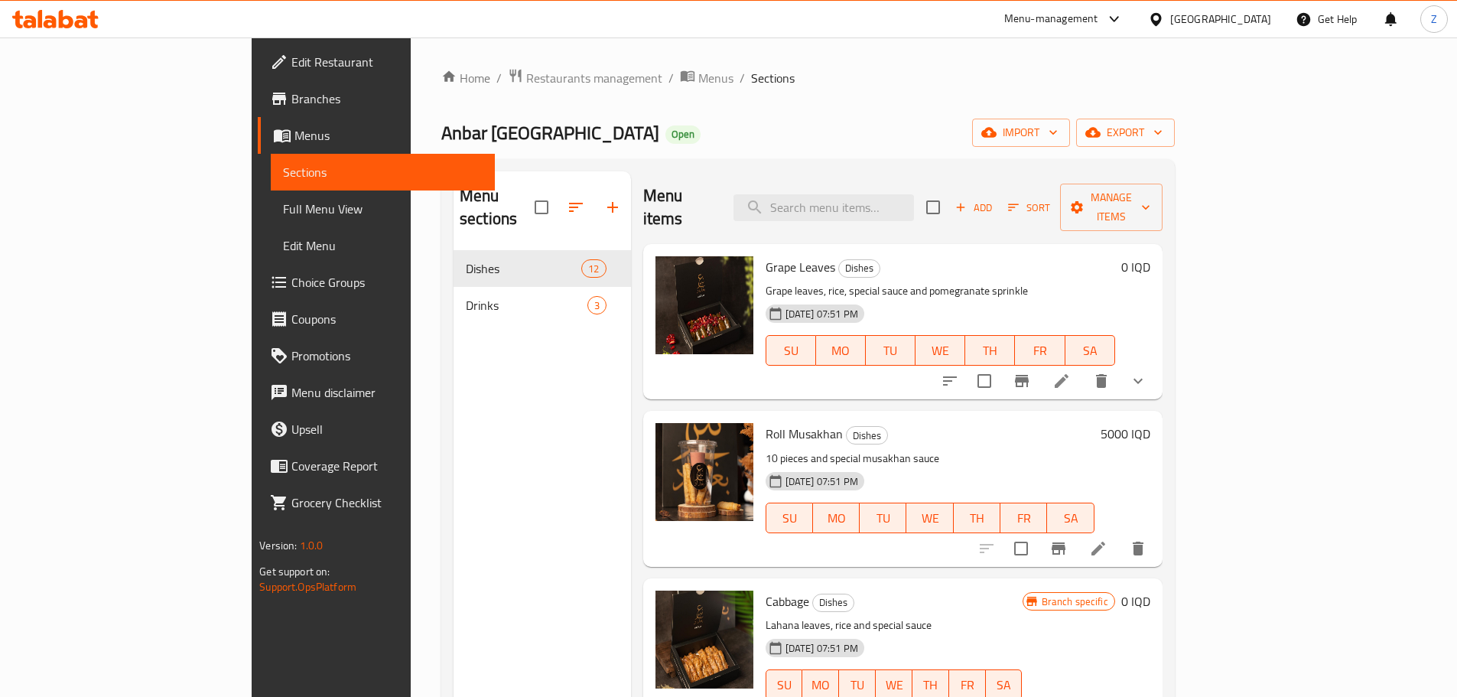
click at [1082, 298] on div "[DATE] 07:51 PM SU MO TU WE TH FR SA" at bounding box center [940, 339] width 362 height 83
click at [994, 199] on span "Add" at bounding box center [973, 208] width 41 height 18
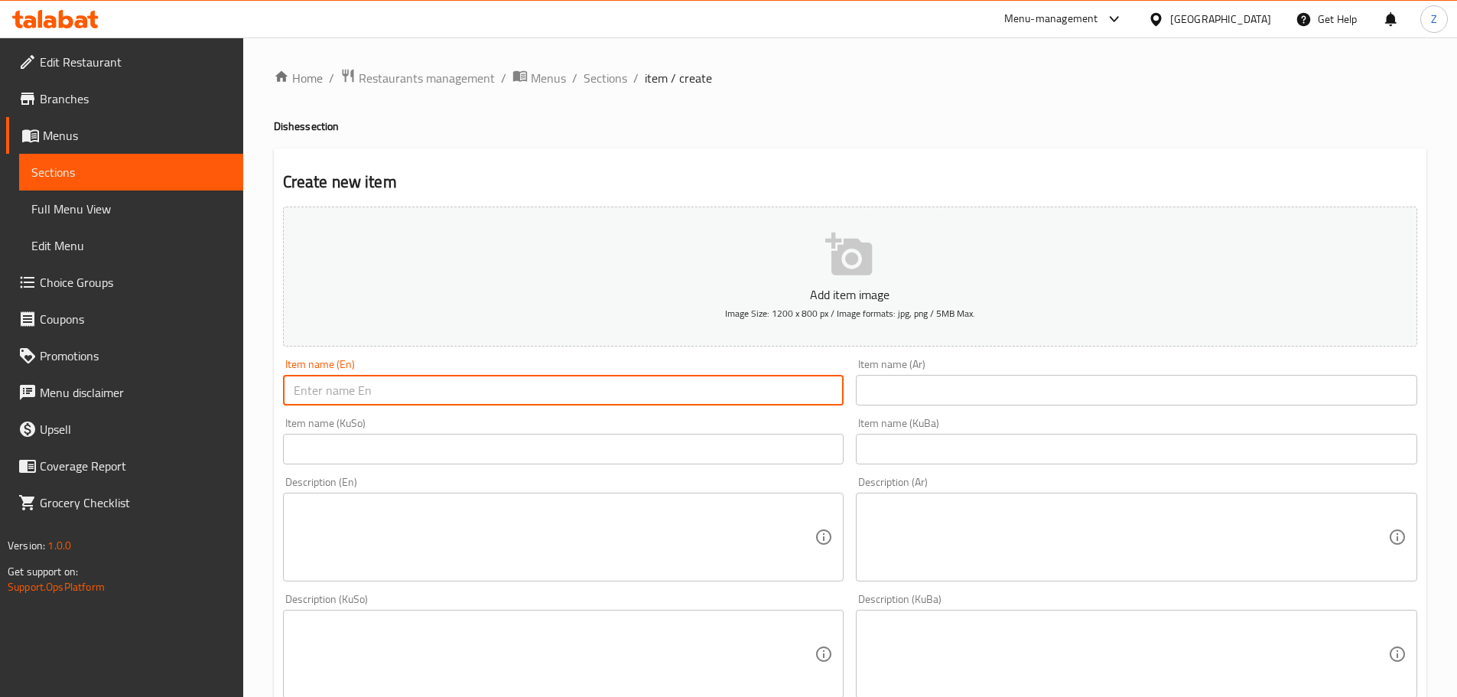
click at [481, 398] on input "text" at bounding box center [563, 390] width 561 height 31
type input "Eggplant Fattah"
click at [964, 385] on input "text" at bounding box center [1136, 390] width 561 height 31
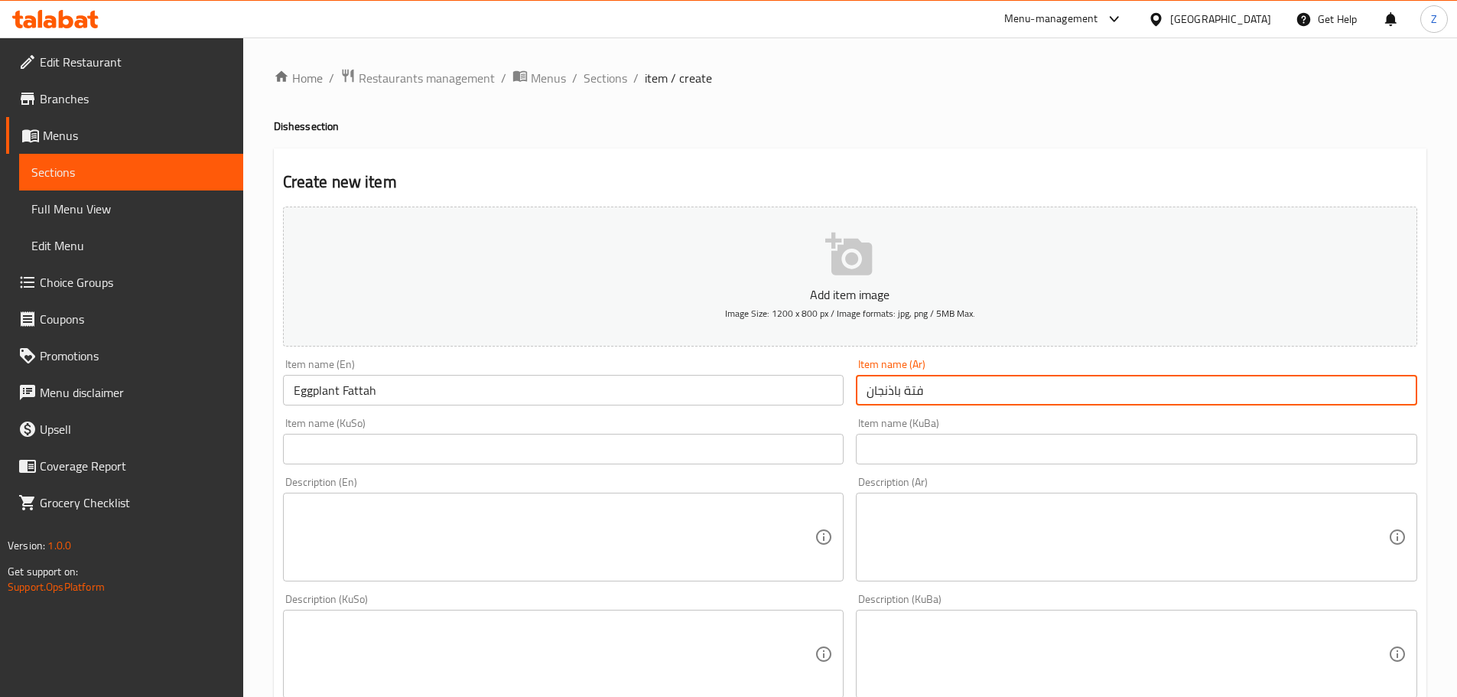
type input "فتة باذنجان"
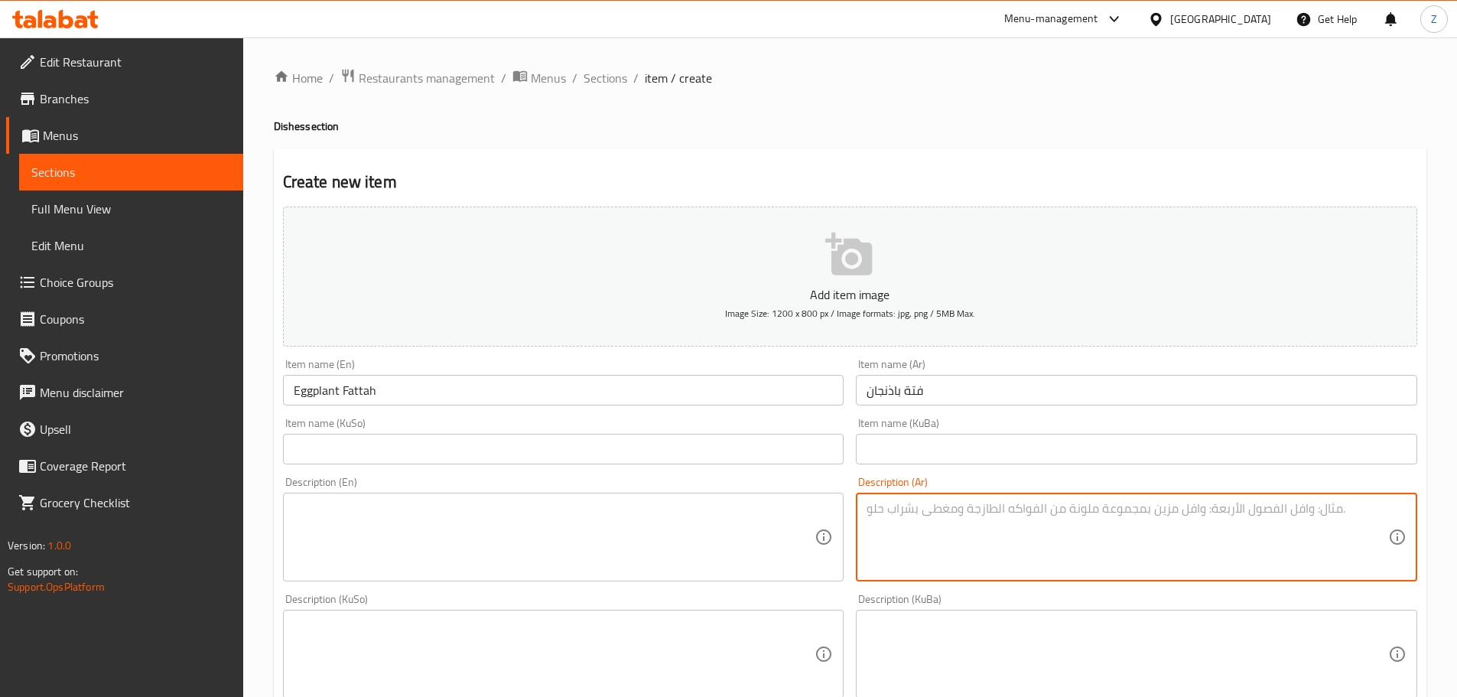
click at [992, 535] on textarea at bounding box center [1128, 537] width 522 height 73
click at [1081, 545] on textarea at bounding box center [1128, 537] width 522 height 73
click at [1081, 545] on textarea "باذنجان, خبز محمص مقرمش, صلصة الفتة, مزينة بالمكسرات والكرفس." at bounding box center [1128, 537] width 522 height 73
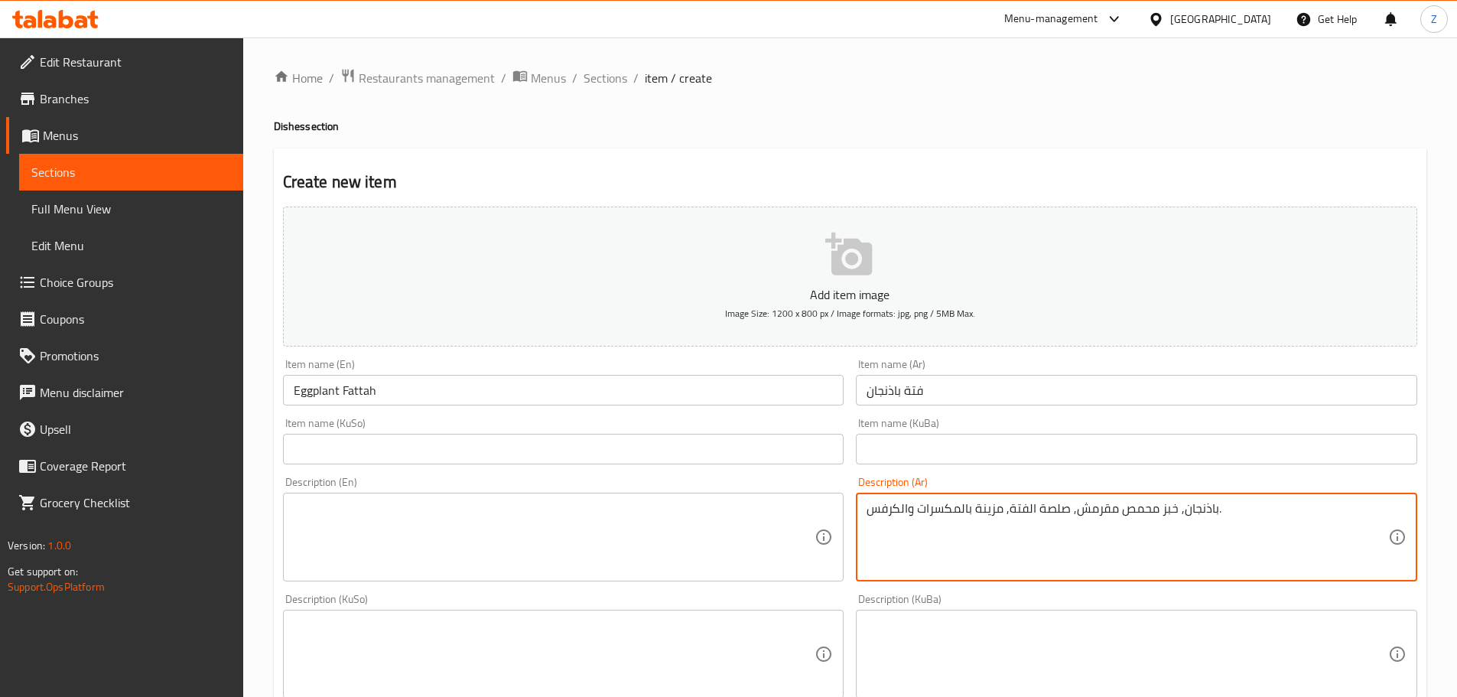
type textarea "باذنجان, خبز محمص مقرمش, صلصة الفتة, مزينة بالمكسرات والكرفس."
click at [528, 623] on textarea at bounding box center [555, 654] width 522 height 73
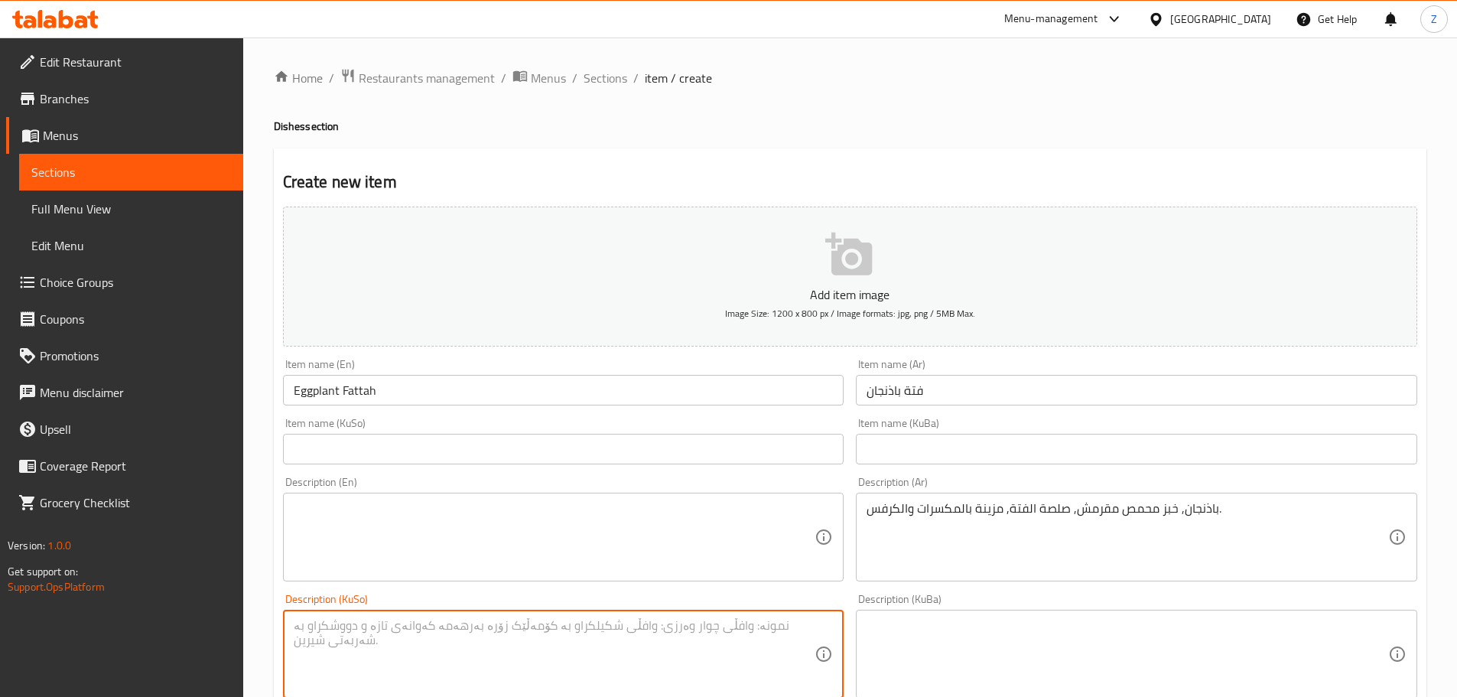
click at [526, 564] on textarea at bounding box center [555, 537] width 522 height 73
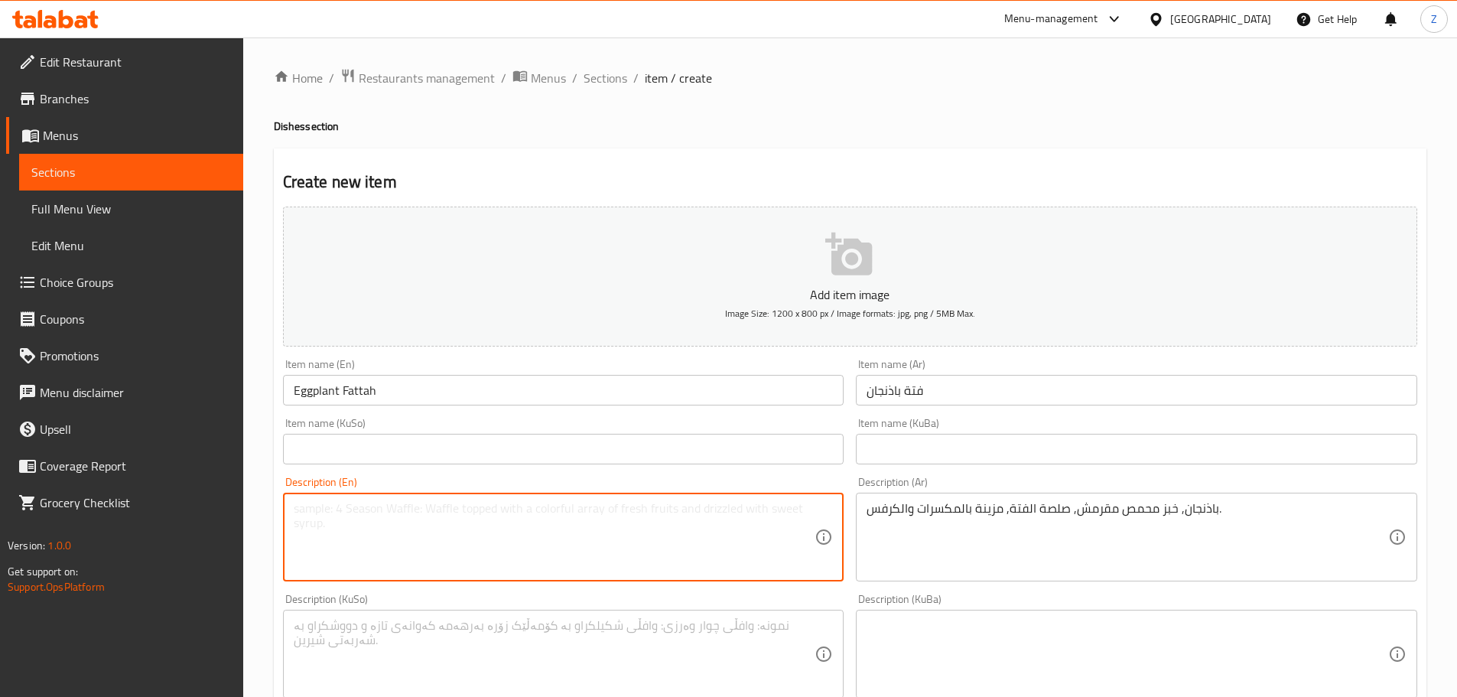
paste textarea "Eggplant, crunchy toasted bread, fatteh sauce, garnished with nuts and celery."
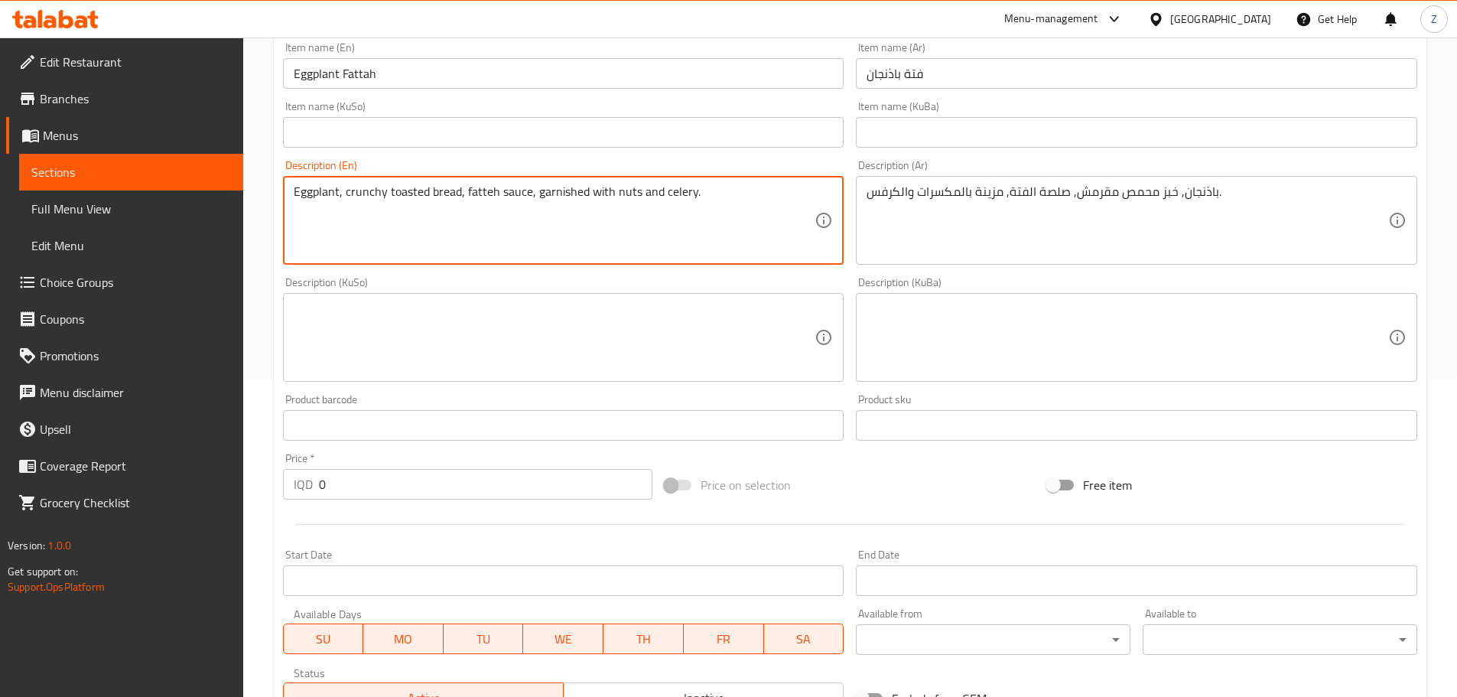
scroll to position [459, 0]
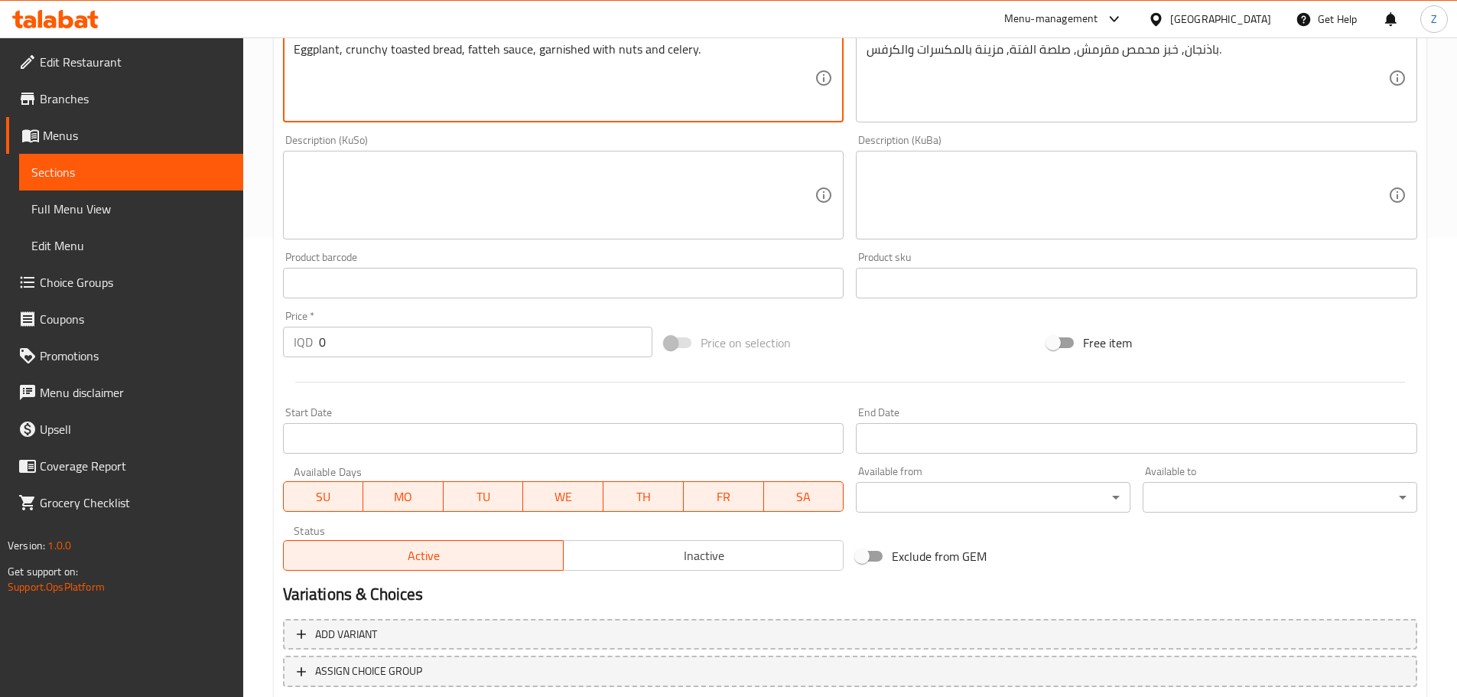
type textarea "Eggplant, crunchy toasted bread, fatteh sauce, garnished with nuts and celery."
click at [389, 345] on input "0" at bounding box center [486, 342] width 334 height 31
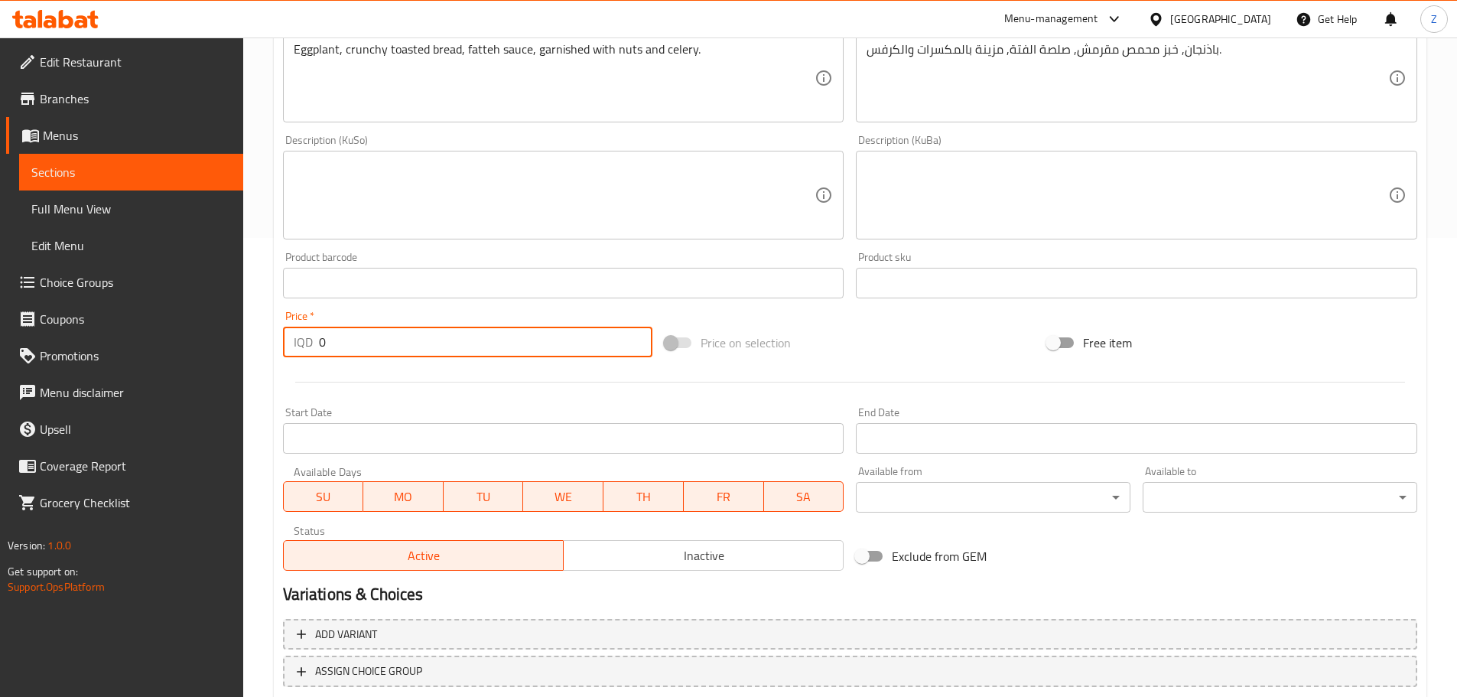
click at [389, 345] on input "0" at bounding box center [486, 342] width 334 height 31
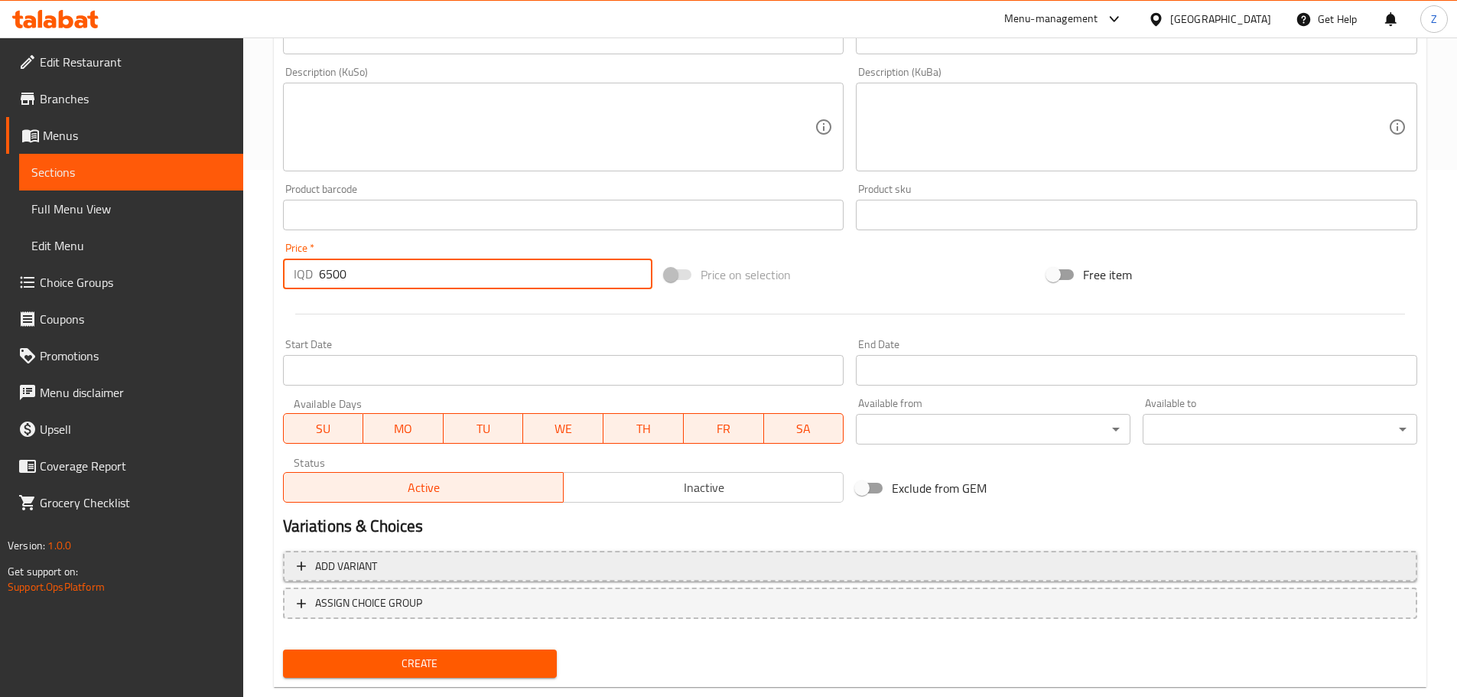
scroll to position [560, 0]
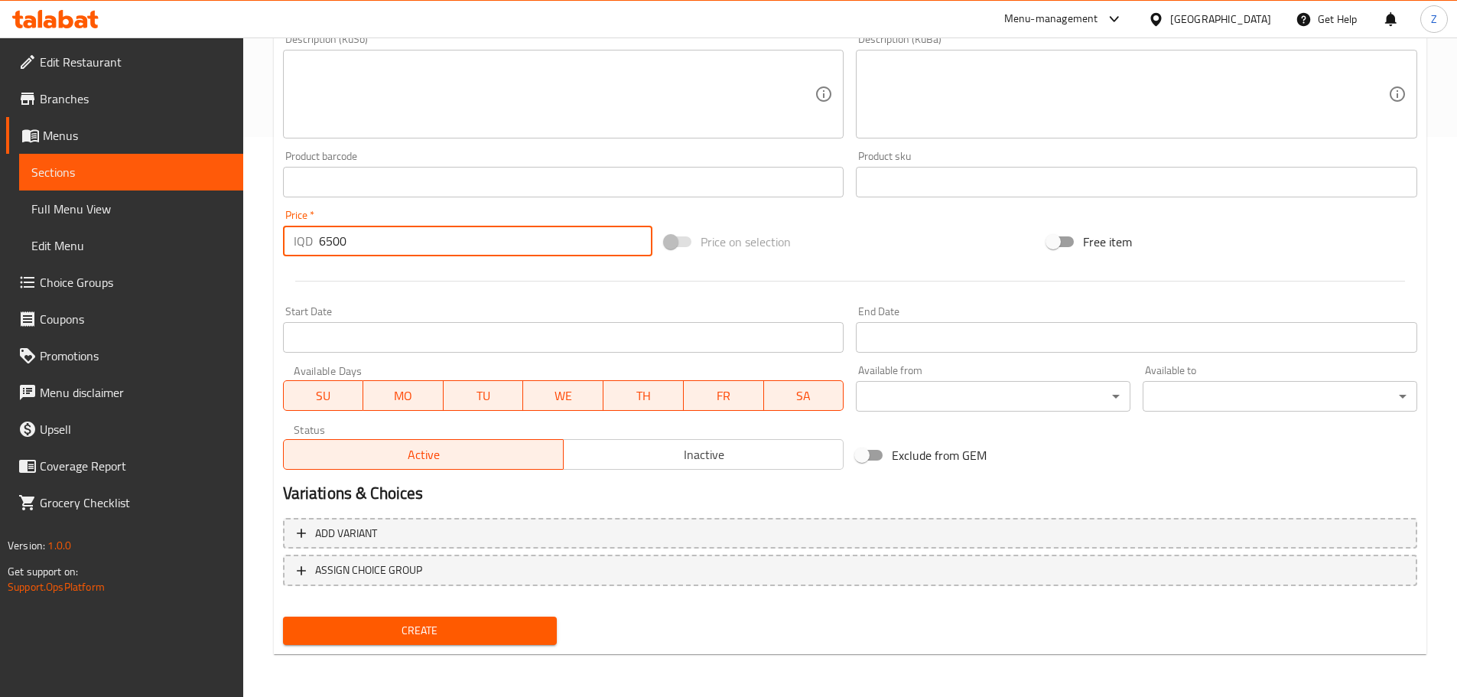
type input "6500"
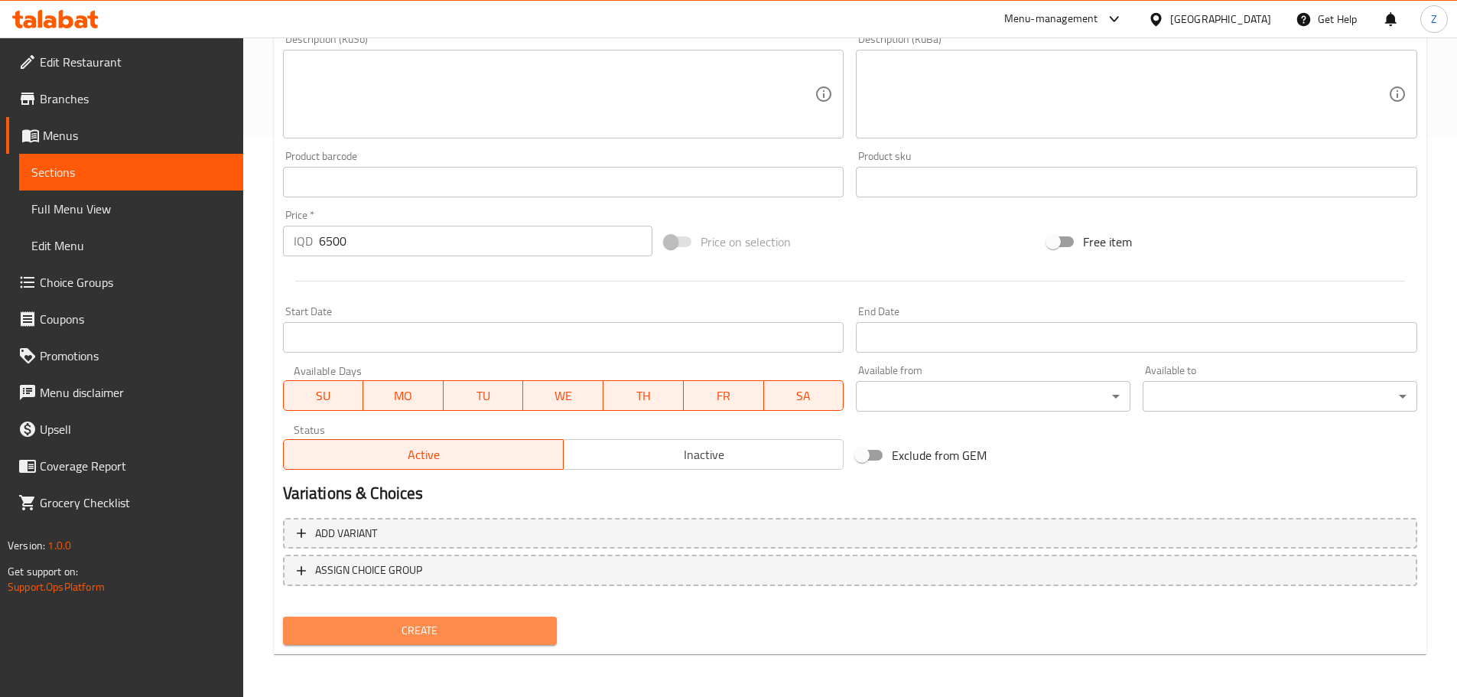
click at [454, 623] on span "Create" at bounding box center [420, 630] width 250 height 19
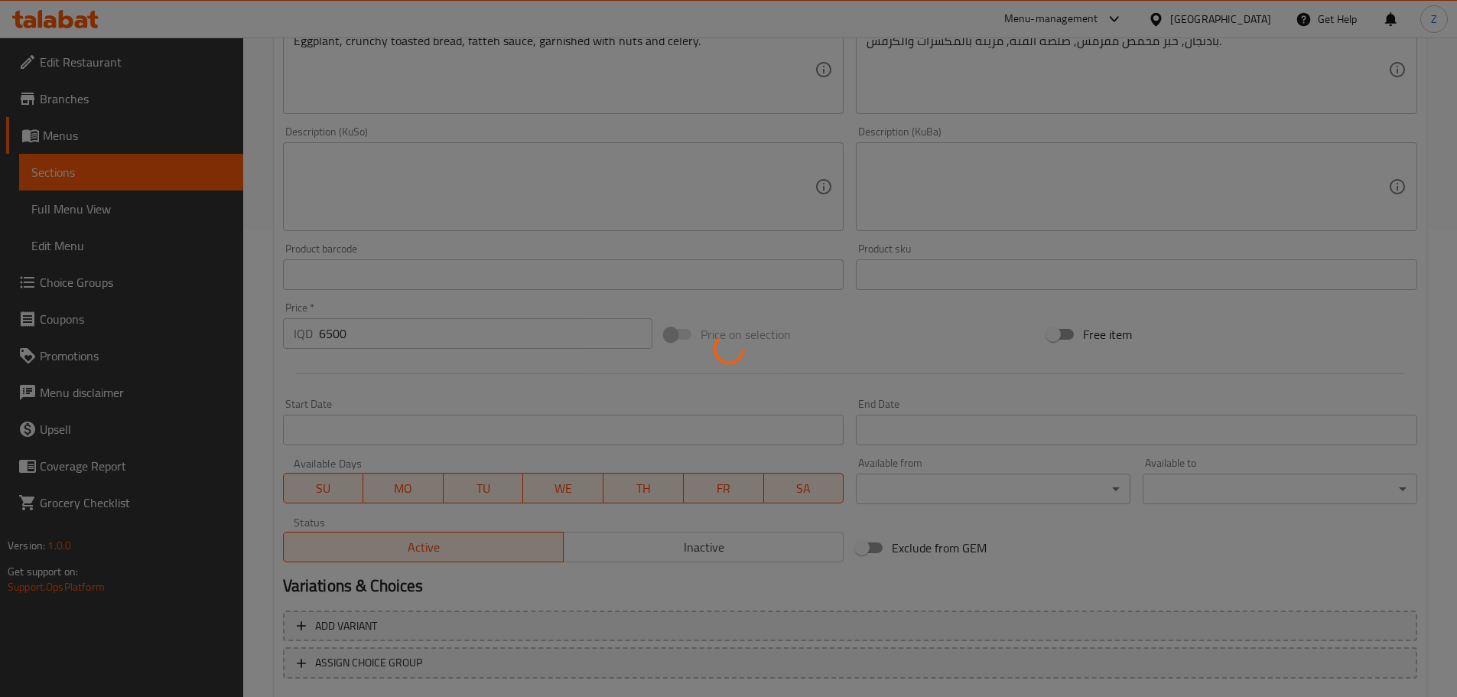
type input "0"
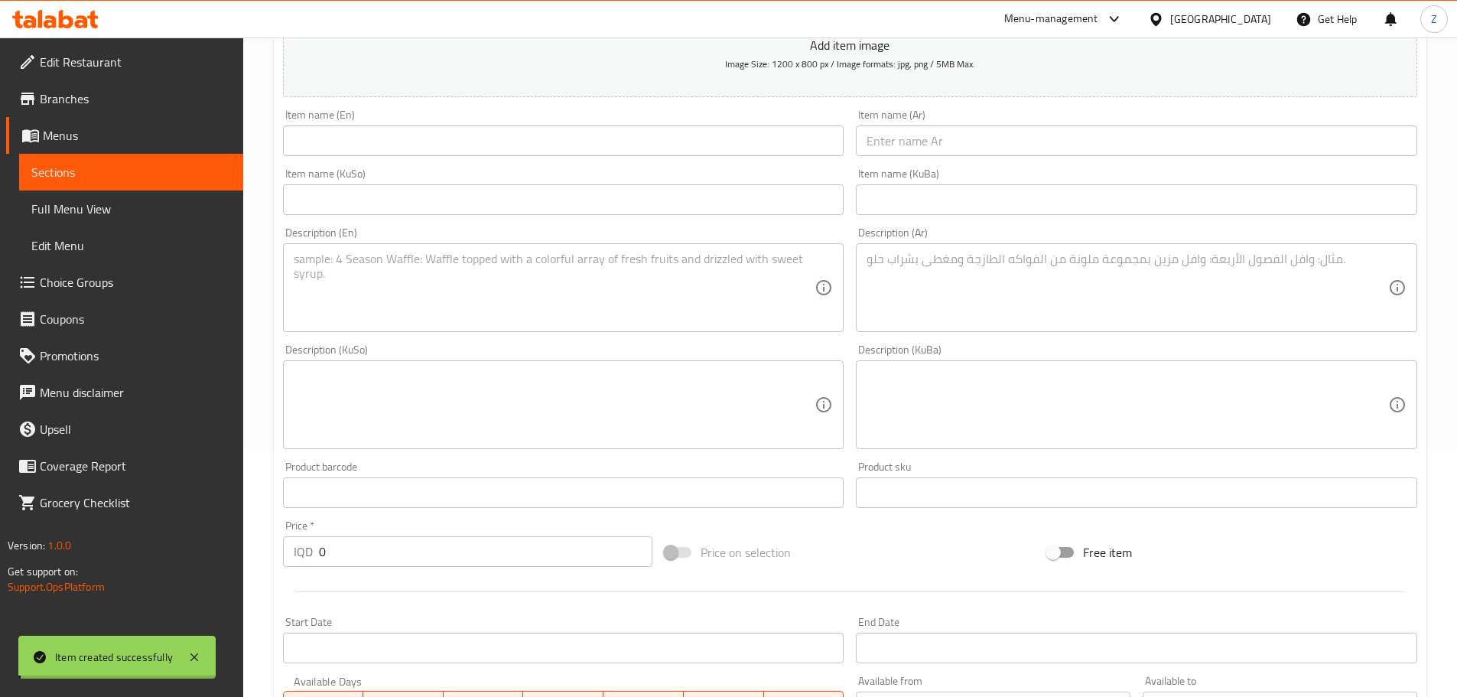
scroll to position [0, 0]
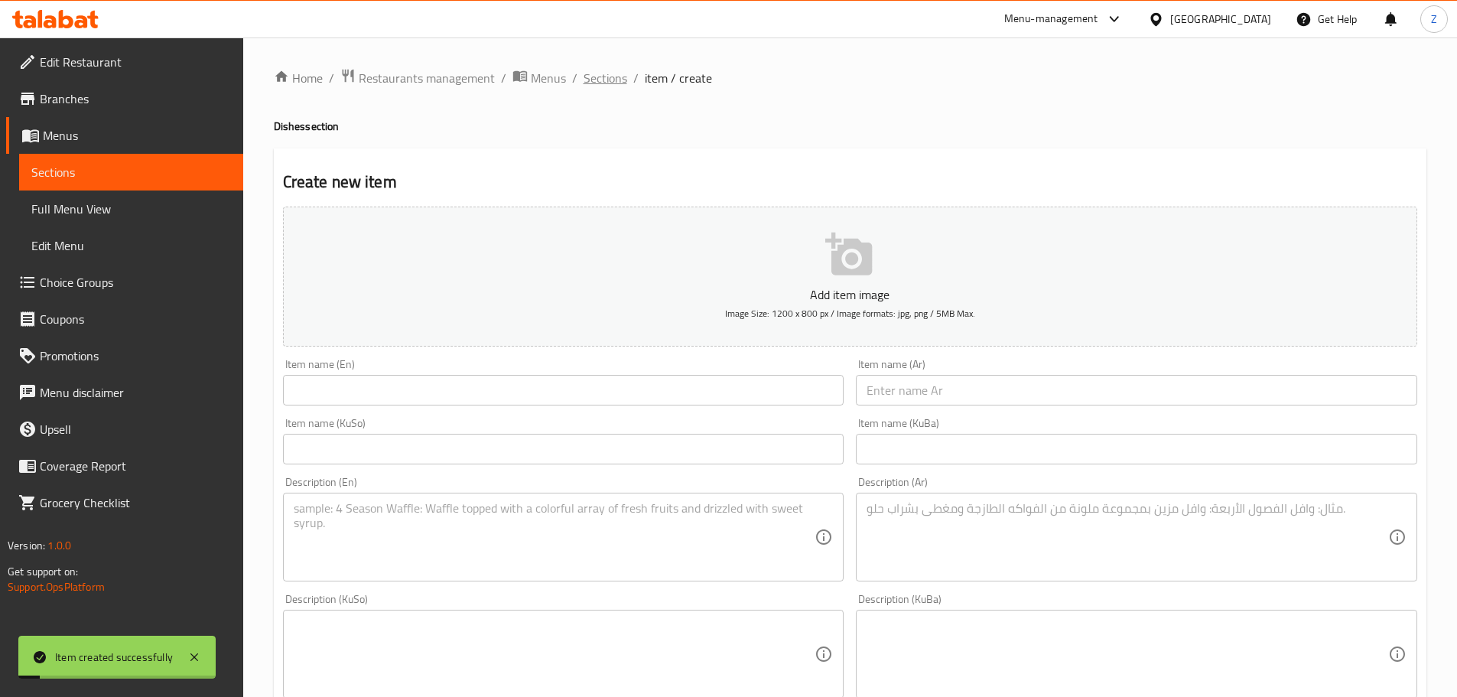
click at [590, 86] on span "Sections" at bounding box center [606, 78] width 44 height 18
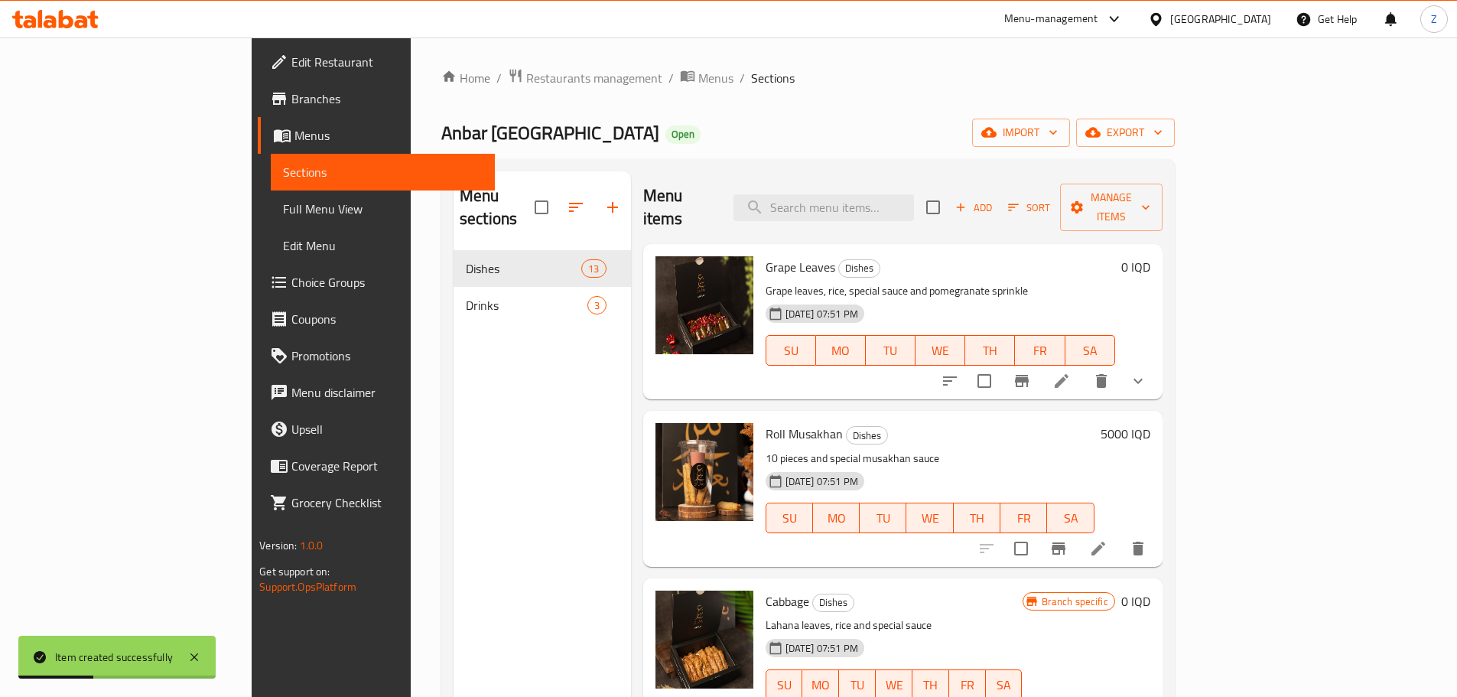
click at [671, 122] on div "Anbar Baghdad Open import export" at bounding box center [807, 133] width 733 height 28
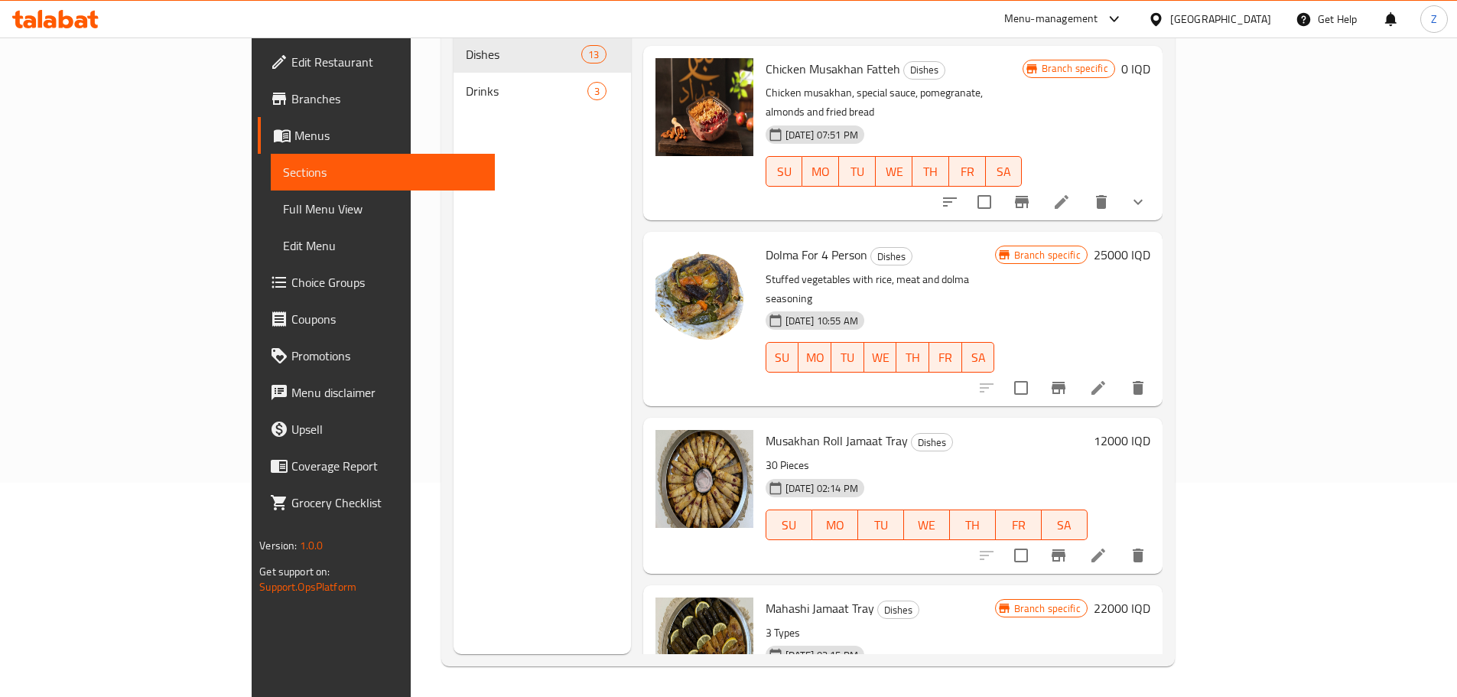
scroll to position [1514, 0]
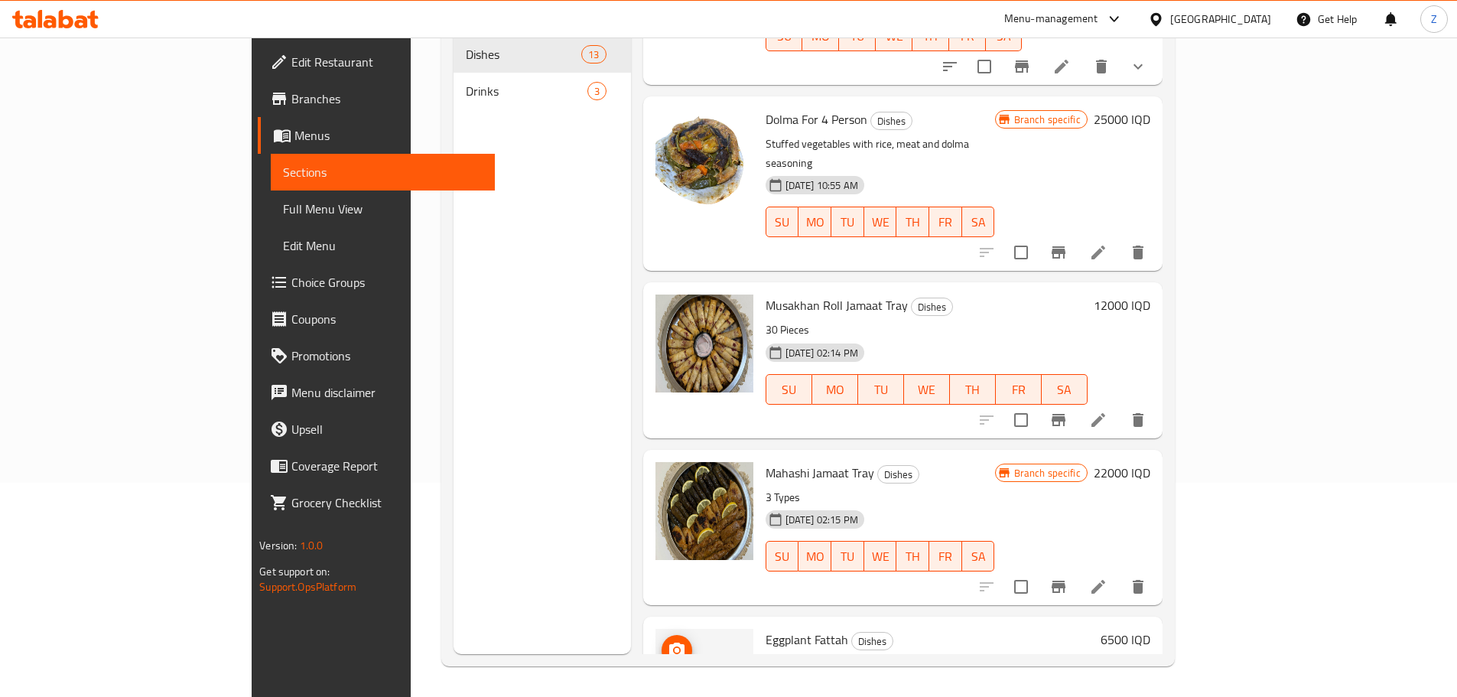
click at [668, 641] on icon "upload picture" at bounding box center [677, 650] width 18 height 18
click at [662, 635] on button "upload picture" at bounding box center [677, 650] width 31 height 31
